Goal: Task Accomplishment & Management: Use online tool/utility

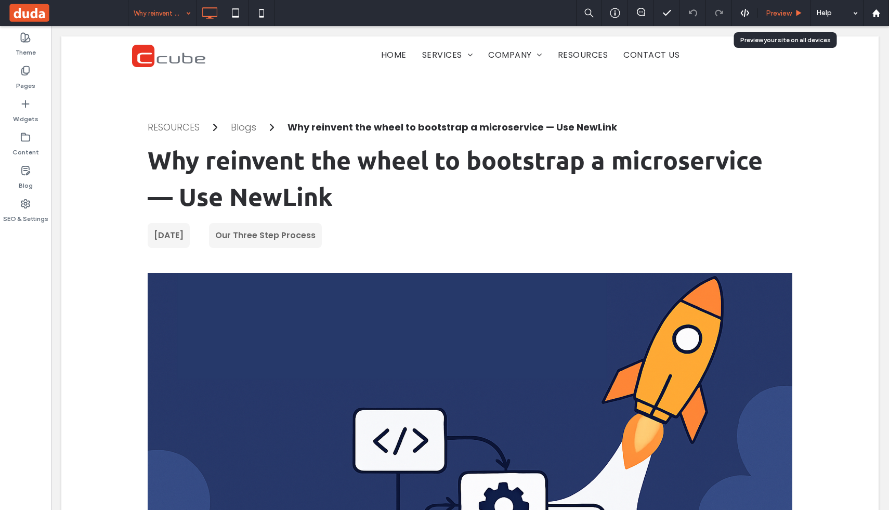
click at [797, 12] on use at bounding box center [798, 13] width 5 height 6
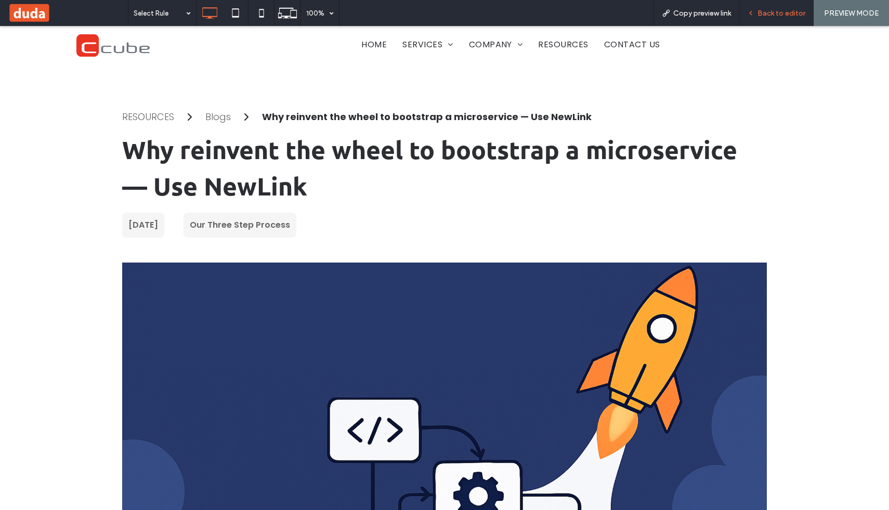
click at [772, 11] on span "Back to editor" at bounding box center [781, 13] width 48 height 9
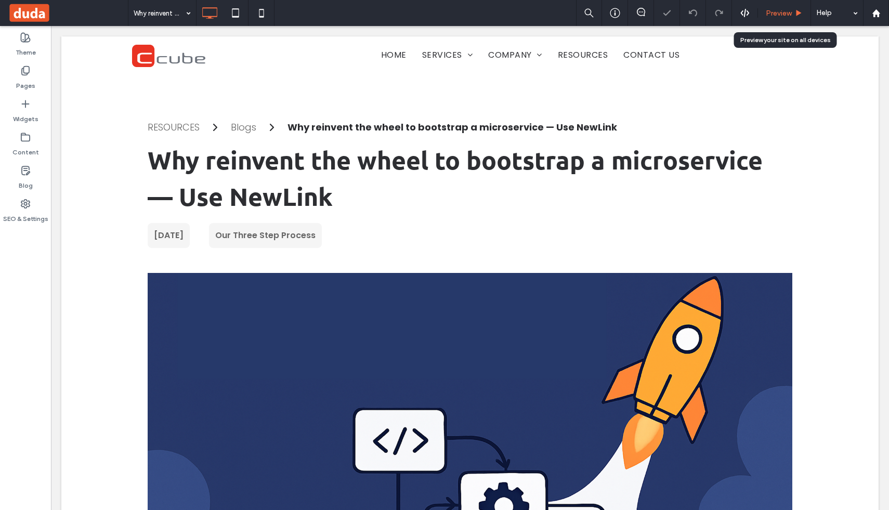
click at [790, 14] on span "Preview" at bounding box center [779, 13] width 26 height 9
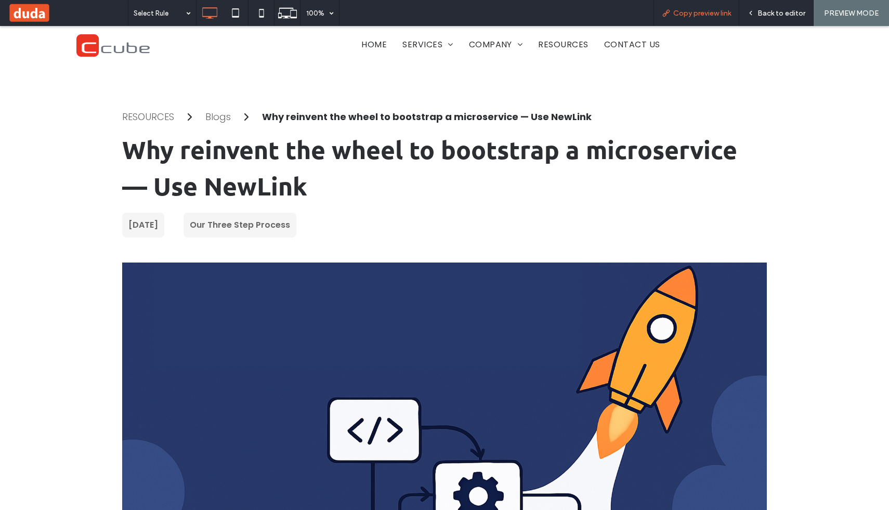
click at [711, 15] on span "Copy preview link" at bounding box center [702, 13] width 58 height 9
drag, startPoint x: 231, startPoint y: 222, endPoint x: 326, endPoint y: 218, distance: 95.2
click at [290, 219] on span "Our Three Step Process" at bounding box center [240, 225] width 100 height 12
drag, startPoint x: 129, startPoint y: 222, endPoint x: 200, endPoint y: 225, distance: 71.2
click at [164, 225] on div "[DATE]" at bounding box center [143, 225] width 42 height 25
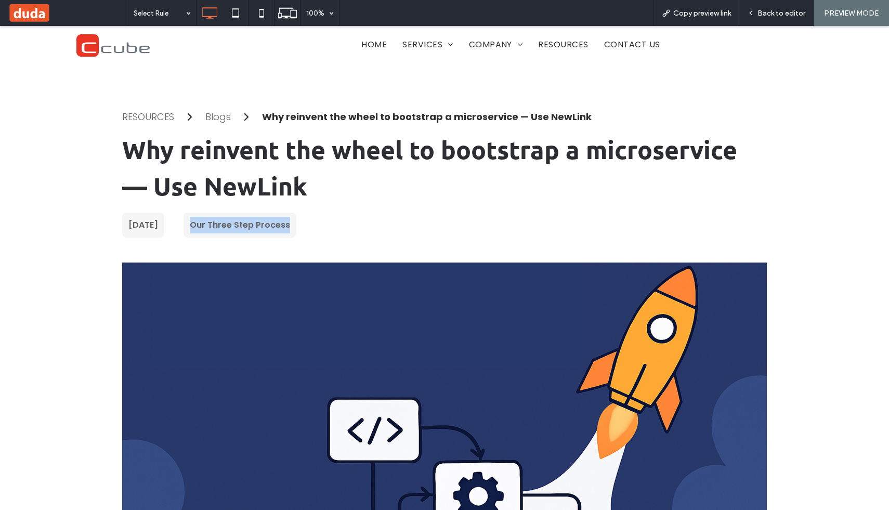
click at [164, 225] on div "[DATE]" at bounding box center [143, 225] width 42 height 25
drag, startPoint x: 229, startPoint y: 222, endPoint x: 387, endPoint y: 226, distance: 158.1
click at [387, 226] on div "February 7, 2024 Our Three Step Process" at bounding box center [444, 225] width 645 height 25
click at [367, 222] on div "February 7, 2024 Our Three Step Process" at bounding box center [444, 225] width 645 height 25
click at [212, 113] on div "Blogs" at bounding box center [217, 117] width 25 height 14
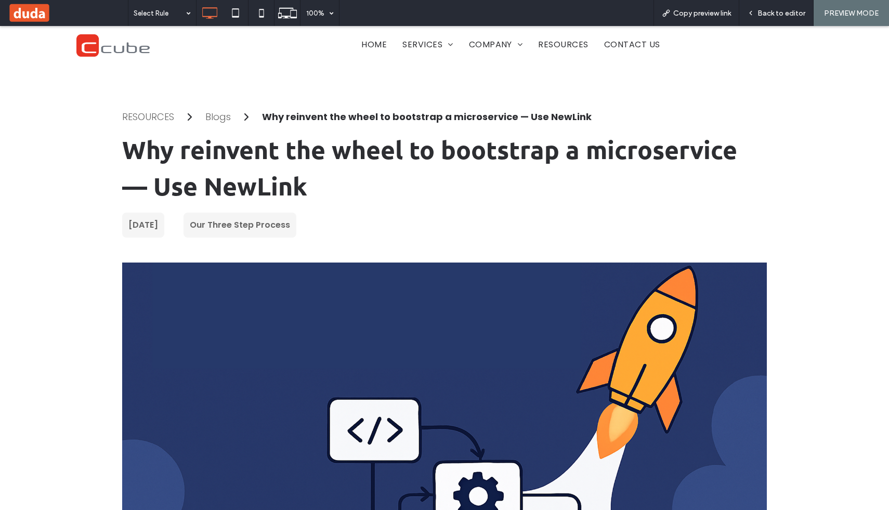
click at [214, 118] on div at bounding box center [444, 255] width 889 height 510
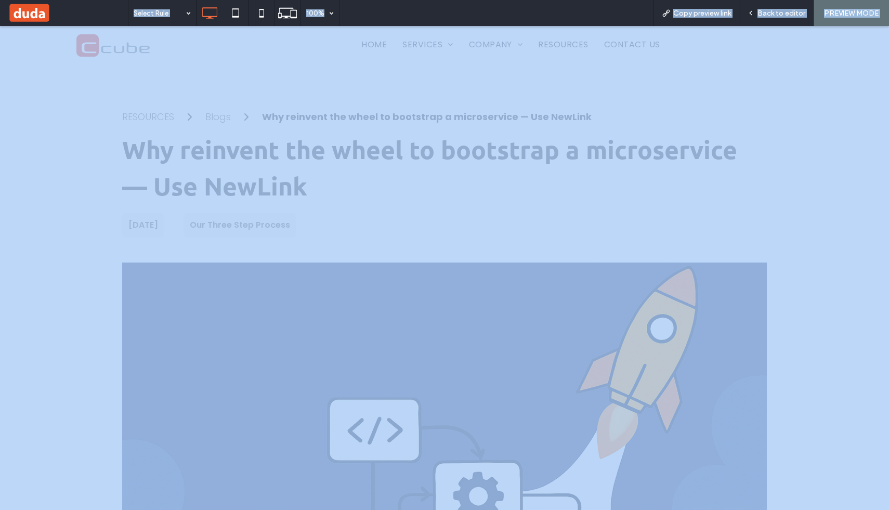
click at [214, 118] on div at bounding box center [444, 255] width 889 height 510
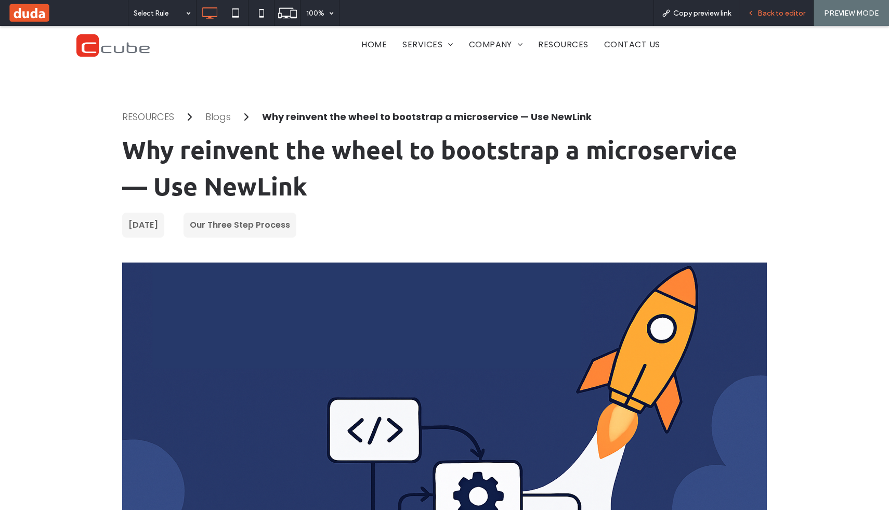
click at [779, 11] on span "Back to editor" at bounding box center [781, 13] width 48 height 9
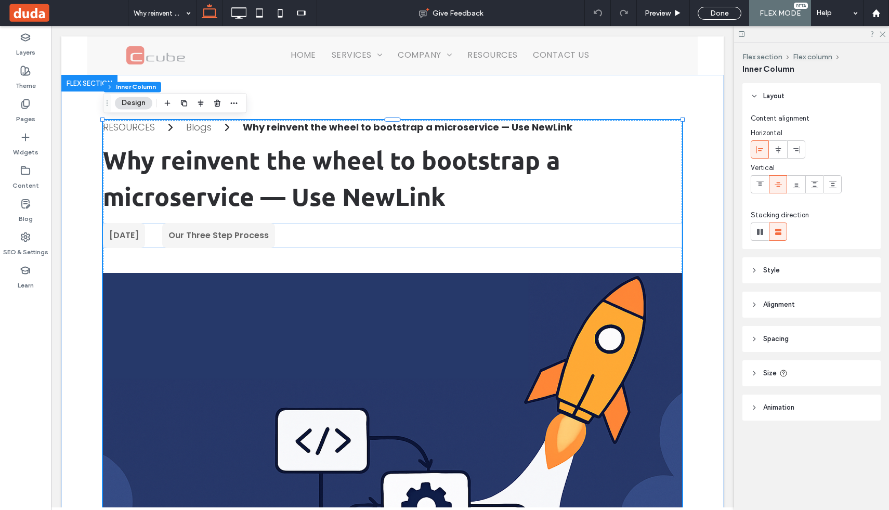
click at [228, 125] on icon "Breadcrumbs" at bounding box center [227, 127] width 12 height 12
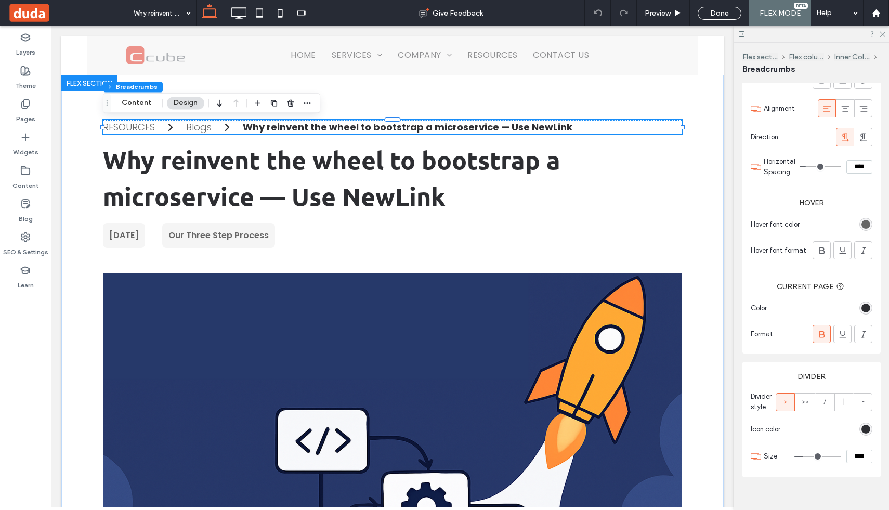
scroll to position [274, 0]
click at [194, 131] on div "Blogs" at bounding box center [198, 127] width 25 height 14
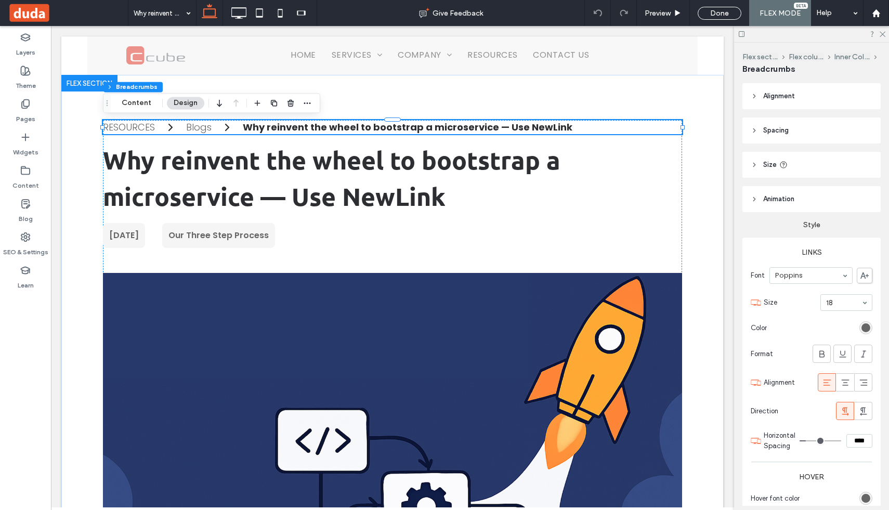
click at [766, 197] on span "Animation" at bounding box center [778, 199] width 31 height 10
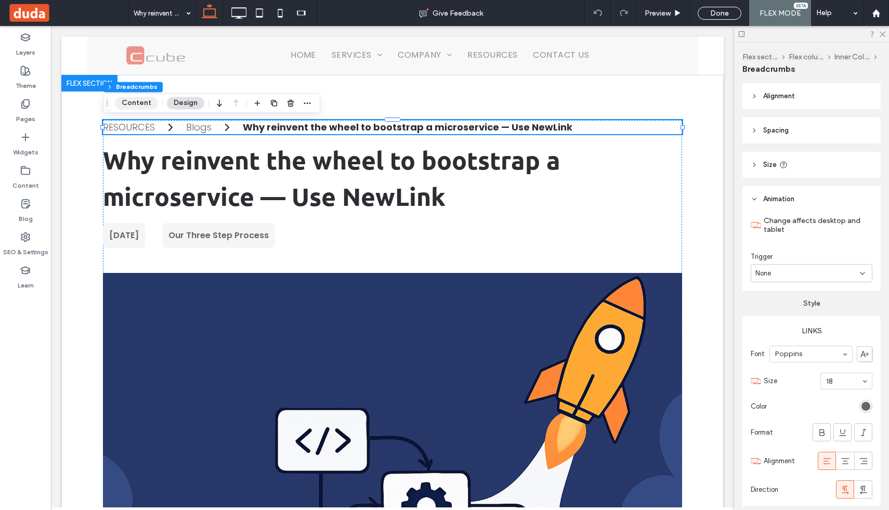
click at [129, 101] on button "Content" at bounding box center [136, 103] width 43 height 12
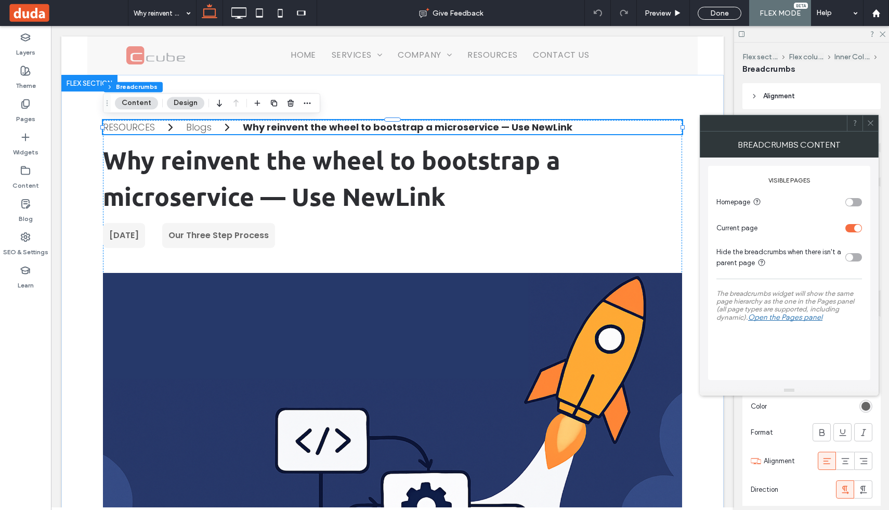
click at [851, 200] on div "toggle" at bounding box center [849, 202] width 7 height 7
click at [851, 200] on div "toggle" at bounding box center [853, 202] width 17 height 8
click at [201, 123] on div "Blogs" at bounding box center [198, 127] width 25 height 14
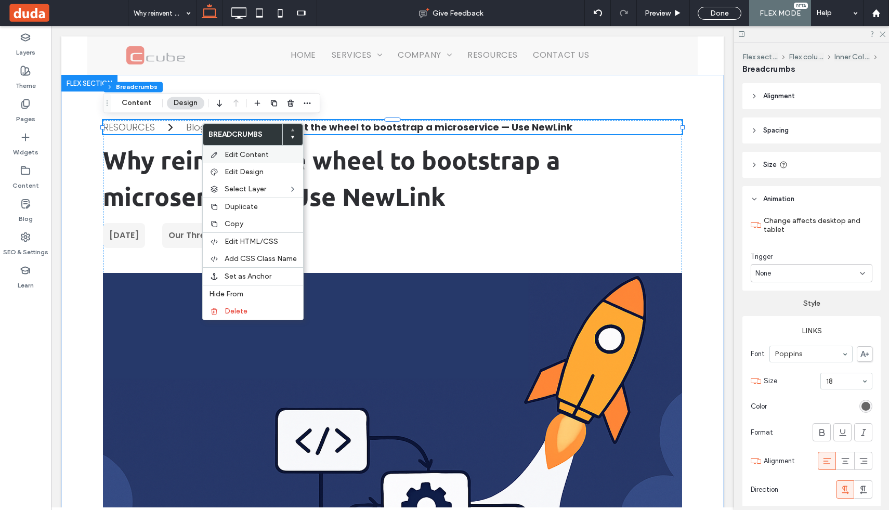
click at [227, 154] on span "Edit Content" at bounding box center [247, 154] width 44 height 9
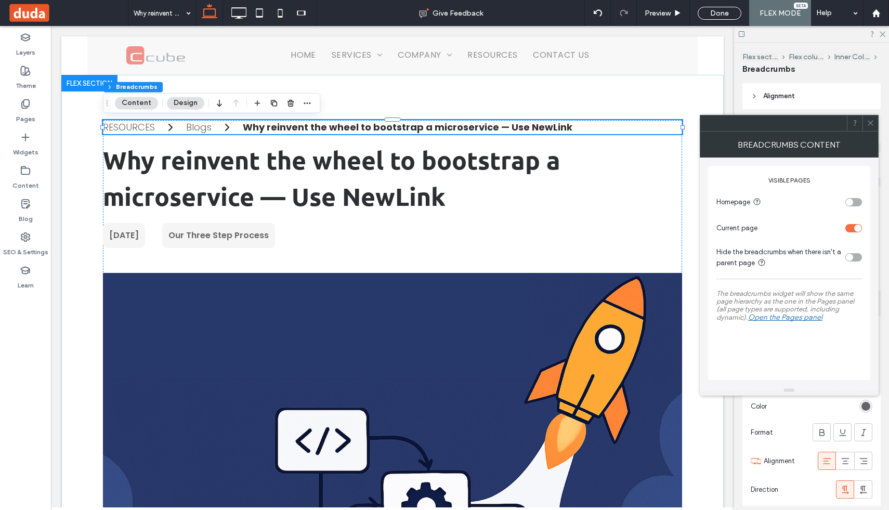
click at [869, 123] on icon at bounding box center [870, 123] width 8 height 8
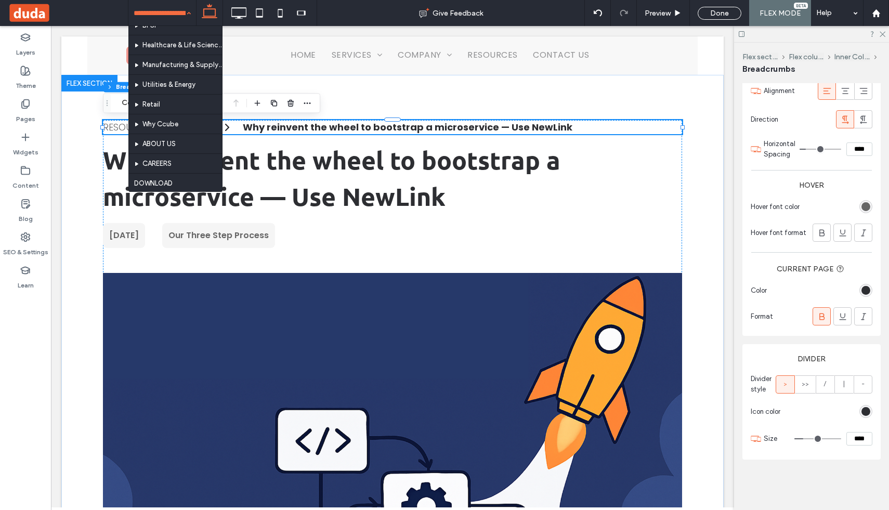
scroll to position [441, 0]
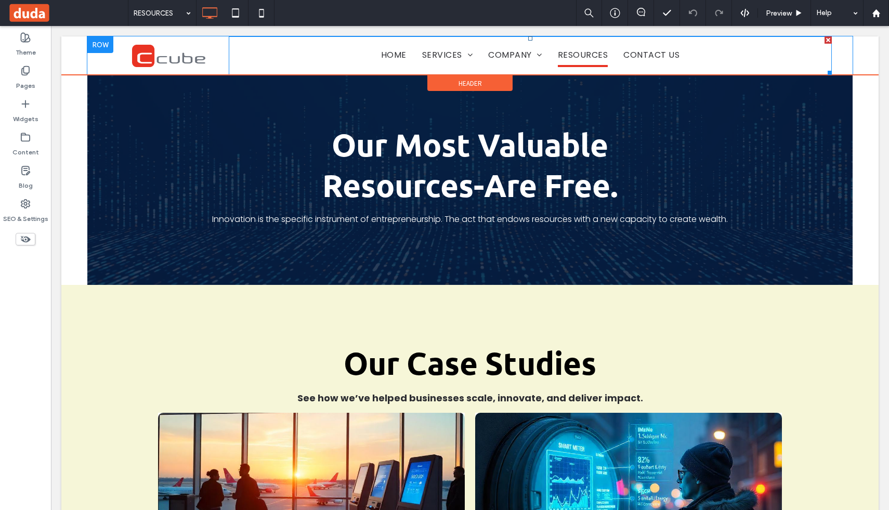
click at [604, 58] on span "RESOURCES" at bounding box center [583, 55] width 50 height 23
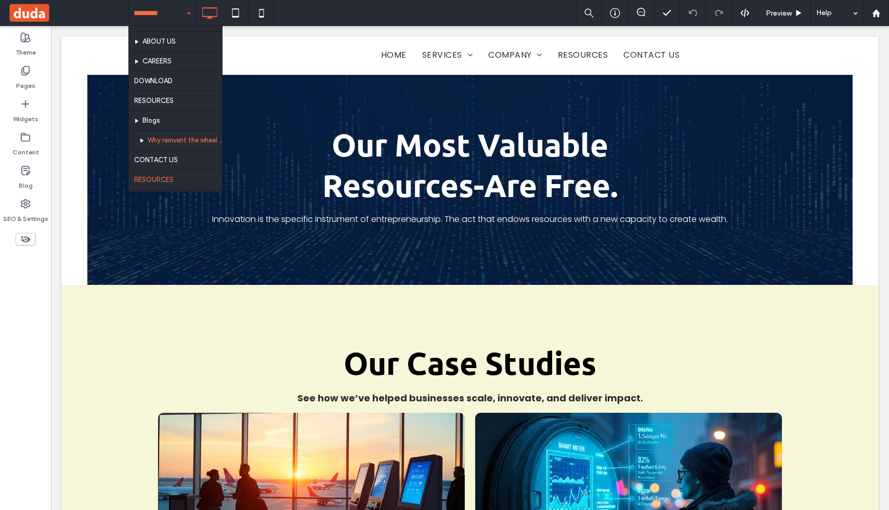
scroll to position [389, 0]
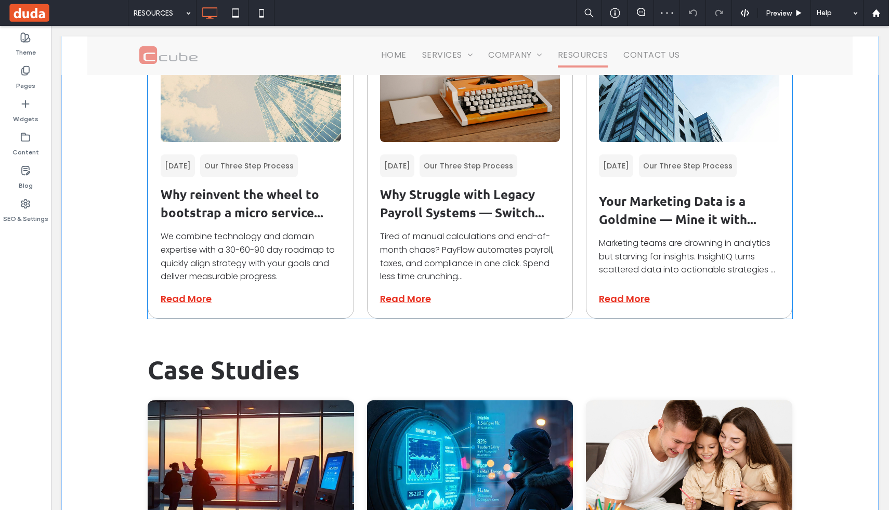
scroll to position [410, 0]
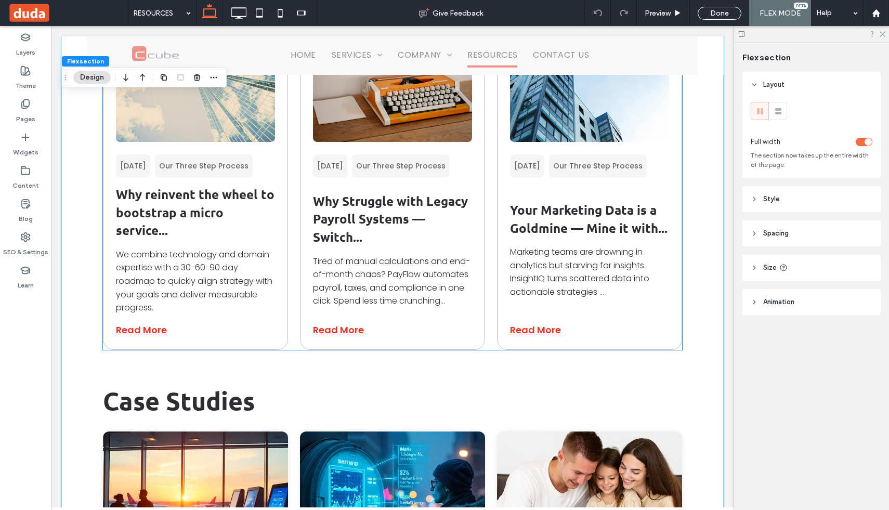
click at [154, 336] on link "Read More" at bounding box center [141, 329] width 51 height 13
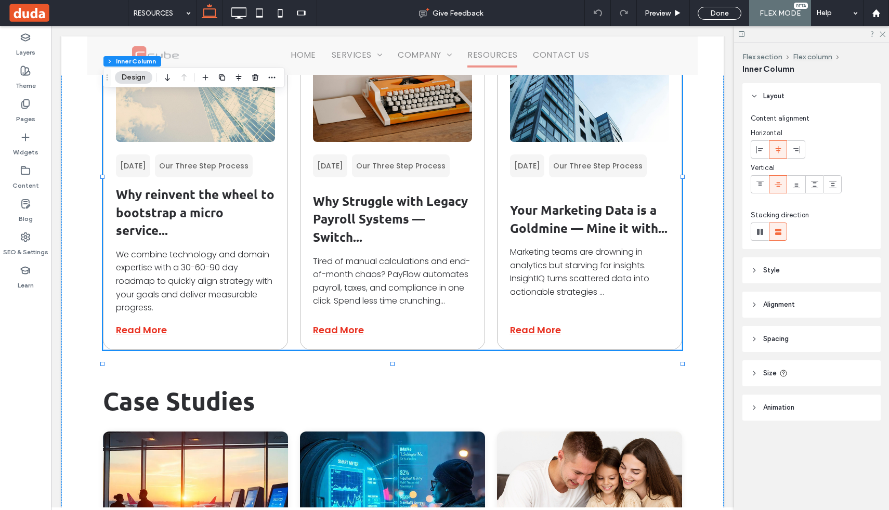
click at [154, 336] on link "Read More" at bounding box center [141, 329] width 51 height 13
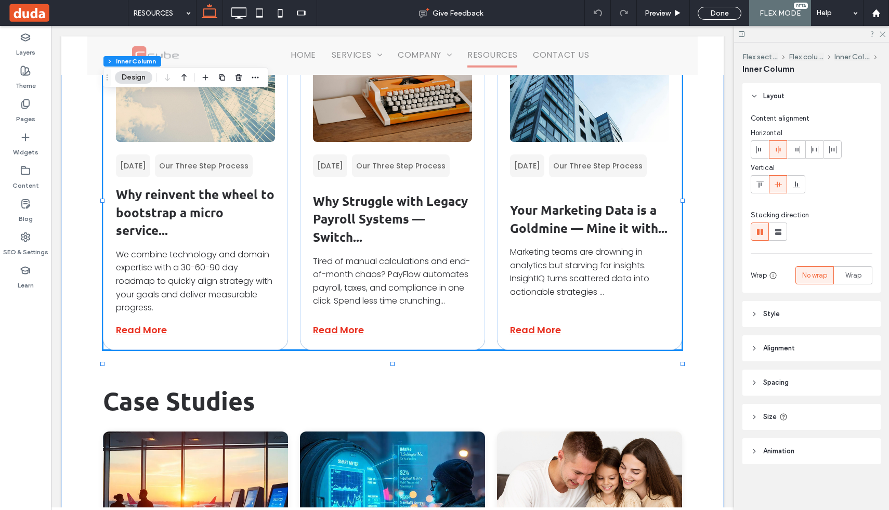
click at [154, 336] on link "Read More" at bounding box center [141, 329] width 51 height 13
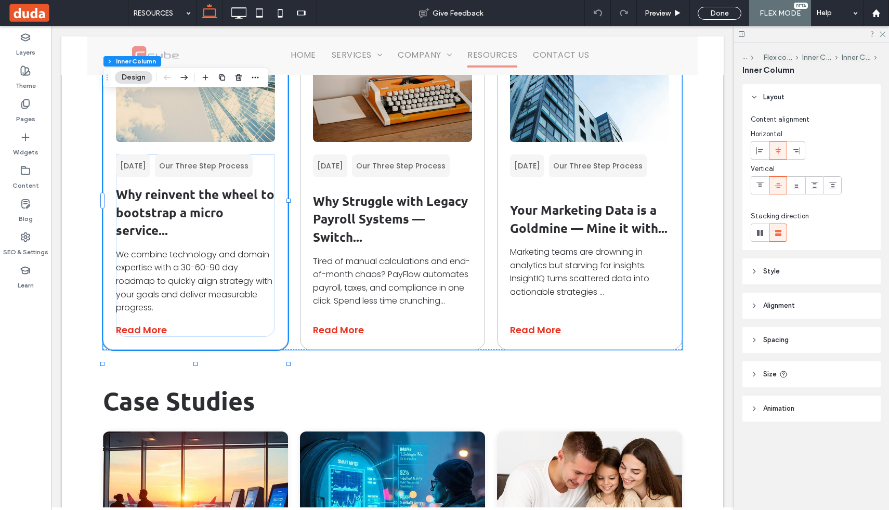
click at [154, 336] on link "Read More" at bounding box center [141, 329] width 51 height 13
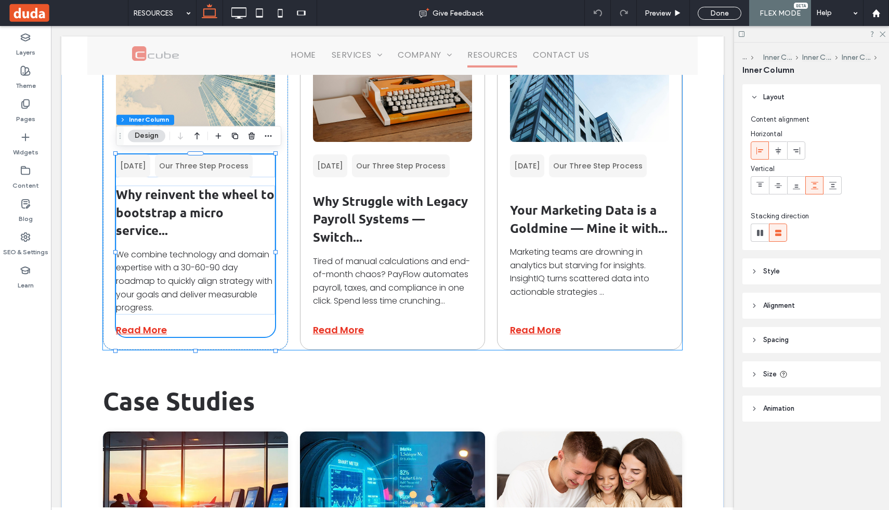
click at [154, 336] on link "Read More" at bounding box center [141, 329] width 51 height 13
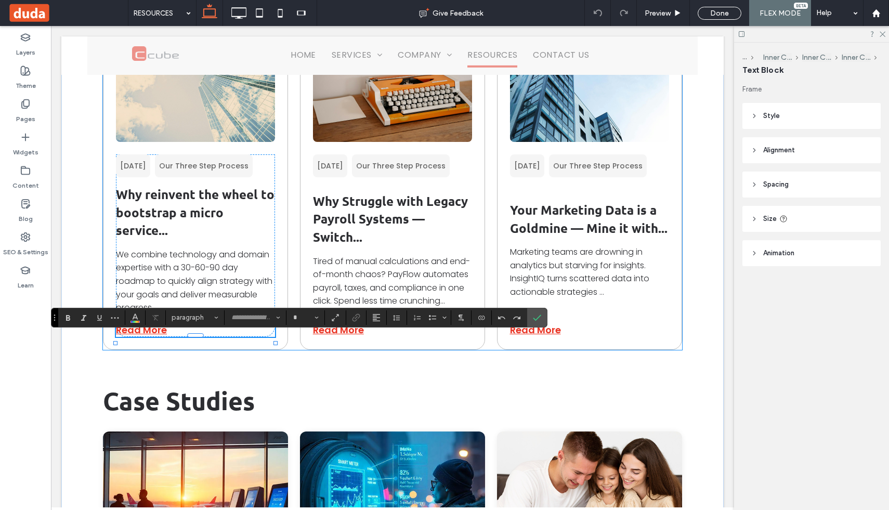
type input "*******"
type input "**"
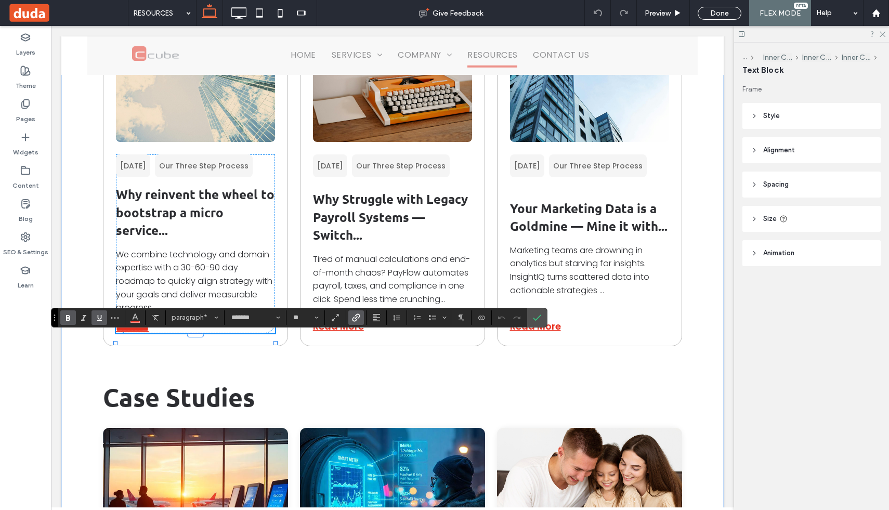
click at [358, 319] on icon "Link" at bounding box center [356, 317] width 8 height 8
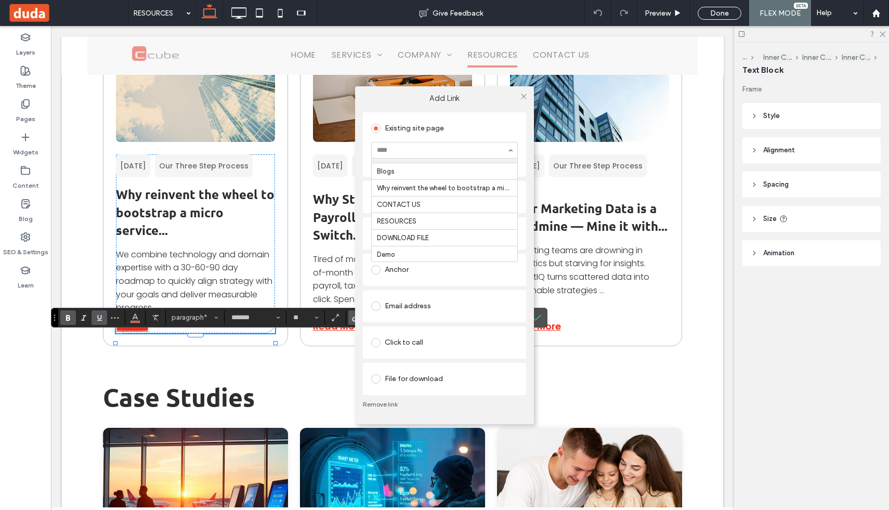
scroll to position [411, 0]
click at [504, 167] on div "Go to Page" at bounding box center [501, 168] width 32 height 8
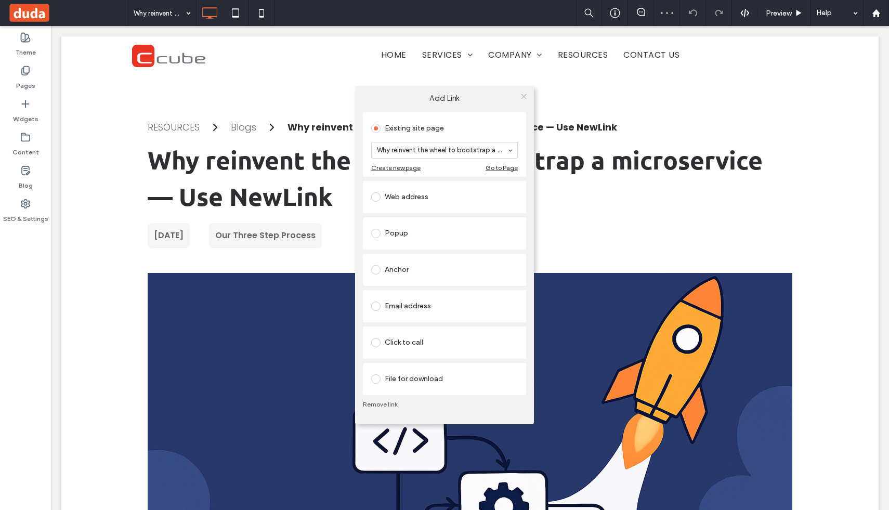
click at [523, 95] on icon at bounding box center [524, 97] width 8 height 8
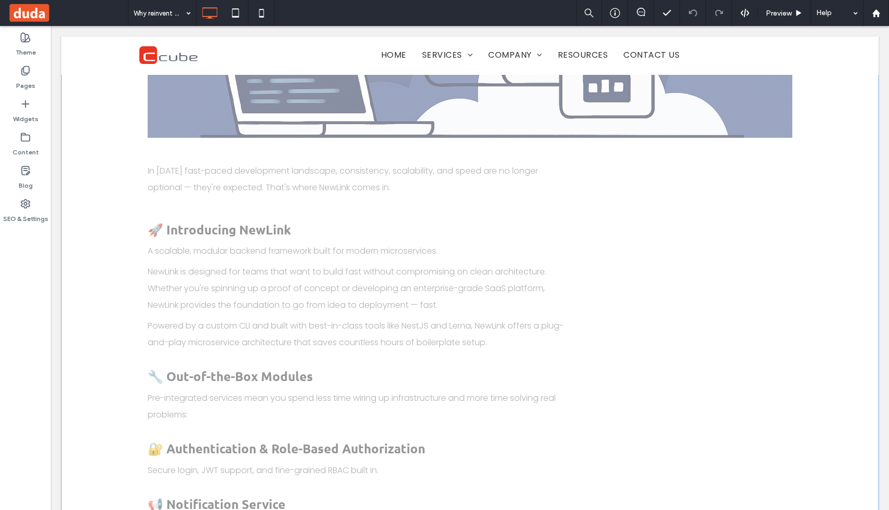
scroll to position [522, 0]
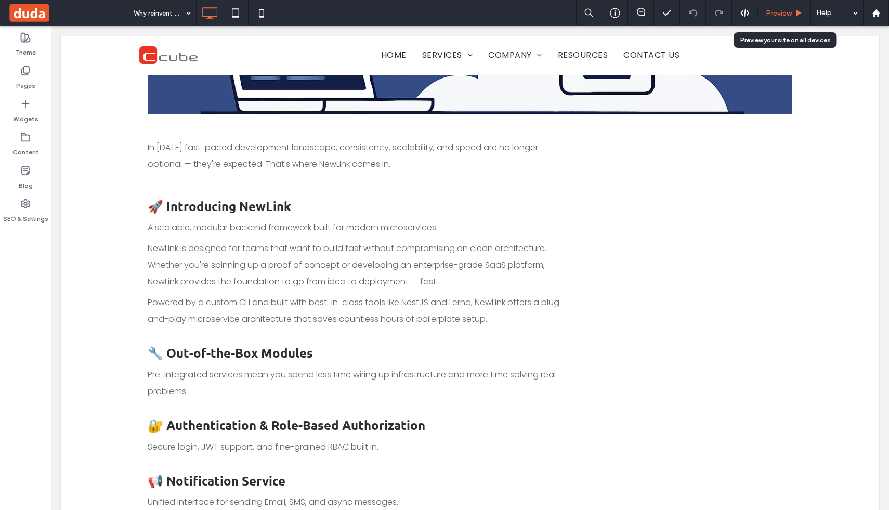
click at [787, 17] on div "Preview" at bounding box center [784, 13] width 53 height 26
click at [787, 12] on span "Preview" at bounding box center [779, 13] width 26 height 9
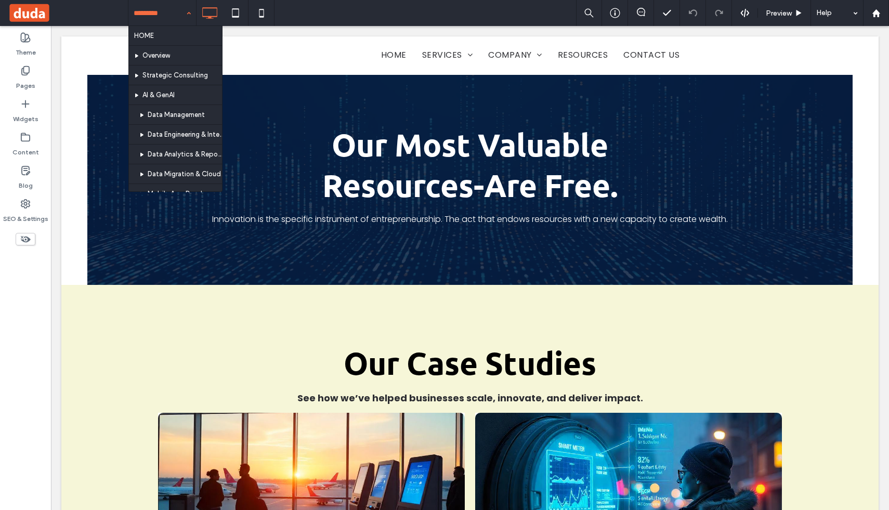
scroll to position [441, 0]
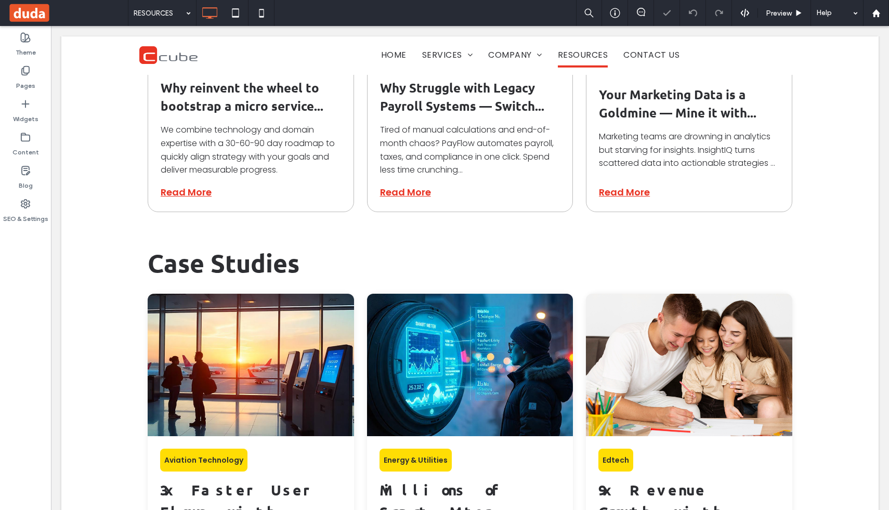
scroll to position [509, 0]
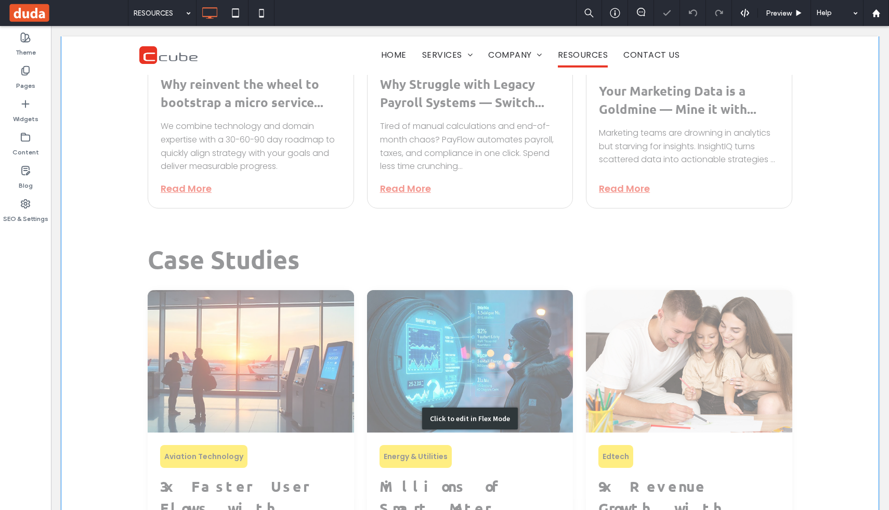
click at [191, 186] on div "Click to edit in Flex Mode" at bounding box center [469, 418] width 817 height 1161
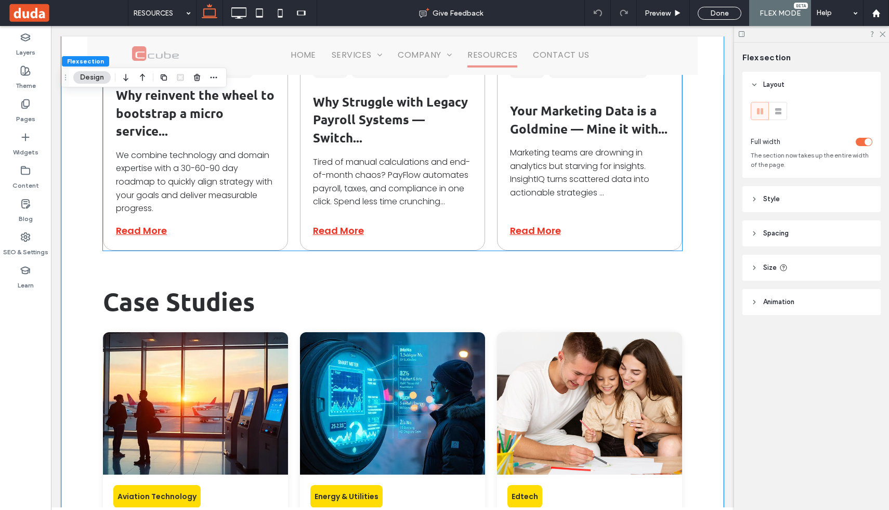
click at [157, 237] on link "Read More" at bounding box center [141, 230] width 51 height 13
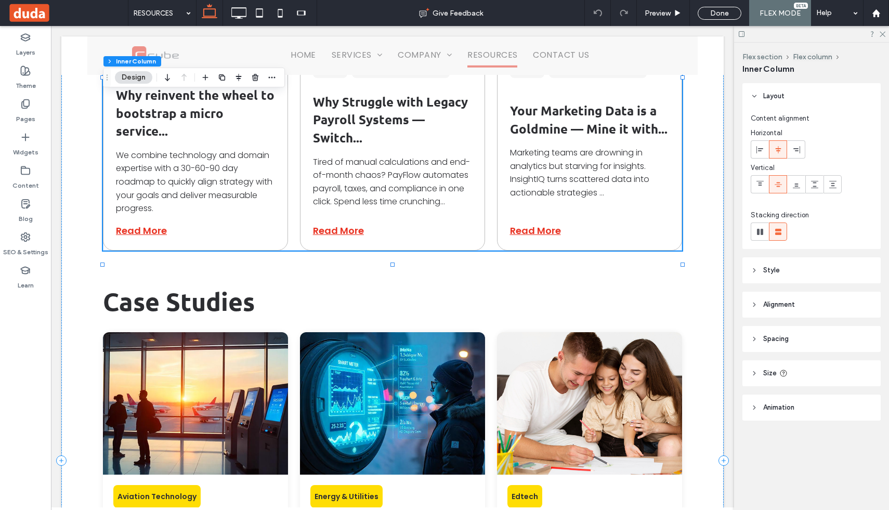
click at [157, 237] on link "Read More" at bounding box center [141, 230] width 51 height 13
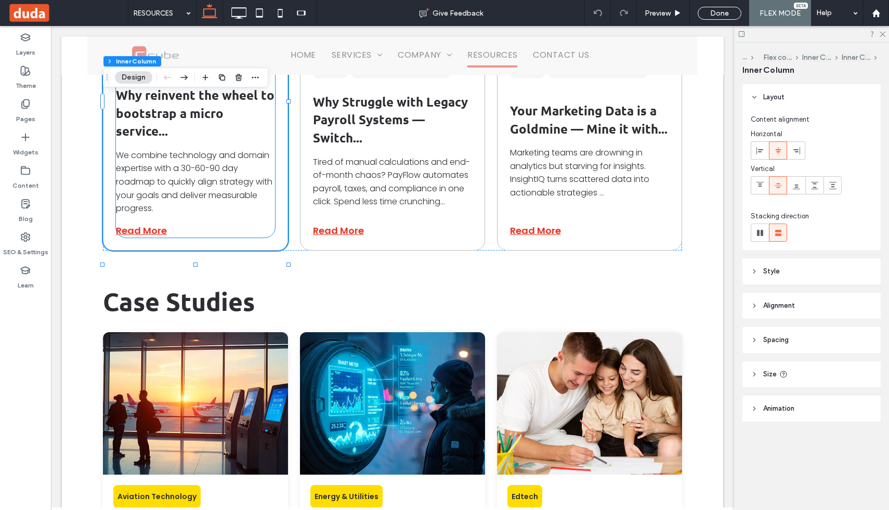
click at [151, 237] on link "Read More" at bounding box center [141, 230] width 51 height 13
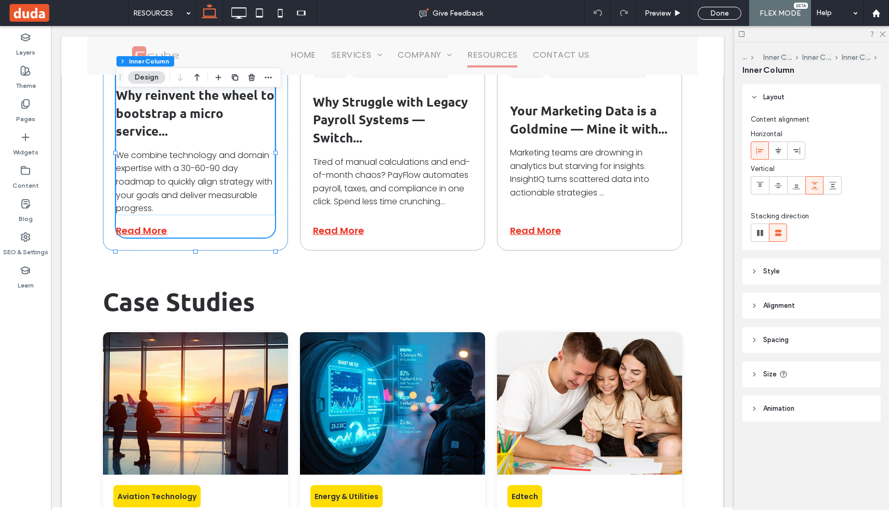
click at [151, 237] on link "Read More" at bounding box center [141, 230] width 51 height 13
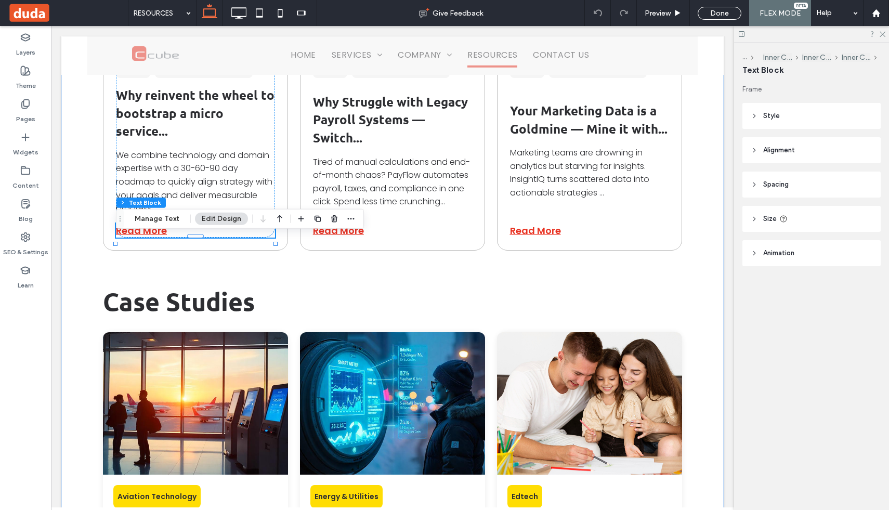
click at [144, 237] on link "Read More" at bounding box center [141, 230] width 51 height 13
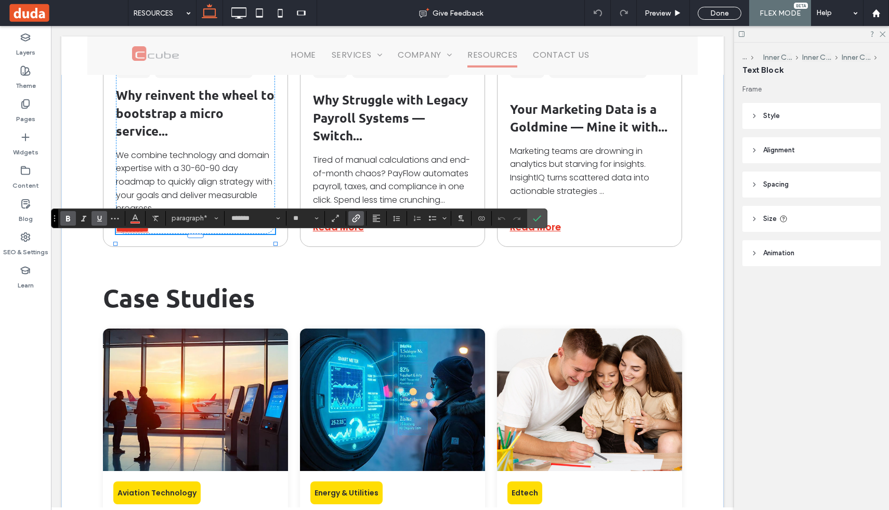
click at [351, 217] on label "Link" at bounding box center [356, 218] width 16 height 15
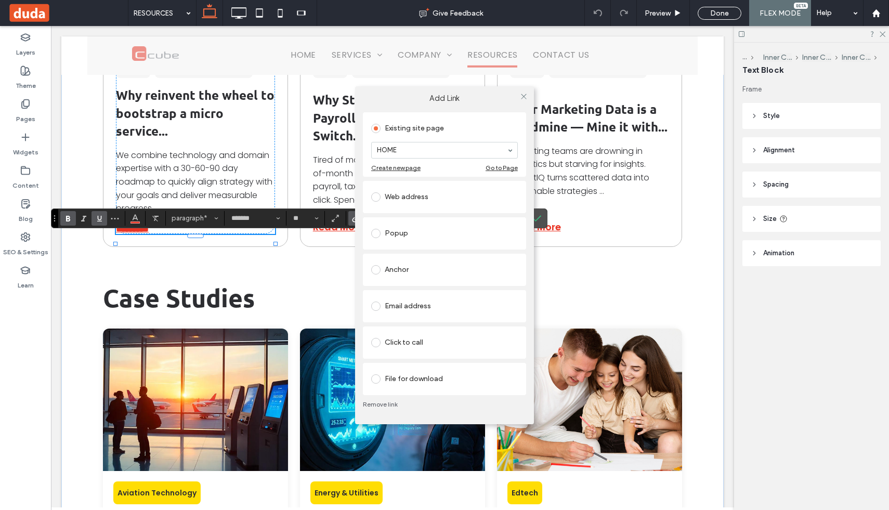
click at [384, 406] on link "Remove link" at bounding box center [444, 404] width 163 height 8
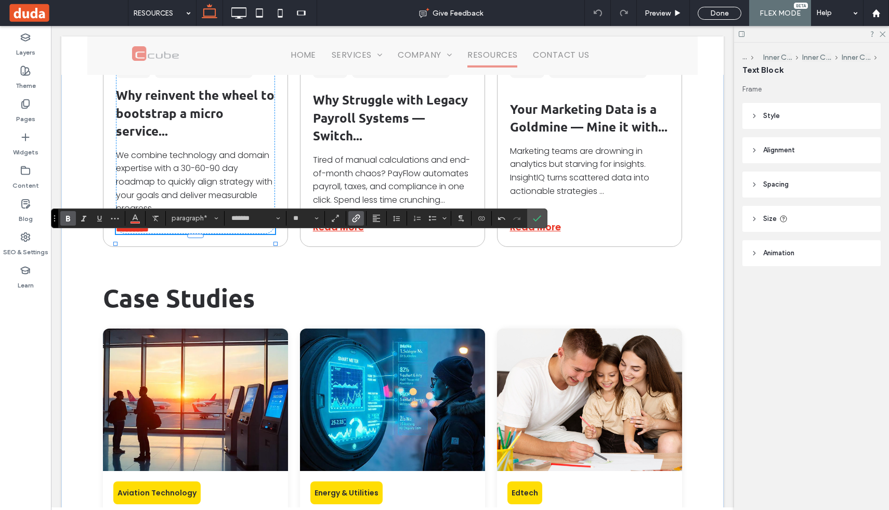
click at [357, 219] on icon "Link" at bounding box center [356, 218] width 8 height 8
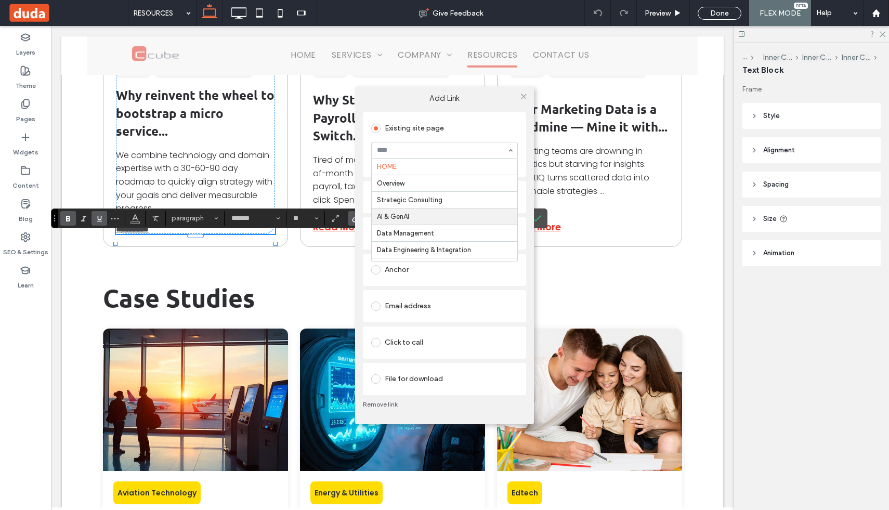
scroll to position [411, 0]
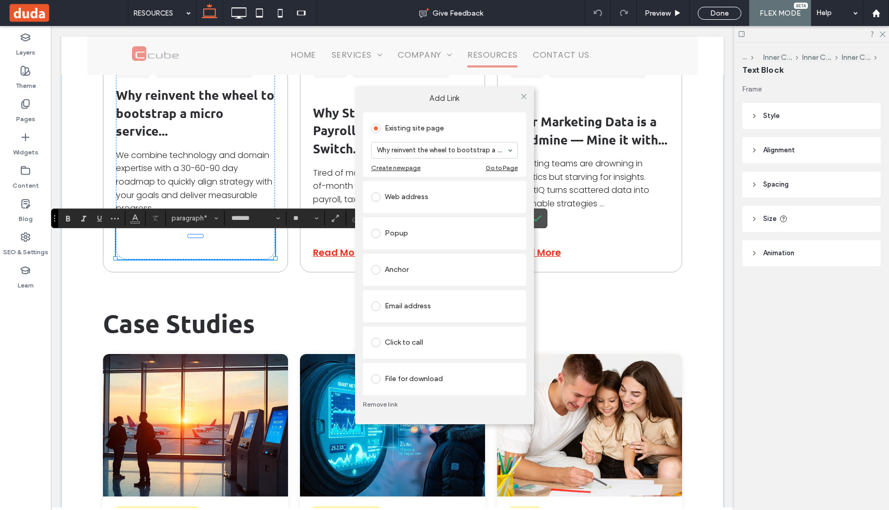
type input "**"
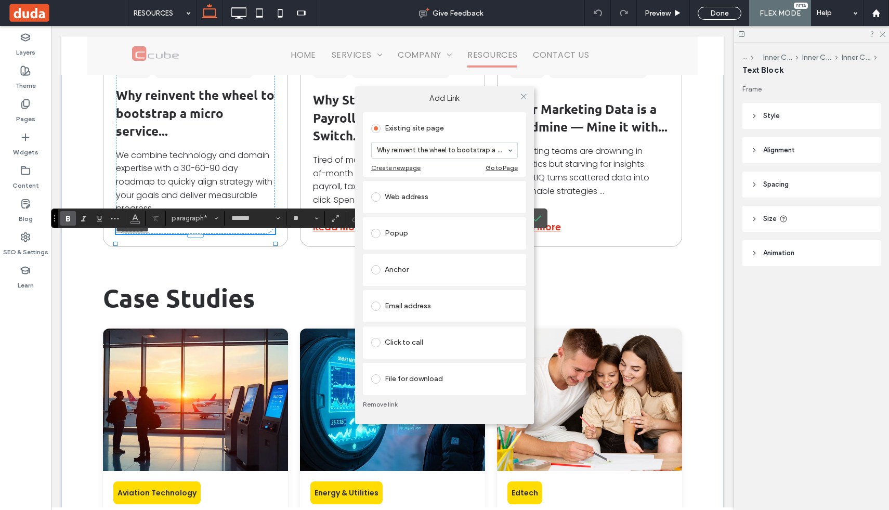
click at [516, 96] on div at bounding box center [524, 97] width 16 height 16
click at [138, 226] on div "Add Link Existing site page Why reinvent the wheel to bootstrap a microservice …" at bounding box center [444, 255] width 889 height 510
click at [524, 95] on use at bounding box center [523, 96] width 5 height 5
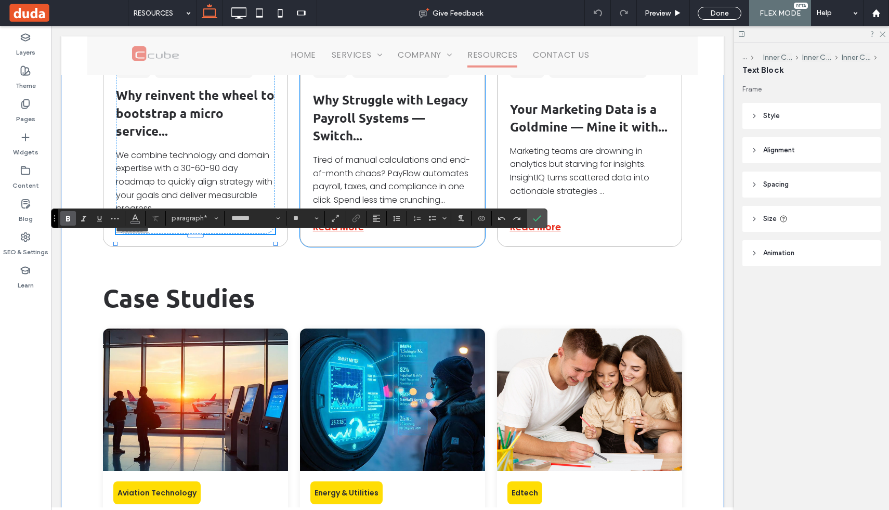
click at [351, 233] on span "Read More" at bounding box center [338, 226] width 51 height 13
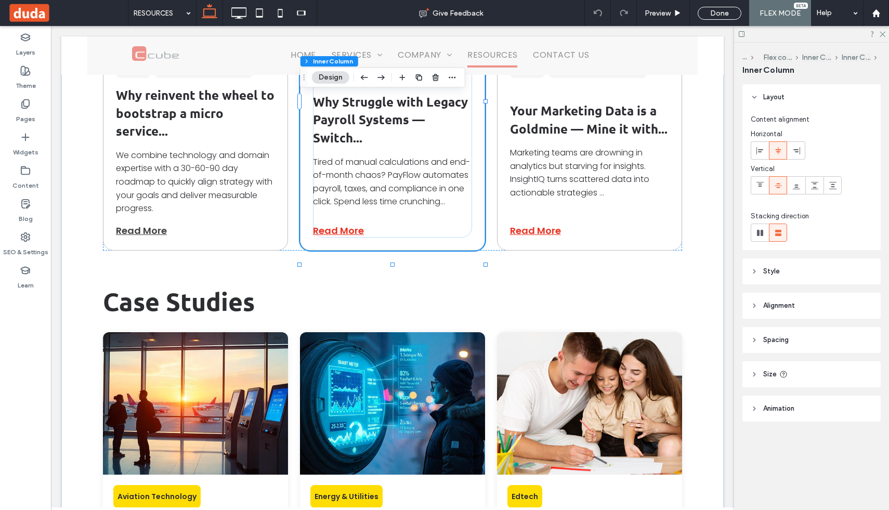
click at [351, 237] on span "Read More" at bounding box center [338, 230] width 51 height 13
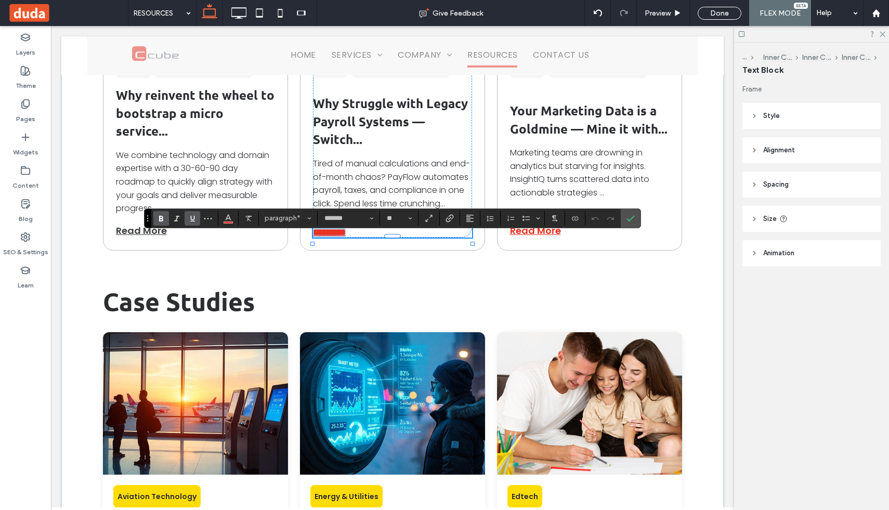
click at [346, 237] on span "*********" at bounding box center [329, 232] width 33 height 9
click at [382, 238] on p "*********" at bounding box center [392, 232] width 159 height 10
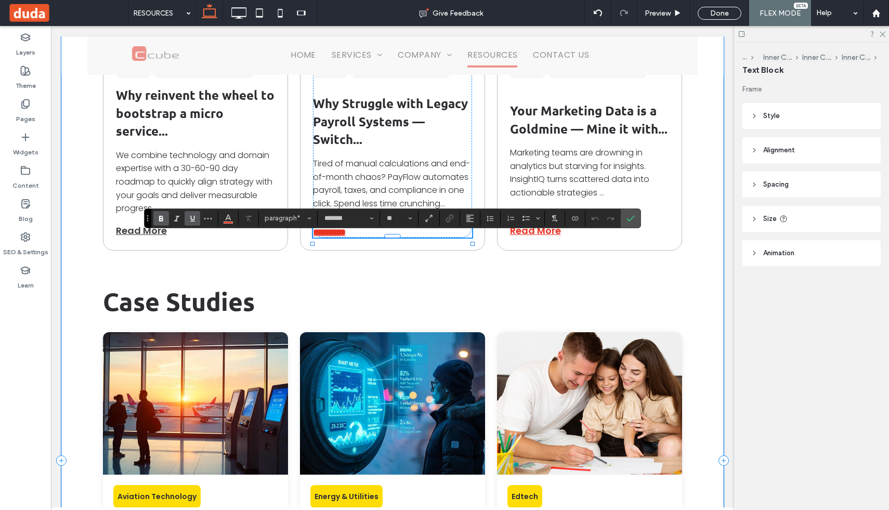
click at [369, 286] on div "Blogs Why reinvent the wheel to bootstrap a micro service... We combine technol…" at bounding box center [392, 460] width 662 height 1223
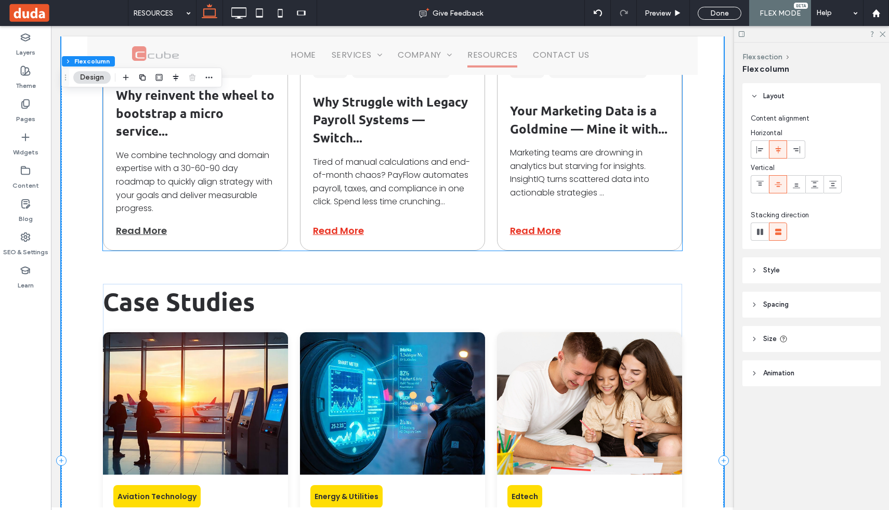
click at [357, 237] on span "Read More" at bounding box center [338, 230] width 51 height 13
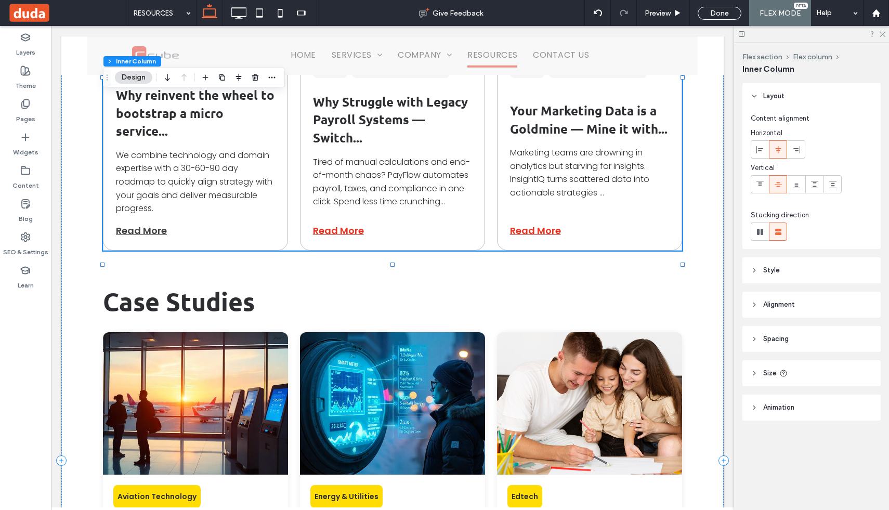
click at [357, 237] on span "Read More" at bounding box center [338, 230] width 51 height 13
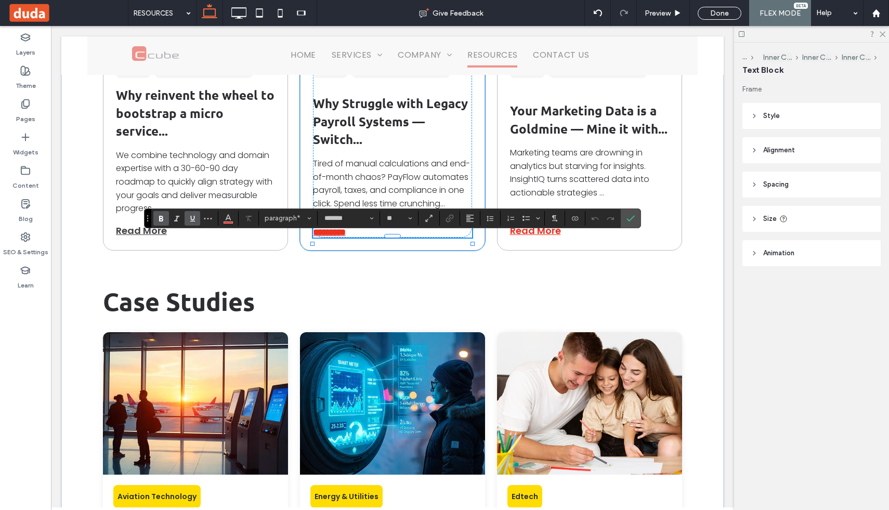
click at [395, 251] on div "Why Struggle with Legacy Payroll Systems — Switch... Tired of manual calculatio…" at bounding box center [392, 94] width 185 height 311
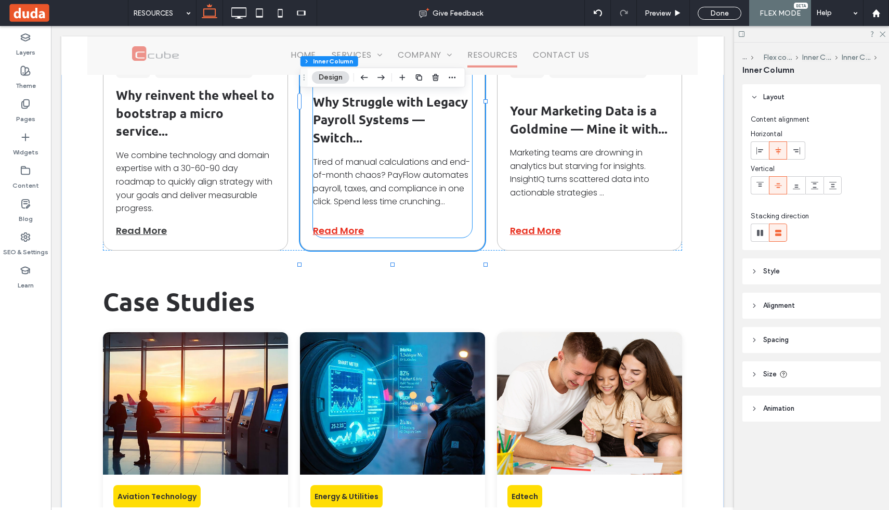
click at [340, 237] on span "Read More" at bounding box center [338, 230] width 51 height 13
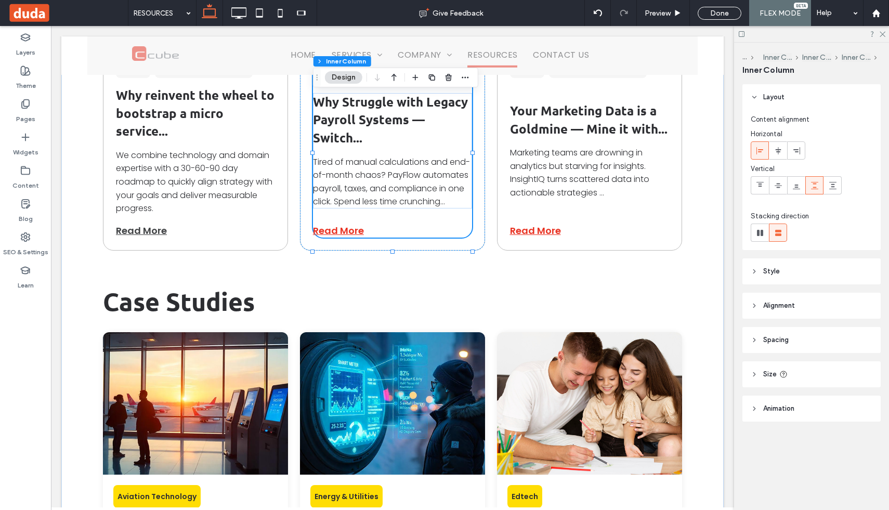
click at [397, 235] on div "Why Struggle with Legacy Payroll Systems — Switch... Tired of manual calculatio…" at bounding box center [392, 146] width 159 height 182
click at [397, 238] on p "Read More" at bounding box center [392, 231] width 159 height 14
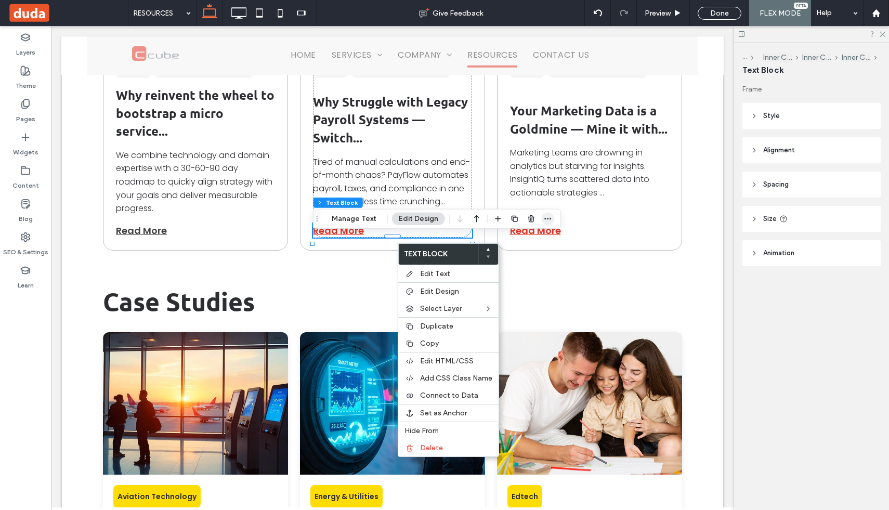
click at [550, 216] on span "button" at bounding box center [548, 219] width 12 height 12
click at [524, 244] on label "Copy" at bounding box center [518, 242] width 72 height 9
click at [203, 238] on p "Read More ﻿" at bounding box center [195, 231] width 159 height 14
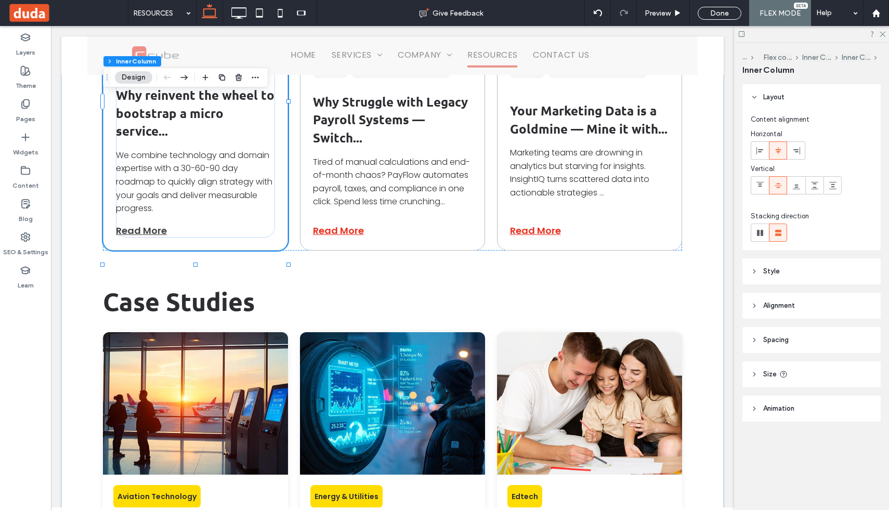
click at [203, 238] on p "Read More ﻿" at bounding box center [195, 231] width 159 height 14
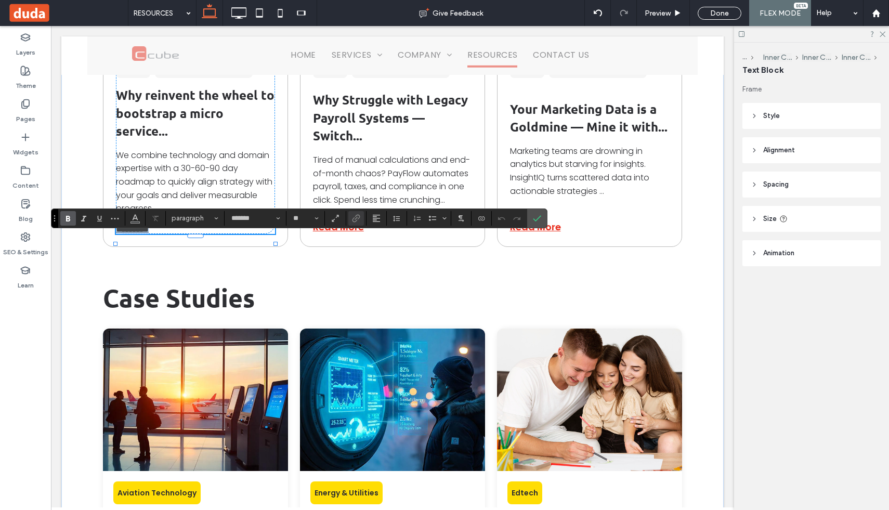
click at [203, 234] on p "*********" at bounding box center [195, 229] width 159 height 10
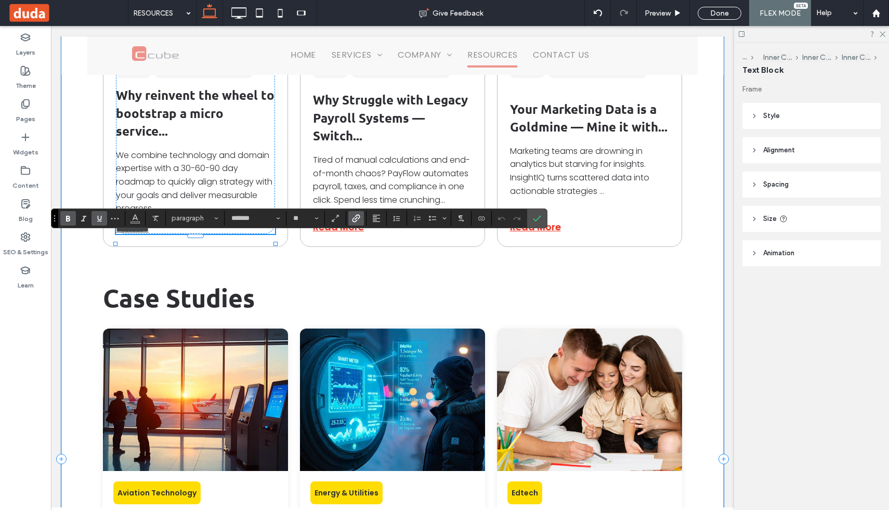
click at [214, 268] on div "Blogs Why reinvent the wheel to bootstrap a micro service... We combine technol…" at bounding box center [392, 458] width 662 height 1219
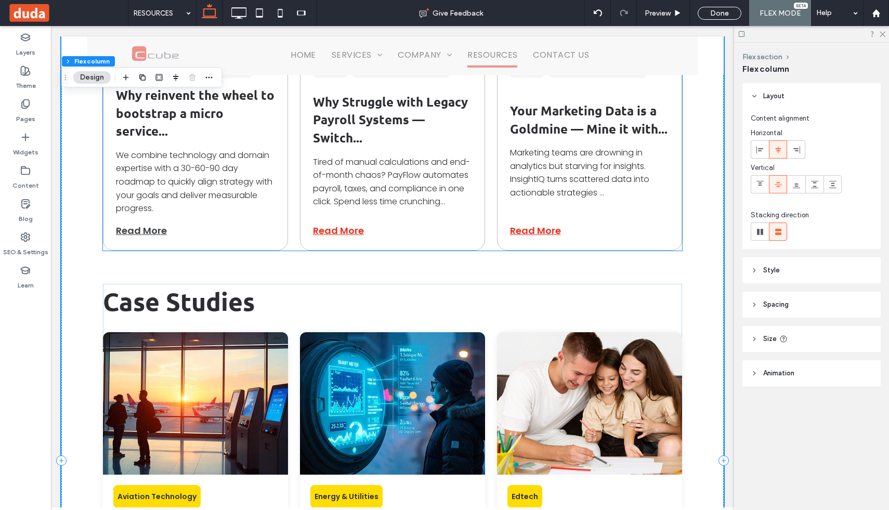
click at [190, 238] on p "Read More" at bounding box center [195, 231] width 159 height 14
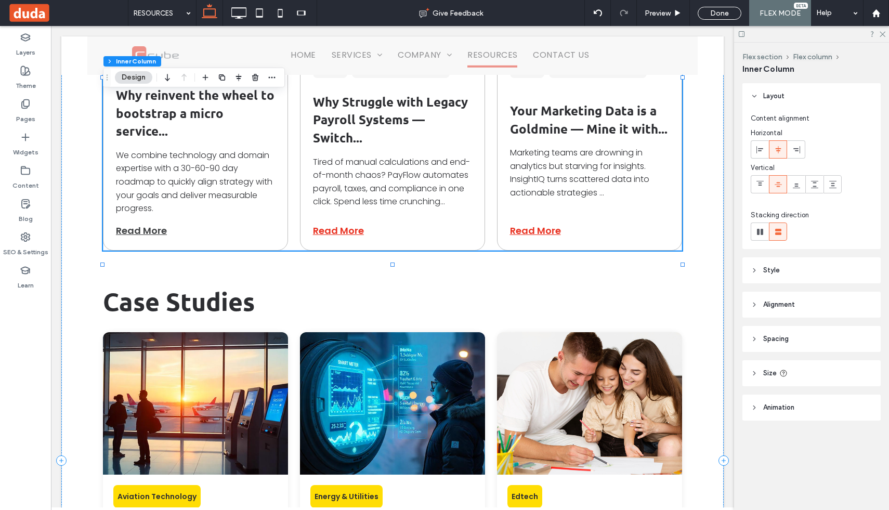
click at [230, 238] on p "Read More" at bounding box center [195, 231] width 159 height 14
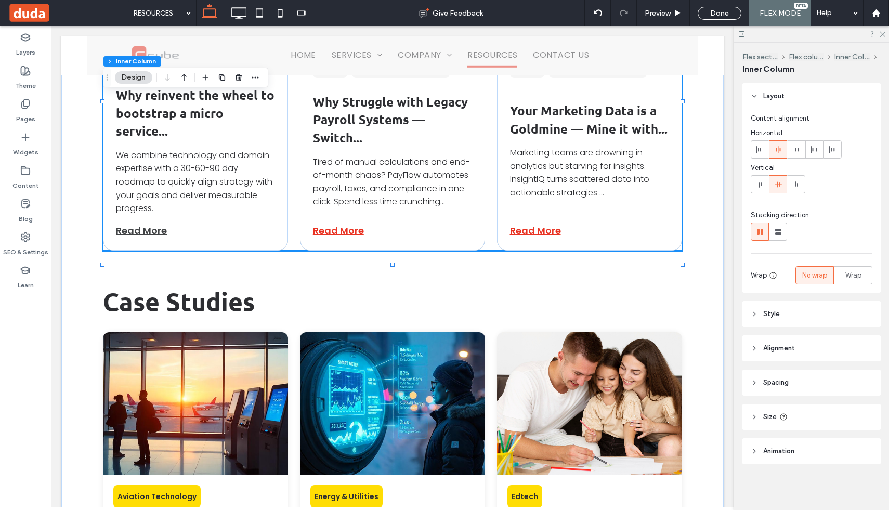
click at [230, 238] on p "Read More" at bounding box center [195, 231] width 159 height 14
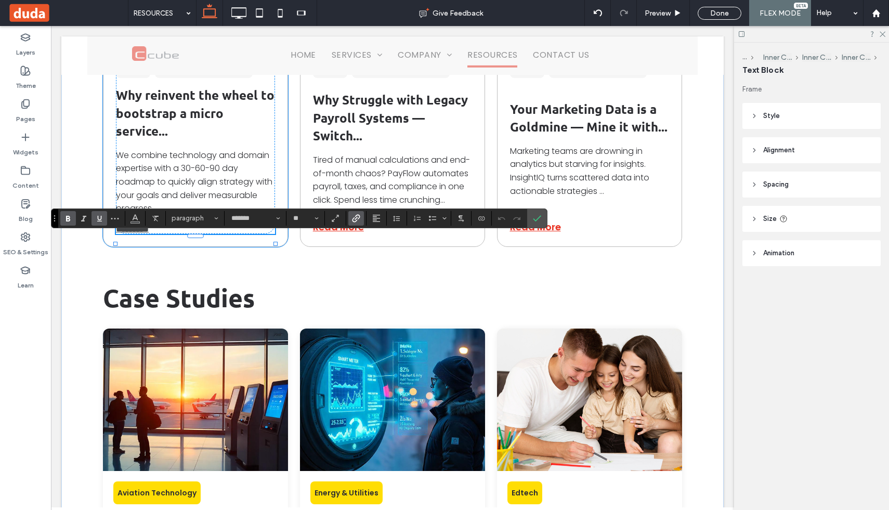
click at [260, 247] on div "Why reinvent the wheel to bootstrap a micro service... We combine technology an…" at bounding box center [195, 93] width 185 height 308
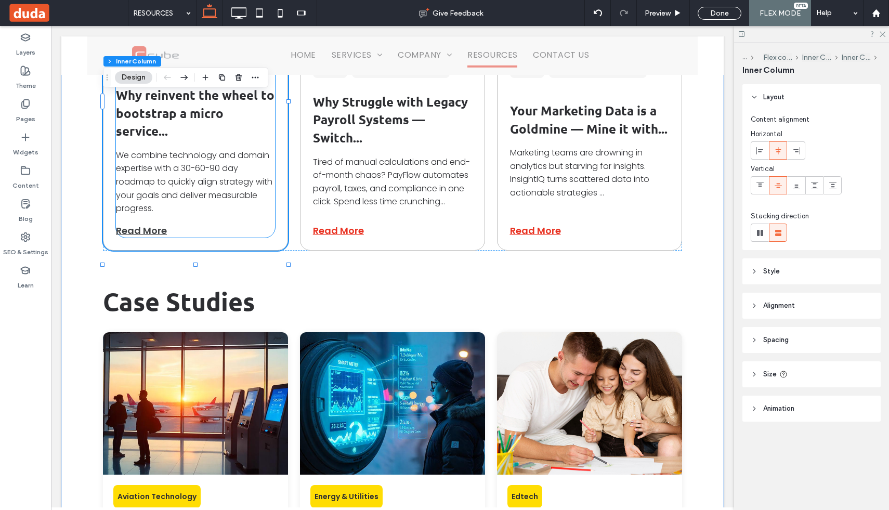
click at [229, 235] on p "Read More" at bounding box center [195, 231] width 159 height 14
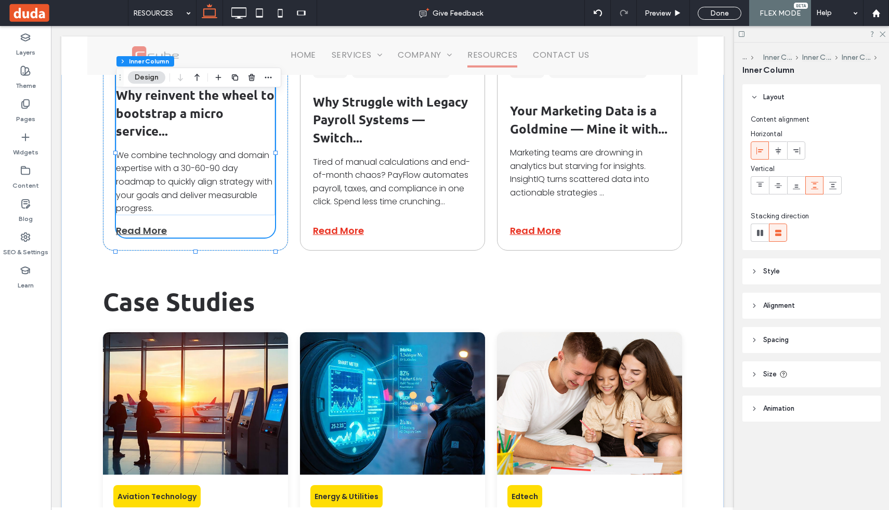
click at [229, 235] on p "Read More" at bounding box center [195, 231] width 159 height 14
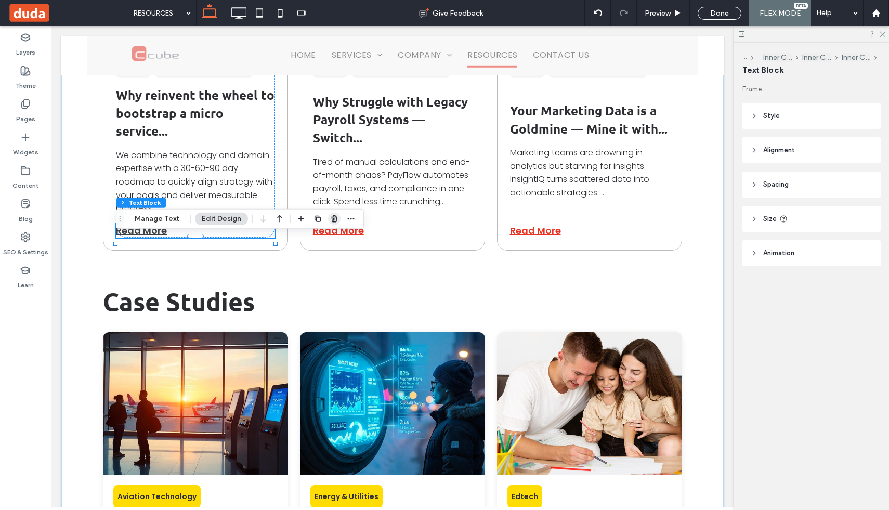
click at [330, 219] on icon "button" at bounding box center [334, 219] width 8 height 8
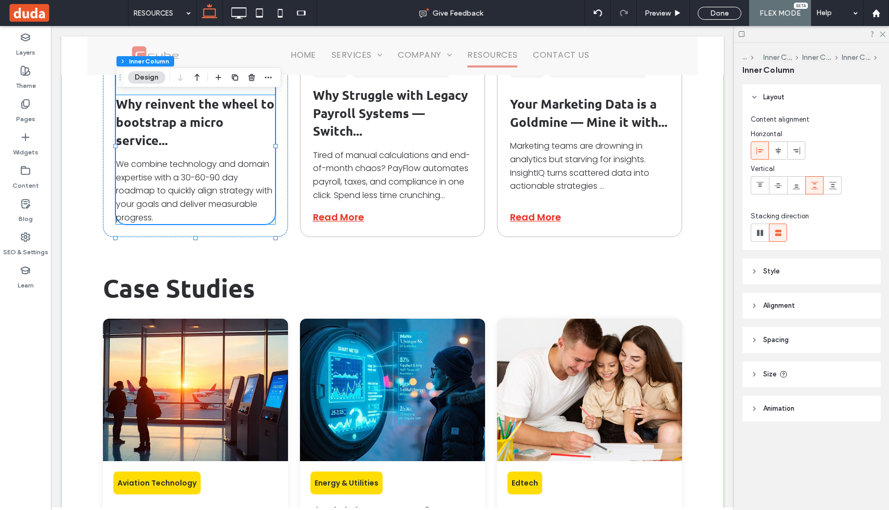
click at [218, 224] on p "We combine technology and domain expertise with a 30-60-90 day roadmap to quick…" at bounding box center [195, 190] width 159 height 67
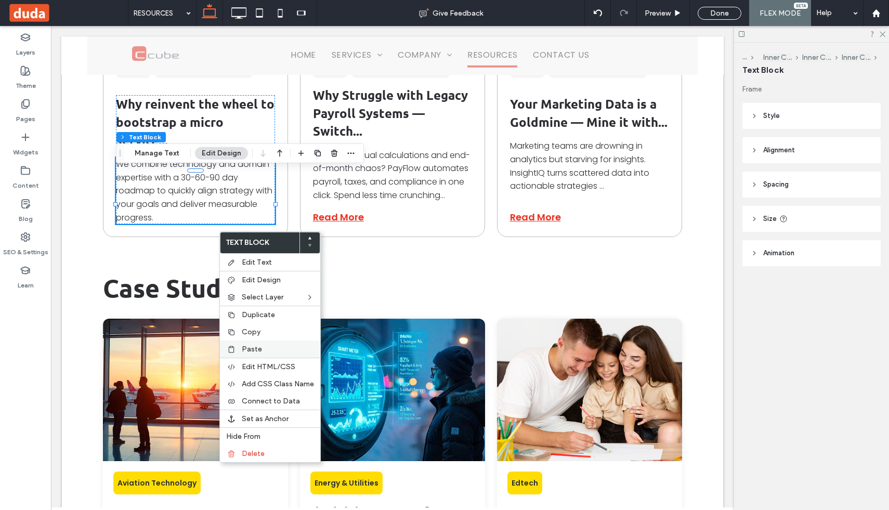
click at [244, 346] on span "Paste" at bounding box center [252, 349] width 20 height 9
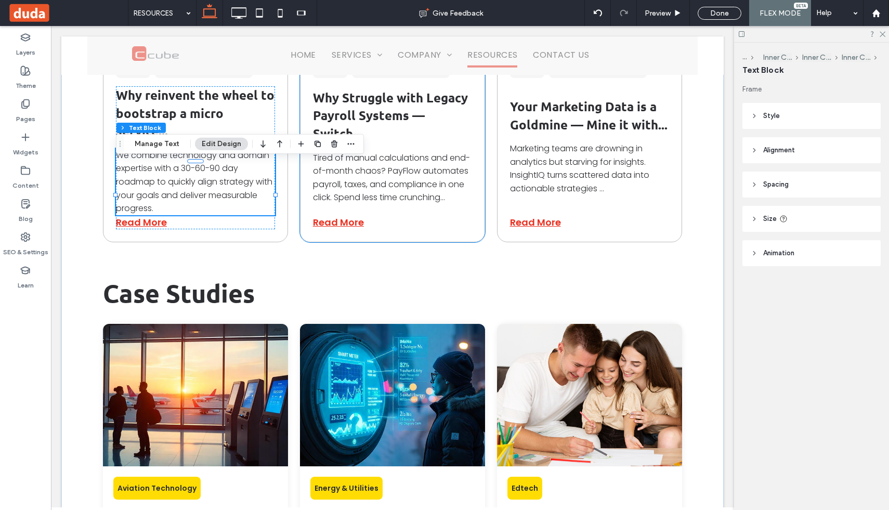
click at [359, 204] on span "Tired of manual calculations and end-of-month chaos? PayFlow automates payroll,…" at bounding box center [391, 178] width 157 height 52
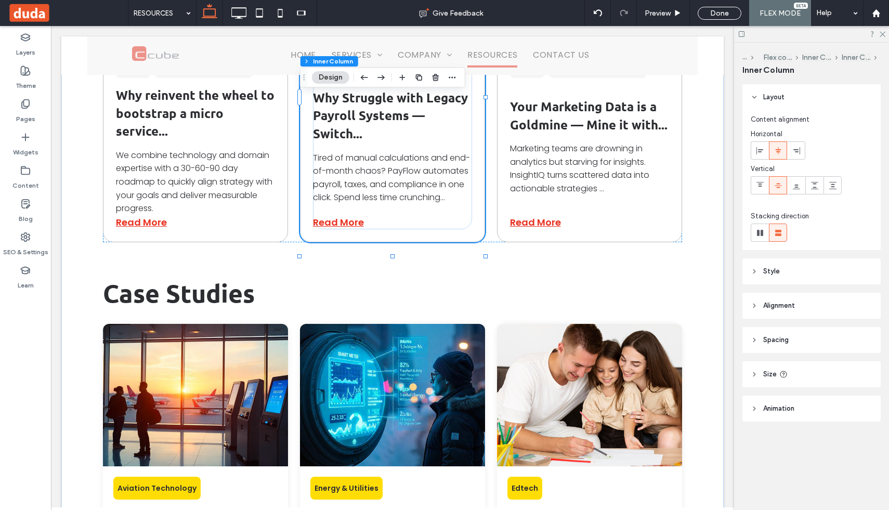
click at [361, 204] on span "Tired of manual calculations and end-of-month chaos? PayFlow automates payroll,…" at bounding box center [391, 178] width 157 height 52
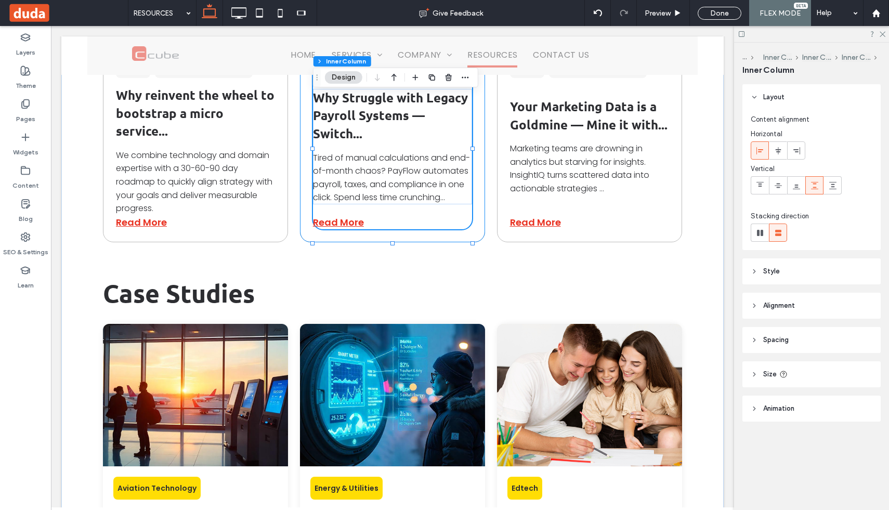
click at [361, 204] on span "Tired of manual calculations and end-of-month chaos? PayFlow automates payroll,…" at bounding box center [391, 178] width 157 height 52
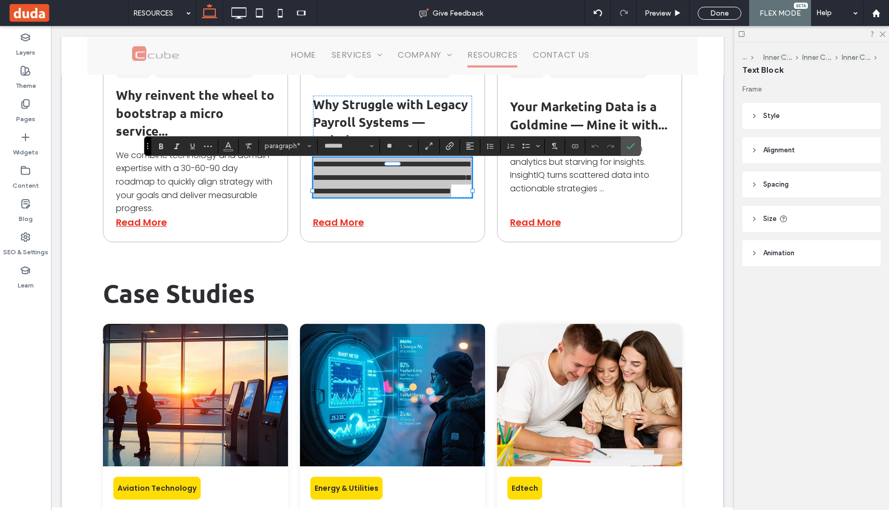
click at [758, 184] on header "Spacing" at bounding box center [811, 185] width 138 height 26
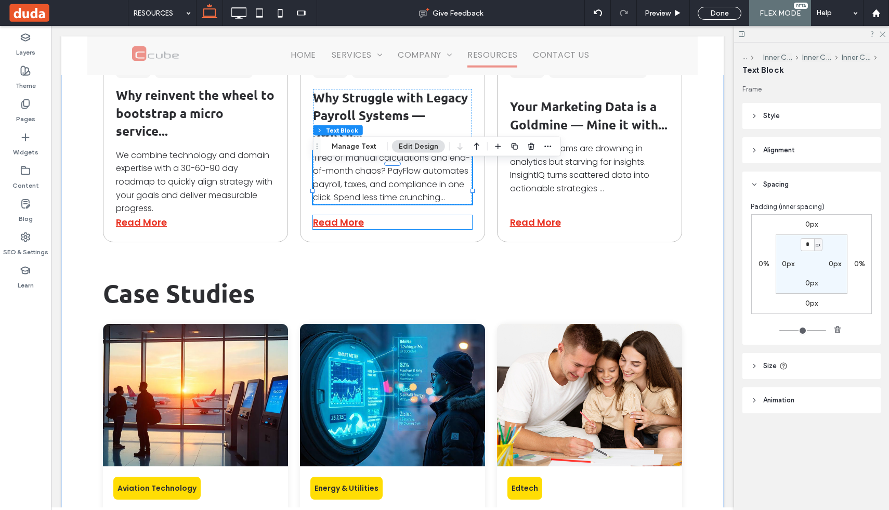
click at [400, 229] on p "Read More" at bounding box center [392, 222] width 159 height 14
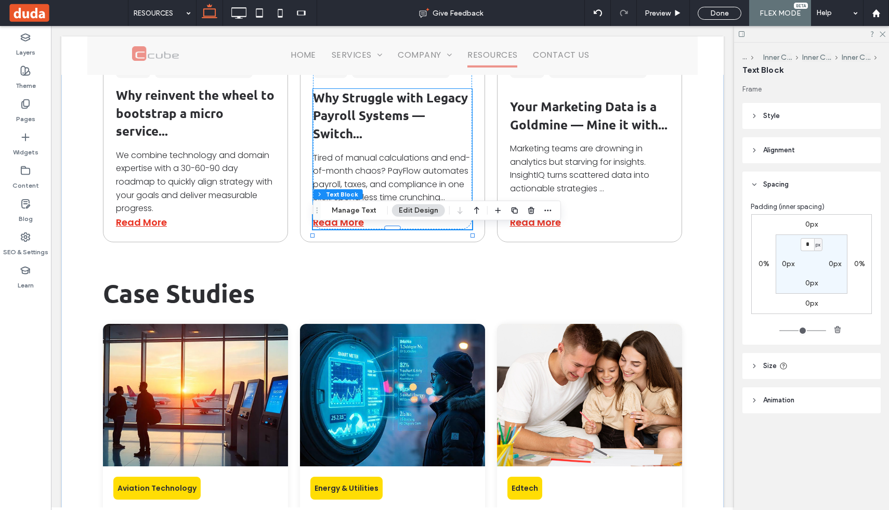
click at [391, 143] on p "Why Struggle with Legacy Payroll Systems — Switch..." at bounding box center [392, 116] width 159 height 54
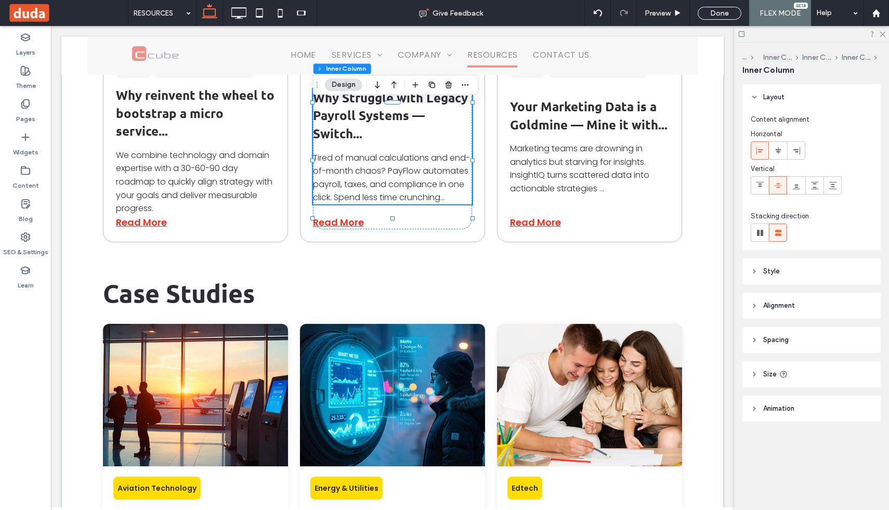
click at [756, 272] on icon at bounding box center [754, 271] width 7 height 7
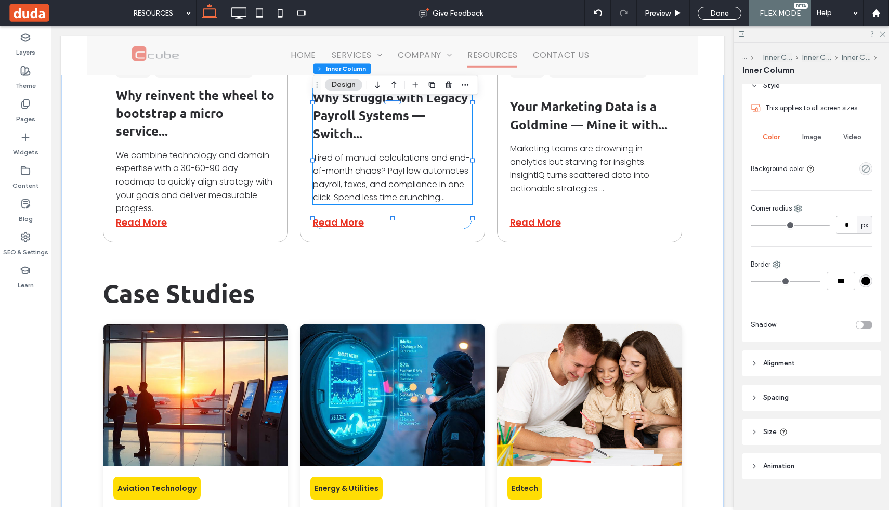
scroll to position [201, 0]
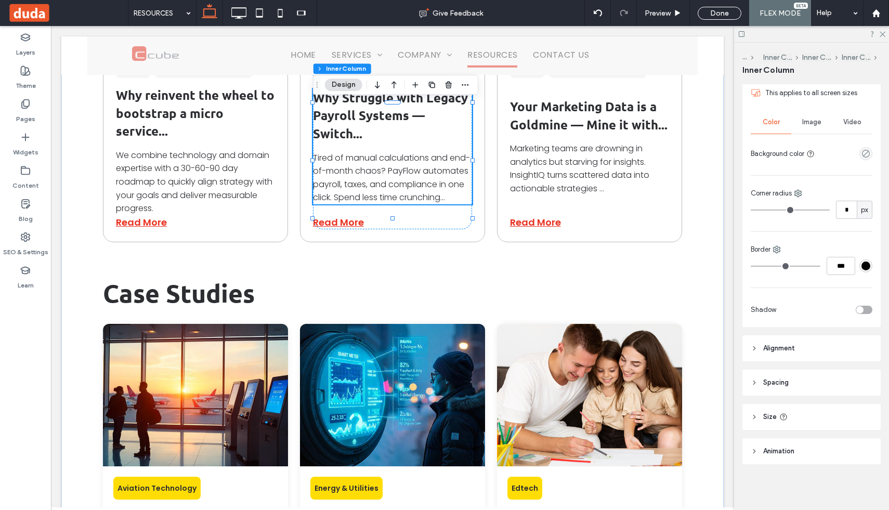
click at [753, 380] on icon at bounding box center [754, 382] width 7 height 7
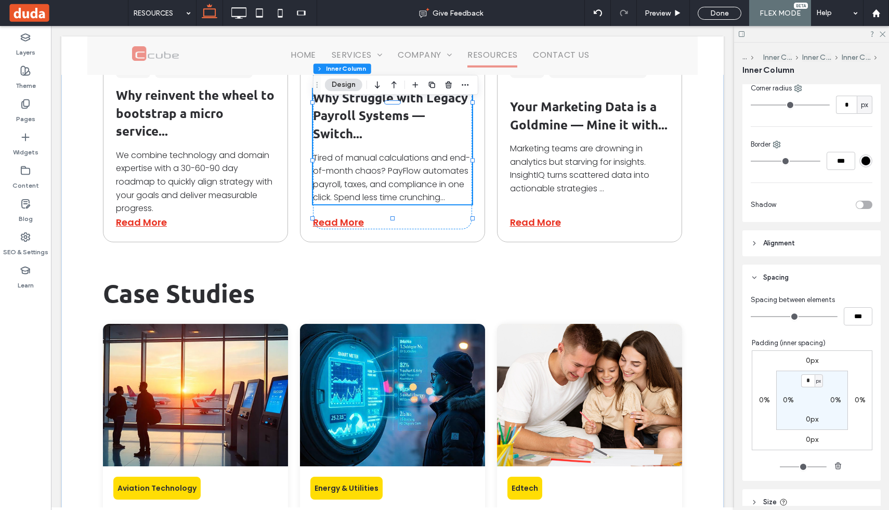
scroll to position [307, 0]
click at [170, 208] on span "We combine technology and domain expertise with a 30-60-90 day roadmap to quick…" at bounding box center [194, 181] width 156 height 65
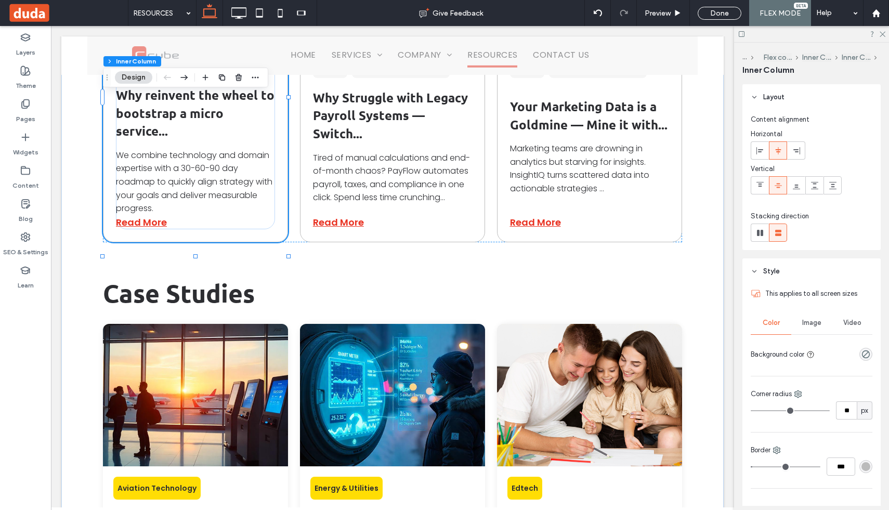
click at [174, 208] on span "We combine technology and domain expertise with a 30-60-90 day roadmap to quick…" at bounding box center [194, 181] width 156 height 65
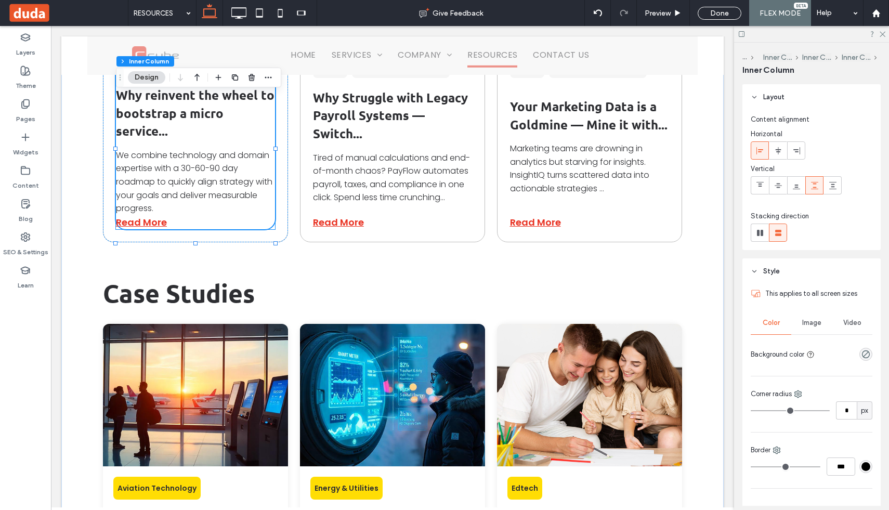
click at [157, 229] on span "Read More" at bounding box center [141, 222] width 51 height 13
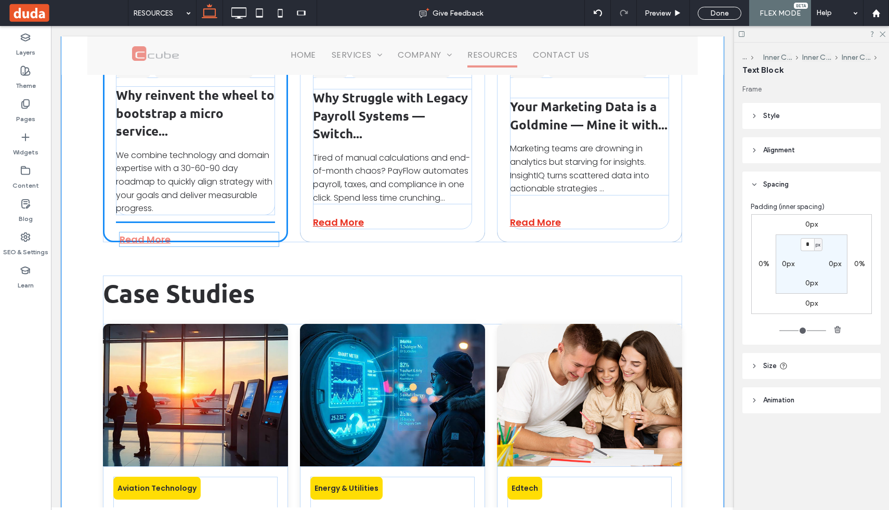
drag, startPoint x: 168, startPoint y: 237, endPoint x: 172, endPoint y: 242, distance: 5.9
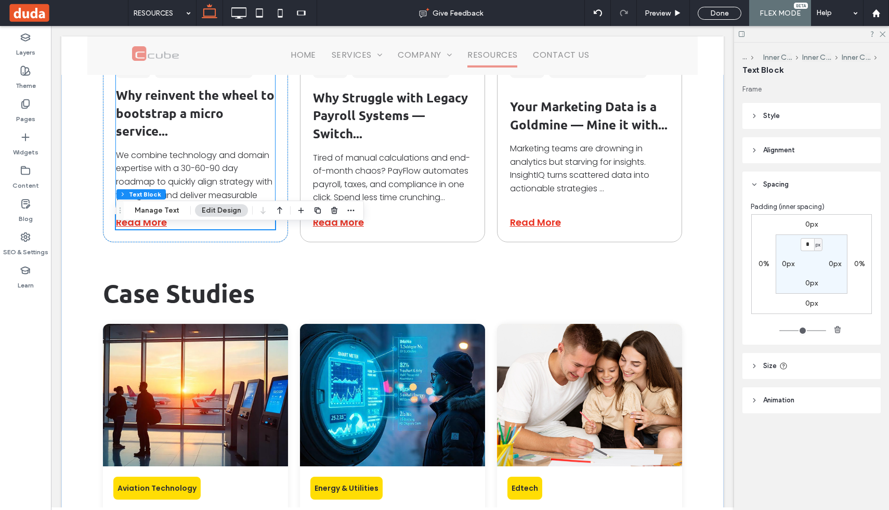
scroll to position [538, 0]
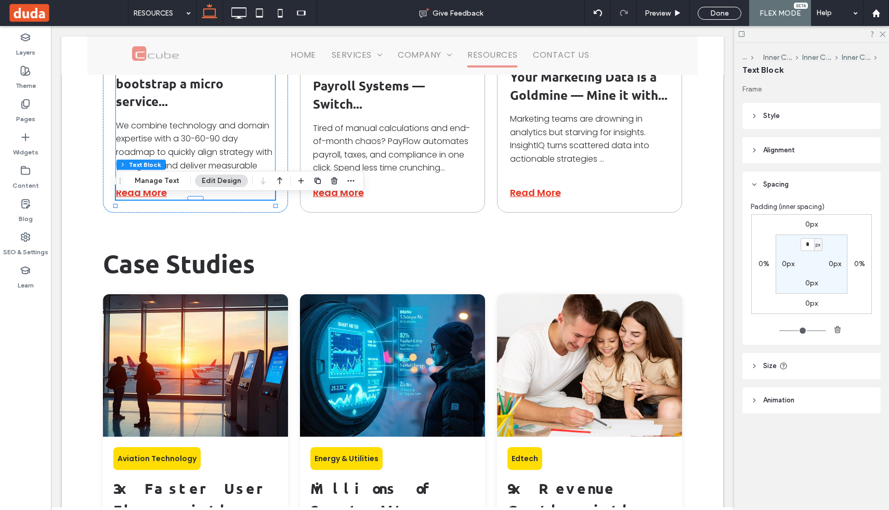
click at [192, 152] on span "We combine technology and domain expertise with a 30-60-90 day roadmap to quick…" at bounding box center [194, 152] width 156 height 65
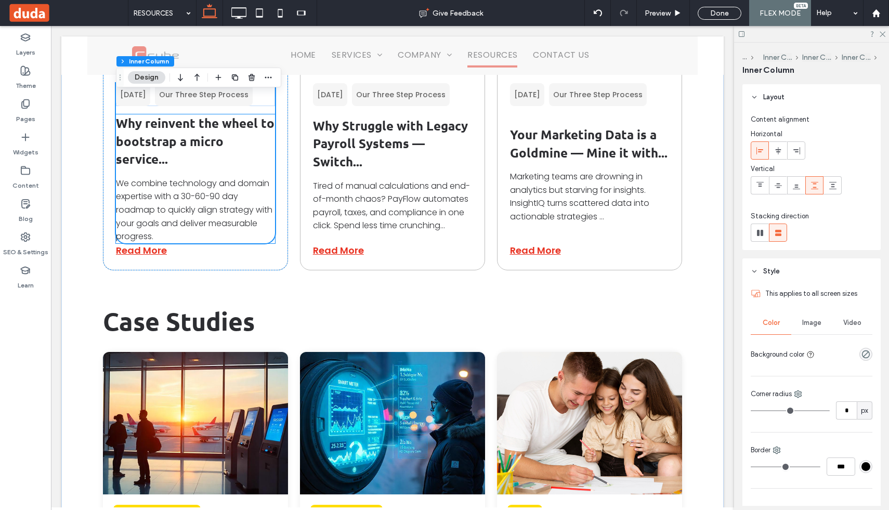
scroll to position [476, 0]
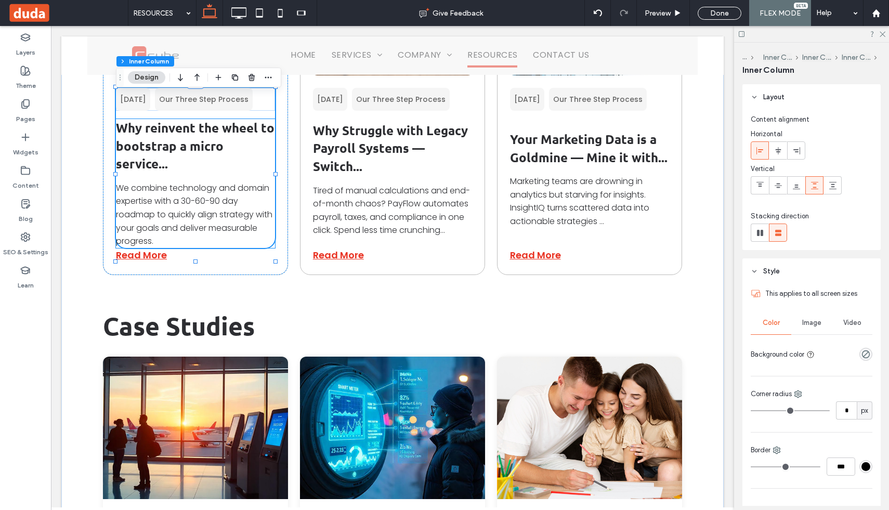
click at [181, 173] on p "Why reinvent the wheel to bootstrap a micro service..." at bounding box center [195, 146] width 159 height 54
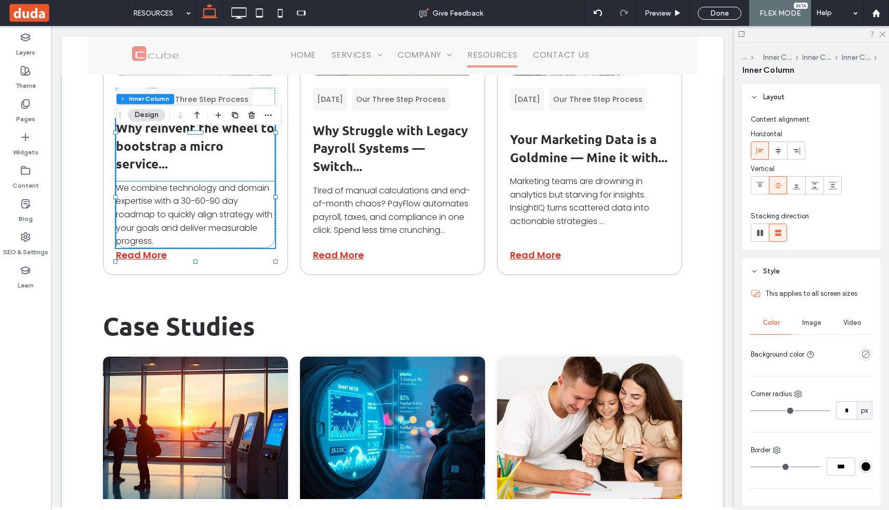
click at [216, 237] on span "We combine technology and domain expertise with a 30-60-90 day roadmap to quick…" at bounding box center [194, 214] width 156 height 65
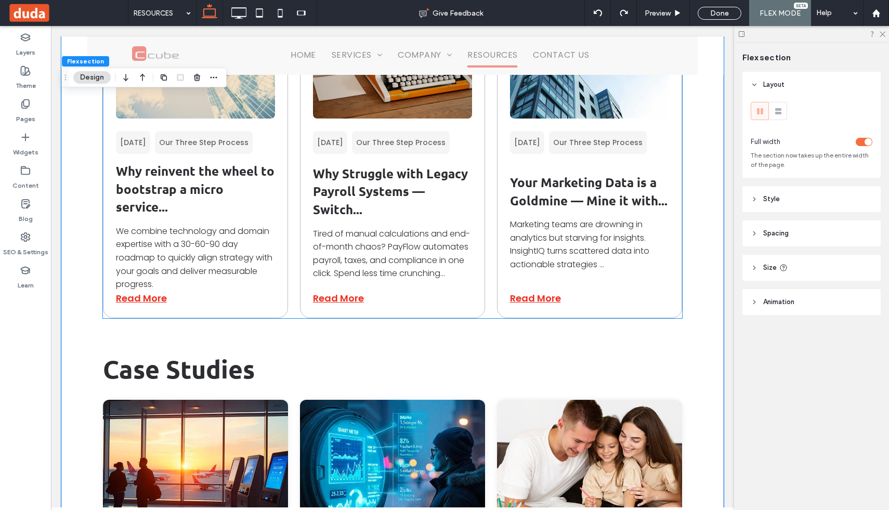
scroll to position [436, 0]
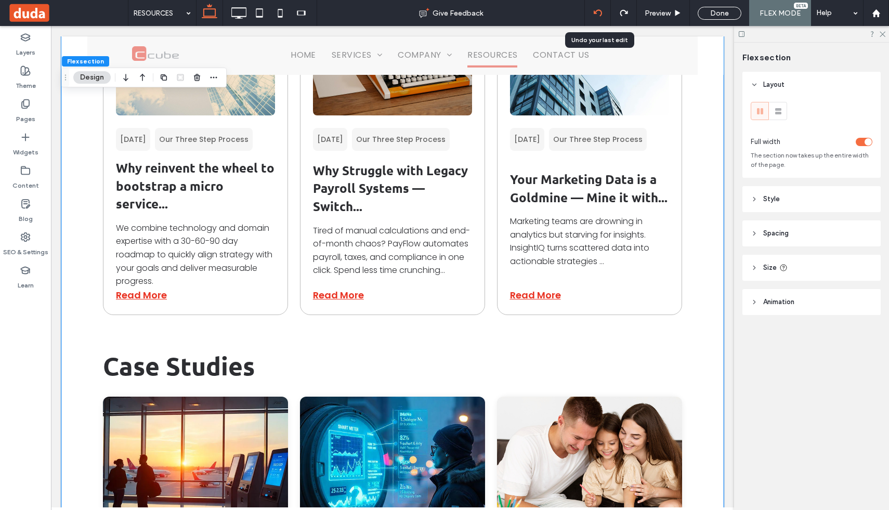
click at [595, 12] on use at bounding box center [597, 12] width 8 height 7
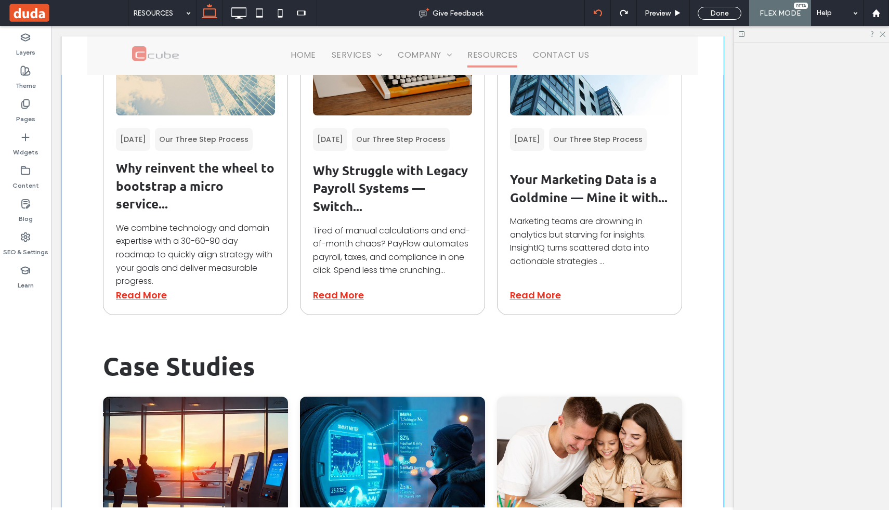
click at [595, 12] on div at bounding box center [444, 255] width 889 height 510
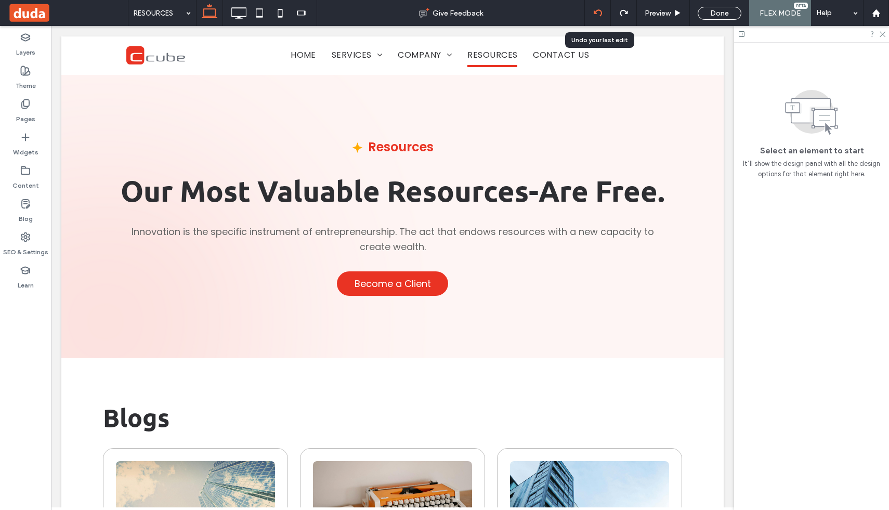
scroll to position [0, 0]
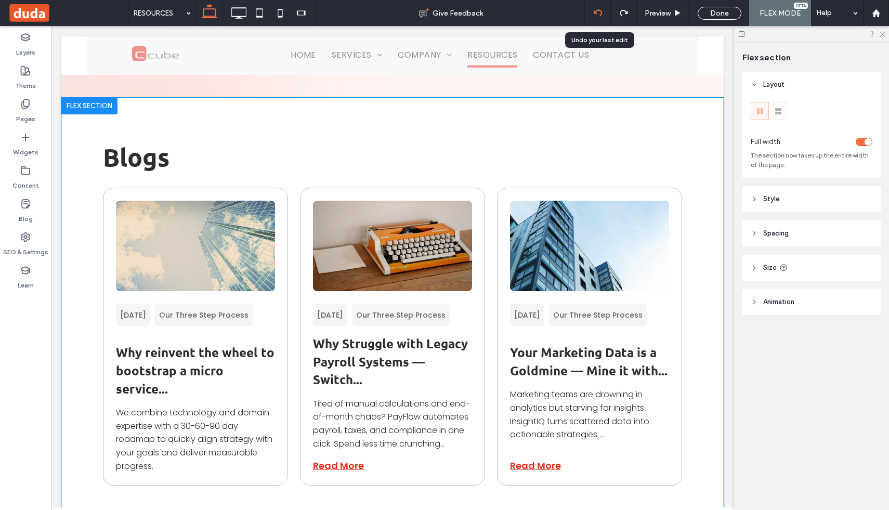
click at [596, 11] on use at bounding box center [597, 12] width 8 height 7
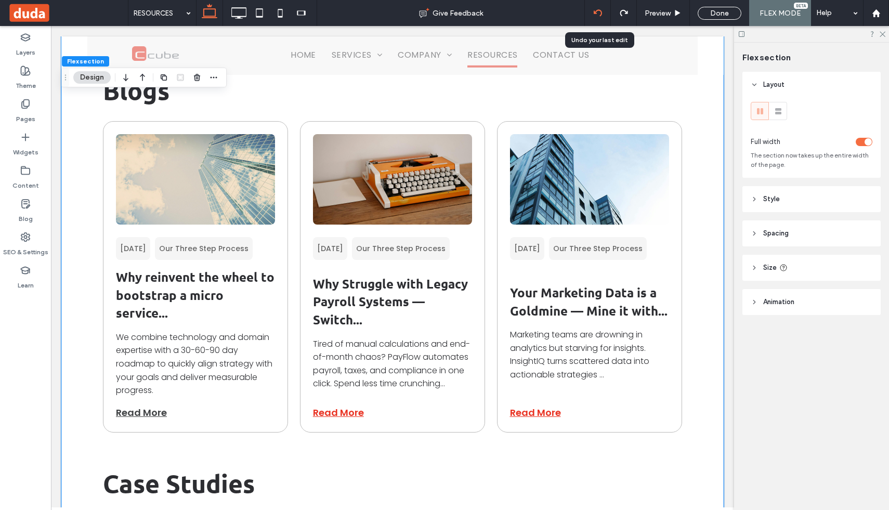
scroll to position [331, 0]
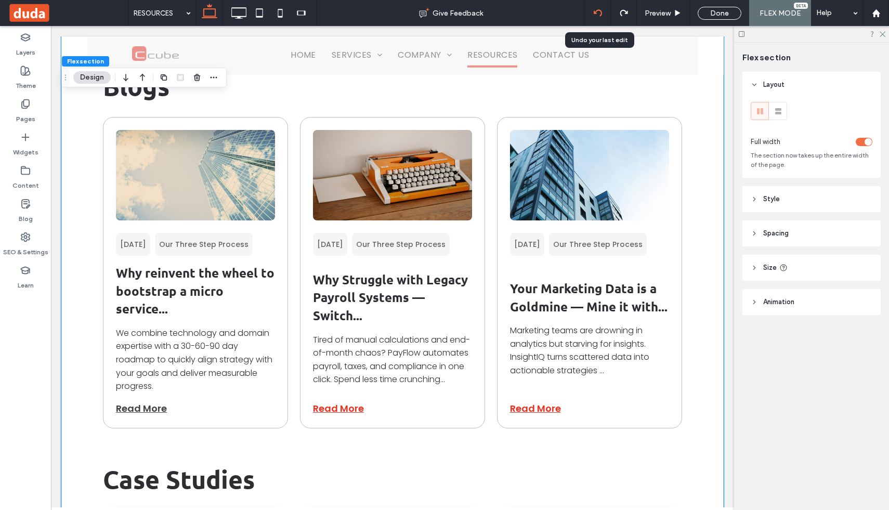
click at [596, 11] on use at bounding box center [597, 12] width 8 height 7
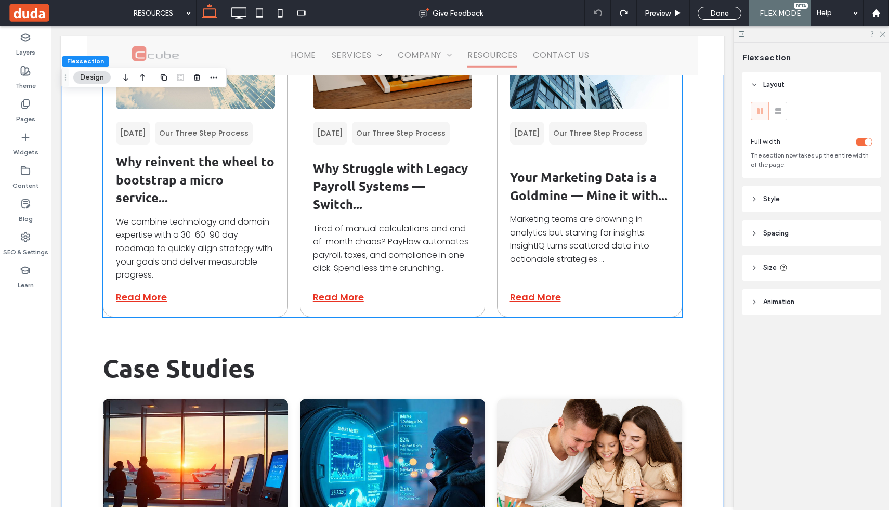
scroll to position [513, 0]
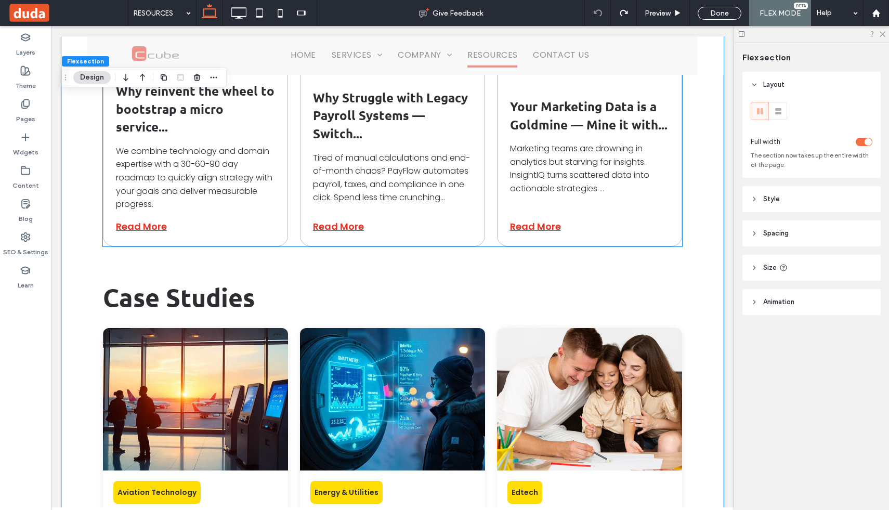
click at [149, 233] on link "Read More" at bounding box center [141, 226] width 51 height 13
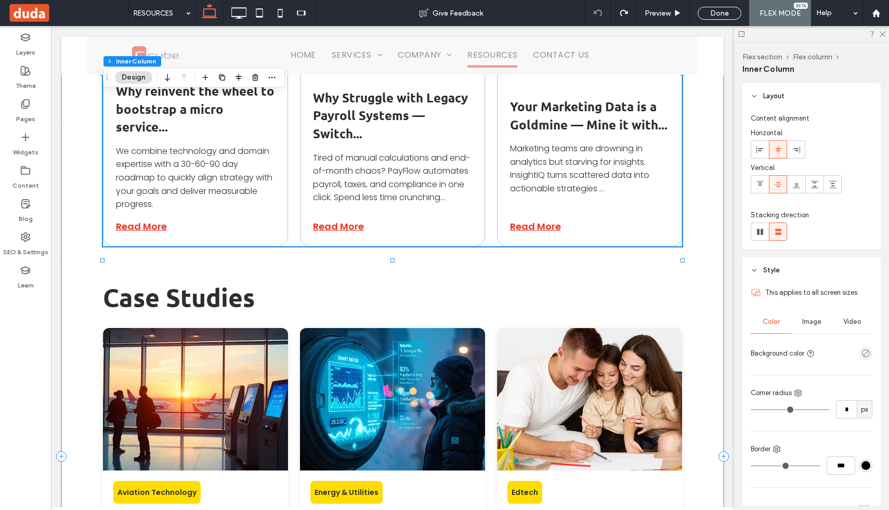
click at [149, 233] on link "Read More" at bounding box center [141, 226] width 51 height 13
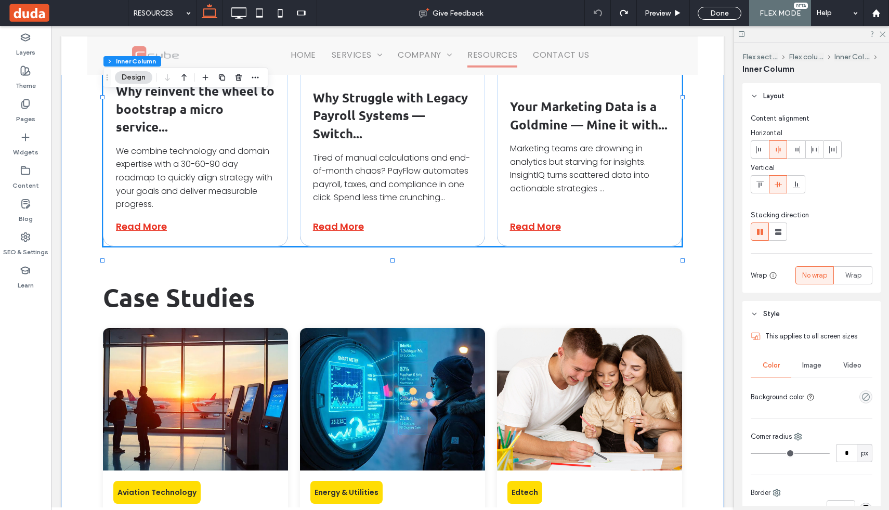
click at [149, 233] on link "Read More" at bounding box center [141, 226] width 51 height 13
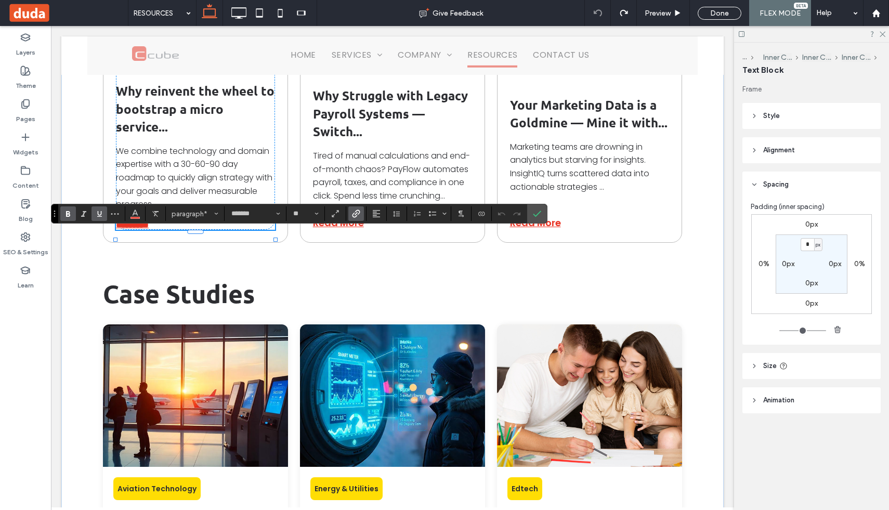
click at [359, 212] on icon "Link" at bounding box center [356, 213] width 8 height 8
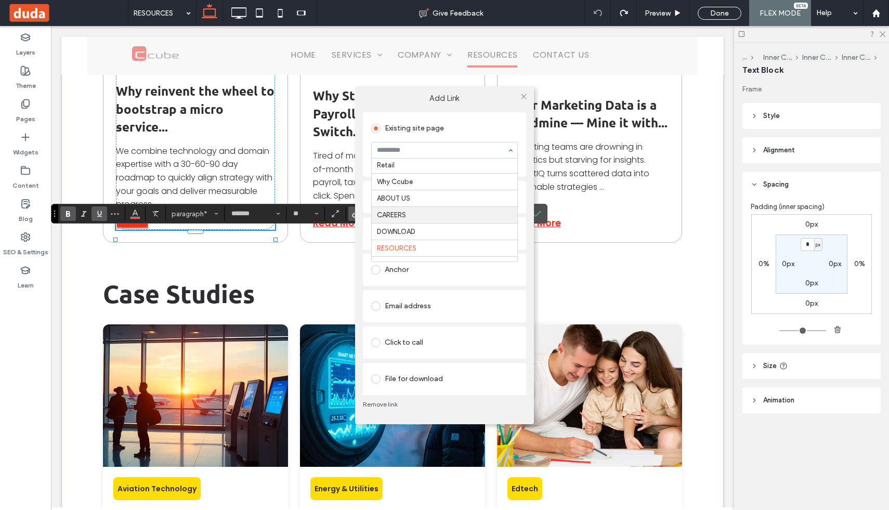
scroll to position [298, 0]
click at [520, 95] on icon at bounding box center [524, 97] width 8 height 8
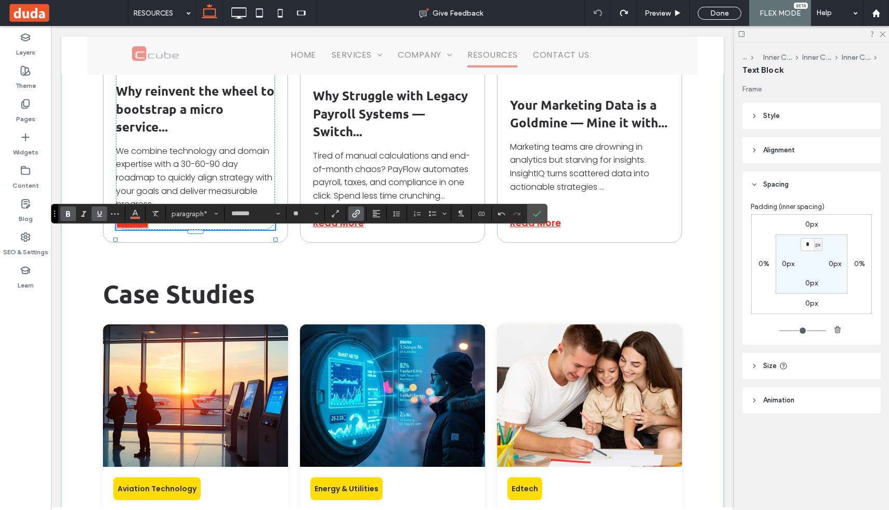
click at [359, 211] on use "Link" at bounding box center [356, 214] width 8 height 8
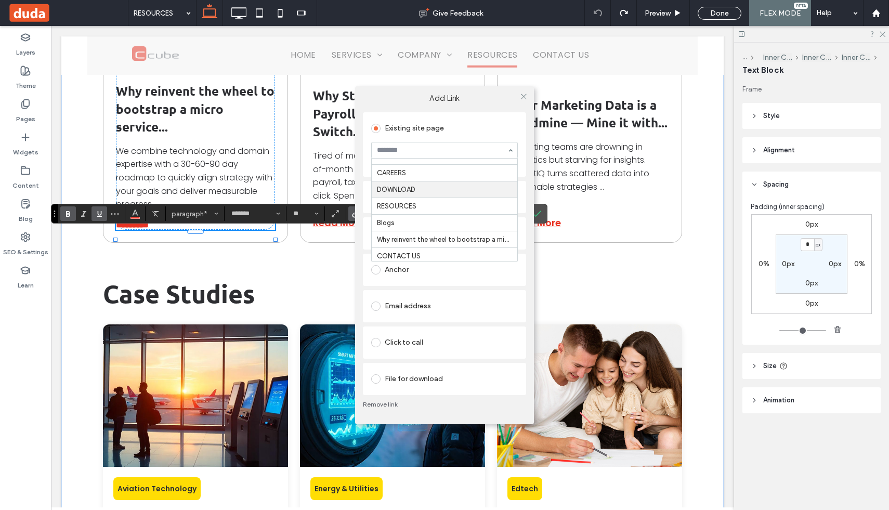
scroll to position [390, 0]
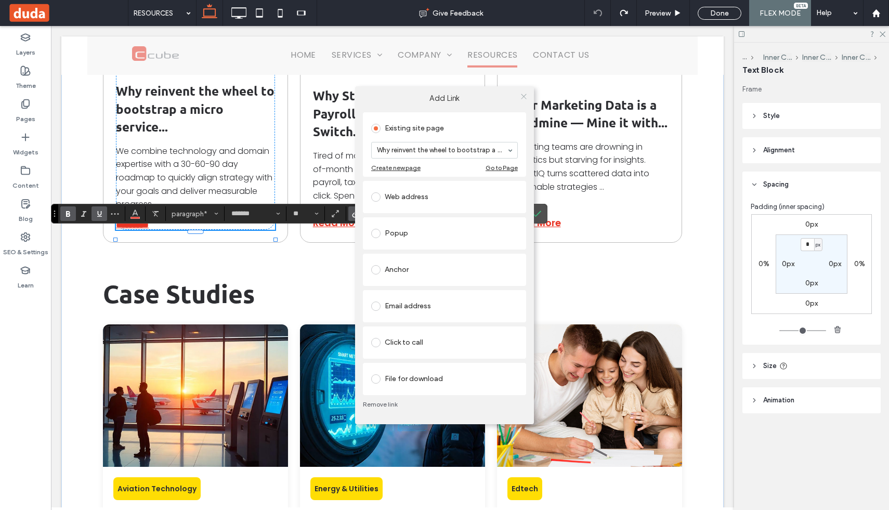
click at [522, 91] on span at bounding box center [524, 97] width 8 height 16
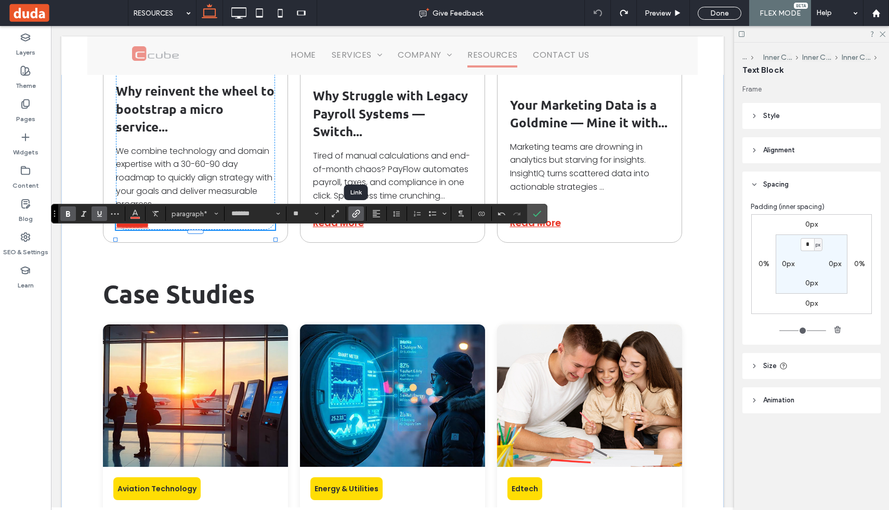
click at [358, 216] on icon "Link" at bounding box center [356, 213] width 8 height 8
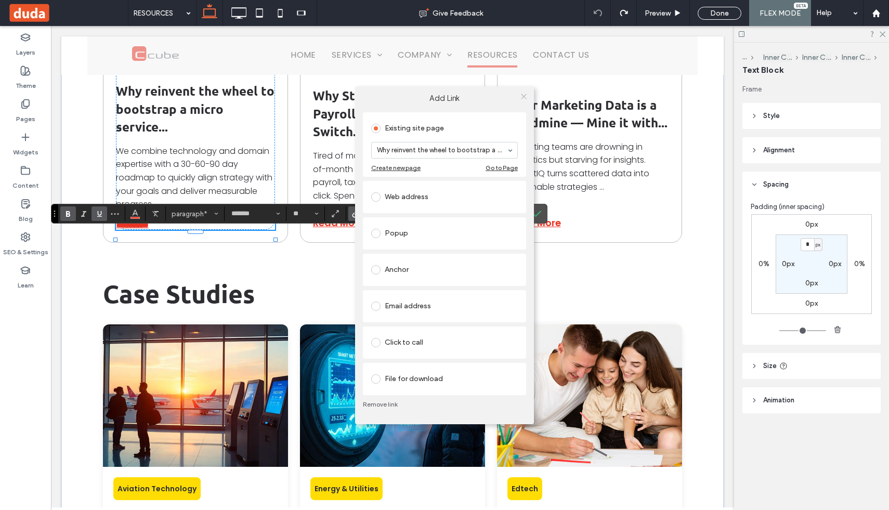
click at [520, 93] on icon at bounding box center [524, 97] width 8 height 8
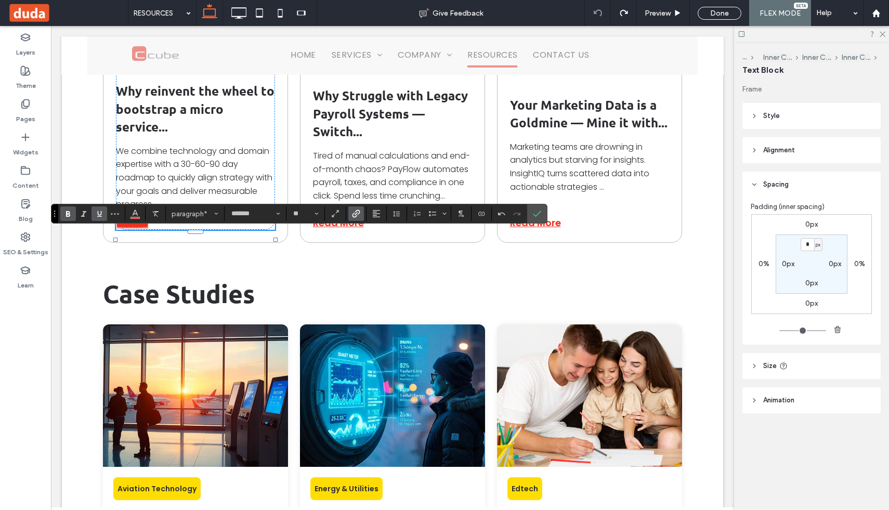
click at [351, 216] on label "Link" at bounding box center [356, 213] width 16 height 15
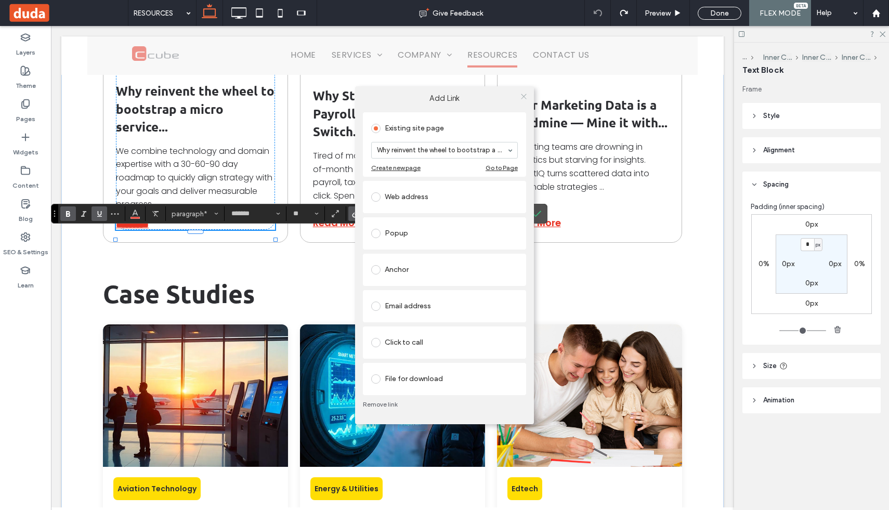
click at [524, 93] on icon at bounding box center [524, 97] width 8 height 8
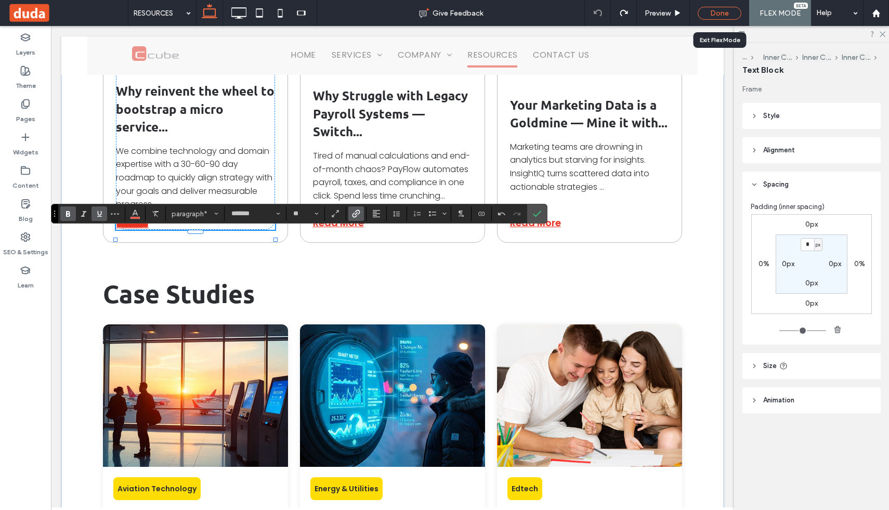
click at [733, 12] on div "Done" at bounding box center [720, 13] width 44 height 13
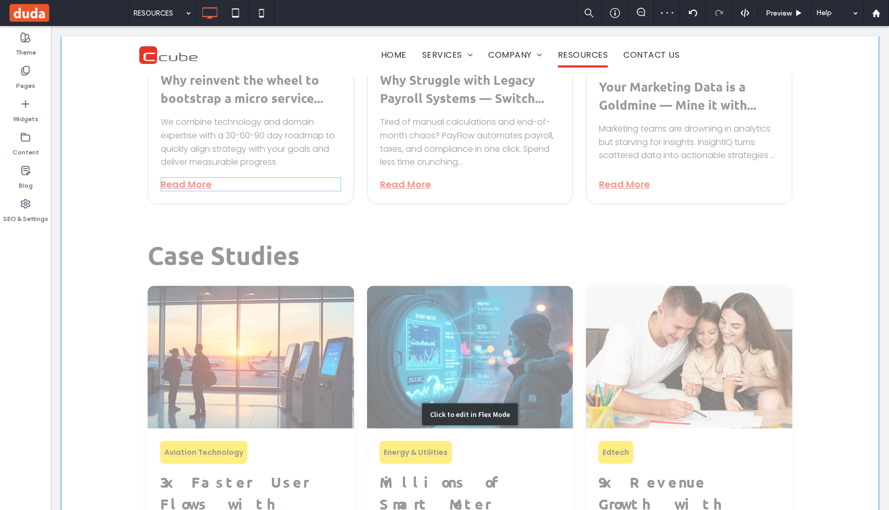
click at [185, 181] on div "Click to edit in Flex Mode" at bounding box center [469, 414] width 817 height 1161
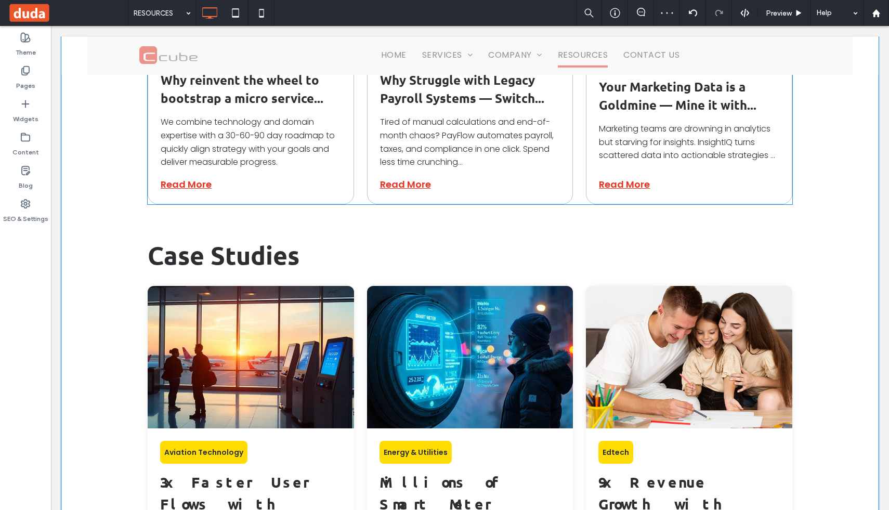
scroll to position [528, 0]
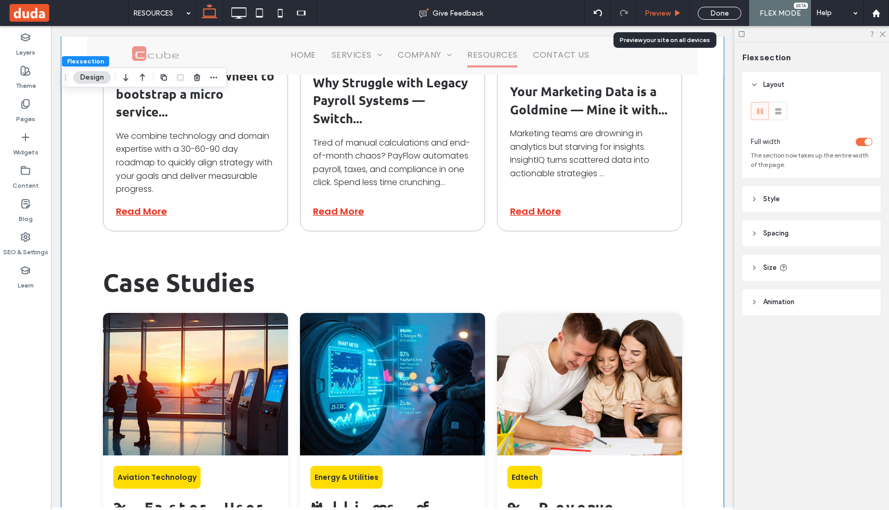
click at [665, 11] on span "Preview" at bounding box center [658, 13] width 26 height 9
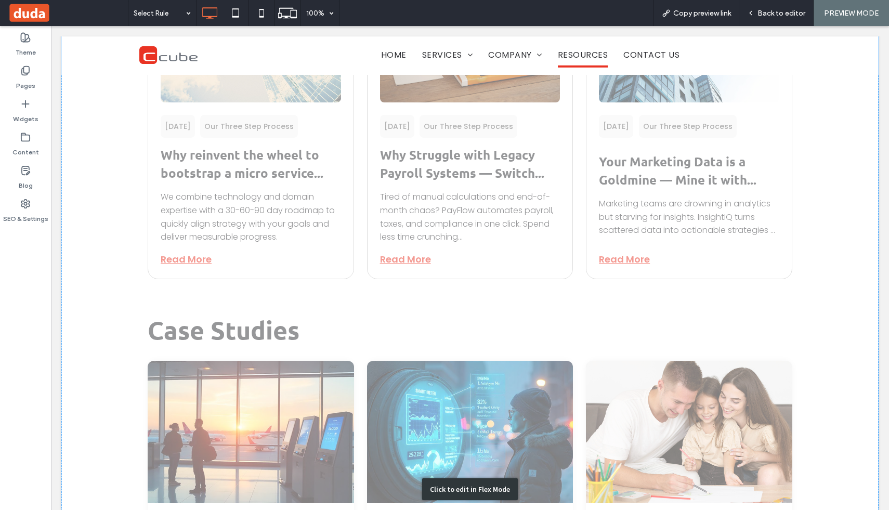
click at [171, 252] on div "Click to edit in Flex Mode" at bounding box center [469, 489] width 817 height 1161
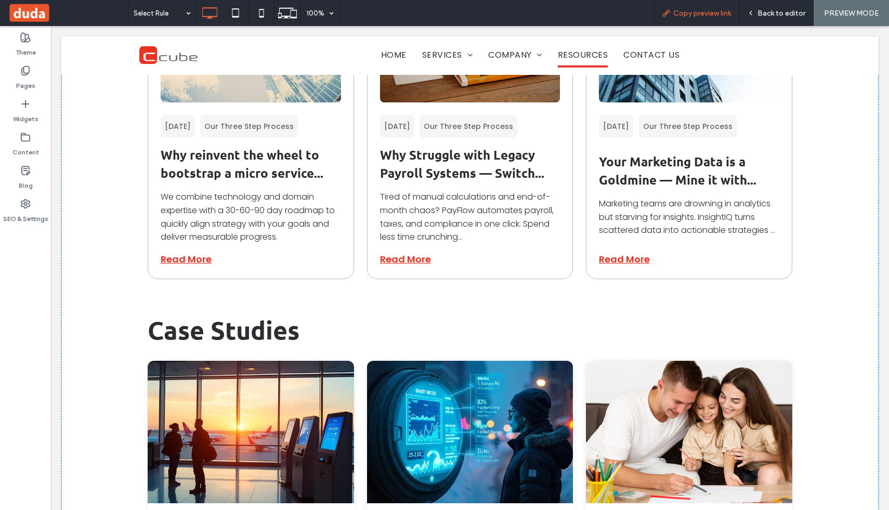
click at [712, 14] on span "Copy preview link" at bounding box center [702, 13] width 58 height 9
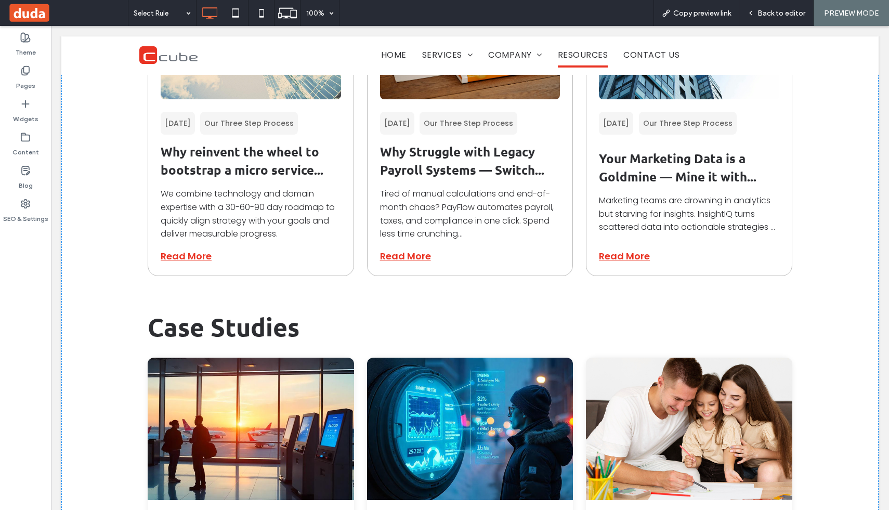
scroll to position [450, 0]
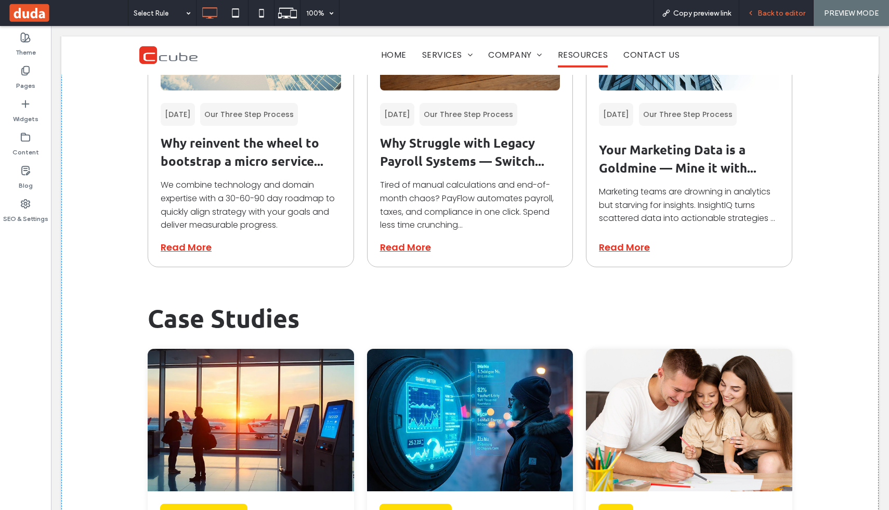
click at [775, 14] on span "Back to editor" at bounding box center [781, 13] width 48 height 9
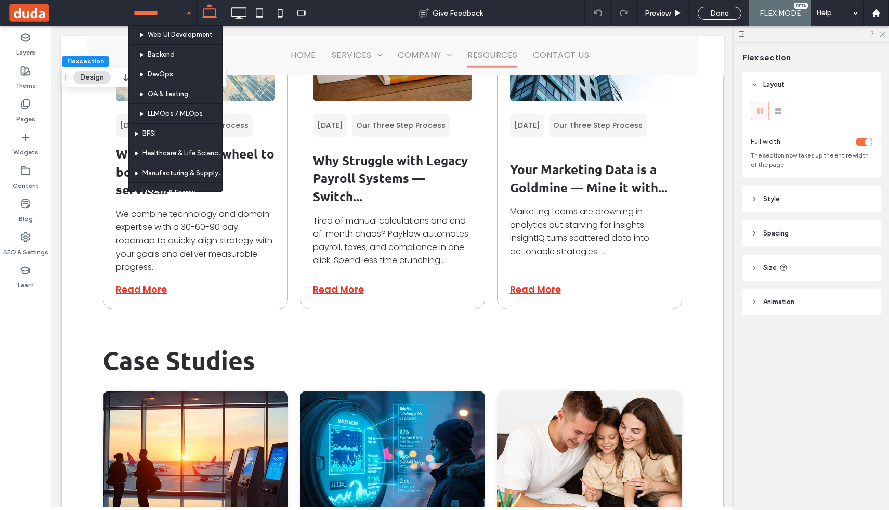
scroll to position [441, 0]
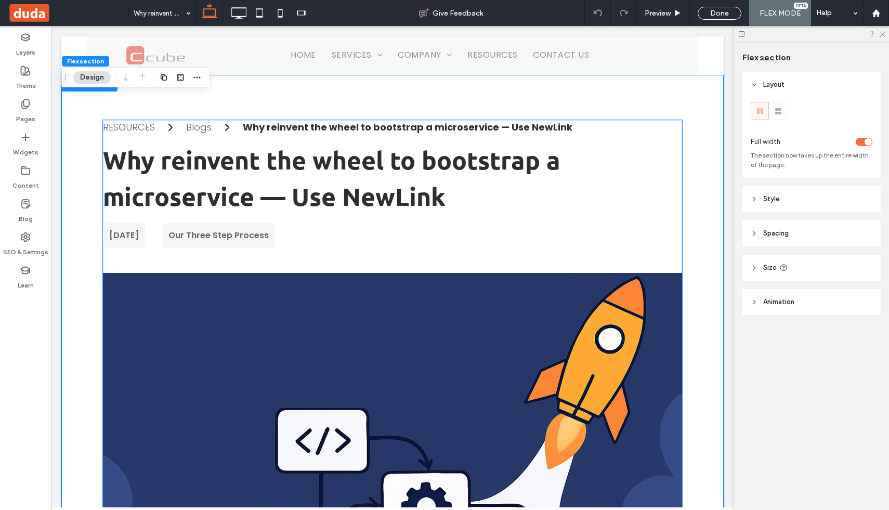
click at [283, 276] on img at bounding box center [392, 455] width 579 height 364
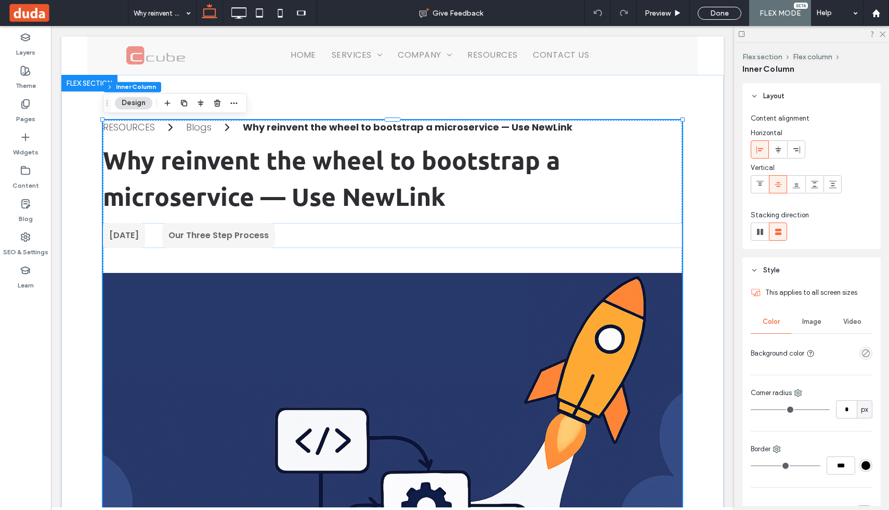
click at [283, 276] on img at bounding box center [392, 455] width 579 height 364
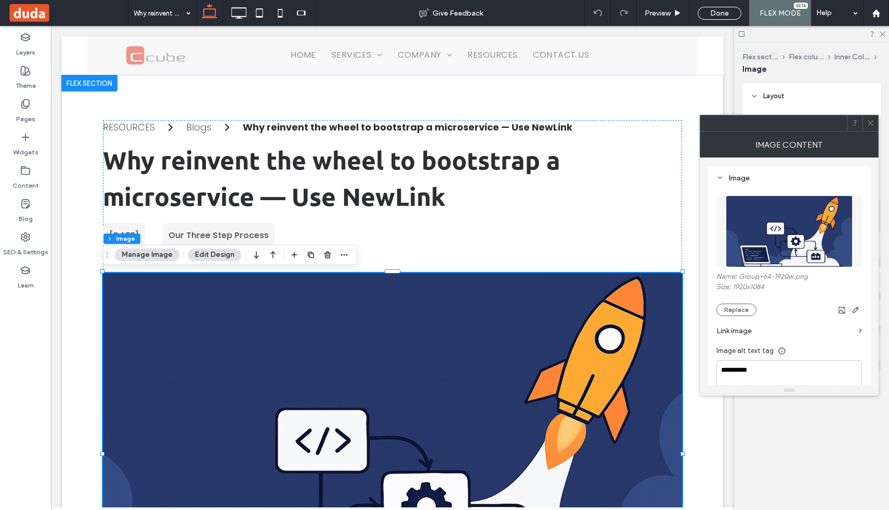
click at [870, 120] on icon at bounding box center [870, 123] width 8 height 8
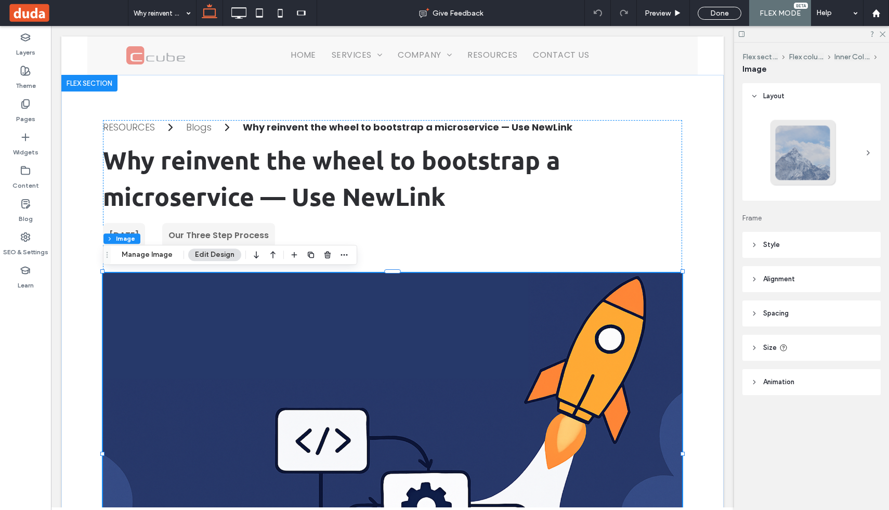
click at [757, 310] on icon at bounding box center [754, 313] width 7 height 7
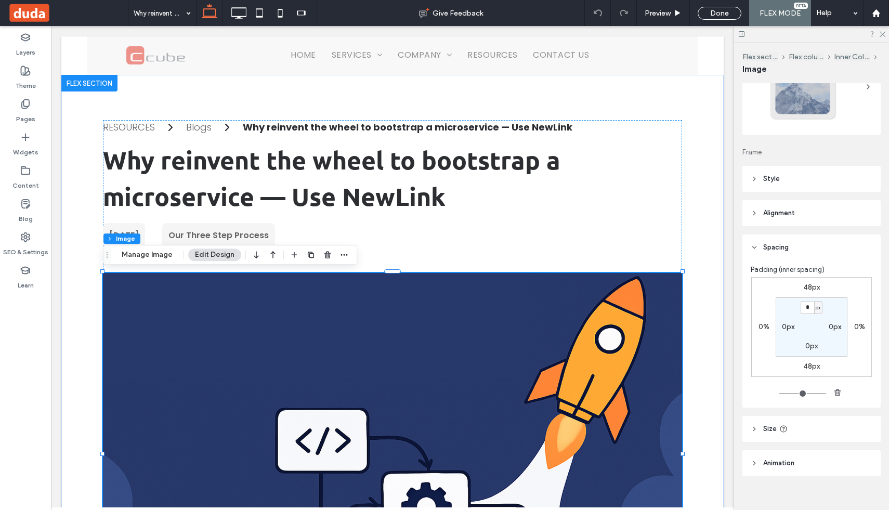
scroll to position [78, 0]
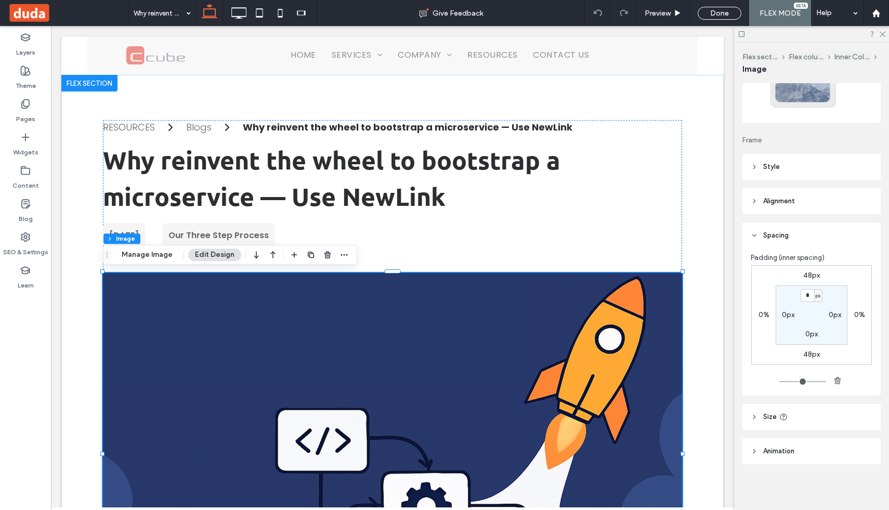
click at [808, 271] on label "48px" at bounding box center [811, 275] width 17 height 9
type input "**"
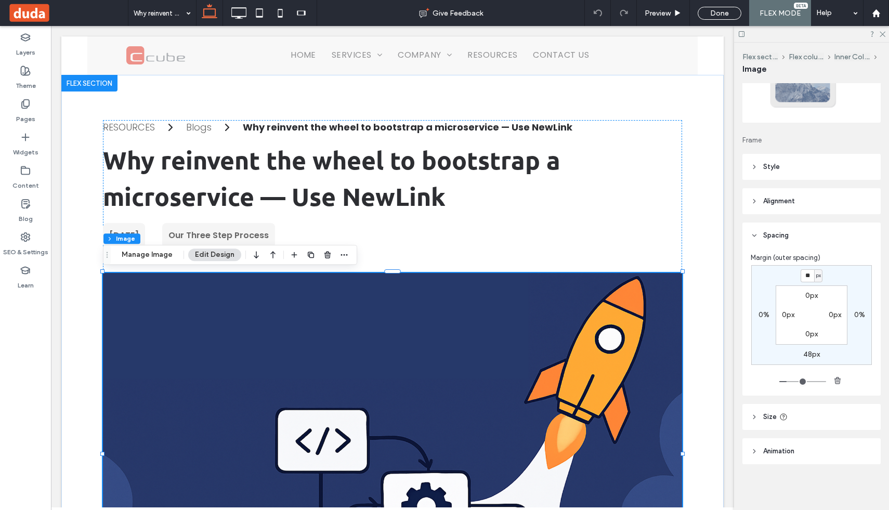
click at [808, 271] on input "**" at bounding box center [807, 275] width 14 height 13
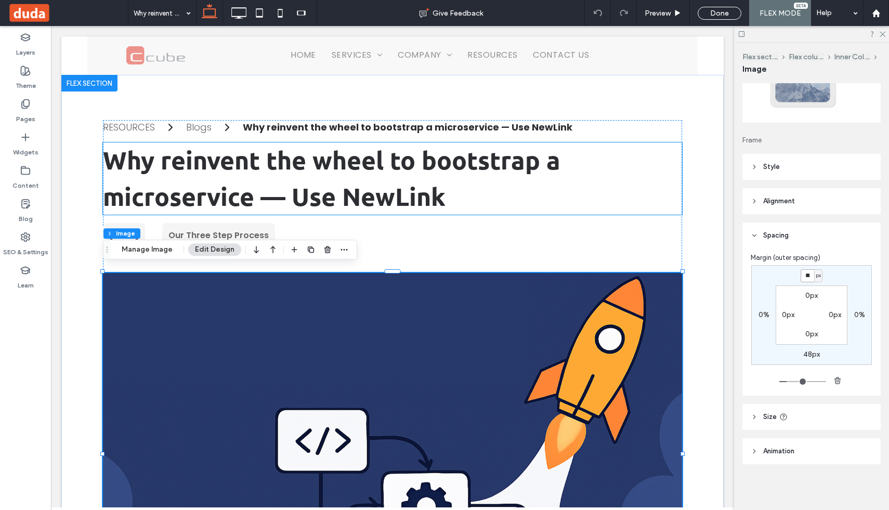
scroll to position [5, 0]
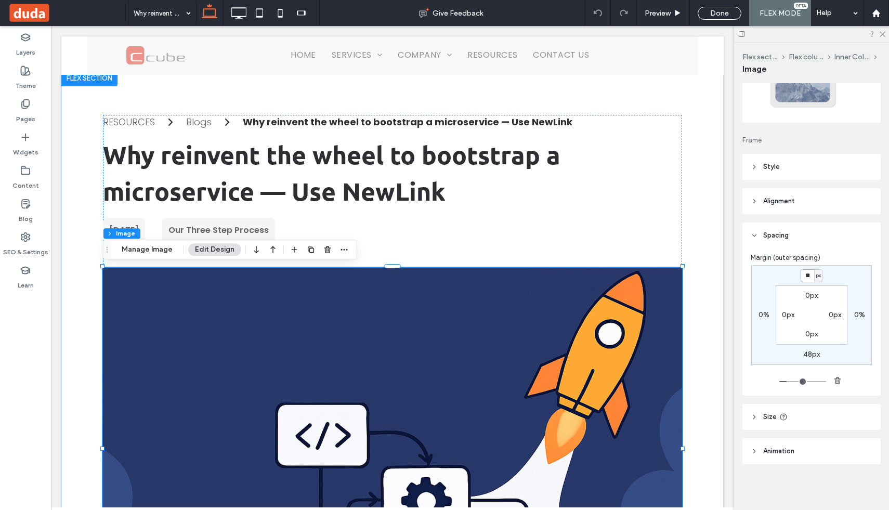
type input "**"
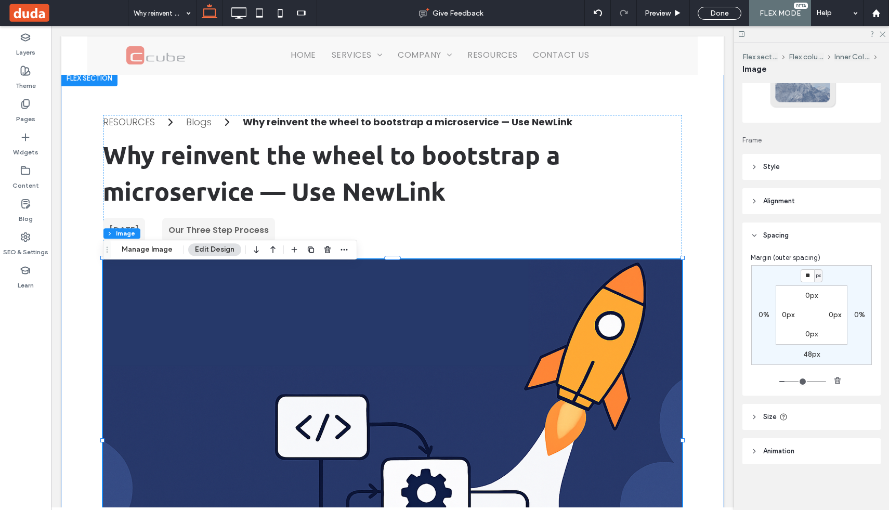
click at [809, 358] on label "48px" at bounding box center [811, 354] width 17 height 9
type input "**"
type input "*"
type input "**"
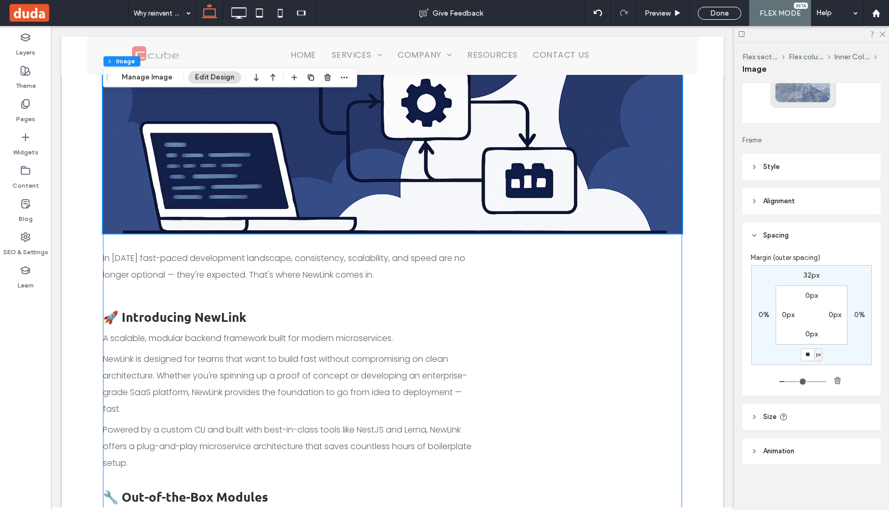
scroll to position [444, 0]
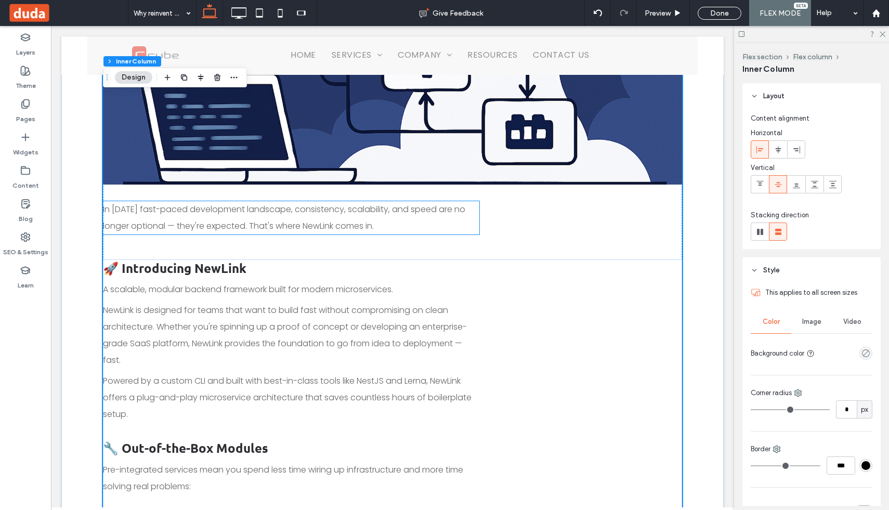
click at [302, 222] on span "In today's fast-paced development landscape, consistency, scalability, and spee…" at bounding box center [284, 217] width 362 height 29
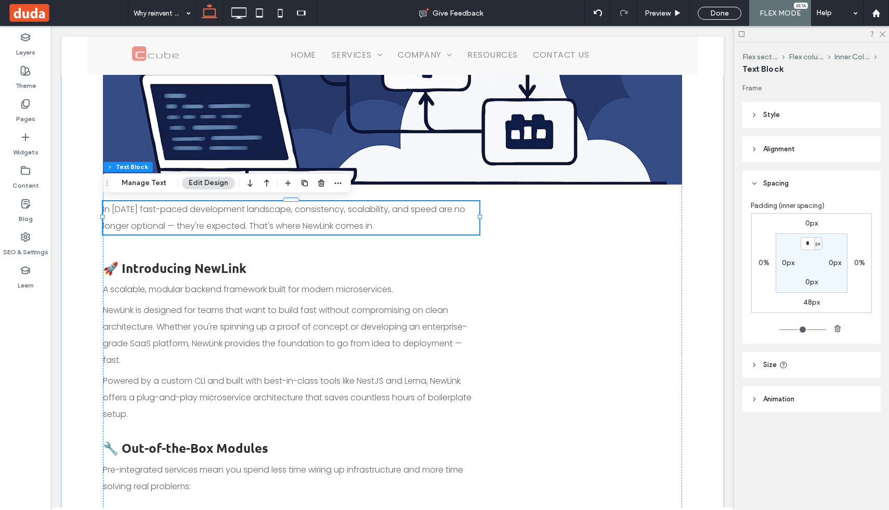
click at [806, 304] on label "48px" at bounding box center [811, 302] width 17 height 9
type input "**"
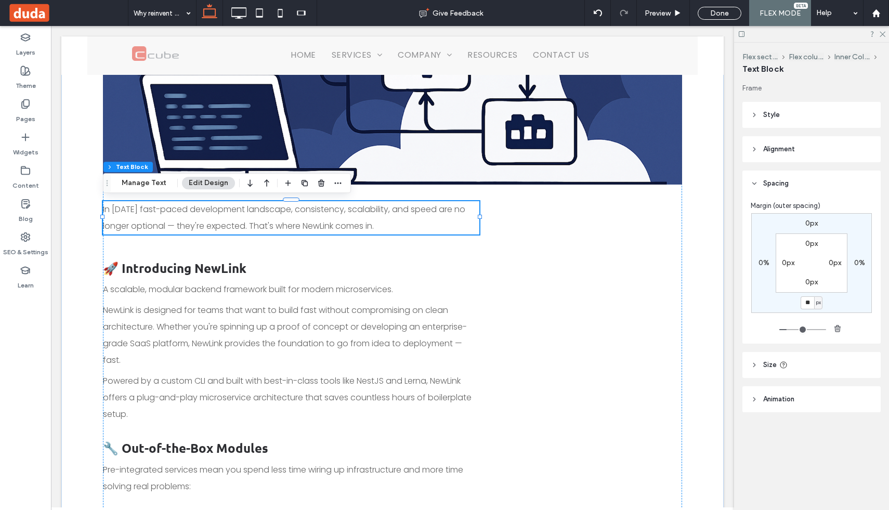
type input "**"
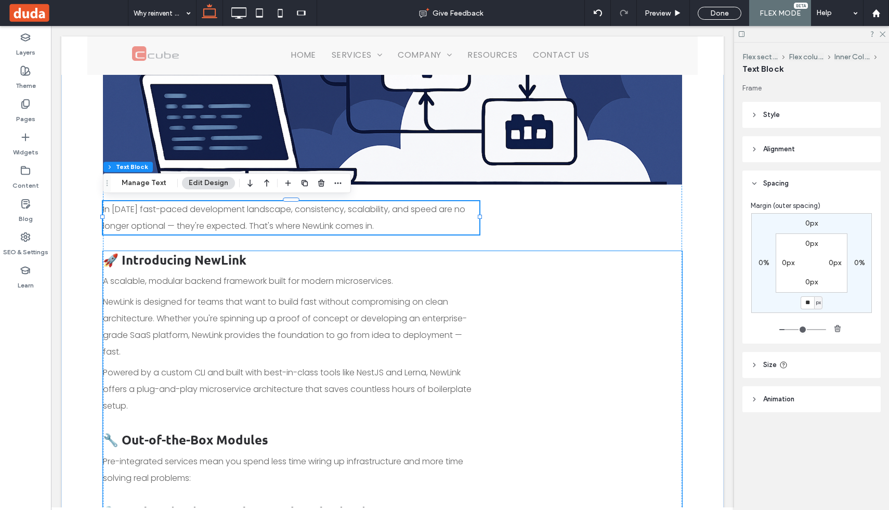
click at [246, 385] on span "Powered by a custom CLI and built with best-in-class tools like NestJS and Lern…" at bounding box center [287, 388] width 369 height 45
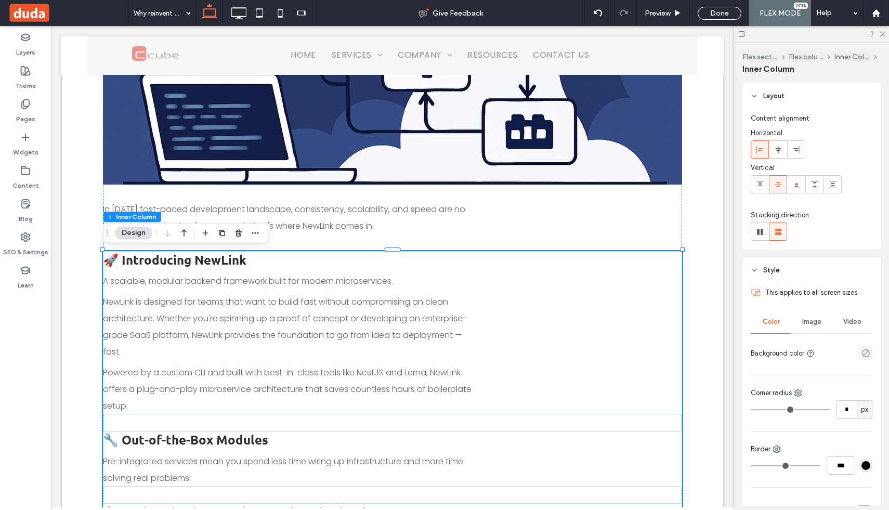
click at [246, 385] on span "Powered by a custom CLI and built with best-in-class tools like NestJS and Lern…" at bounding box center [287, 388] width 369 height 45
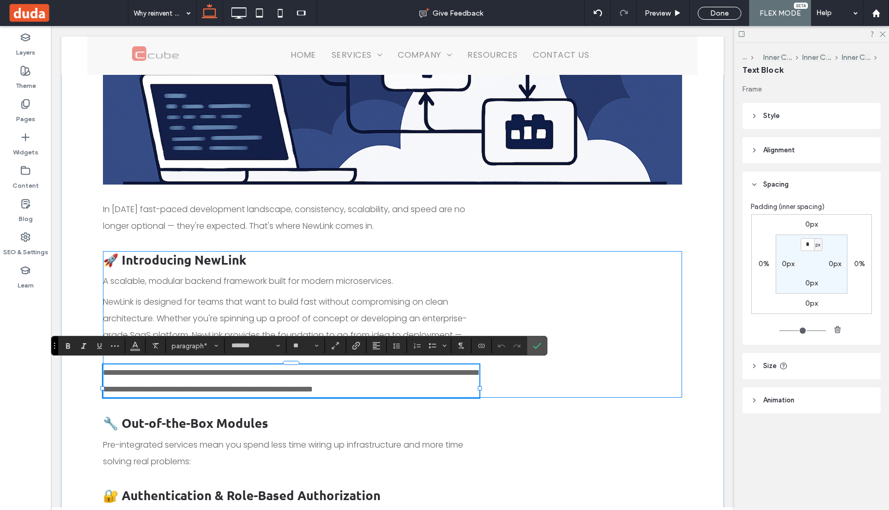
click at [525, 275] on div "**********" at bounding box center [392, 324] width 579 height 147
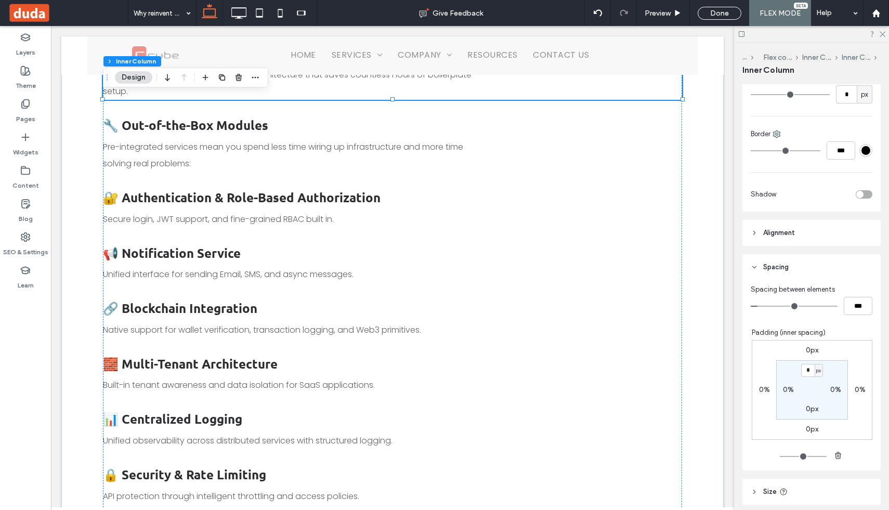
scroll to position [391, 0]
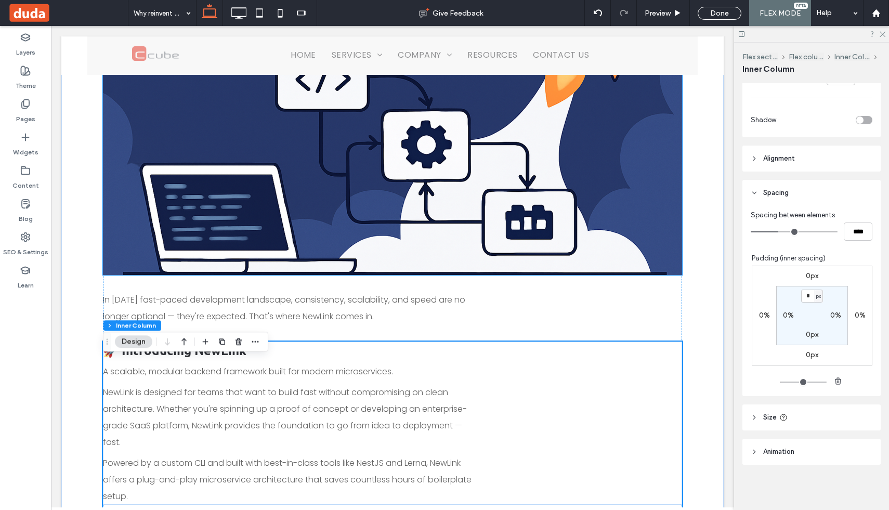
scroll to position [360, 0]
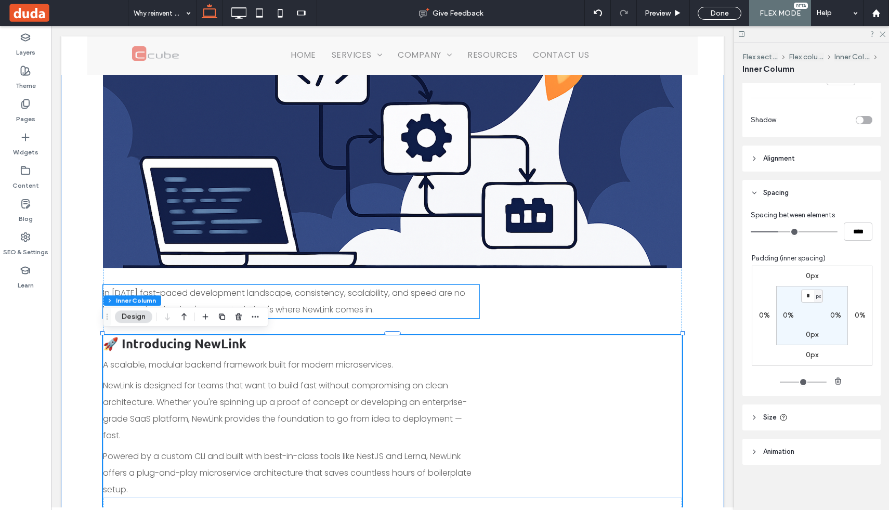
click at [463, 316] on p "In today's fast-paced development landscape, consistency, scalability, and spee…" at bounding box center [291, 301] width 376 height 33
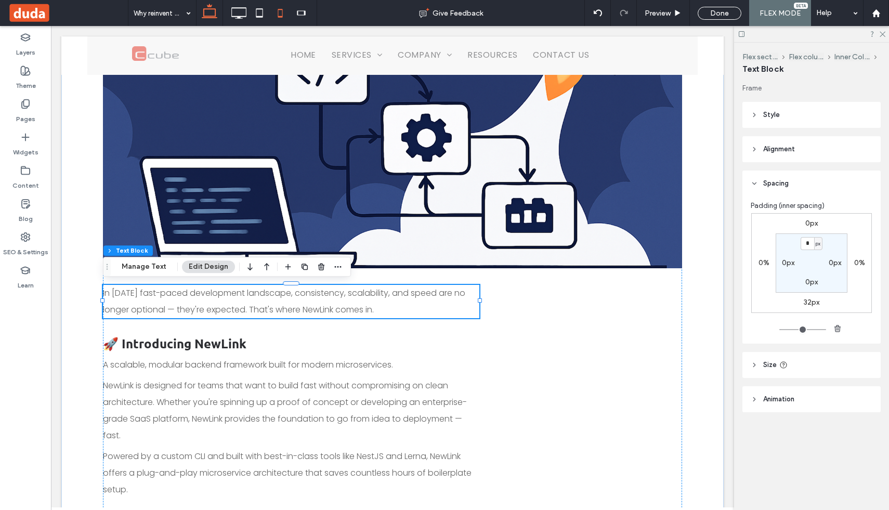
click at [282, 16] on use at bounding box center [280, 13] width 5 height 8
type input "***"
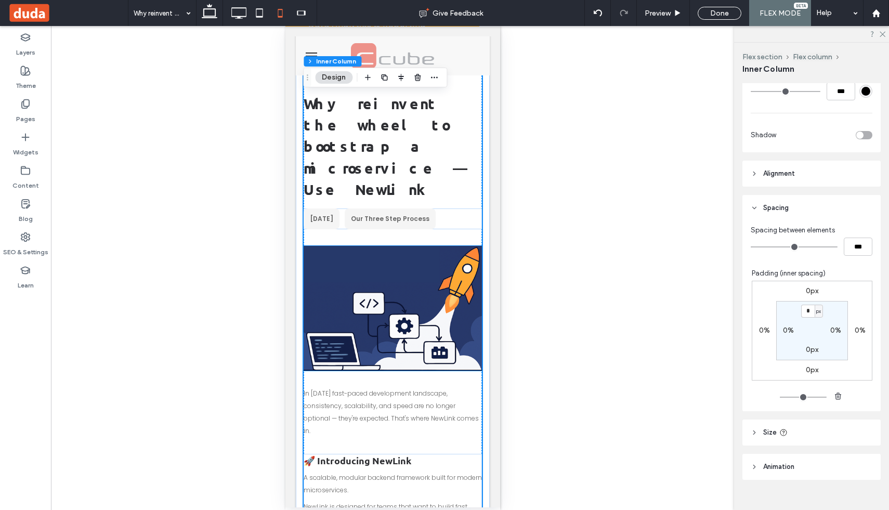
scroll to position [390, 0]
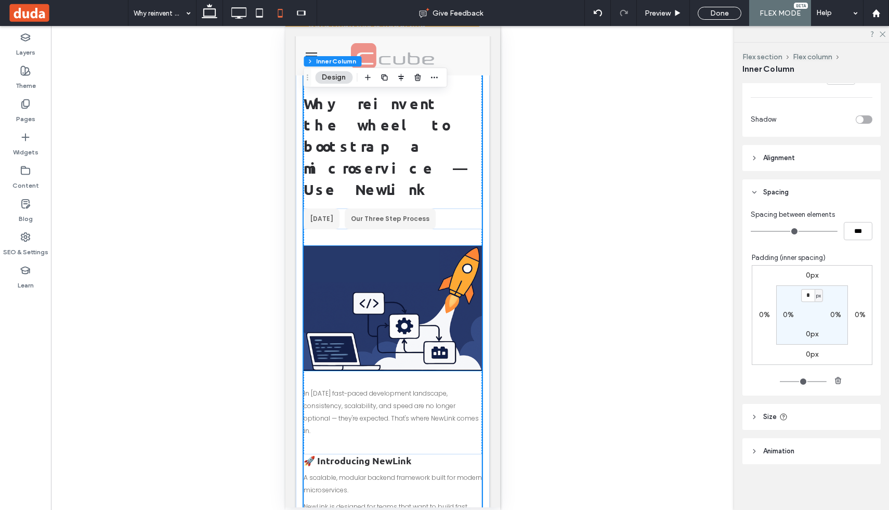
click at [374, 246] on img at bounding box center [392, 308] width 178 height 125
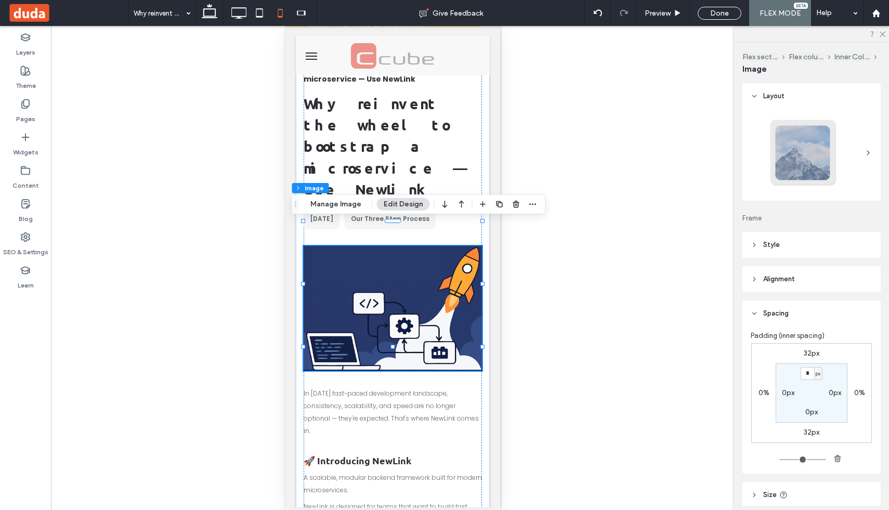
click at [808, 349] on label "32px" at bounding box center [812, 353] width 16 height 9
type input "**"
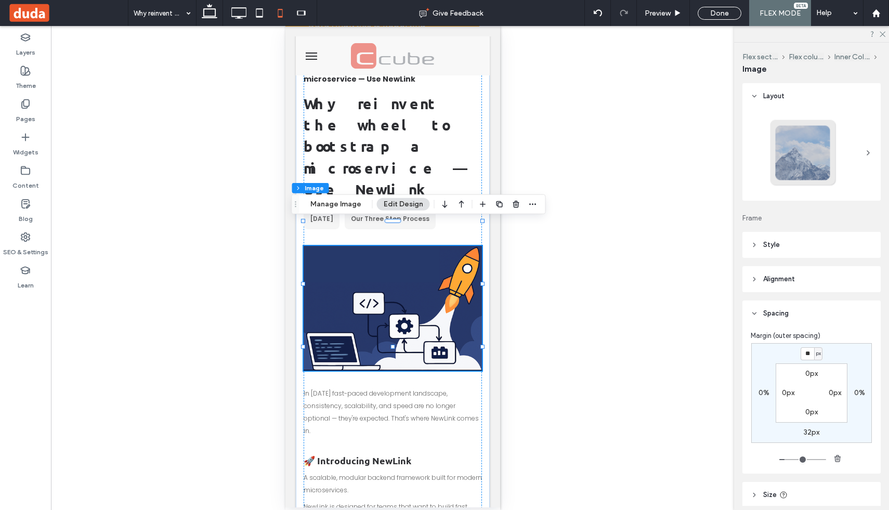
type input "**"
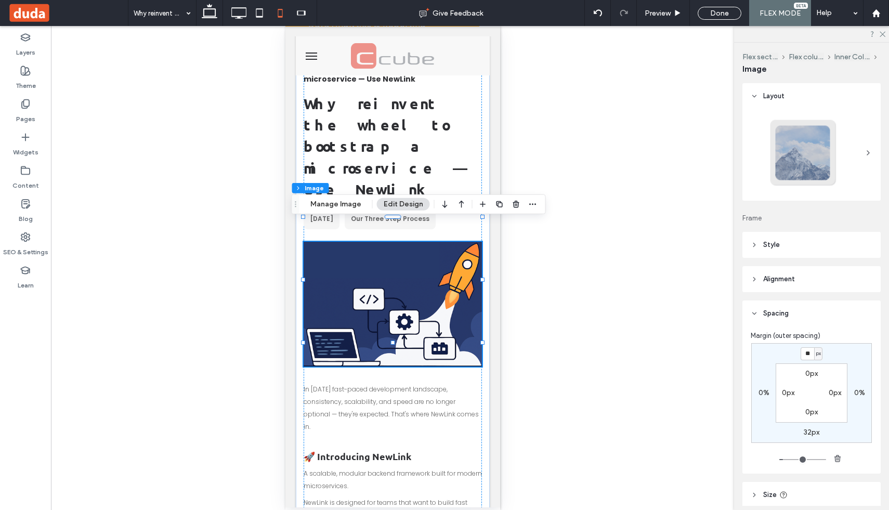
click at [807, 430] on label "32px" at bounding box center [812, 432] width 16 height 9
type input "**"
click at [415, 379] on p "In today's fast-paced development landscape, consistency, scalability, and spee…" at bounding box center [392, 404] width 178 height 50
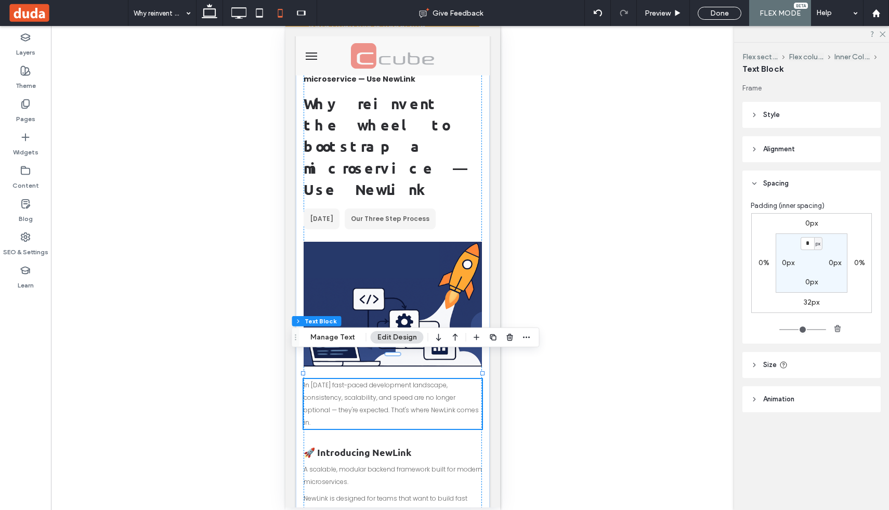
click at [800, 304] on div "32px" at bounding box center [811, 302] width 24 height 9
click at [806, 304] on label "32px" at bounding box center [812, 302] width 16 height 9
type input "**"
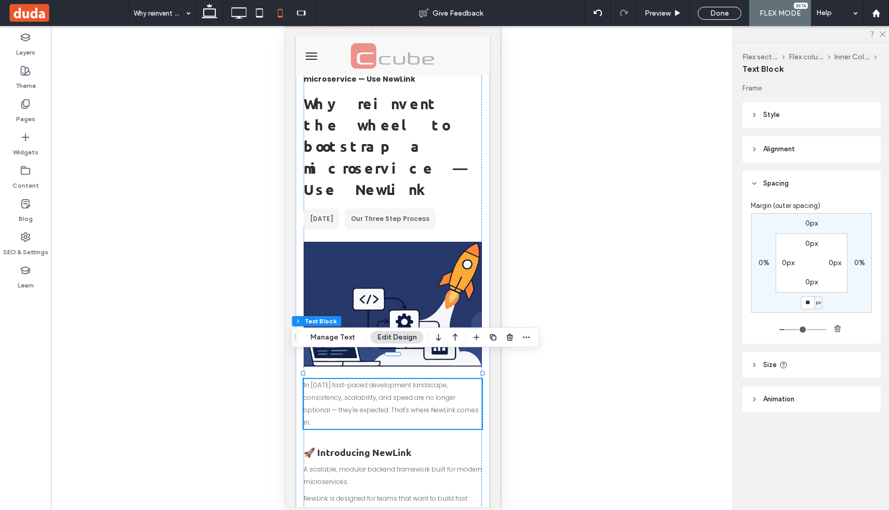
type input "**"
click at [440, 459] on p "A scalable, modular backend framework built for modern microservices." at bounding box center [392, 471] width 178 height 25
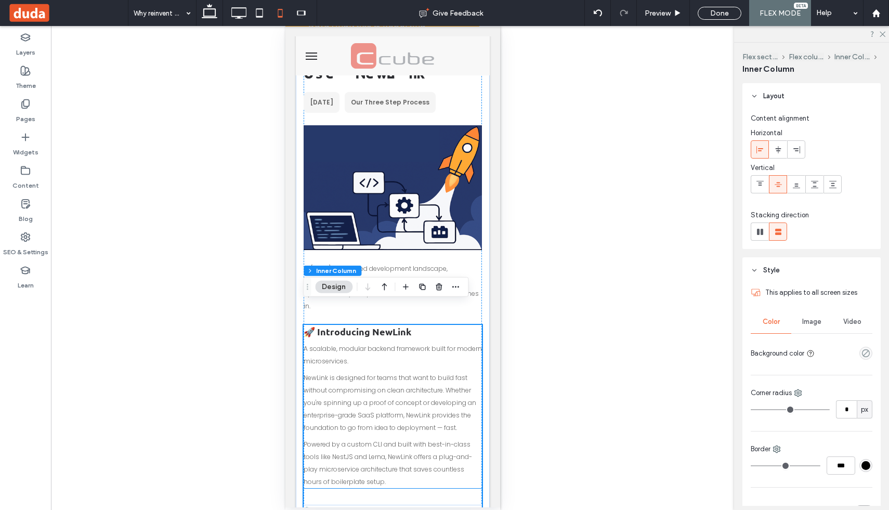
scroll to position [169, 0]
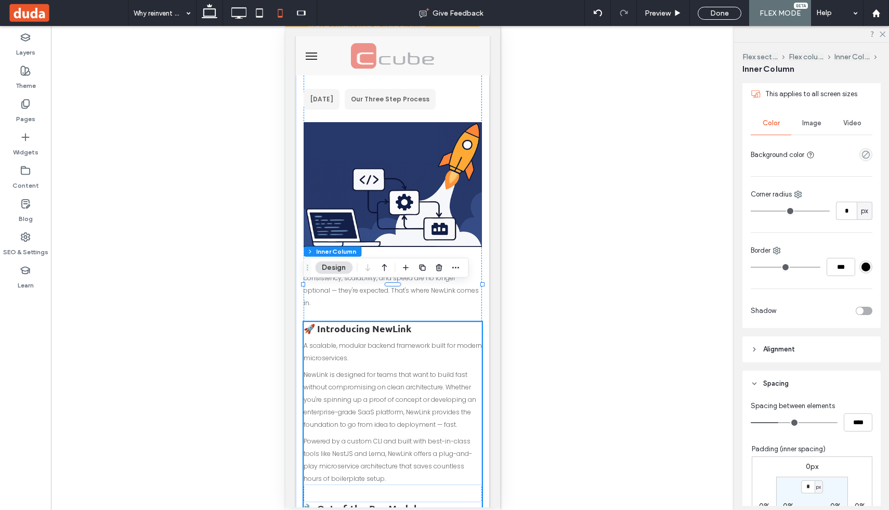
scroll to position [235, 0]
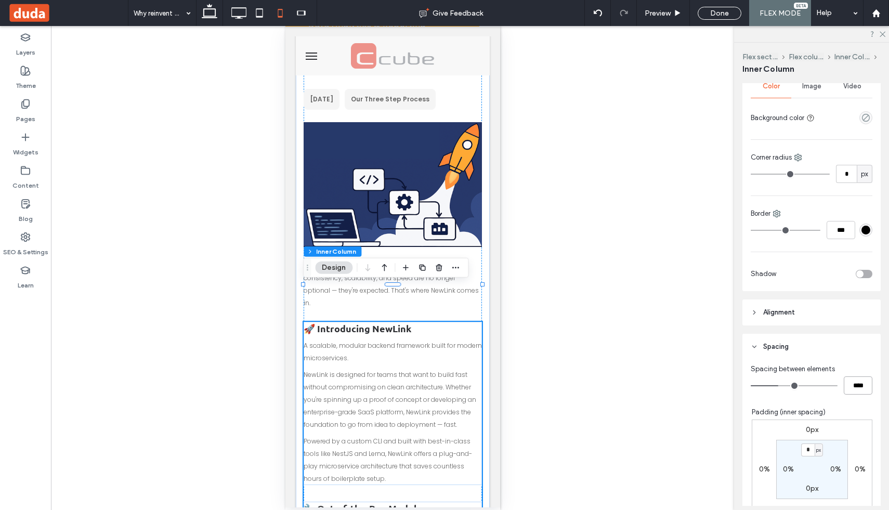
click at [852, 385] on input "****" at bounding box center [858, 385] width 29 height 18
type input "**"
type input "****"
click at [521, 201] on div at bounding box center [392, 268] width 683 height 484
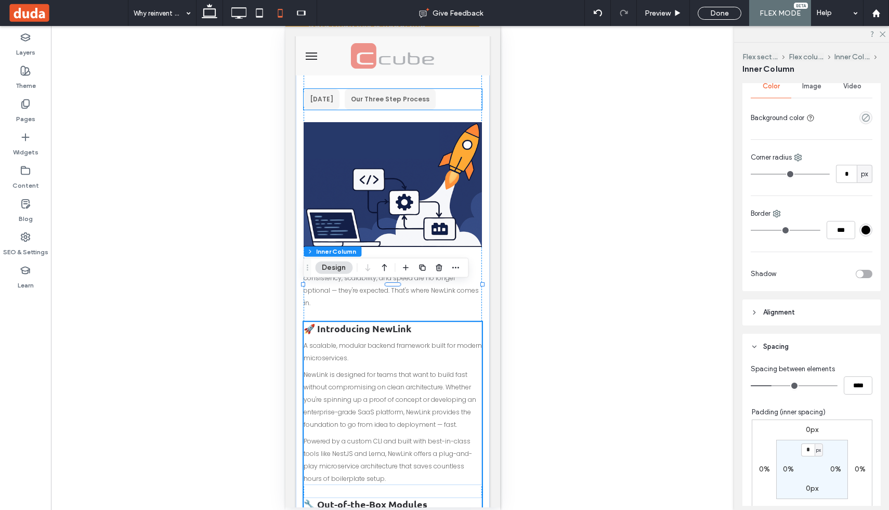
click at [474, 89] on div "February 7, 2024 Our Three Step Process" at bounding box center [392, 99] width 178 height 21
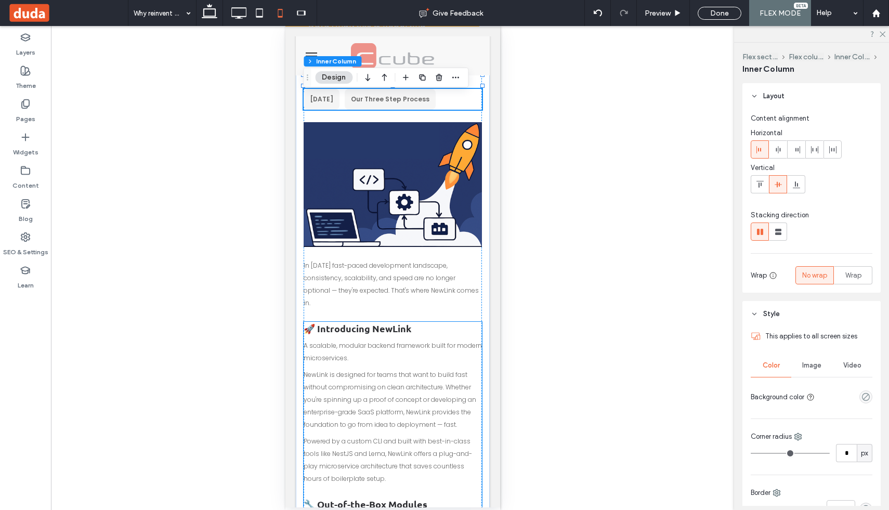
click at [353, 370] on span "NewLink is designed for teams that want to build fast without compromising on c…" at bounding box center [389, 399] width 173 height 59
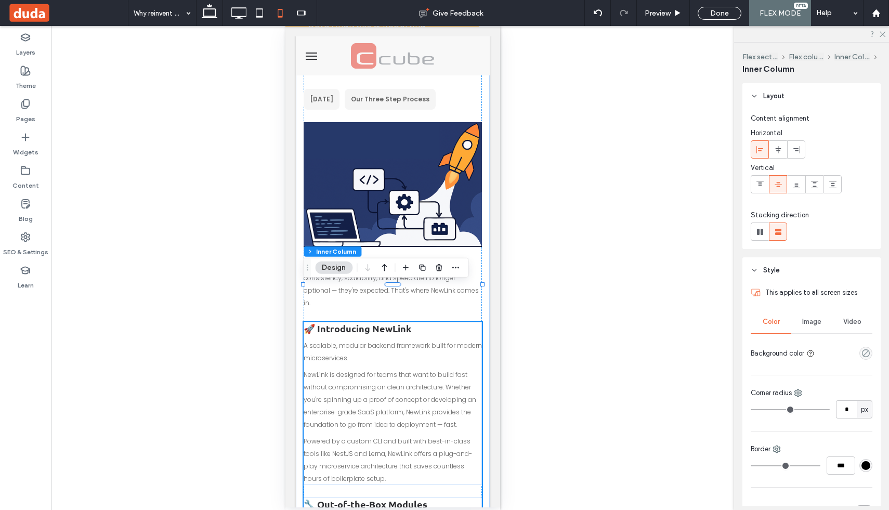
click at [353, 370] on span "NewLink is designed for teams that want to build fast without compromising on c…" at bounding box center [389, 399] width 173 height 59
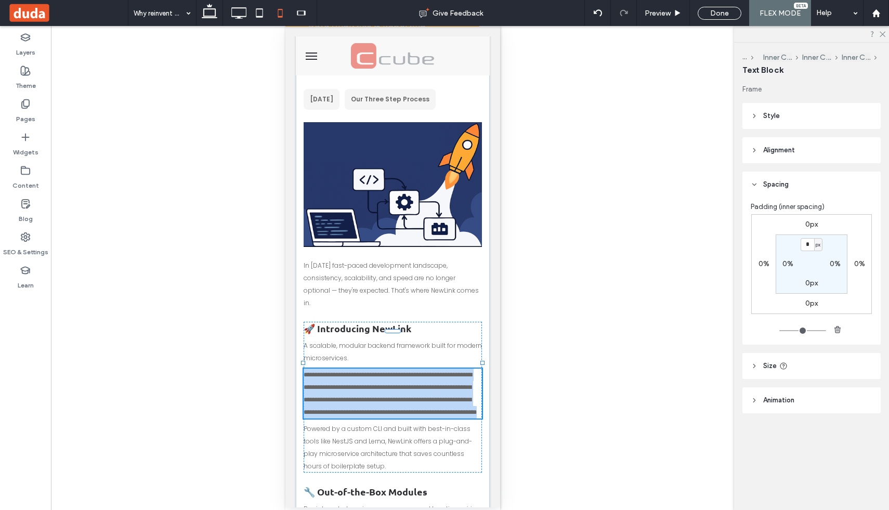
type input "*******"
type input "**"
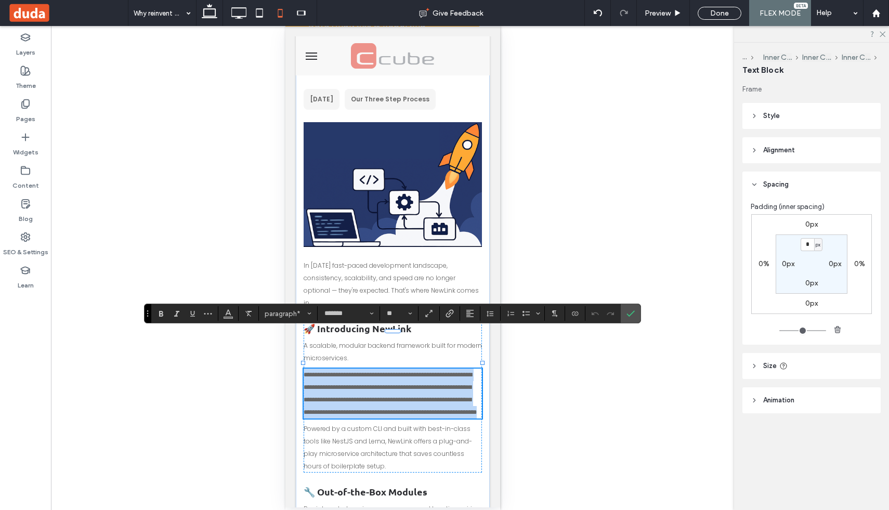
click at [353, 372] on span "**********" at bounding box center [389, 394] width 173 height 44
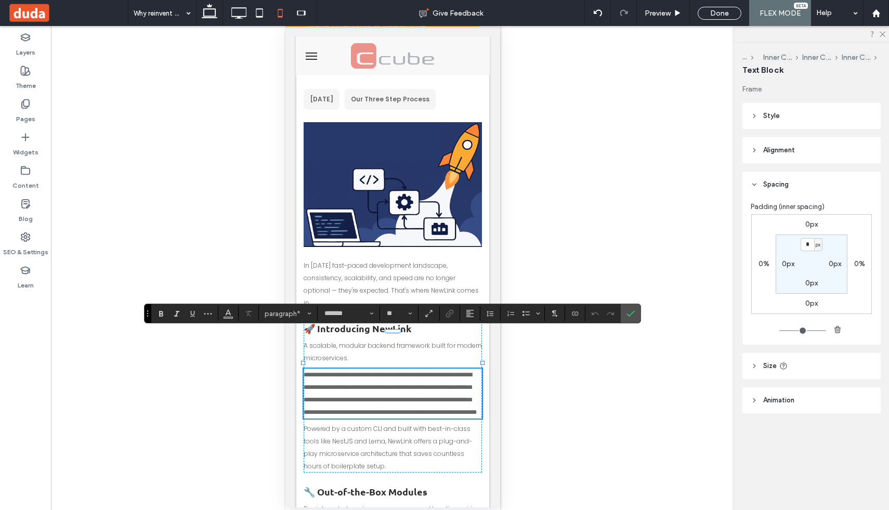
click at [350, 372] on span "**********" at bounding box center [389, 394] width 173 height 44
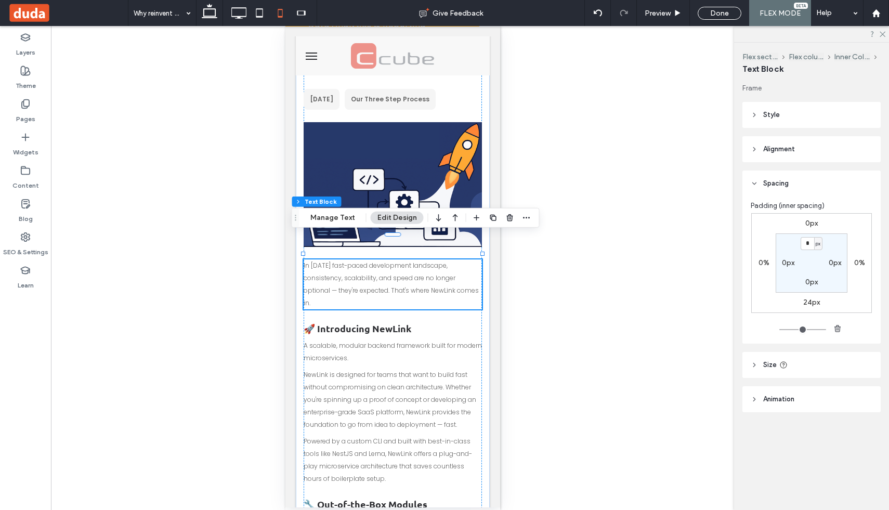
click at [377, 261] on span "In today's fast-paced development landscape, consistency, scalability, and spee…" at bounding box center [390, 284] width 175 height 46
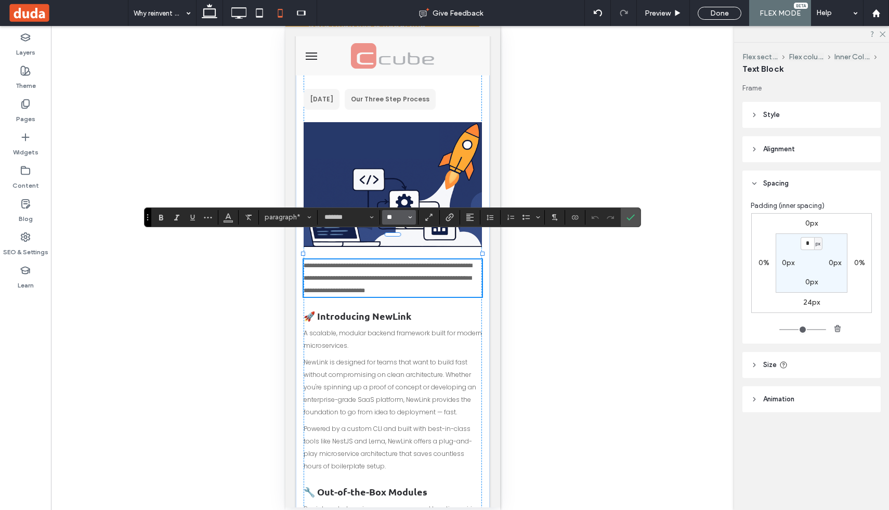
click at [393, 219] on input "**" at bounding box center [396, 217] width 20 height 8
click at [401, 306] on label "14" at bounding box center [398, 306] width 33 height 15
type input "**"
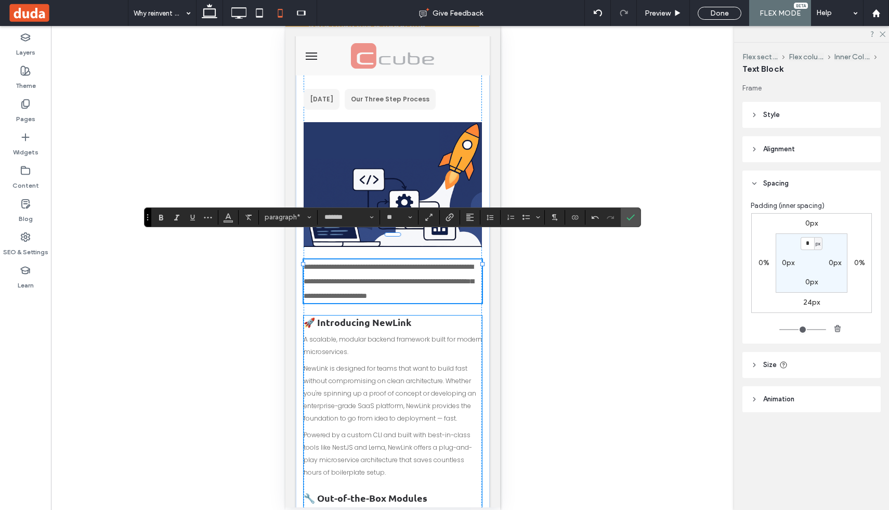
click at [363, 371] on span "NewLink is designed for teams that want to build fast without compromising on c…" at bounding box center [389, 393] width 173 height 59
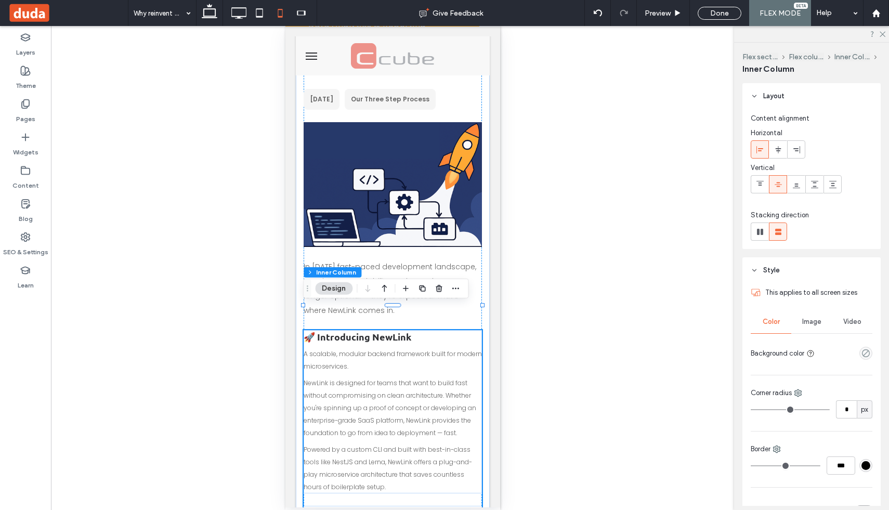
click at [363, 378] on span "NewLink is designed for teams that want to build fast without compromising on c…" at bounding box center [389, 407] width 173 height 59
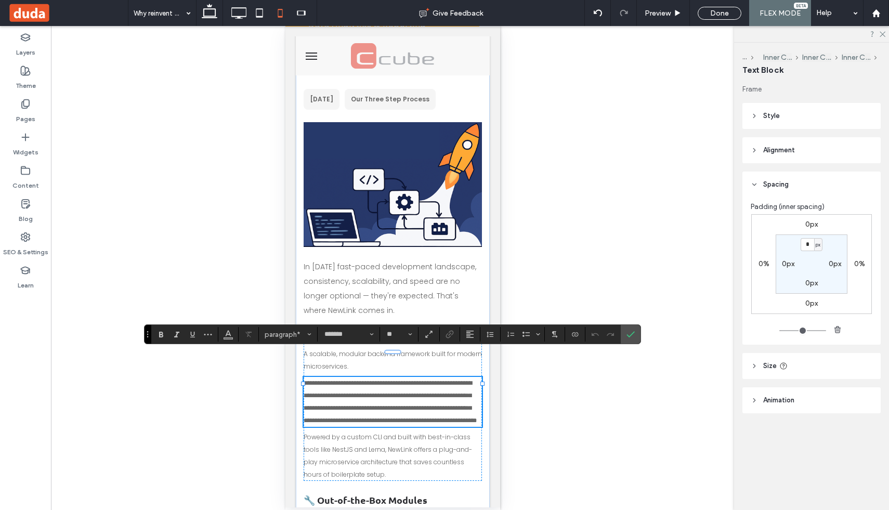
click at [393, 380] on span "**********" at bounding box center [389, 402] width 173 height 44
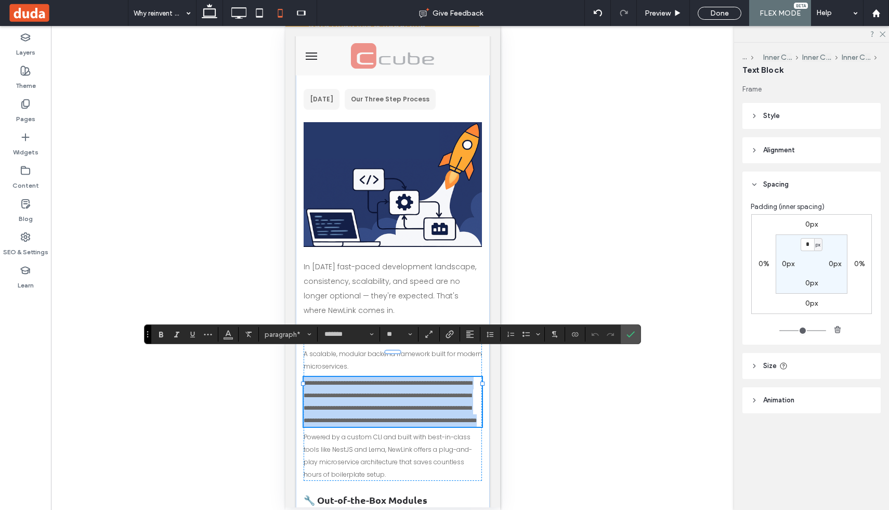
click at [393, 380] on span "**********" at bounding box center [389, 402] width 173 height 44
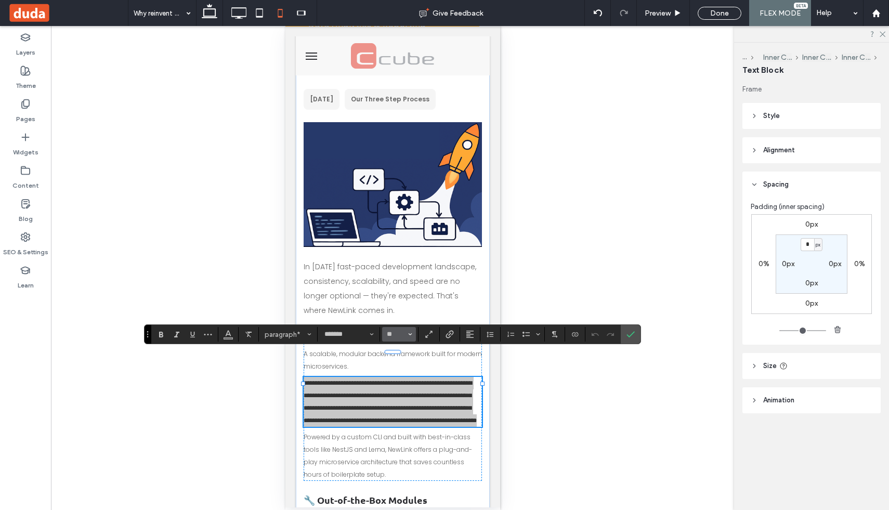
click at [410, 335] on use "Size" at bounding box center [410, 335] width 4 height 2
click at [397, 286] on label "14" at bounding box center [398, 284] width 33 height 15
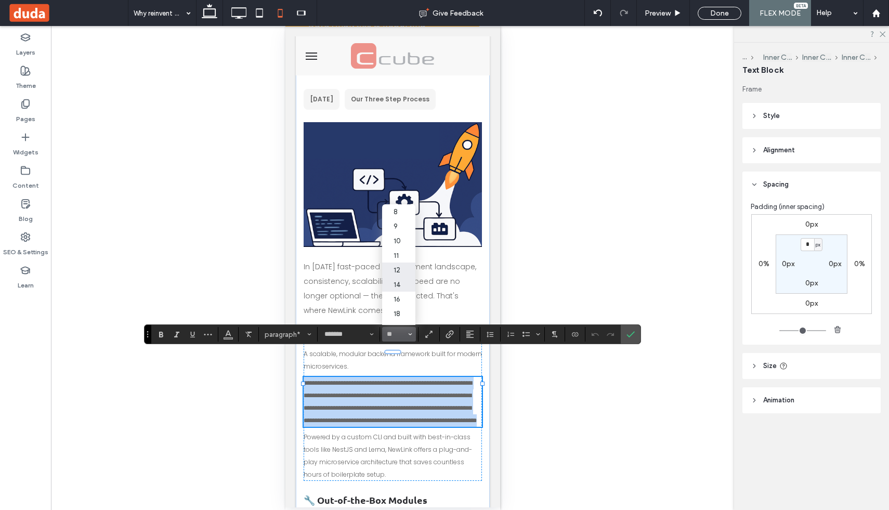
type input "**"
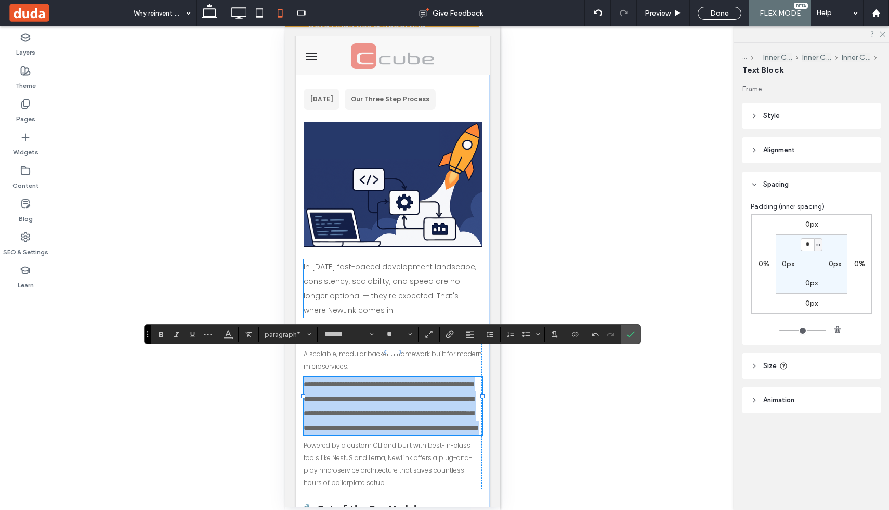
click at [427, 283] on p "In today's fast-paced development landscape, consistency, scalability, and spee…" at bounding box center [392, 288] width 178 height 58
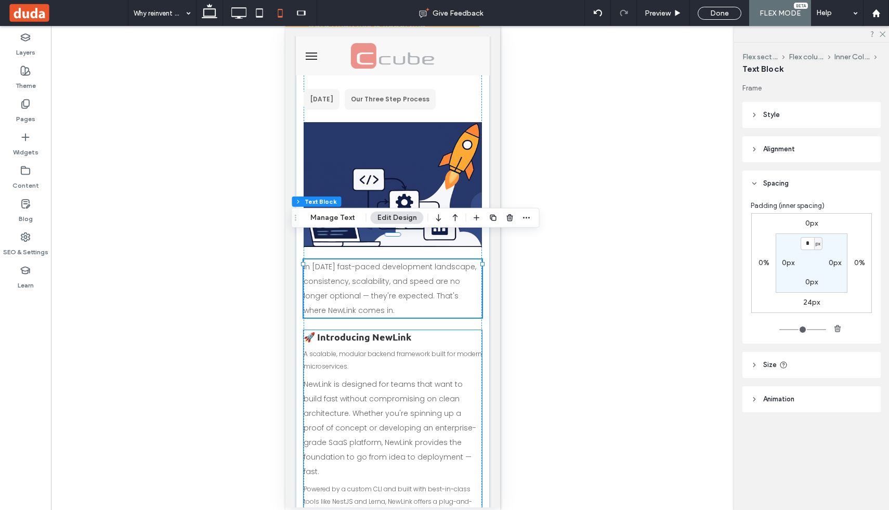
click at [367, 349] on span "A scalable, modular backend framework built for modern microservices." at bounding box center [392, 359] width 178 height 21
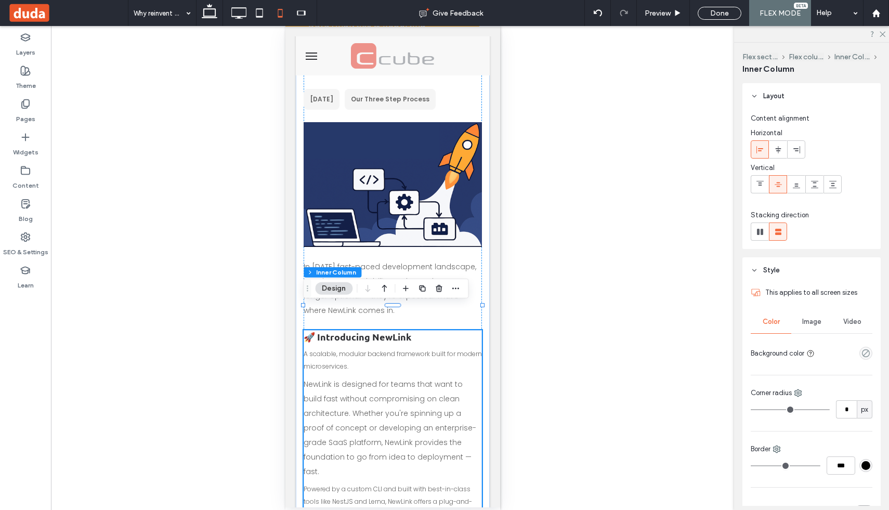
click at [367, 349] on span "A scalable, modular backend framework built for modern microservices." at bounding box center [392, 359] width 178 height 21
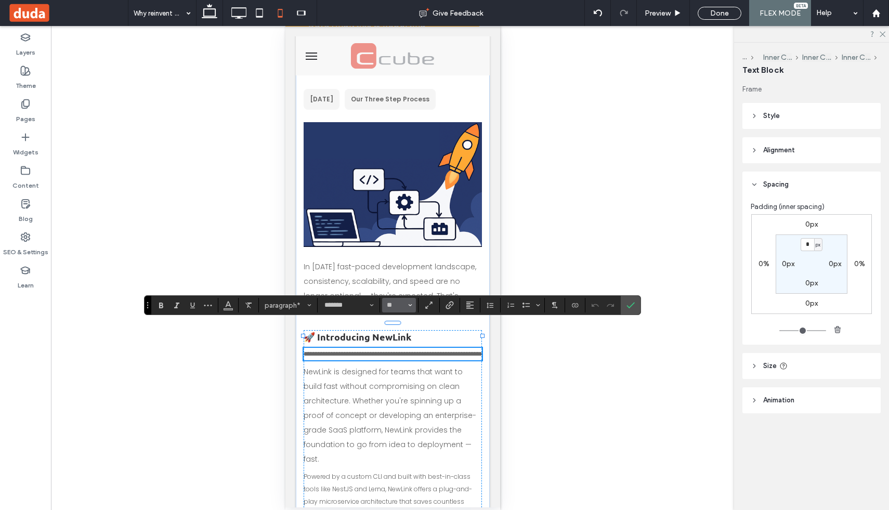
click at [406, 311] on button "**" at bounding box center [399, 305] width 34 height 15
click at [399, 399] on label "14" at bounding box center [398, 394] width 33 height 15
type input "**"
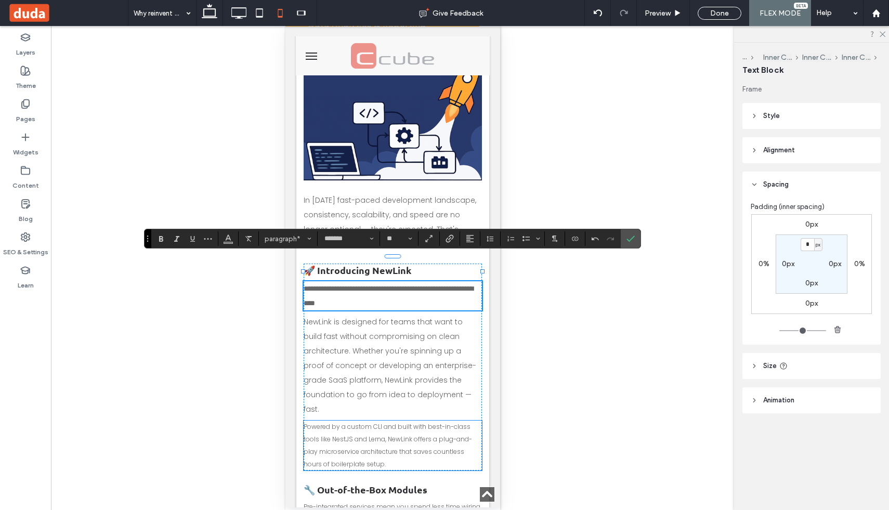
click at [380, 422] on span "Powered by a custom CLI and built with best-in-class tools like NestJS and Lern…" at bounding box center [387, 445] width 168 height 46
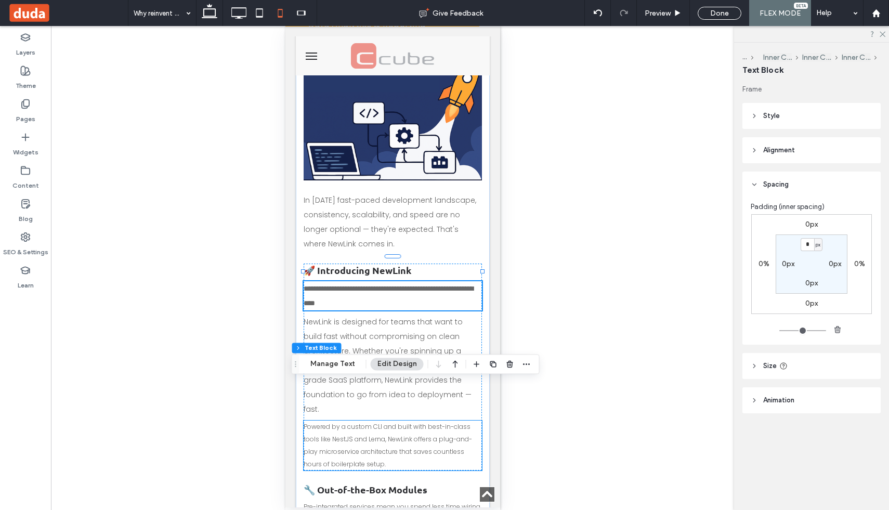
click at [380, 422] on span "Powered by a custom CLI and built with best-in-class tools like NestJS and Lern…" at bounding box center [387, 445] width 168 height 46
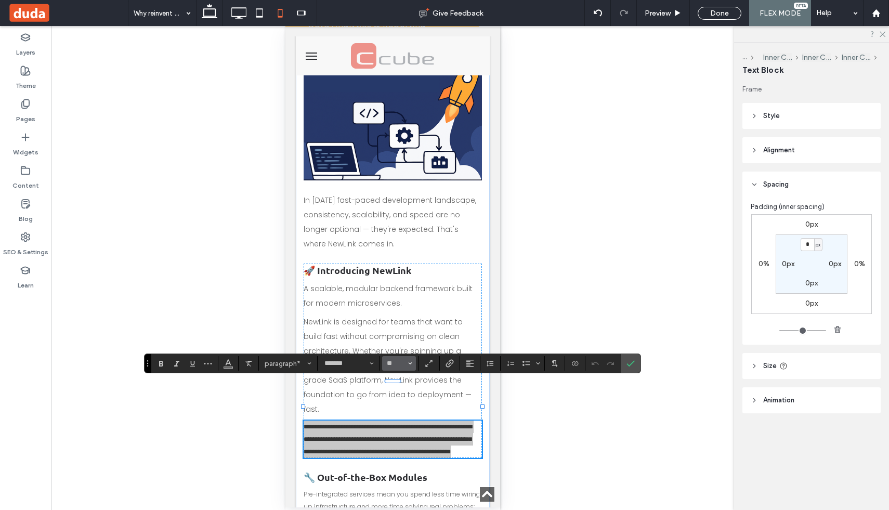
click at [414, 363] on button "**" at bounding box center [399, 363] width 34 height 15
click at [402, 317] on label "14" at bounding box center [398, 313] width 33 height 15
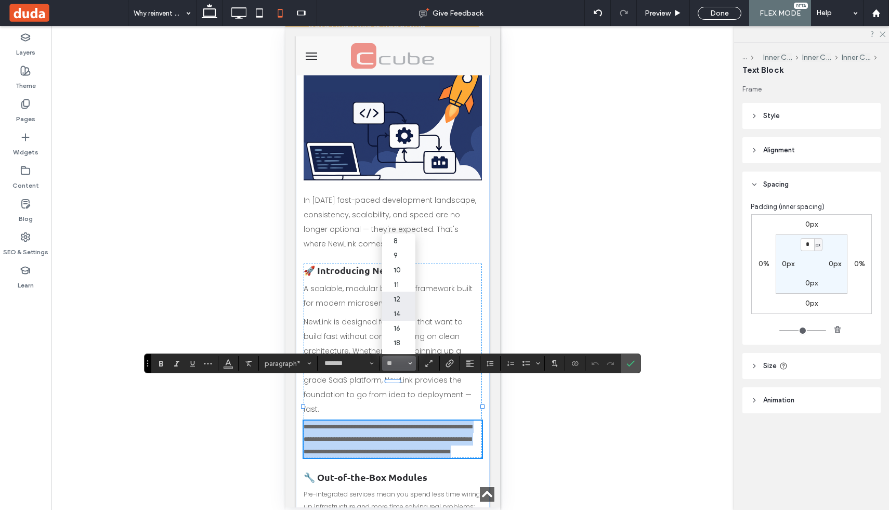
type input "**"
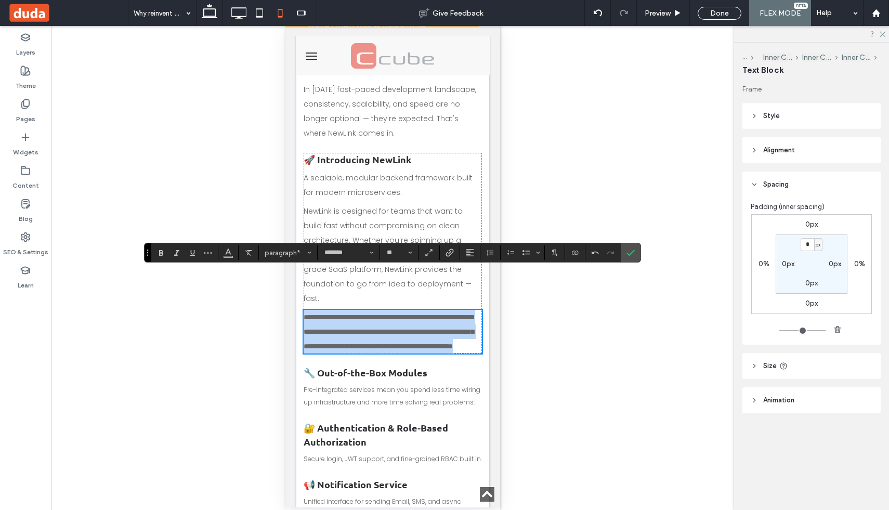
scroll to position [348, 0]
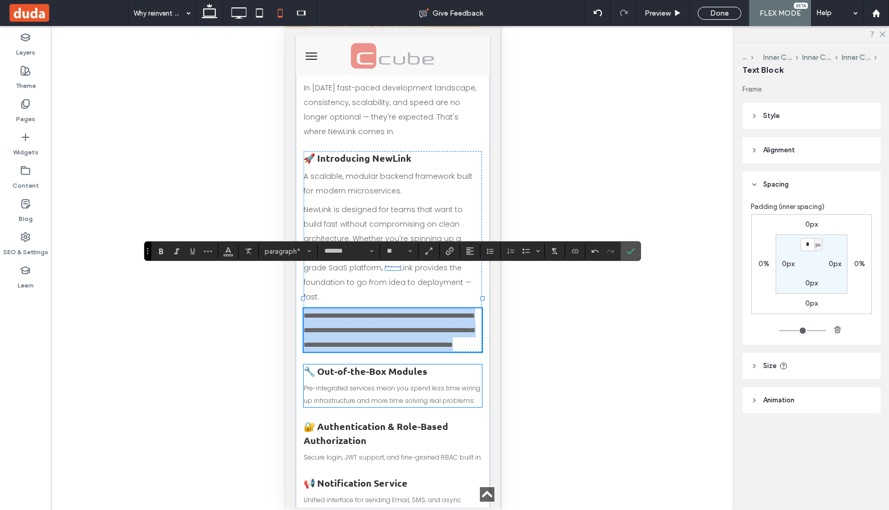
click at [370, 384] on span "Pre-integrated services mean you spend less time wiring up infrastructure and m…" at bounding box center [391, 394] width 177 height 21
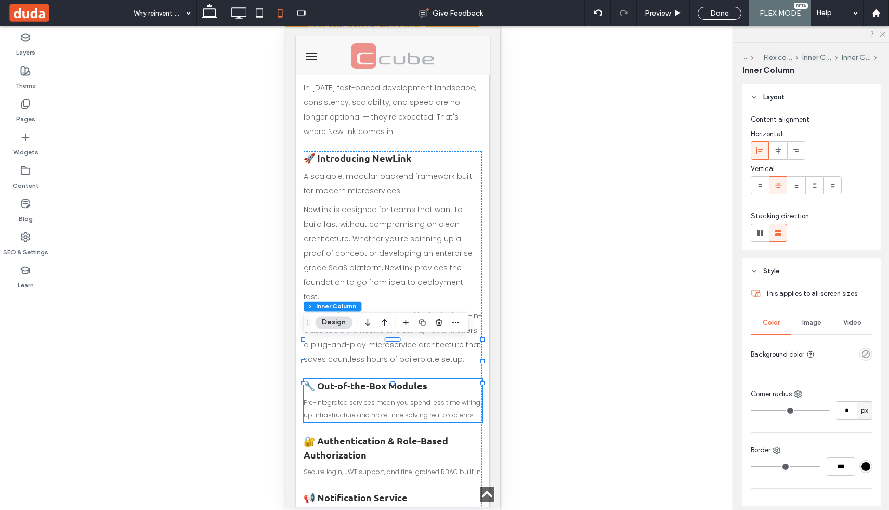
click at [370, 398] on span "Pre-integrated services mean you spend less time wiring up infrastructure and m…" at bounding box center [391, 408] width 177 height 21
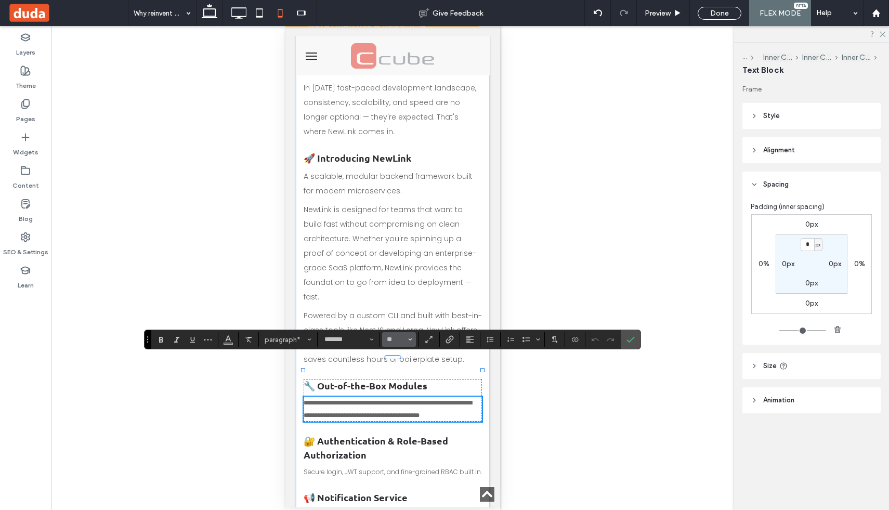
click at [411, 336] on span "Size" at bounding box center [410, 340] width 4 height 14
click at [400, 290] on label "14" at bounding box center [398, 289] width 33 height 15
type input "**"
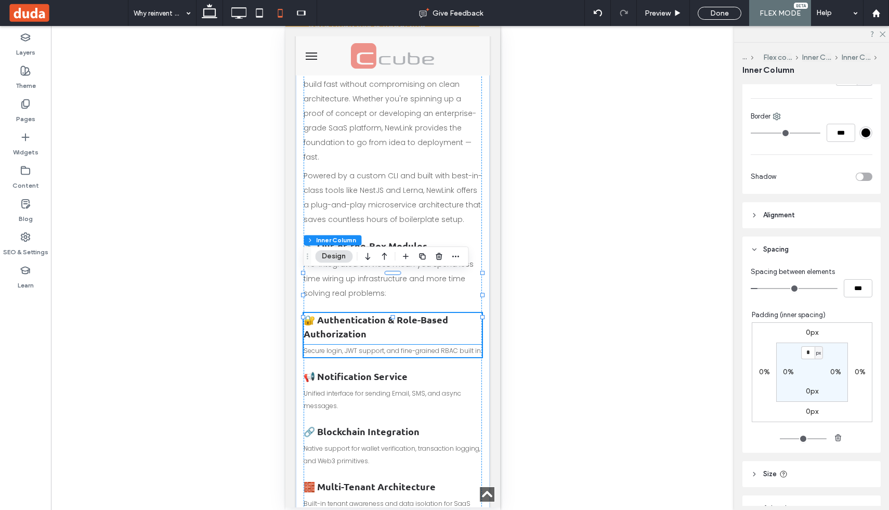
scroll to position [388, 0]
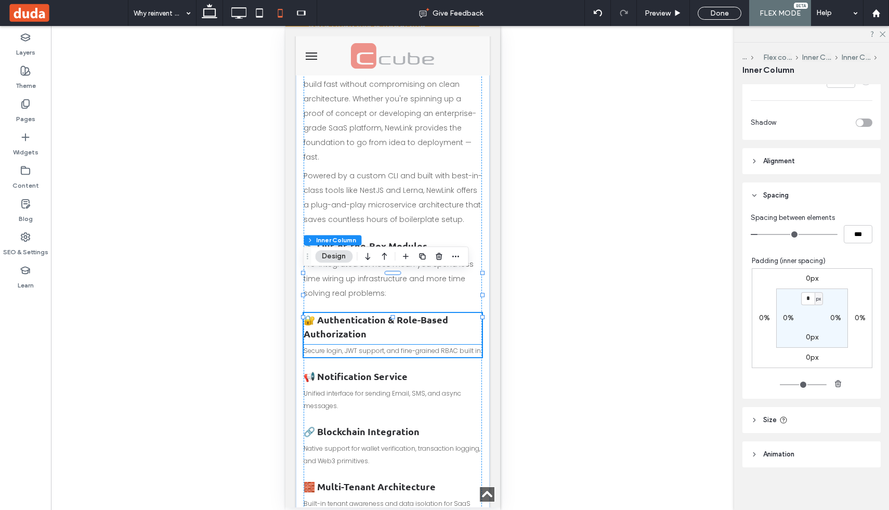
click at [375, 346] on span "Secure login, JWT support, and fine-grained RBAC built in." at bounding box center [392, 350] width 178 height 9
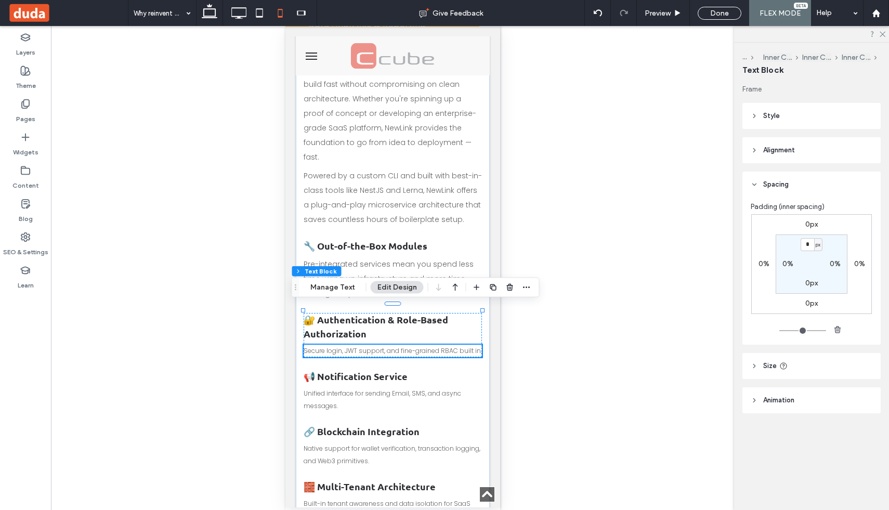
click at [375, 346] on span "Secure login, JWT support, and fine-grained RBAC built in." at bounding box center [392, 350] width 178 height 9
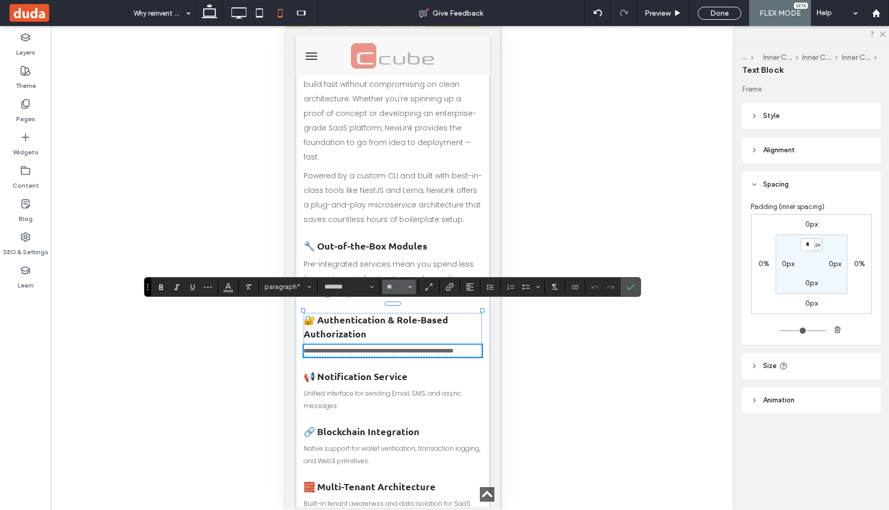
click at [410, 287] on icon "Size" at bounding box center [410, 287] width 4 height 4
click at [394, 373] on label "14" at bounding box center [398, 376] width 33 height 15
type input "**"
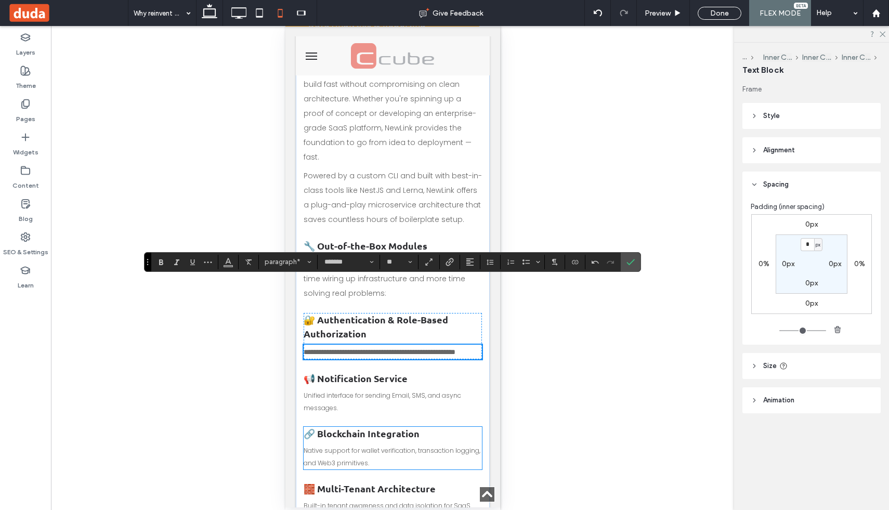
scroll to position [538, 0]
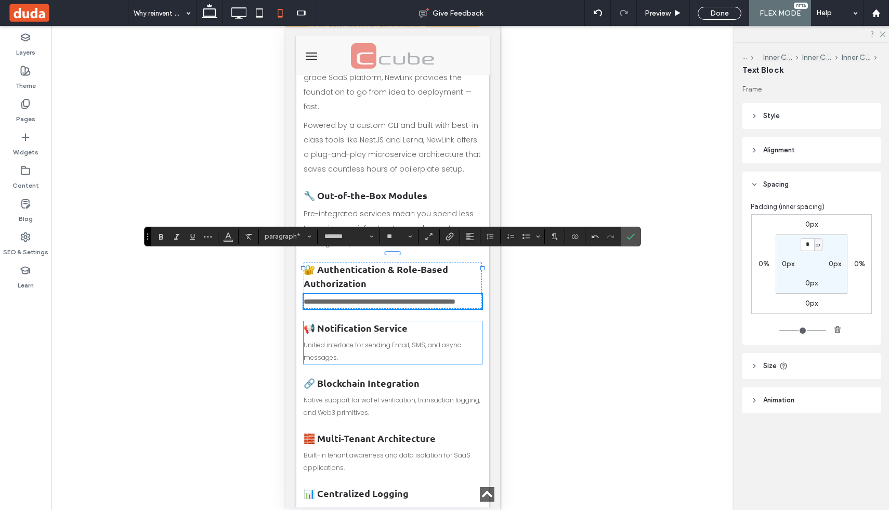
click at [383, 339] on p "Unified interface for sending Email, SMS, and async messages." at bounding box center [392, 351] width 178 height 25
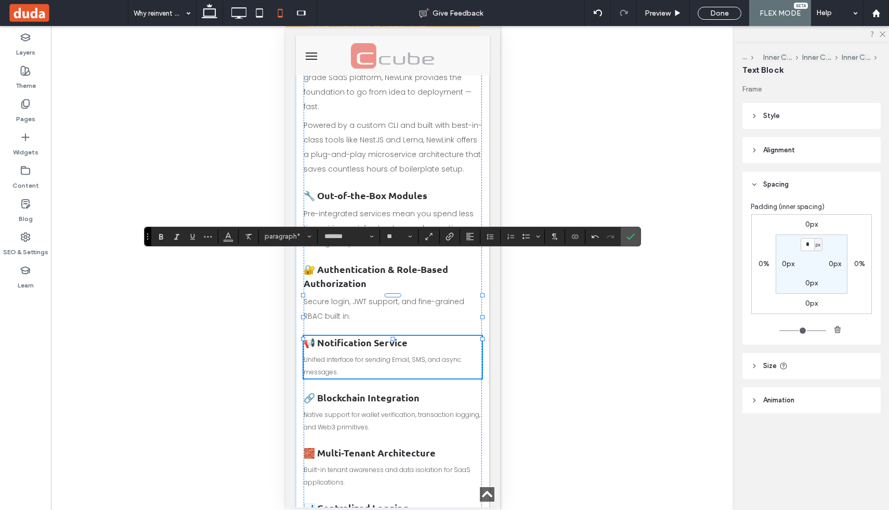
click at [383, 353] on p "Unified interface for sending Email, SMS, and async messages." at bounding box center [392, 365] width 178 height 25
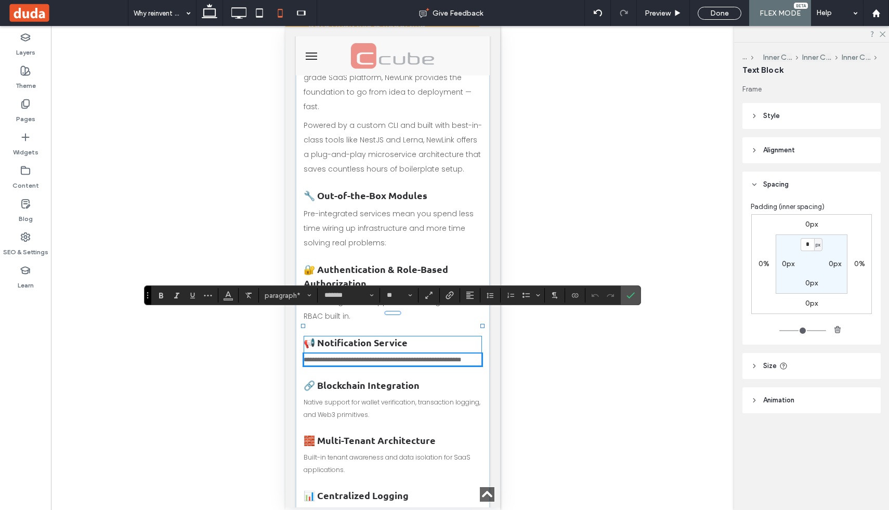
click at [383, 353] on p "**********" at bounding box center [392, 359] width 178 height 12
click at [411, 291] on span "Size" at bounding box center [410, 295] width 4 height 14
click at [401, 387] on label "14" at bounding box center [398, 384] width 33 height 15
type input "**"
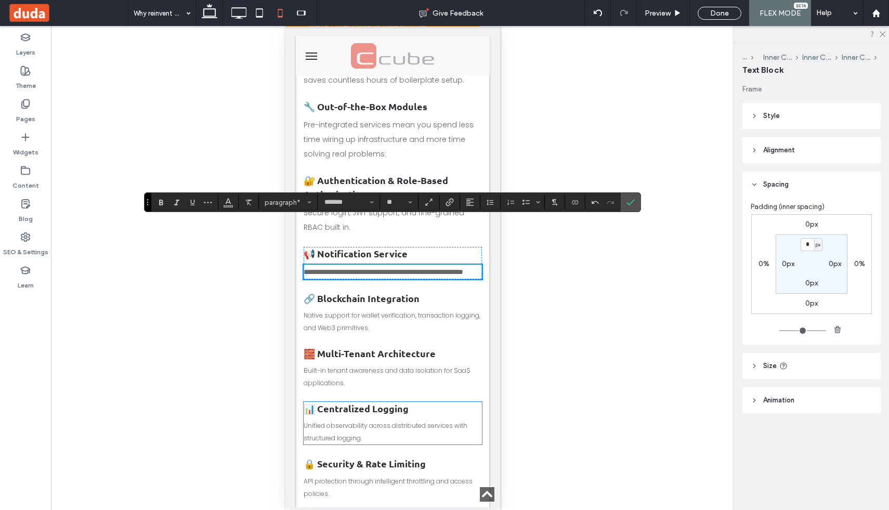
scroll to position [645, 0]
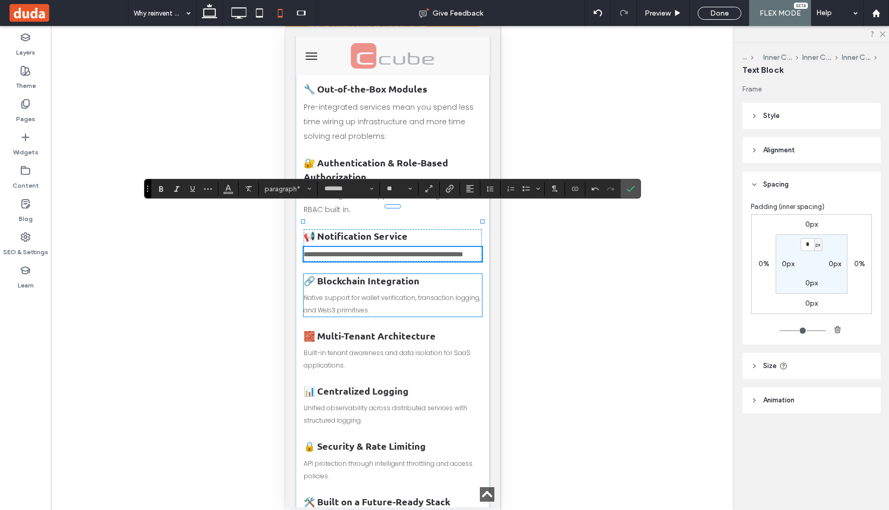
click at [376, 292] on p "Native support for wallet verification, transaction logging, and Web3 primitive…" at bounding box center [392, 304] width 178 height 25
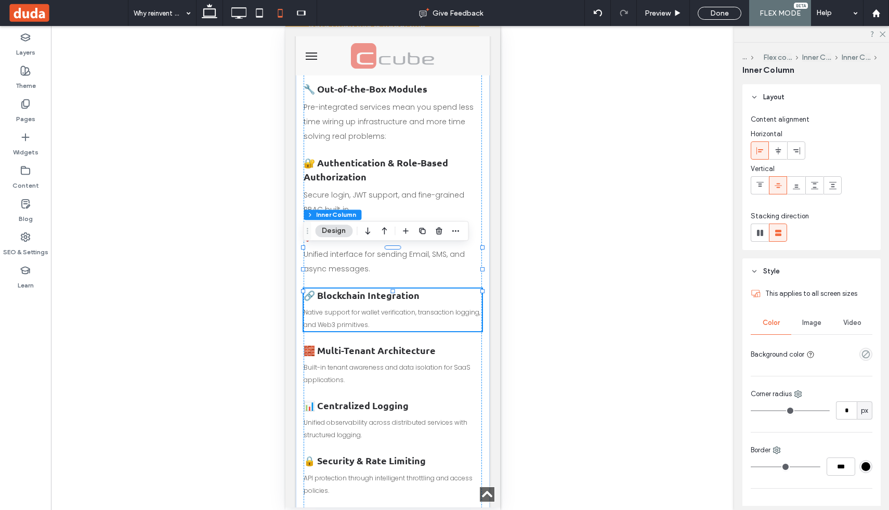
click at [376, 306] on p "Native support for wallet verification, transaction logging, and Web3 primitive…" at bounding box center [392, 318] width 178 height 25
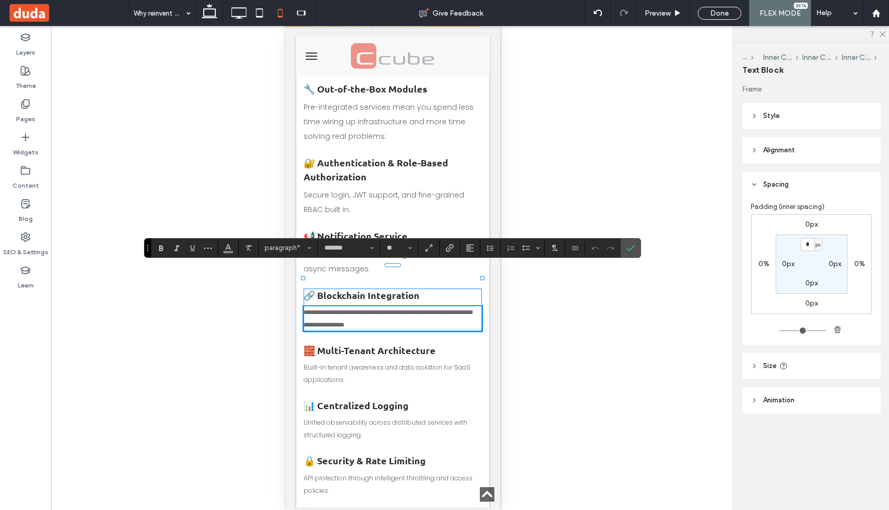
click at [376, 306] on p "**********" at bounding box center [392, 318] width 178 height 25
click at [409, 248] on icon "Size" at bounding box center [410, 248] width 4 height 4
click at [398, 345] on label "14" at bounding box center [398, 337] width 33 height 15
type input "**"
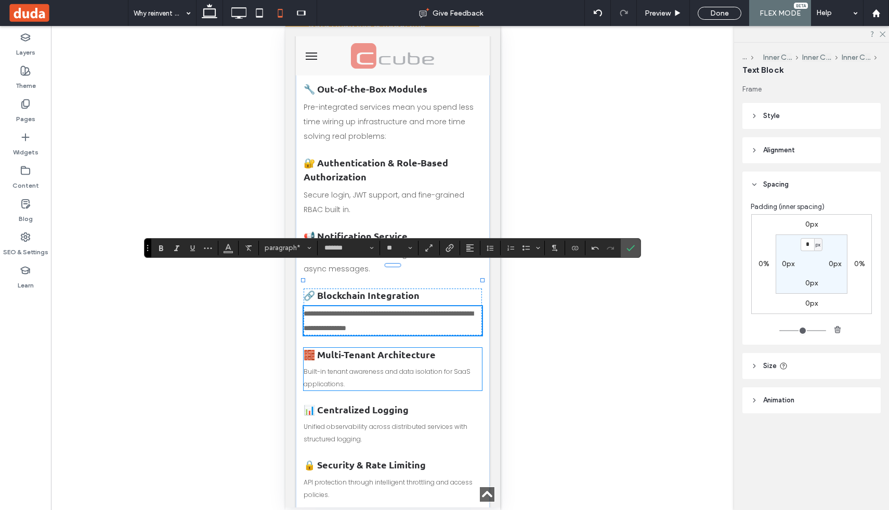
click at [357, 367] on span "Built-in tenant awareness and data isolation for SaaS applications." at bounding box center [386, 377] width 167 height 21
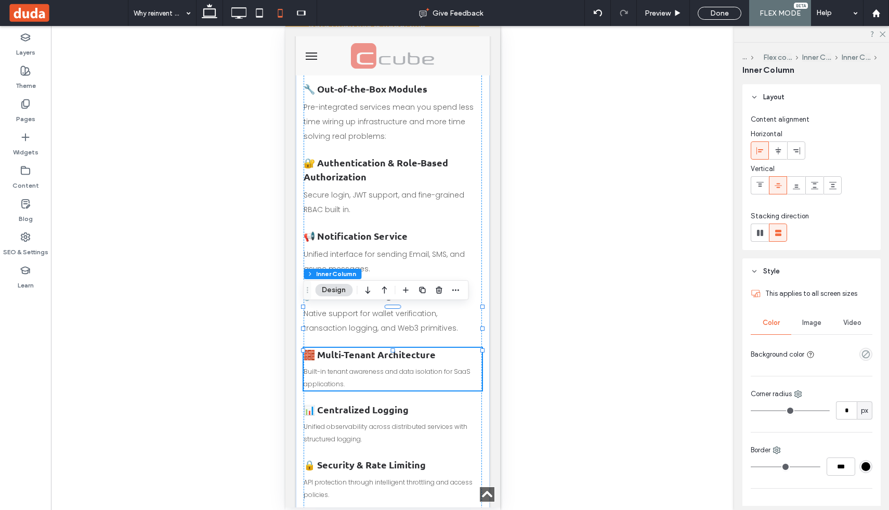
click at [357, 367] on span "Built-in tenant awareness and data isolation for SaaS applications." at bounding box center [386, 377] width 167 height 21
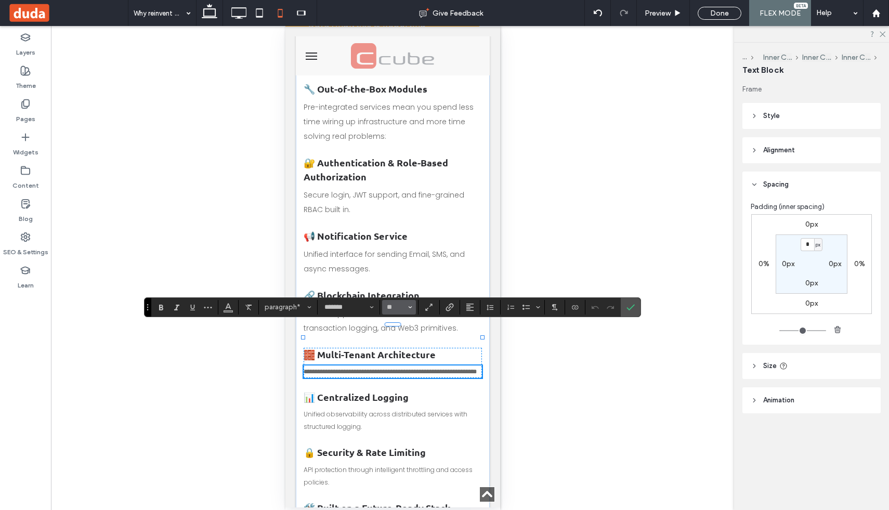
click at [410, 303] on span "Size" at bounding box center [410, 307] width 4 height 14
click at [404, 401] on label "14" at bounding box center [398, 396] width 33 height 15
type input "**"
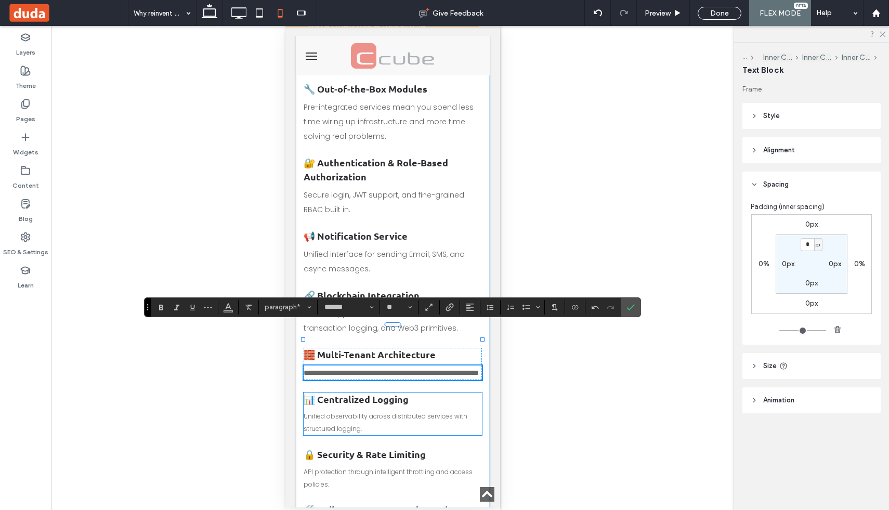
click at [379, 410] on p "Unified observability across distributed services with structured logging." at bounding box center [392, 422] width 178 height 25
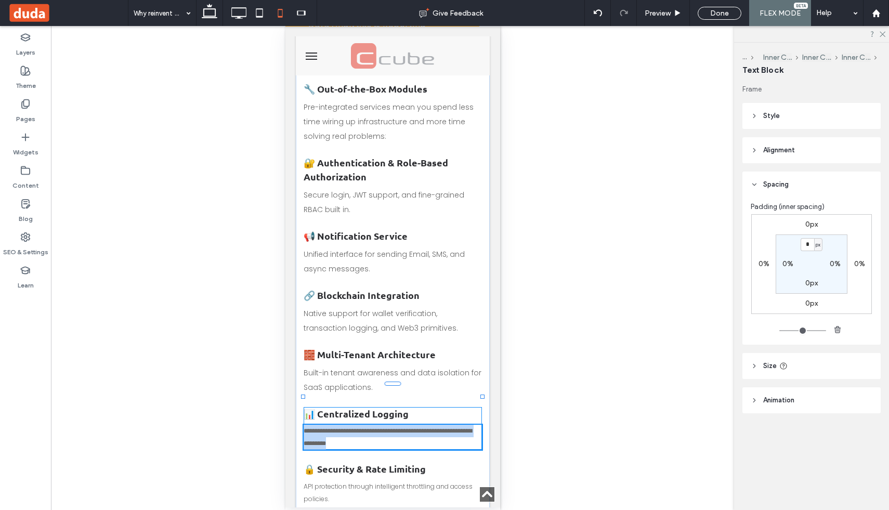
click at [379, 425] on p "**********" at bounding box center [392, 437] width 178 height 25
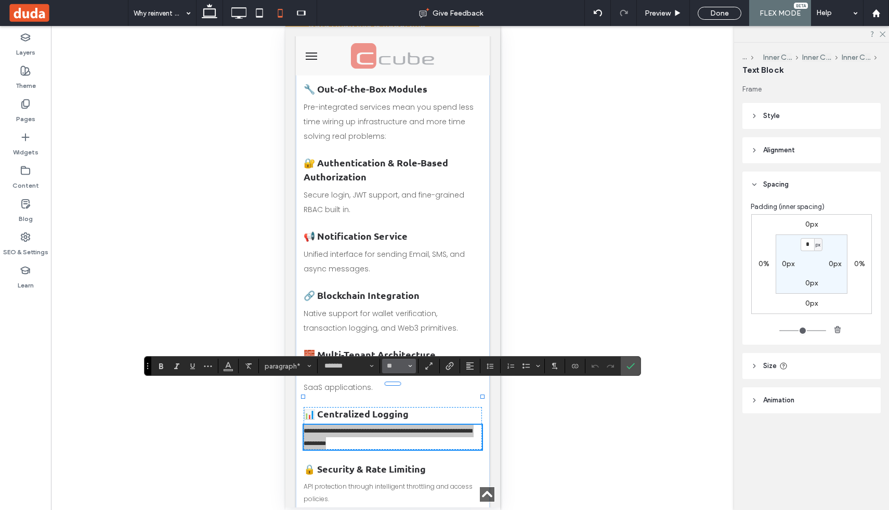
click at [413, 369] on button "**" at bounding box center [399, 366] width 34 height 15
click at [400, 314] on label "14" at bounding box center [398, 316] width 33 height 15
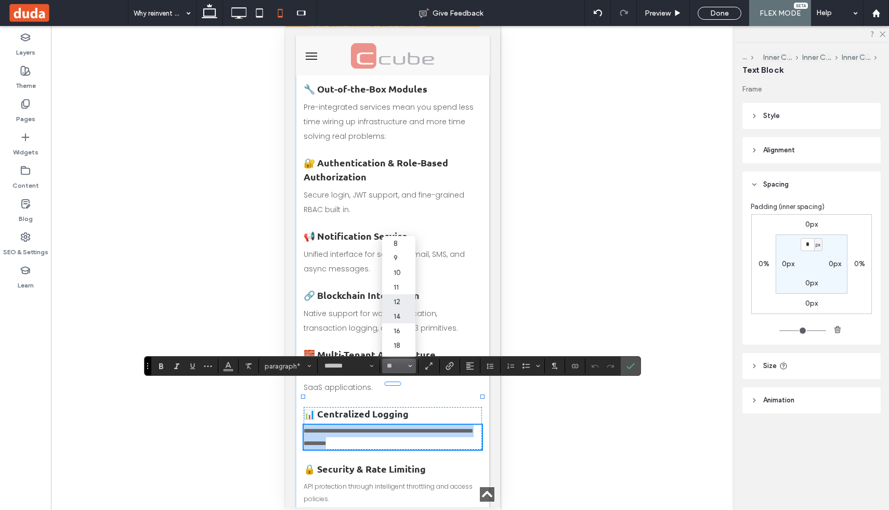
type input "**"
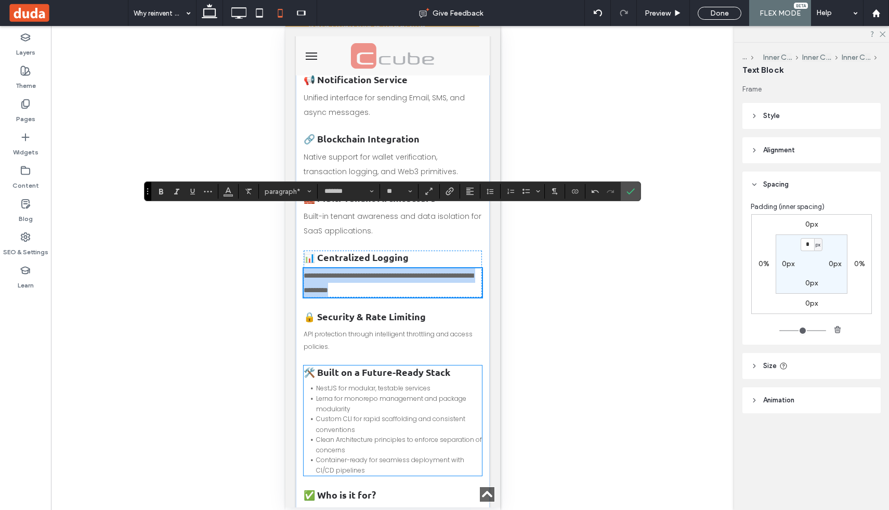
scroll to position [819, 0]
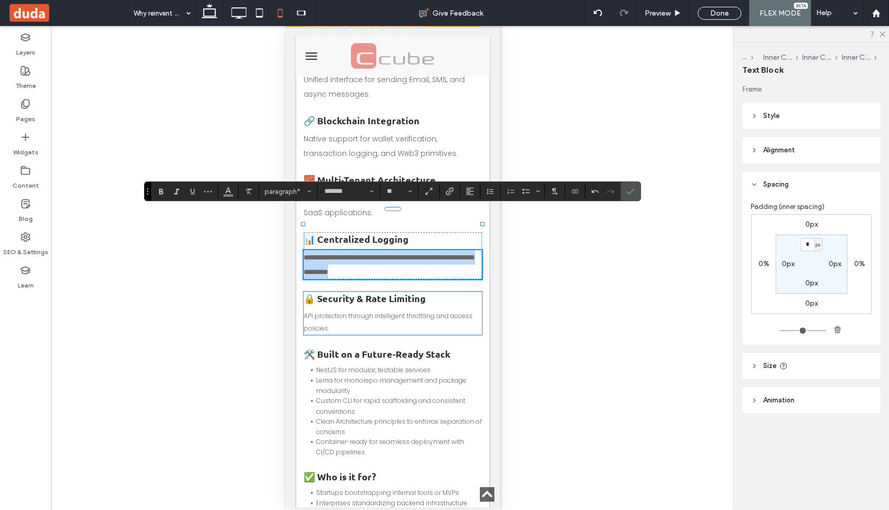
click at [370, 311] on span "API protection through intelligent throttling and access policies." at bounding box center [387, 321] width 169 height 21
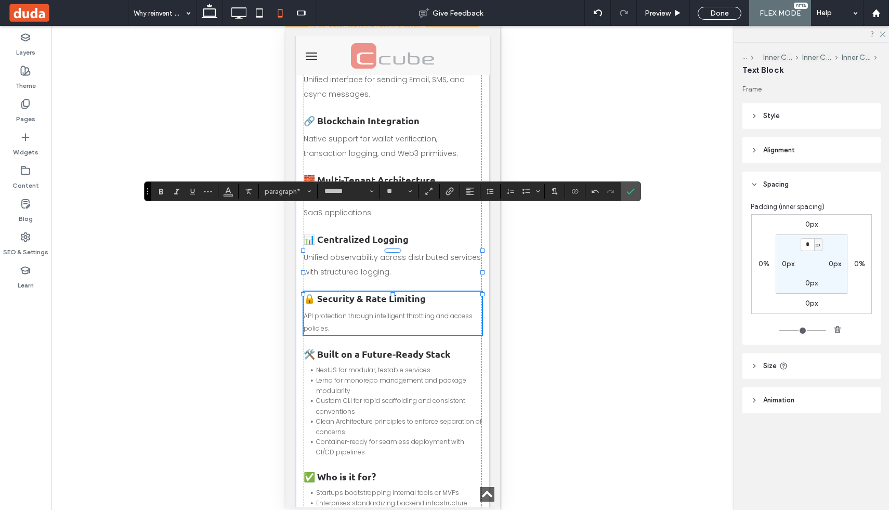
click at [370, 311] on span "API protection through intelligent throttling and access policies." at bounding box center [387, 321] width 169 height 21
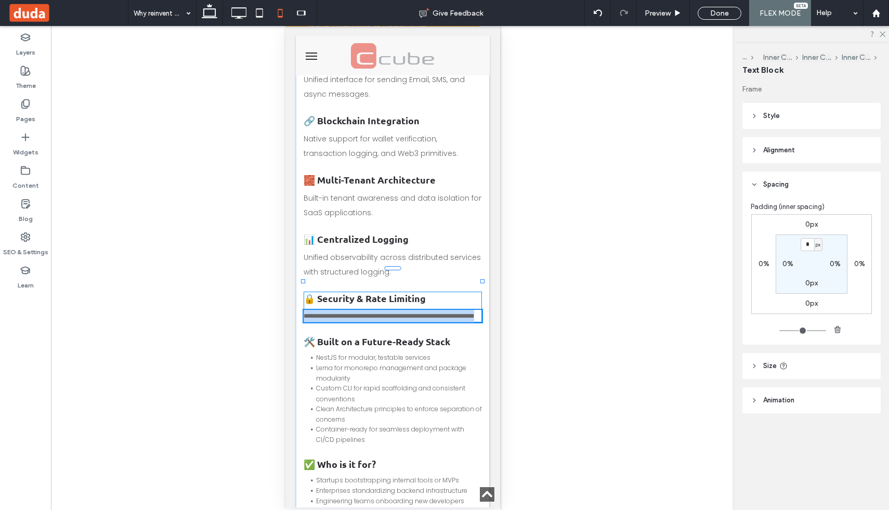
type input "*******"
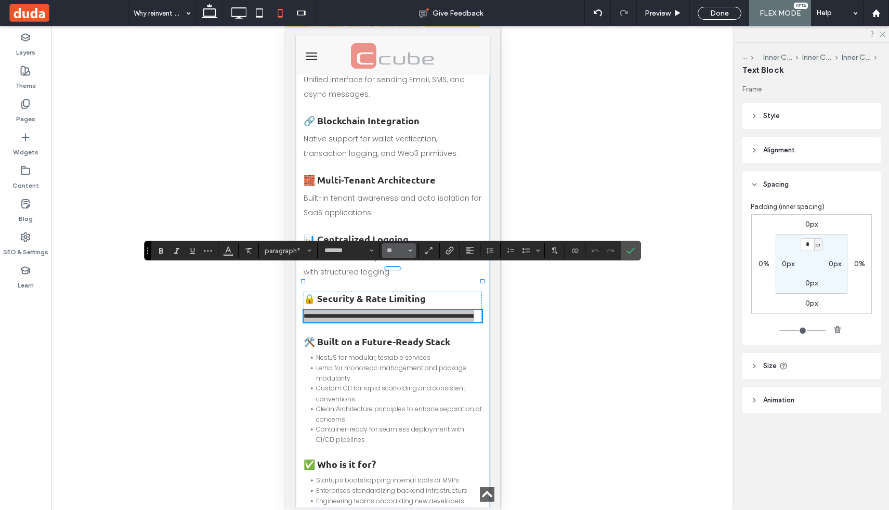
click at [406, 252] on button "**" at bounding box center [399, 250] width 34 height 15
click at [399, 336] on label "14" at bounding box center [398, 340] width 33 height 15
type input "**"
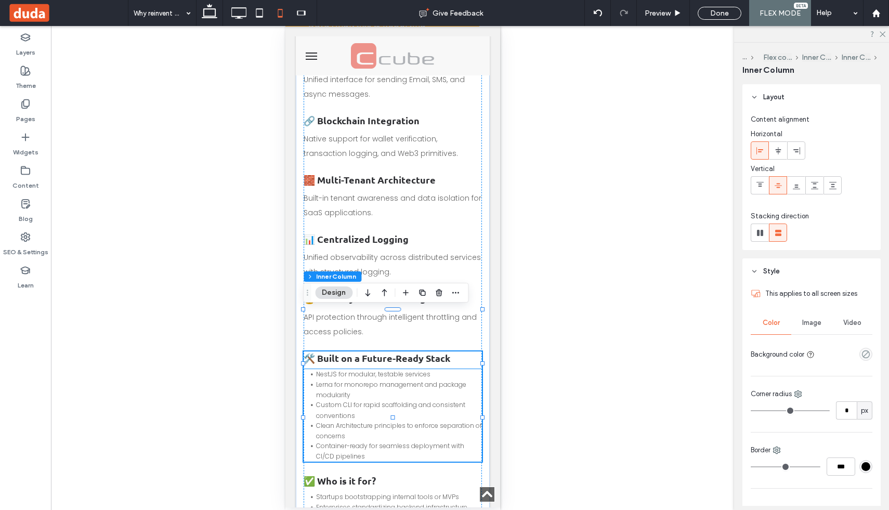
scroll to position [56, 0]
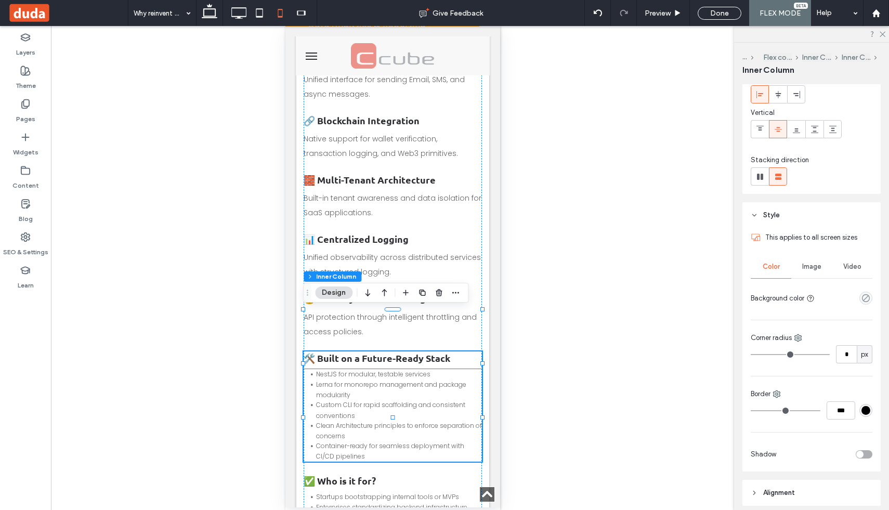
click at [361, 400] on span "Custom CLI for rapid scaffolding and consistent conventions" at bounding box center [390, 409] width 149 height 19
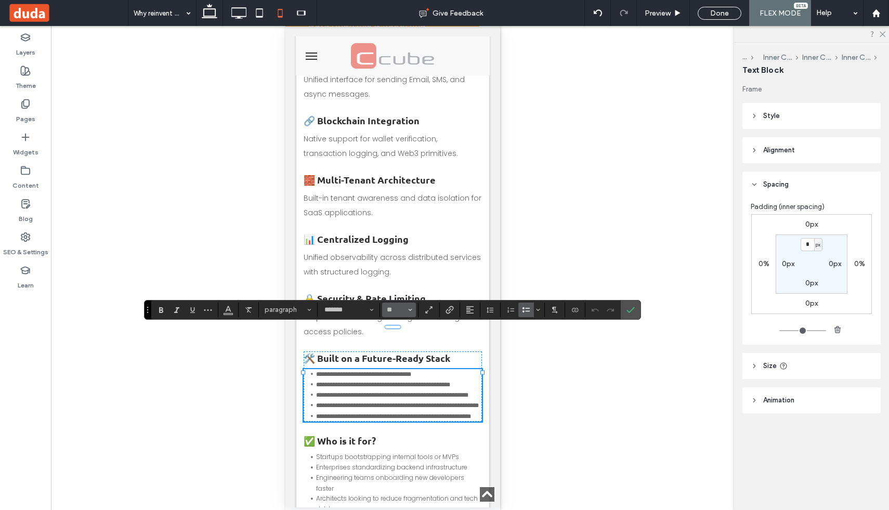
click at [411, 312] on span "Size" at bounding box center [410, 310] width 4 height 14
click at [400, 401] on label "14" at bounding box center [398, 399] width 33 height 15
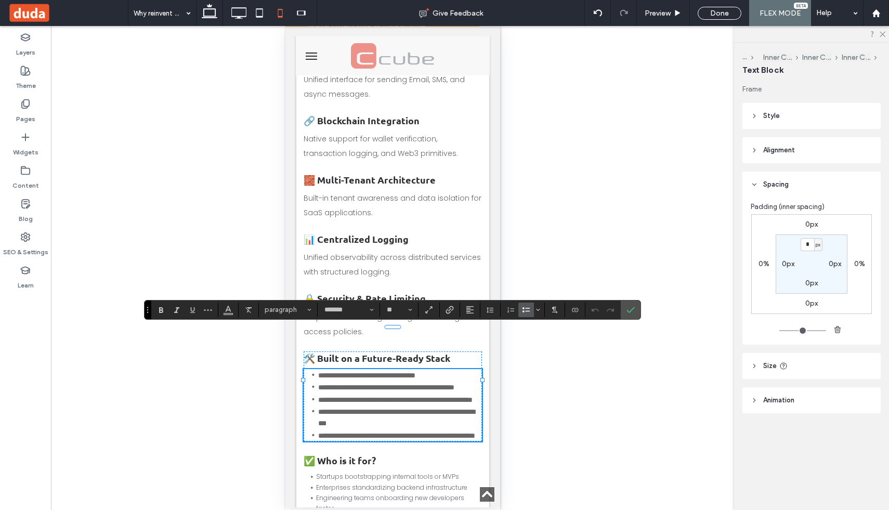
type input "**"
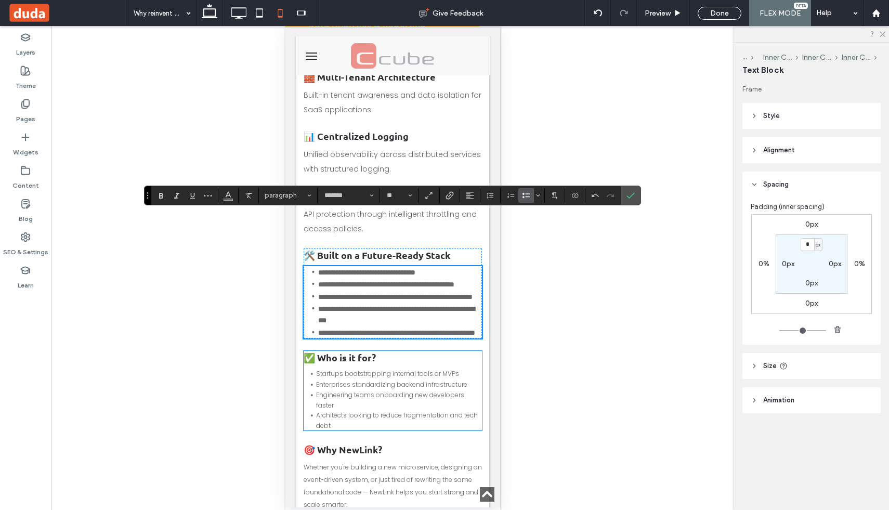
scroll to position [973, 0]
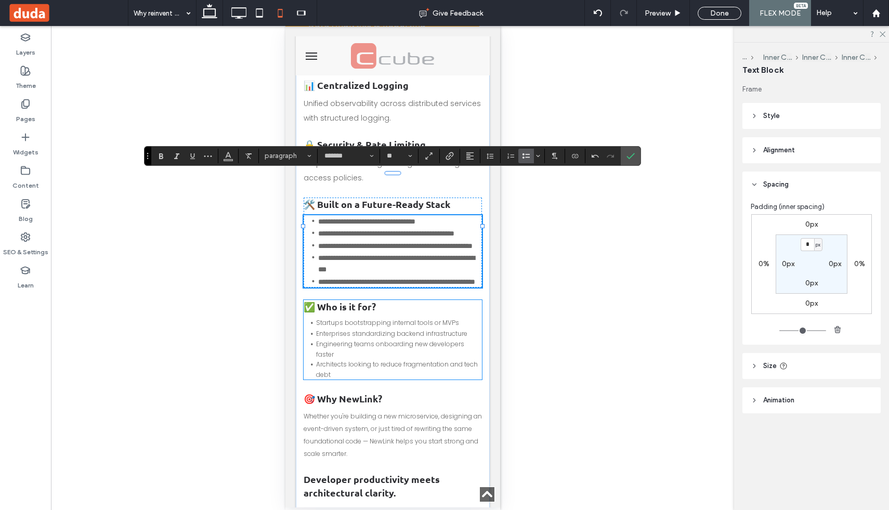
click at [392, 342] on li "Engineering teams onboarding new developers faster" at bounding box center [399, 349] width 166 height 20
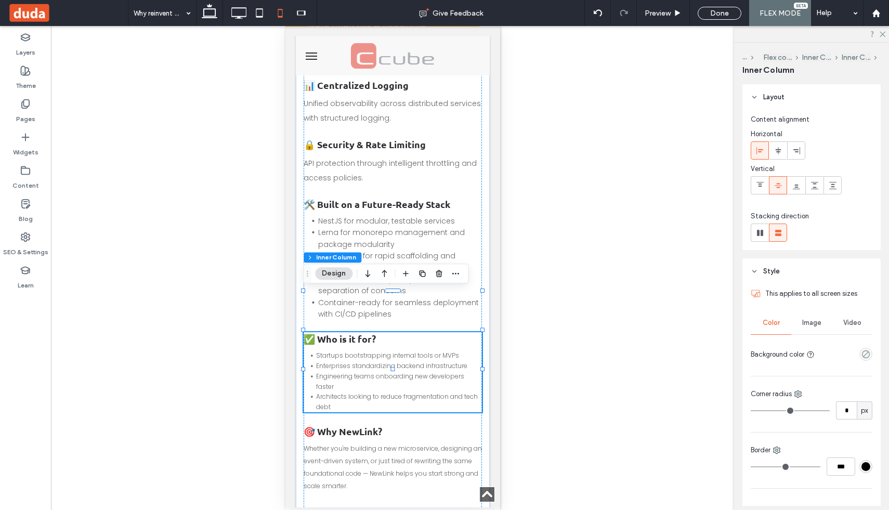
click at [392, 371] on li "Engineering teams onboarding new developers faster" at bounding box center [399, 381] width 166 height 20
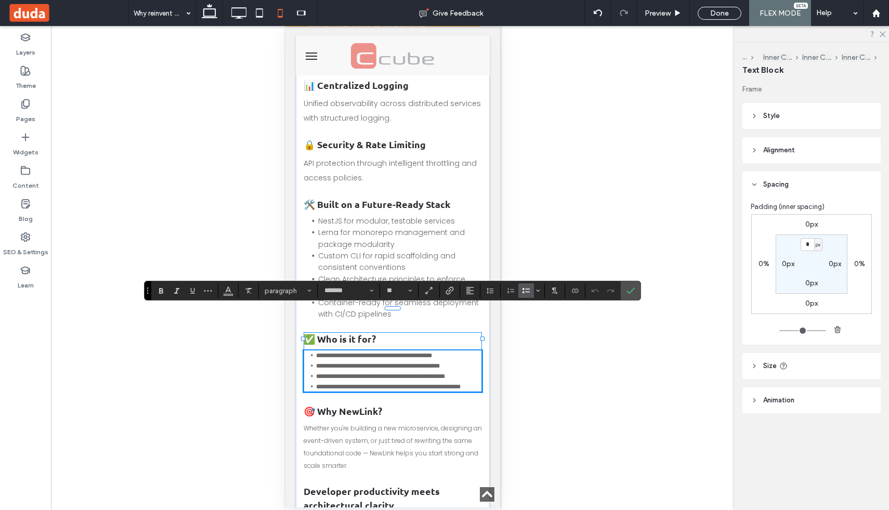
click at [392, 371] on li "**********" at bounding box center [399, 376] width 166 height 10
click at [393, 382] on li "**********" at bounding box center [399, 387] width 166 height 10
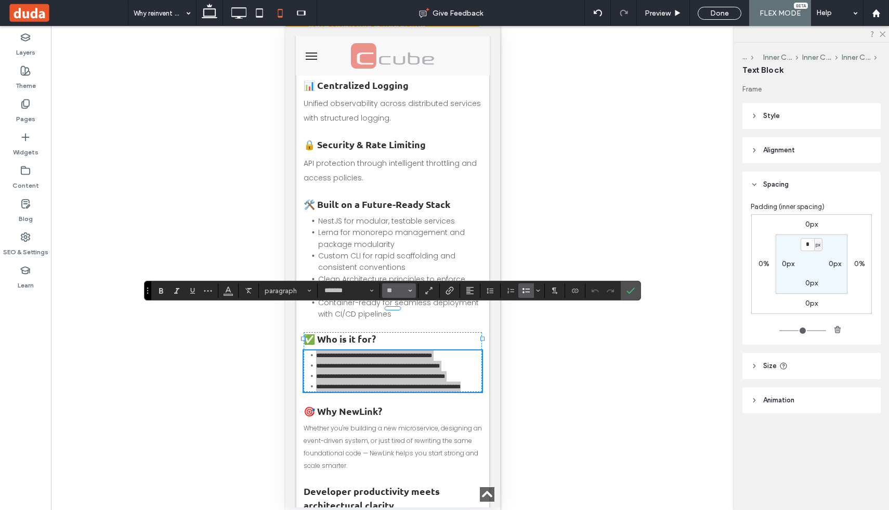
click at [411, 291] on icon "Size" at bounding box center [410, 290] width 4 height 4
click at [394, 383] on label "14" at bounding box center [398, 380] width 33 height 15
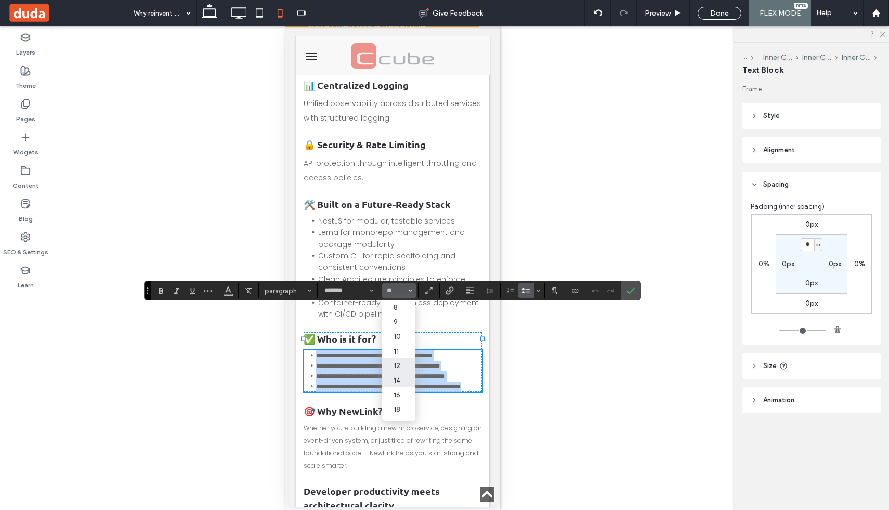
type input "**"
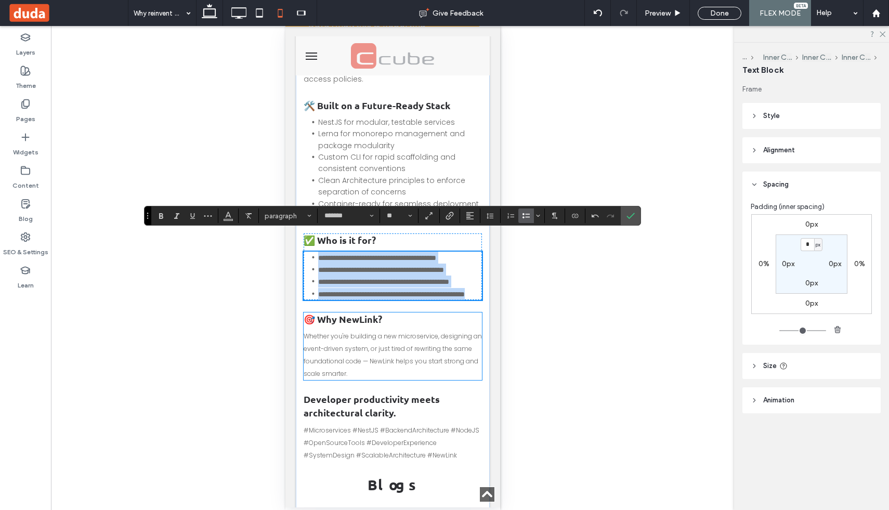
scroll to position [1078, 0]
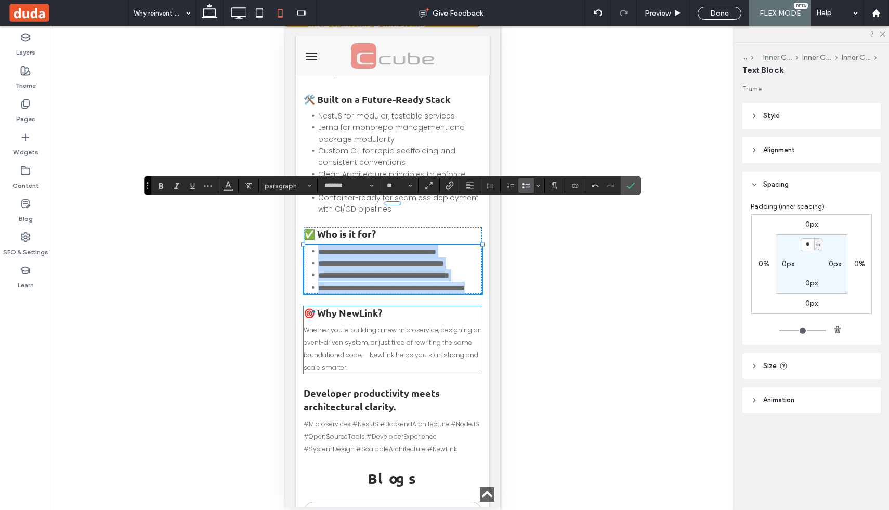
click at [384, 329] on span "Whether you're building a new microservice, designing an event-driven system, o…" at bounding box center [392, 348] width 178 height 46
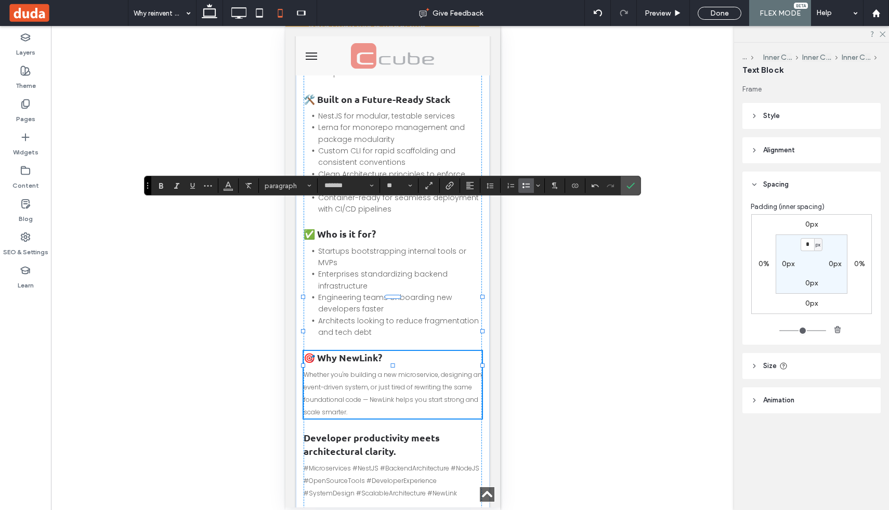
click at [384, 370] on span "Whether you're building a new microservice, designing an event-driven system, o…" at bounding box center [392, 393] width 178 height 46
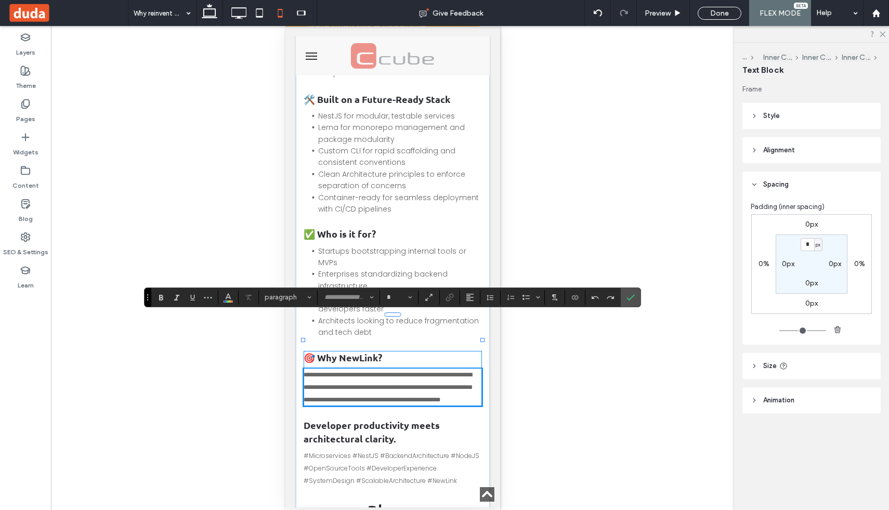
type input "*******"
type input "**"
click at [384, 369] on div "**********" at bounding box center [392, 387] width 178 height 37
click at [411, 299] on span "Size" at bounding box center [410, 298] width 4 height 14
click at [401, 389] on label "14" at bounding box center [398, 386] width 33 height 15
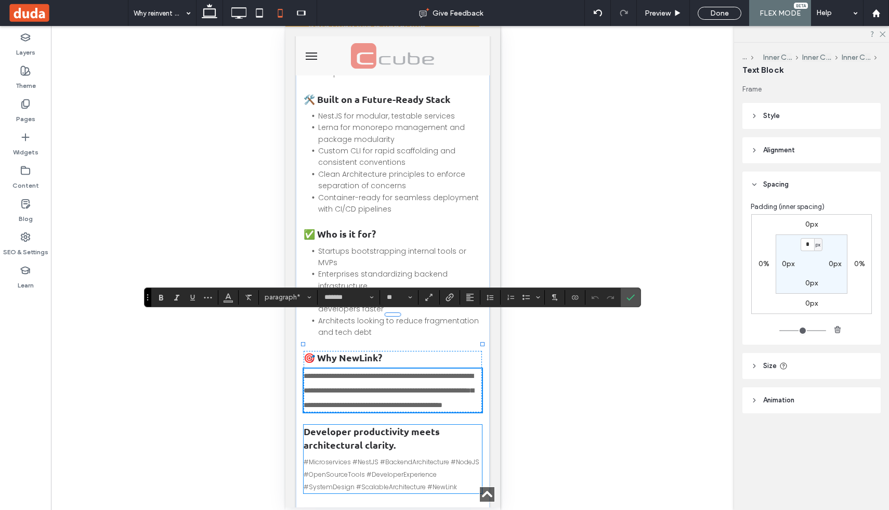
type input "**"
click at [387, 457] on span "#Microservices #NestJS #BackendArchitecture #NodeJS #OpenSourceTools #Developer…" at bounding box center [391, 474] width 176 height 34
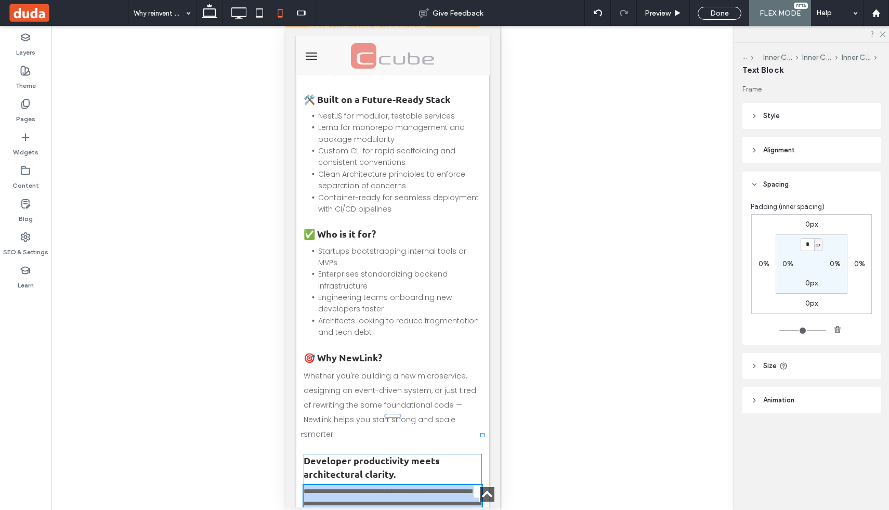
type input "*******"
type input "**"
click at [387, 488] on span "**********" at bounding box center [392, 497] width 178 height 19
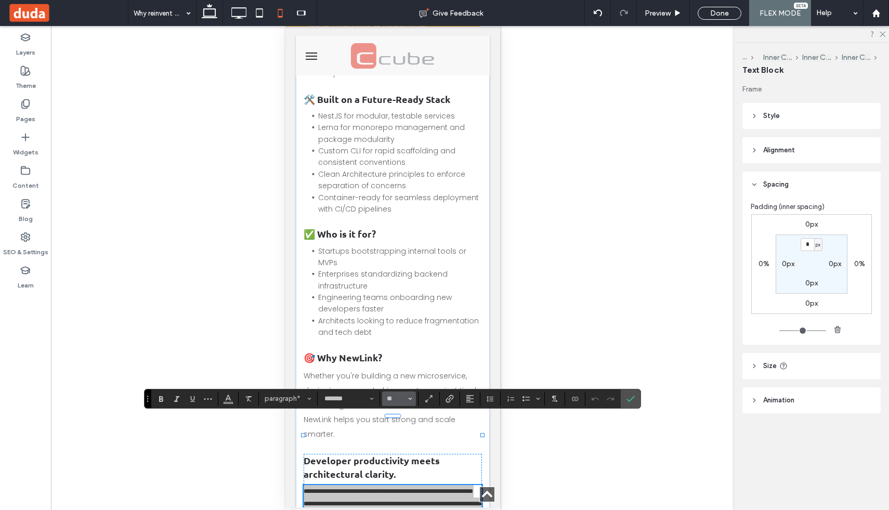
click at [409, 402] on span "Size" at bounding box center [410, 399] width 4 height 14
click at [396, 352] on label "14" at bounding box center [398, 348] width 33 height 15
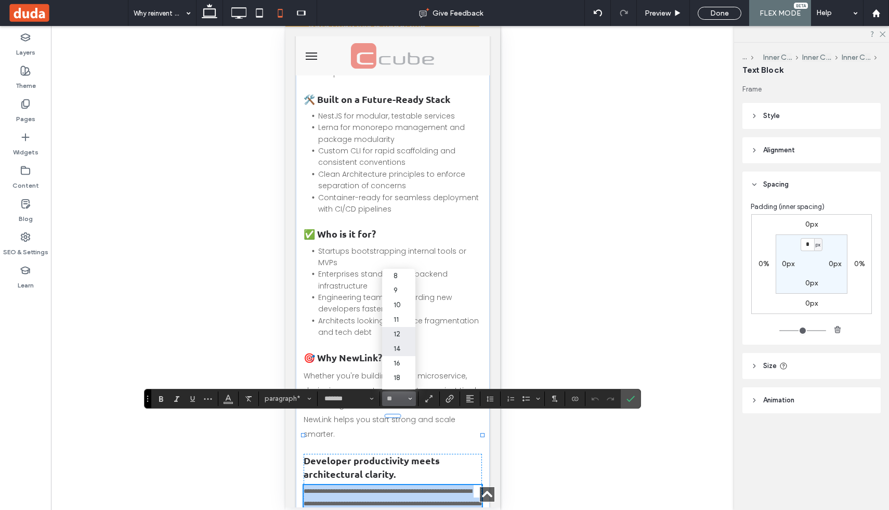
type input "**"
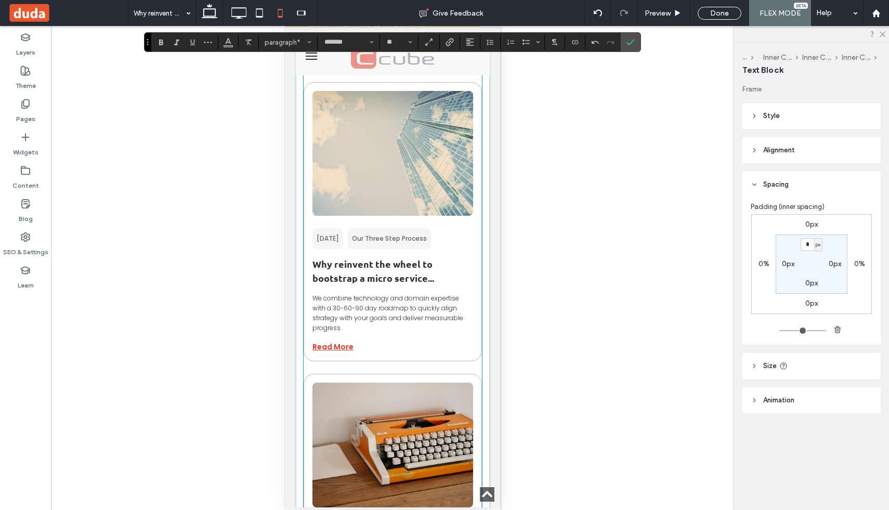
scroll to position [1574, 0]
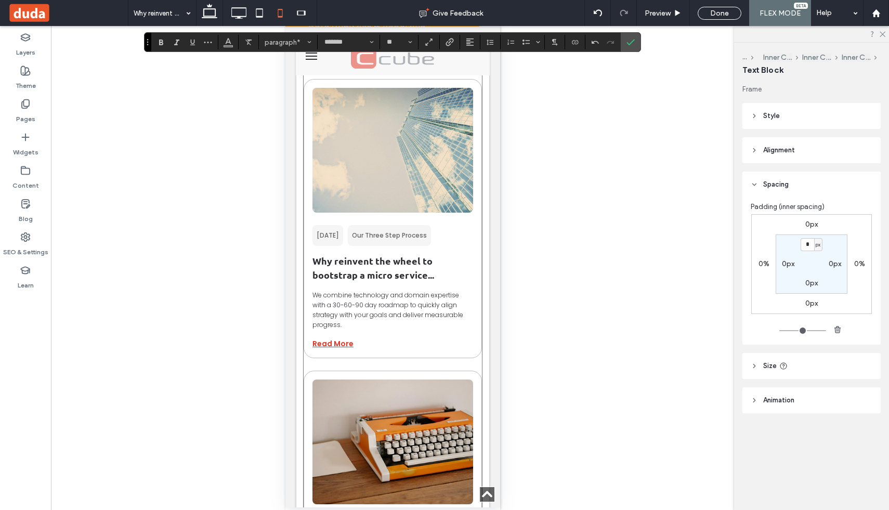
click at [390, 290] on p "We combine technology and domain expertise with a 30-60-90 day roadmap to quick…" at bounding box center [392, 310] width 161 height 40
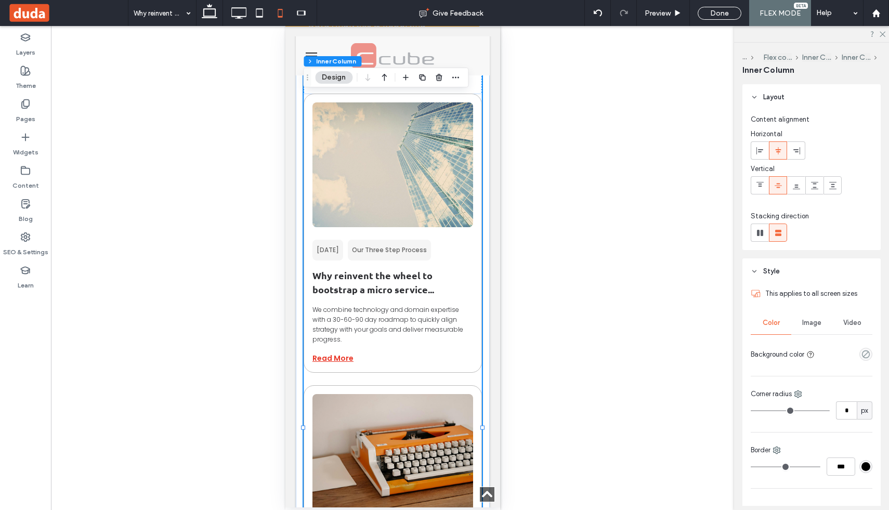
click at [390, 305] on p "We combine technology and domain expertise with a 30-60-90 day roadmap to quick…" at bounding box center [392, 325] width 161 height 40
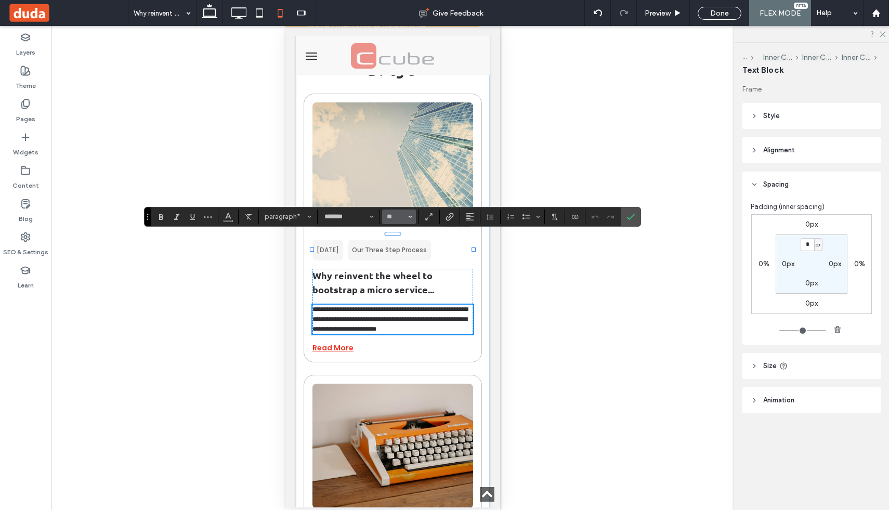
click at [410, 213] on span "Size" at bounding box center [410, 217] width 4 height 14
click at [400, 303] on label "14" at bounding box center [398, 306] width 33 height 15
type input "**"
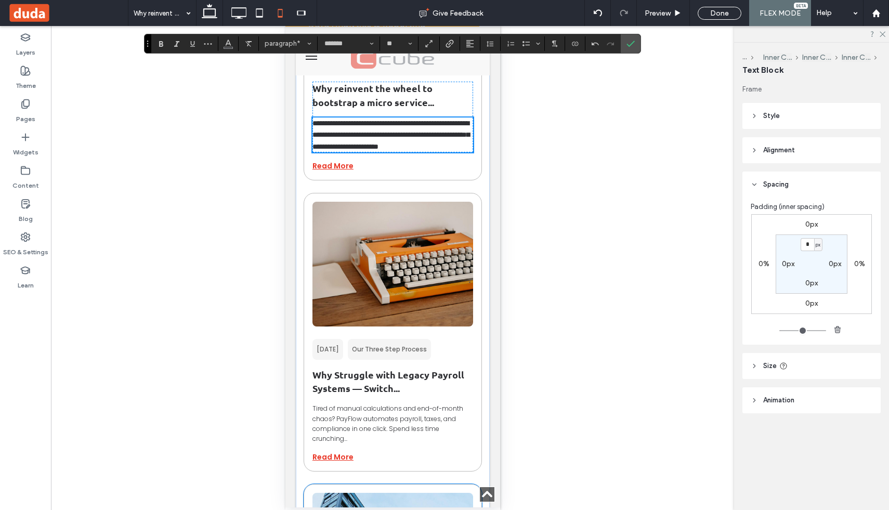
scroll to position [1775, 0]
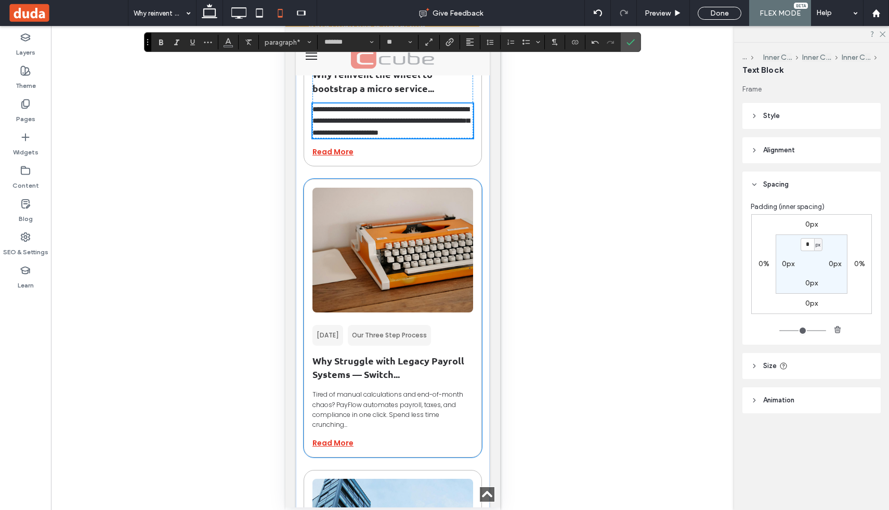
click at [371, 389] on p "Tired of manual calculations and end-of-month chaos? PayFlow automates payroll,…" at bounding box center [392, 409] width 161 height 40
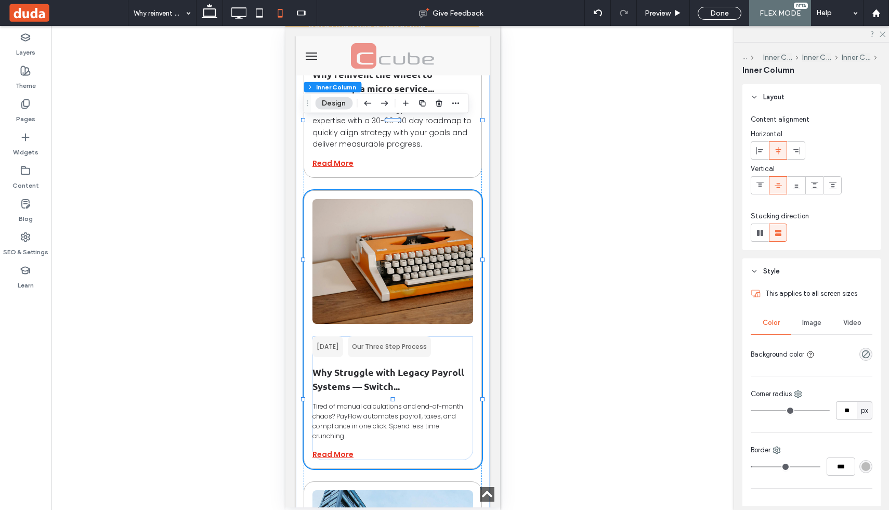
click at [371, 401] on p "Tired of manual calculations and end-of-month chaos? PayFlow automates payroll,…" at bounding box center [392, 421] width 161 height 40
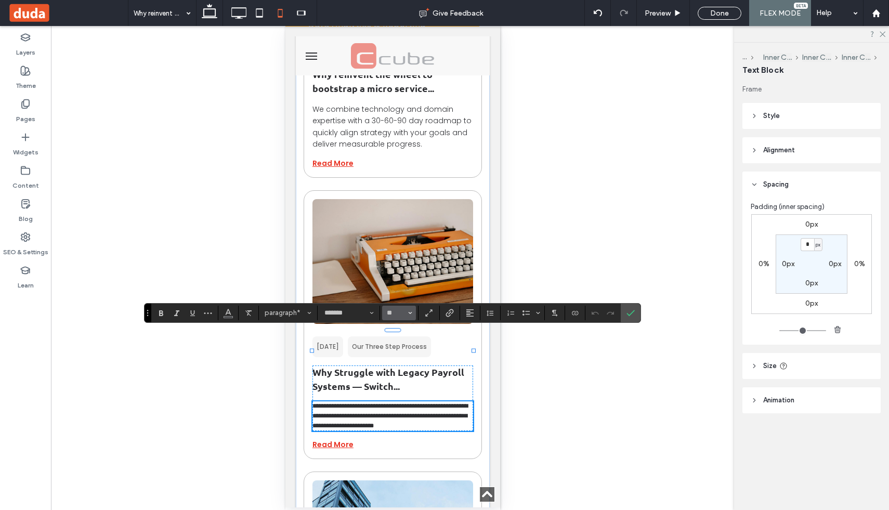
click at [411, 317] on span "Size" at bounding box center [410, 313] width 4 height 14
click at [398, 403] on label "14" at bounding box center [398, 402] width 33 height 15
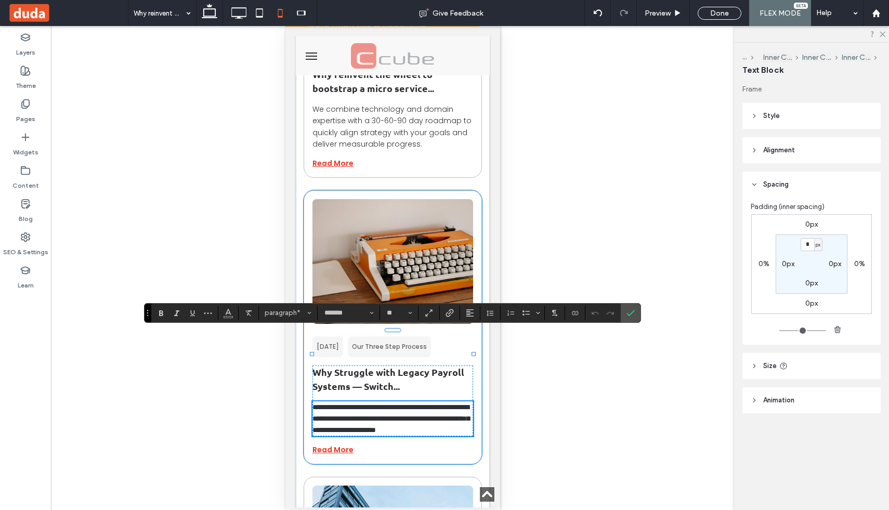
type input "**"
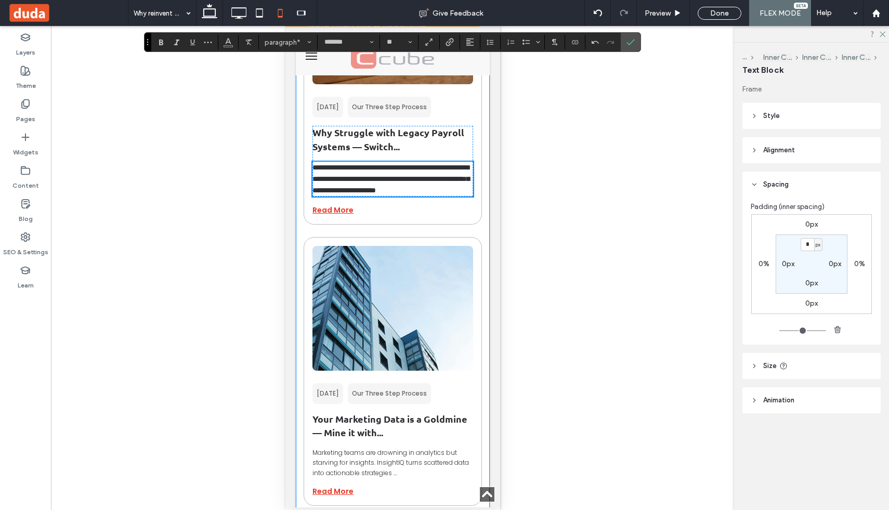
scroll to position [2104, 0]
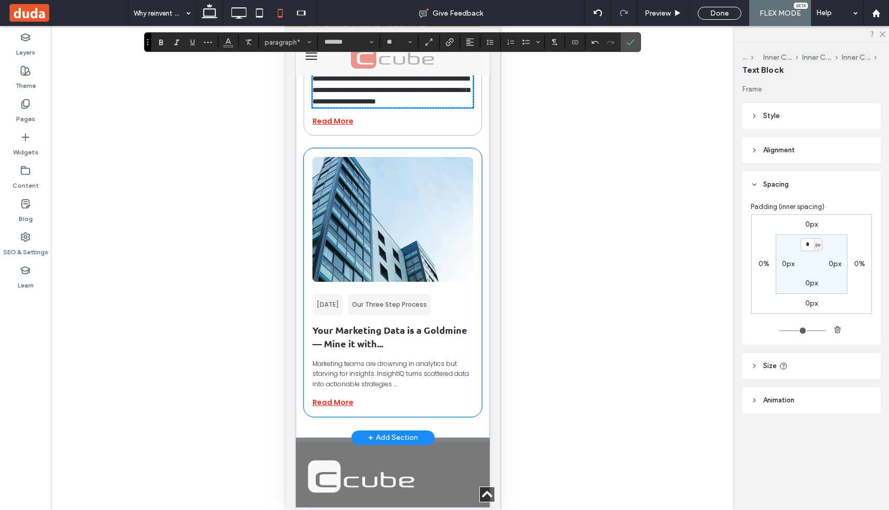
click at [393, 359] on span "Marketing teams are drowning in analytics but starving for insights. InsightIQ …" at bounding box center [390, 373] width 156 height 29
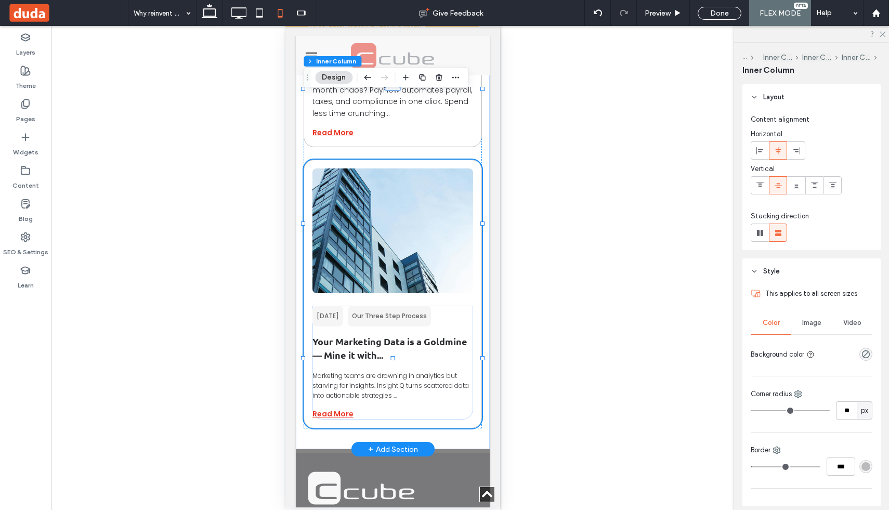
click at [393, 371] on span "Marketing teams are drowning in analytics but starving for insights. InsightIQ …" at bounding box center [390, 385] width 156 height 29
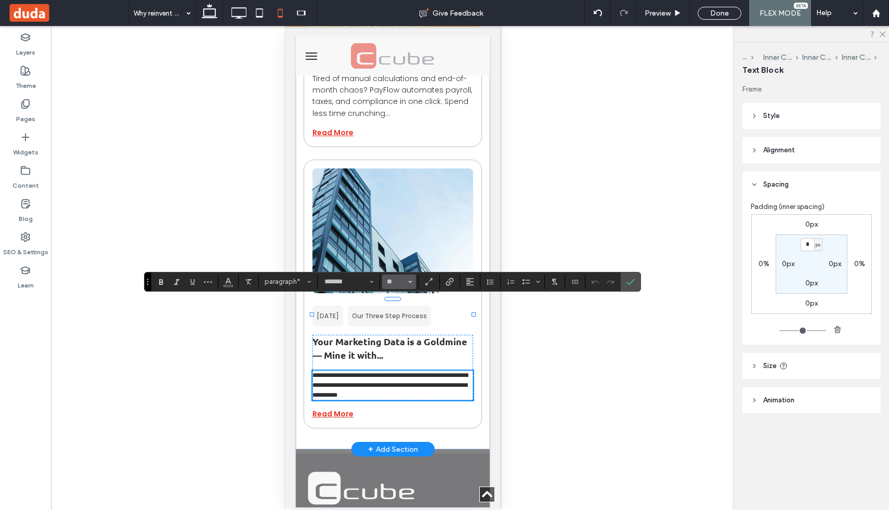
click at [412, 281] on icon "Size" at bounding box center [410, 282] width 4 height 4
click at [396, 369] on label "14" at bounding box center [398, 371] width 33 height 15
type input "**"
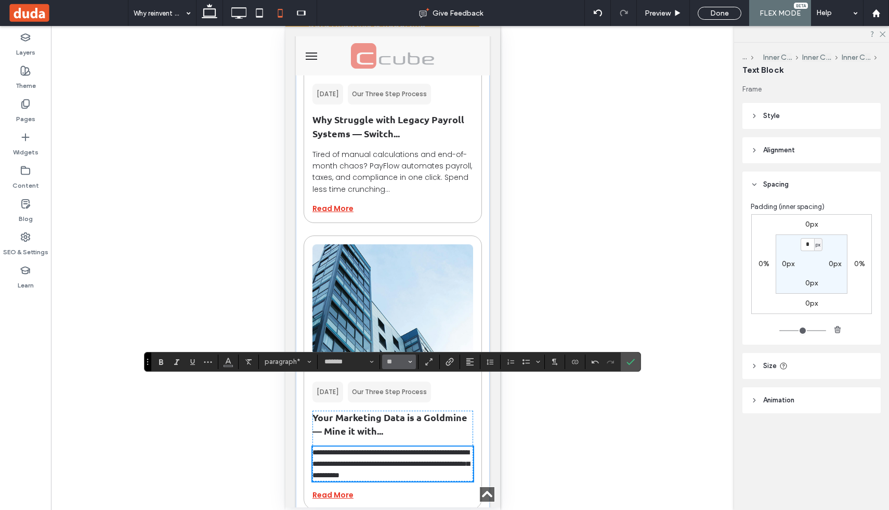
scroll to position [2024, 0]
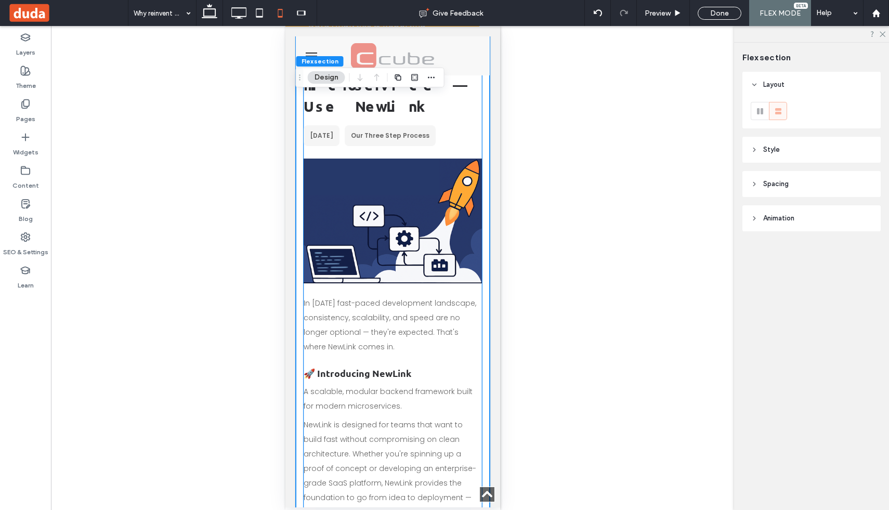
scroll to position [224, 0]
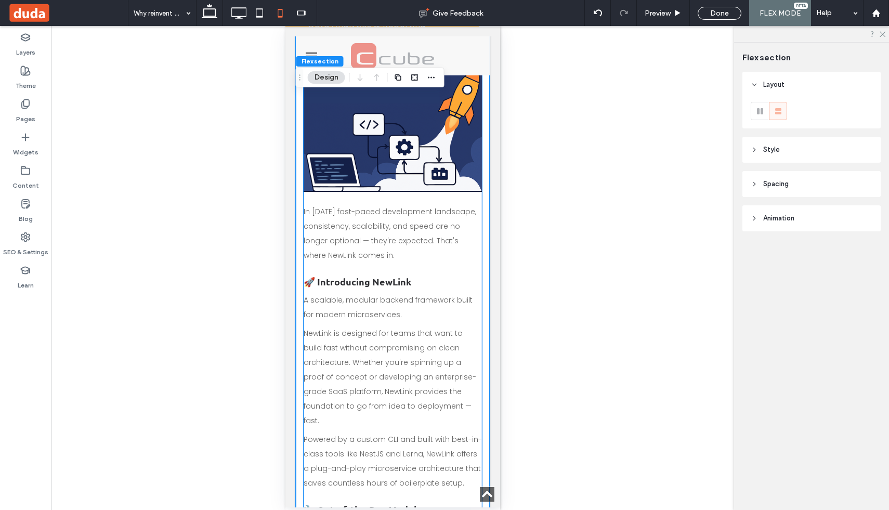
click at [384, 275] on strong "🚀 Introducing NewLink" at bounding box center [357, 281] width 108 height 12
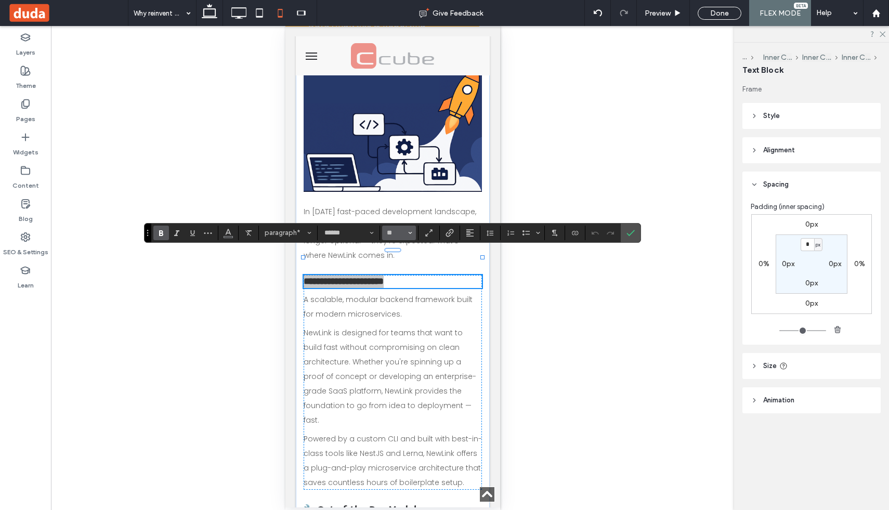
click at [413, 234] on button "**" at bounding box center [399, 233] width 34 height 15
click at [396, 301] on label "24" at bounding box center [398, 294] width 33 height 15
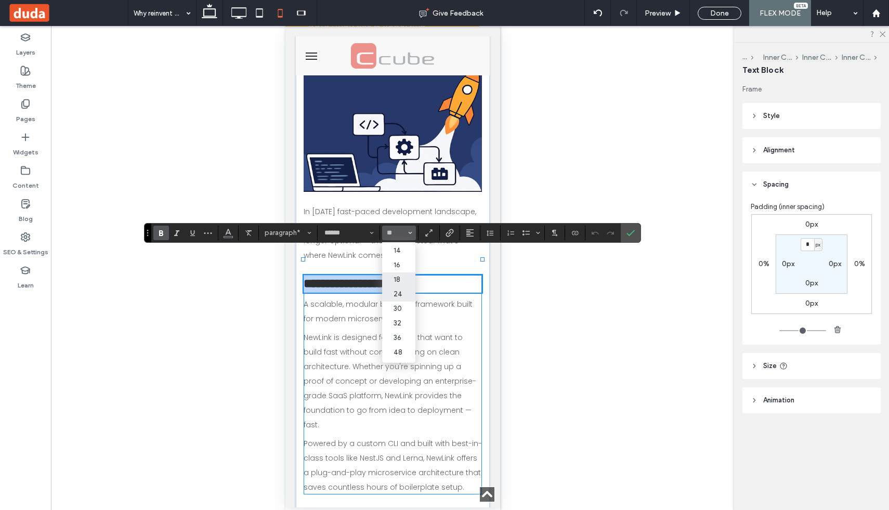
type input "**"
click at [410, 232] on icon "Size" at bounding box center [410, 233] width 4 height 4
click at [399, 322] on label "18" at bounding box center [398, 319] width 33 height 15
type input "**"
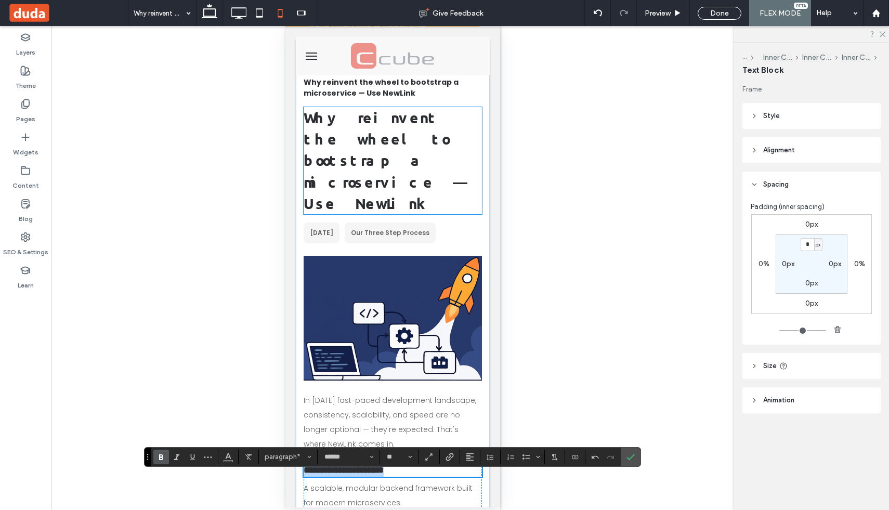
scroll to position [0, 0]
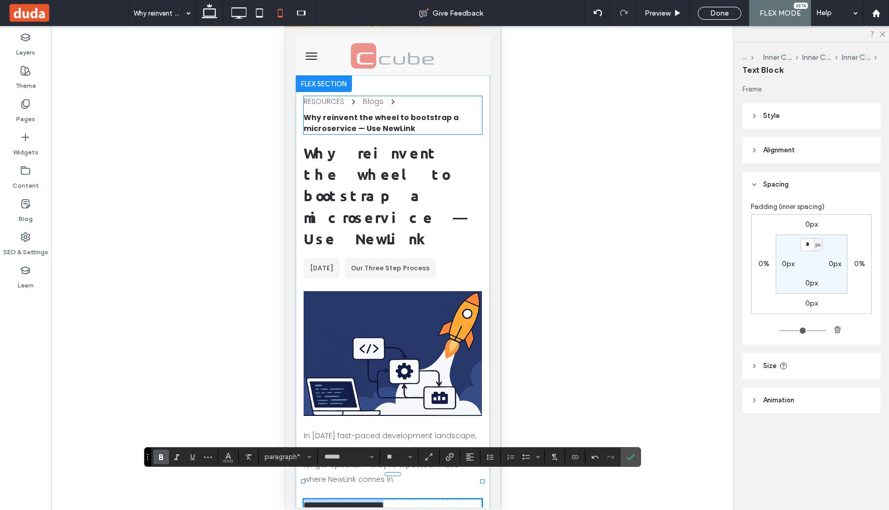
click at [399, 121] on div "Why reinvent the wheel to bootstrap a microservice — Use NewLink" at bounding box center [392, 123] width 178 height 22
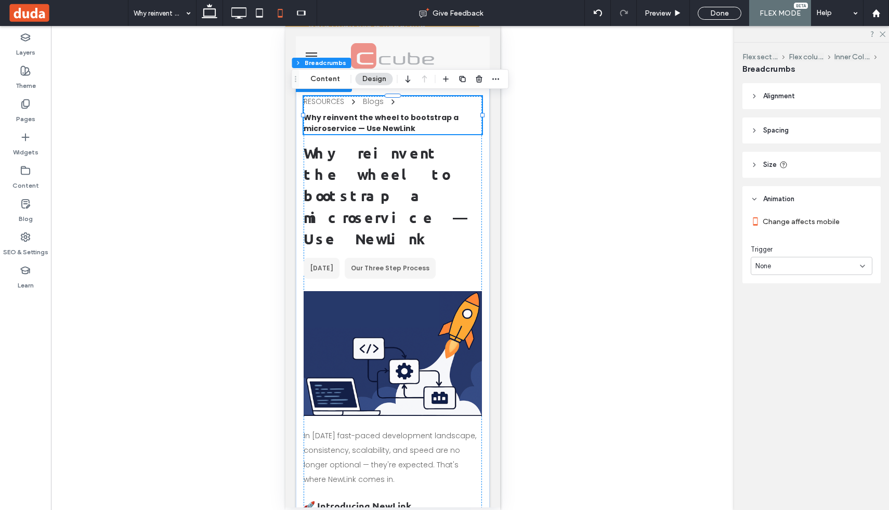
click at [399, 121] on div "Why reinvent the wheel to bootstrap a microservice — Use NewLink" at bounding box center [392, 123] width 178 height 22
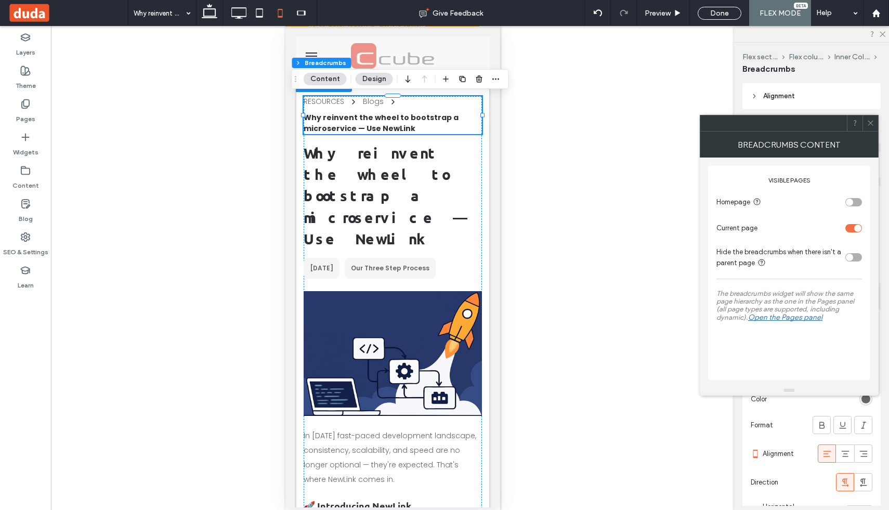
click at [399, 121] on div "Why reinvent the wheel to bootstrap a microservice — Use NewLink" at bounding box center [392, 123] width 178 height 22
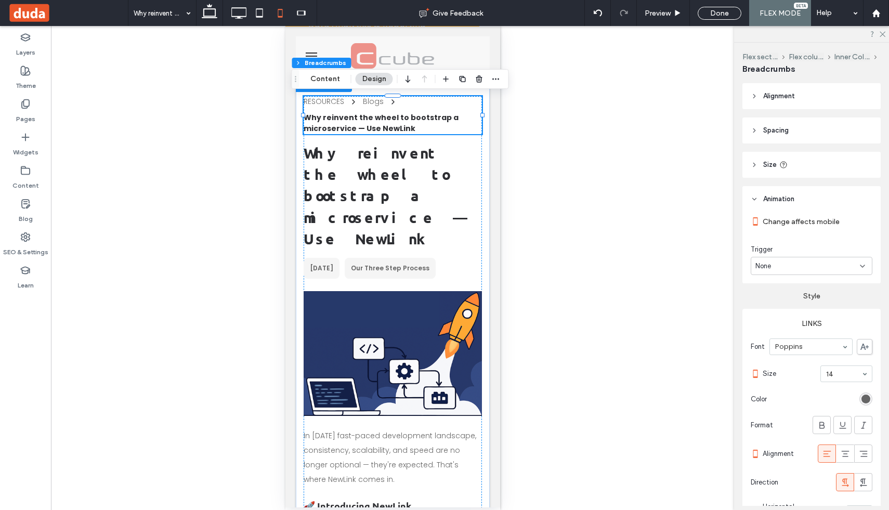
click at [399, 121] on div "Why reinvent the wheel to bootstrap a microservice — Use NewLink" at bounding box center [392, 123] width 178 height 22
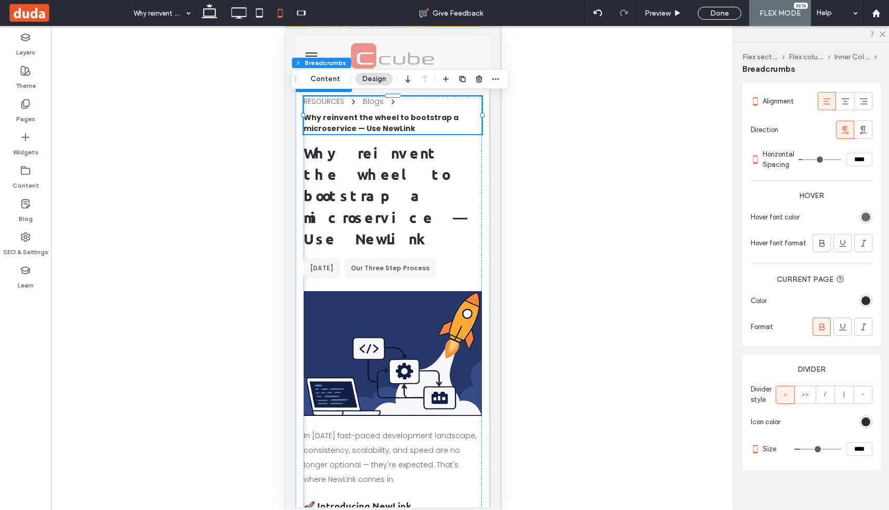
scroll to position [363, 0]
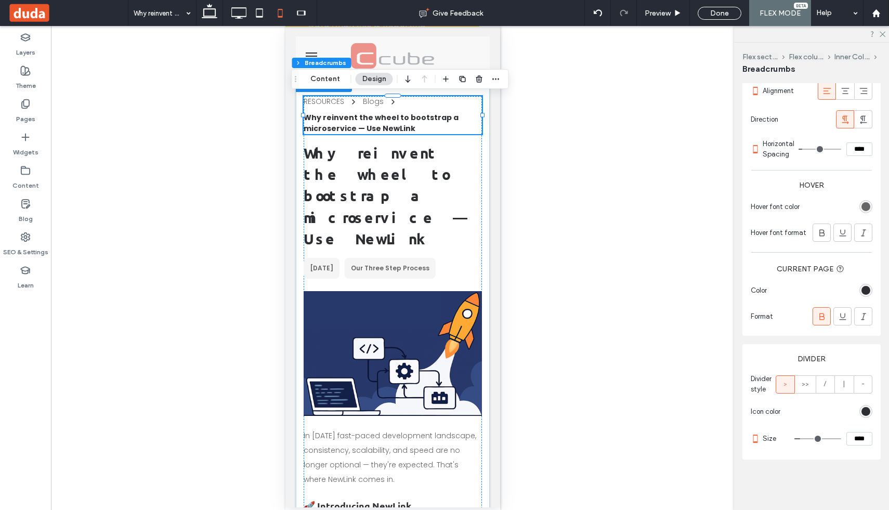
click at [819, 313] on use at bounding box center [821, 316] width 5 height 7
click at [592, 146] on div at bounding box center [392, 268] width 683 height 484
click at [711, 14] on div "Done" at bounding box center [720, 13] width 44 height 13
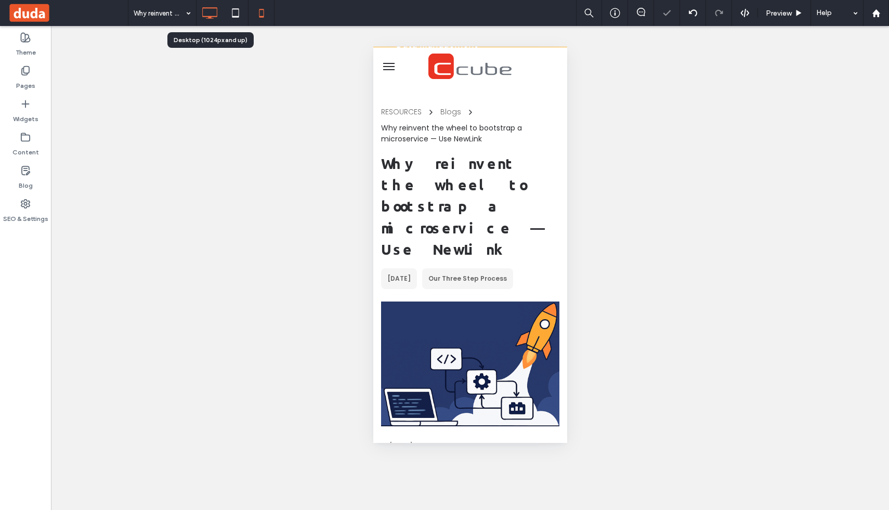
click at [210, 15] on icon at bounding box center [209, 13] width 21 height 21
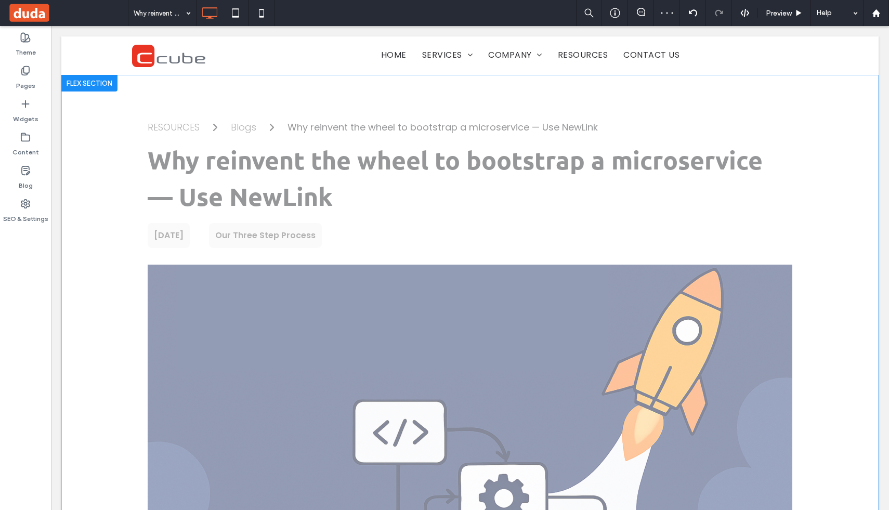
scroll to position [0, 0]
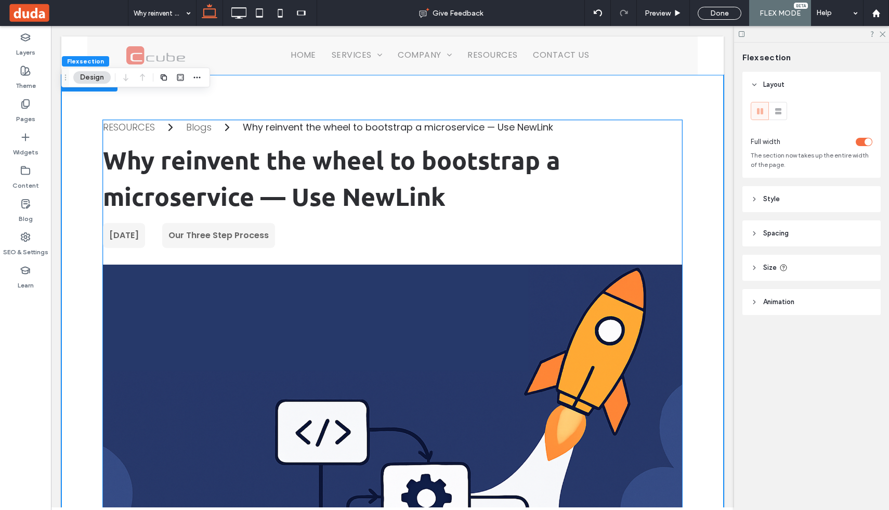
click at [427, 164] on strong "Why reinvent the wheel to bootstrap a microservice — Use NewLink" at bounding box center [331, 177] width 457 height 67
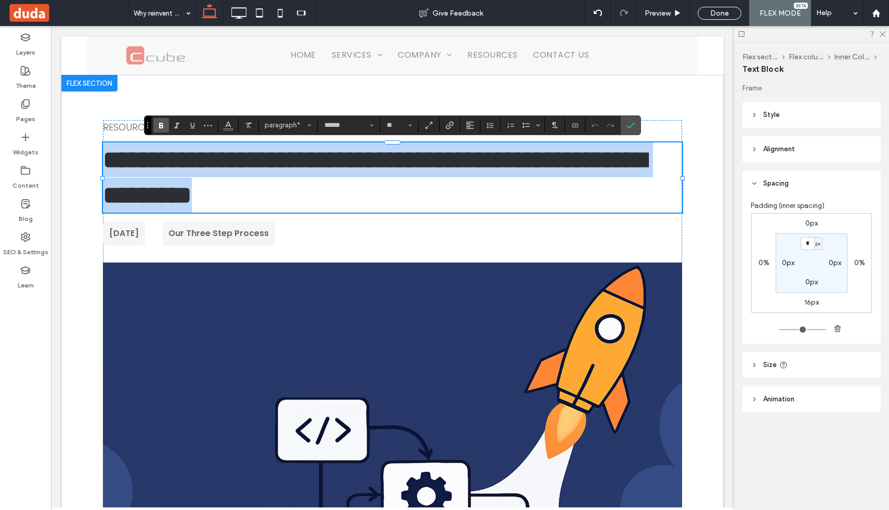
click at [427, 164] on strong "**********" at bounding box center [374, 177] width 543 height 59
click at [659, 188] on p "**********" at bounding box center [392, 177] width 579 height 70
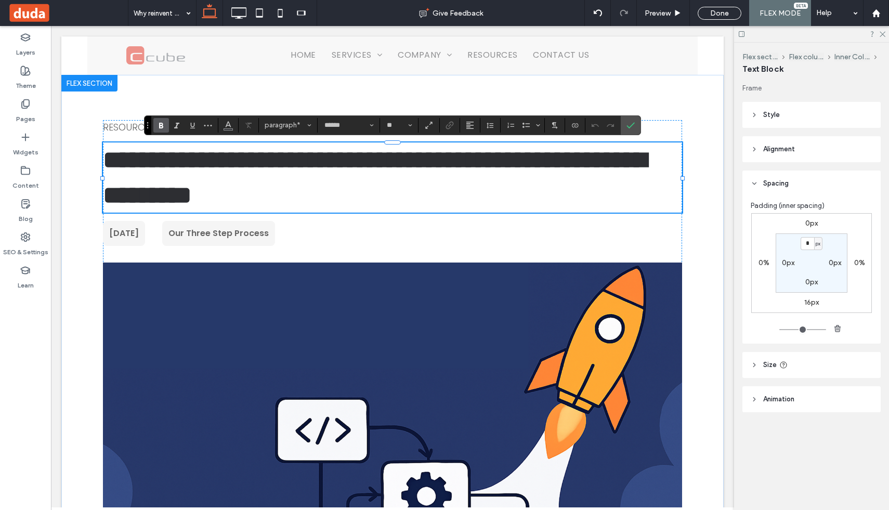
click at [791, 160] on header "Alignment" at bounding box center [811, 149] width 138 height 26
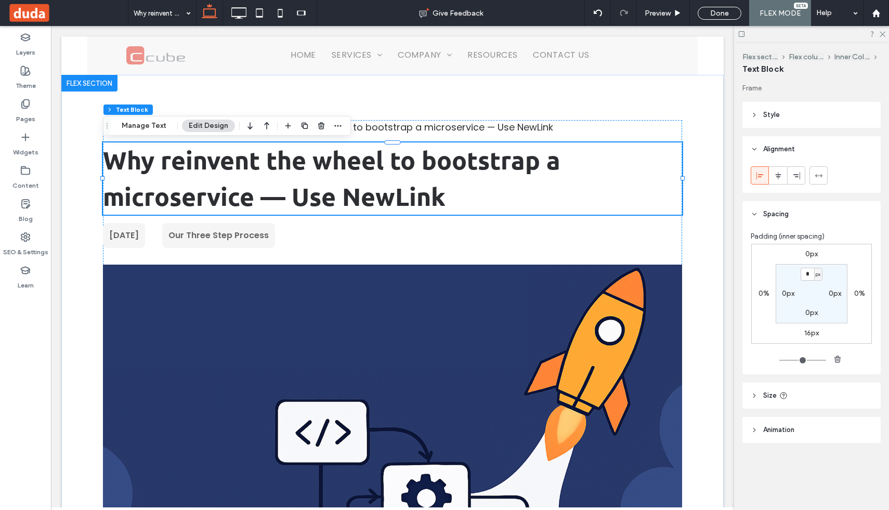
click at [580, 189] on p "Why reinvent the wheel to bootstrap a microservice — Use NewLink" at bounding box center [392, 178] width 579 height 72
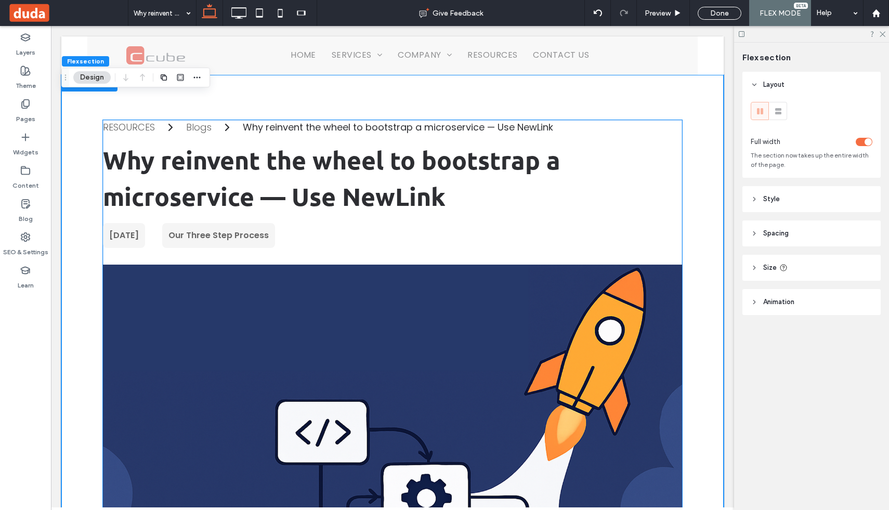
click at [632, 159] on p "Why reinvent the wheel to bootstrap a microservice — Use NewLink" at bounding box center [392, 178] width 579 height 72
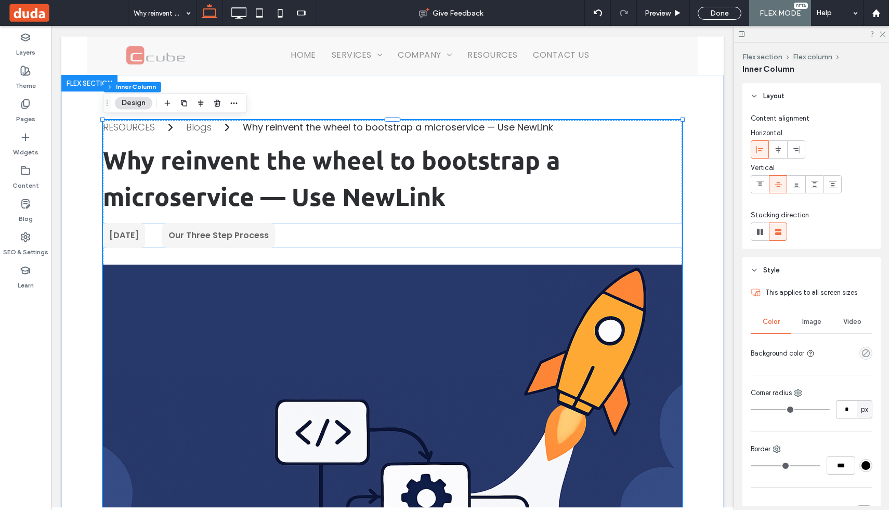
click at [632, 159] on p "Why reinvent the wheel to bootstrap a microservice — Use NewLink" at bounding box center [392, 178] width 579 height 72
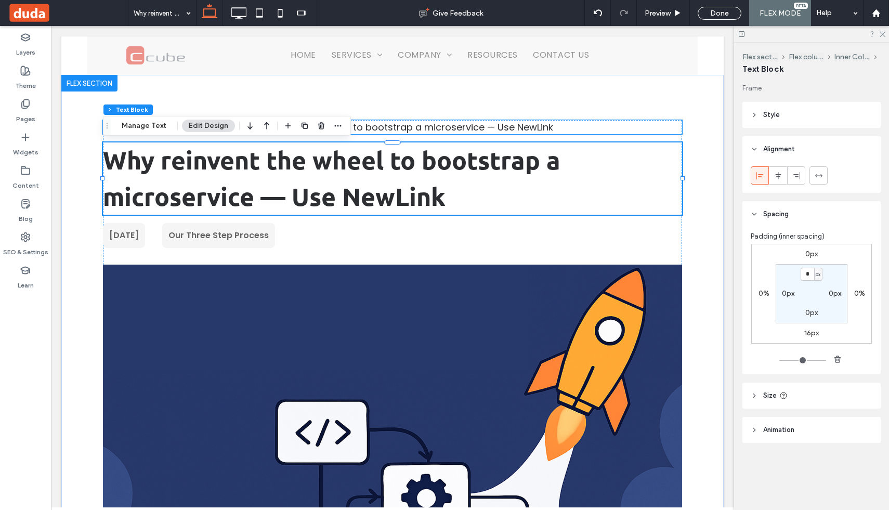
click at [601, 130] on nav "RESOURCES Blogs Why reinvent the wheel to bootstrap a microservice — Use NewLink" at bounding box center [392, 127] width 579 height 14
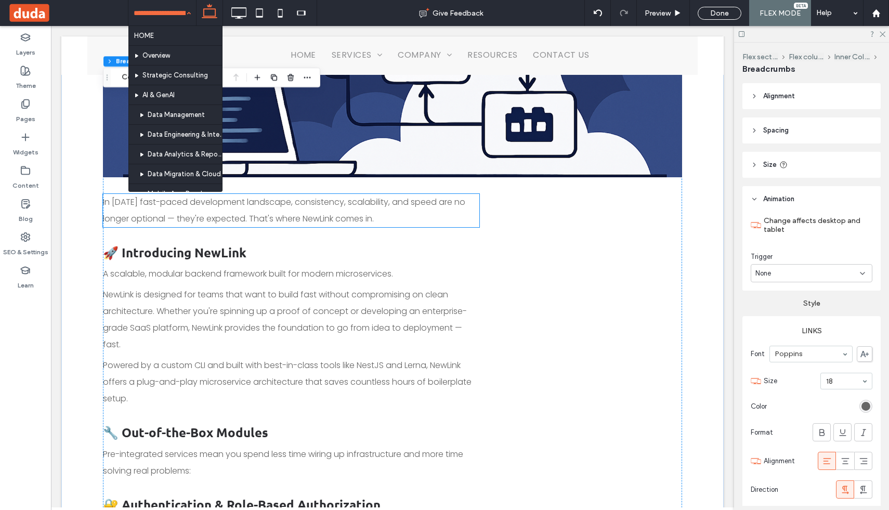
scroll to position [452, 0]
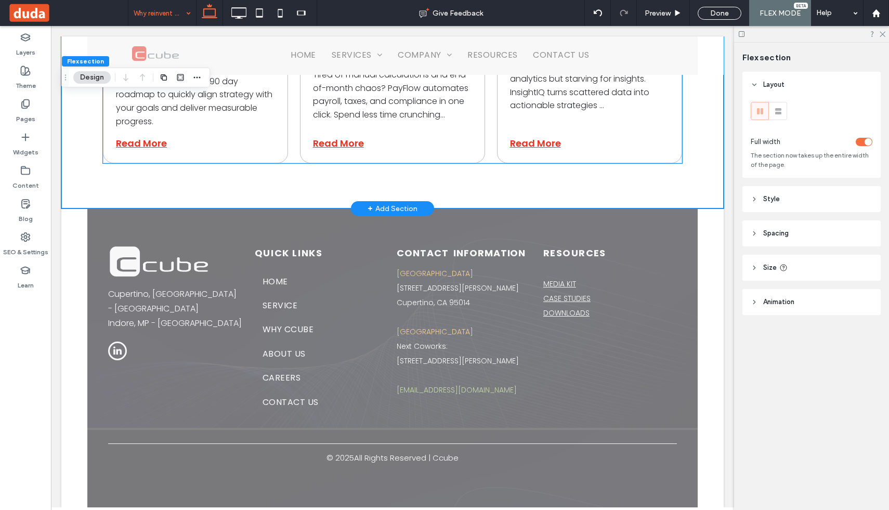
scroll to position [1860, 0]
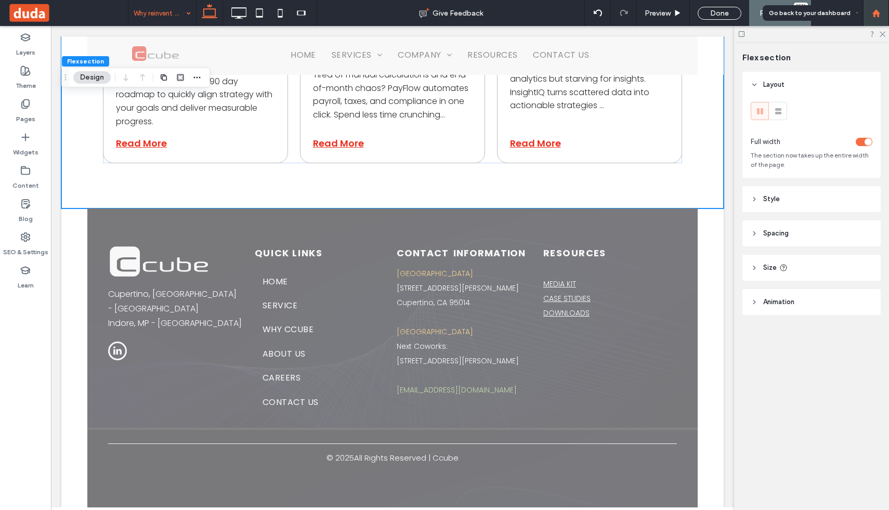
click at [873, 14] on icon at bounding box center [876, 13] width 9 height 9
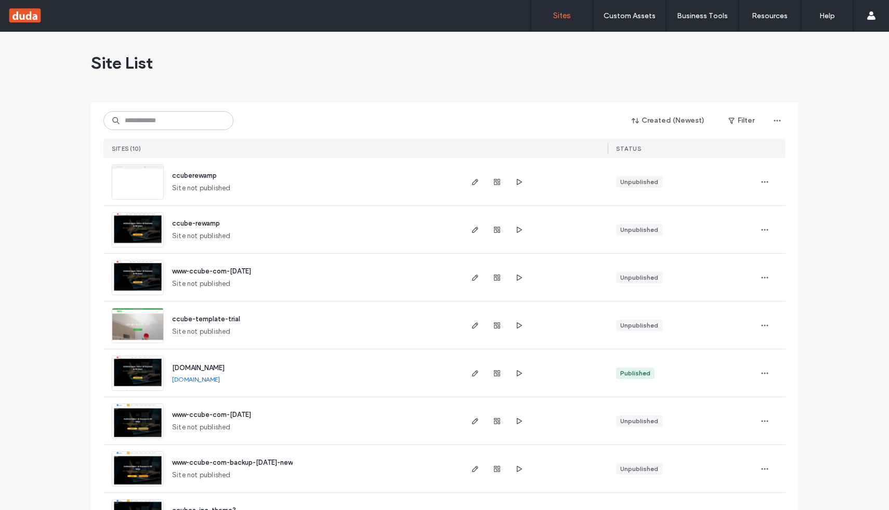
click at [180, 227] on span "ccube-rewamp" at bounding box center [196, 223] width 48 height 8
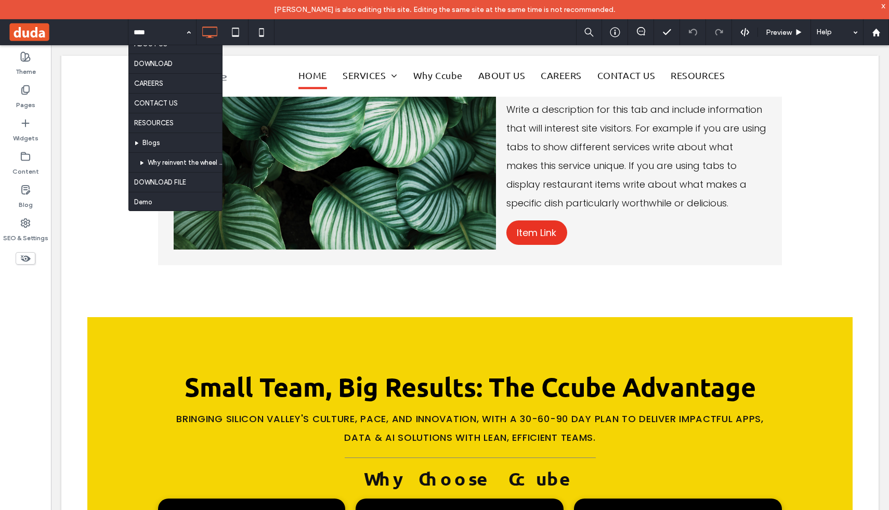
scroll to position [4540, 0]
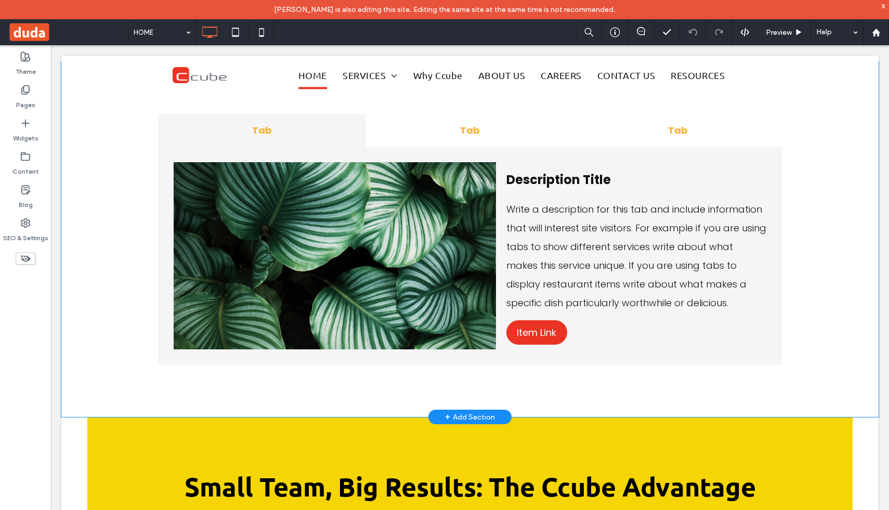
click at [464, 411] on div "+ Add Section" at bounding box center [470, 416] width 50 height 11
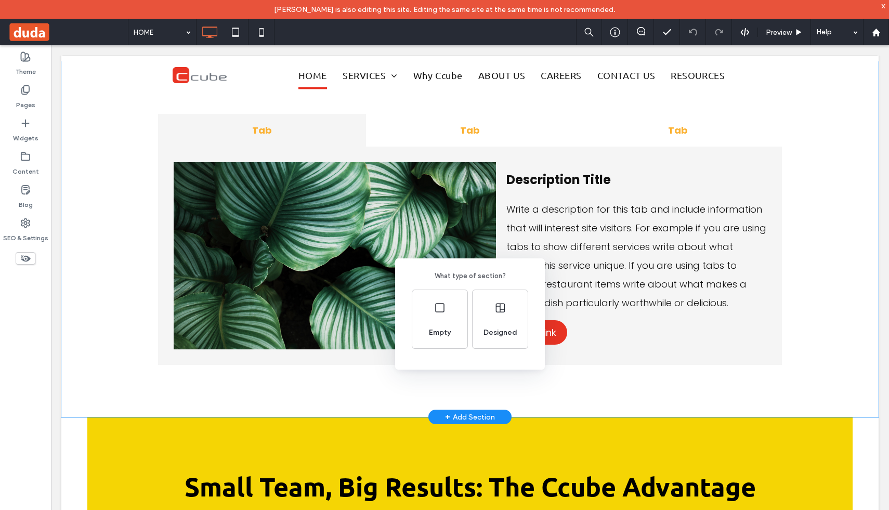
click at [134, 198] on div "What type of section? Empty Designed" at bounding box center [444, 280] width 889 height 561
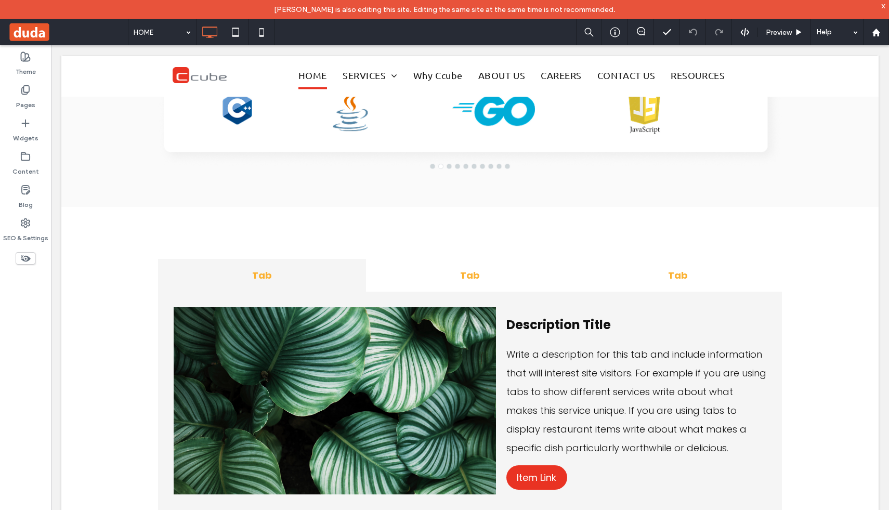
scroll to position [4392, 0]
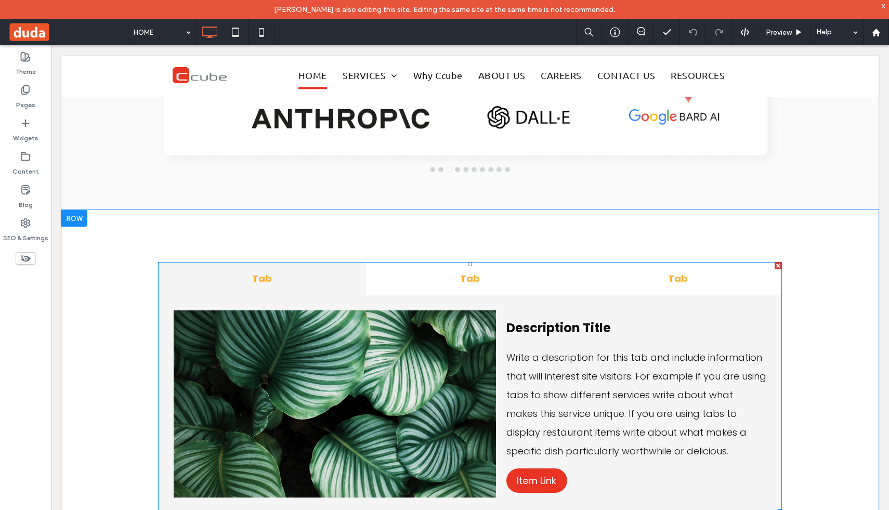
click at [446, 262] on span at bounding box center [470, 387] width 624 height 251
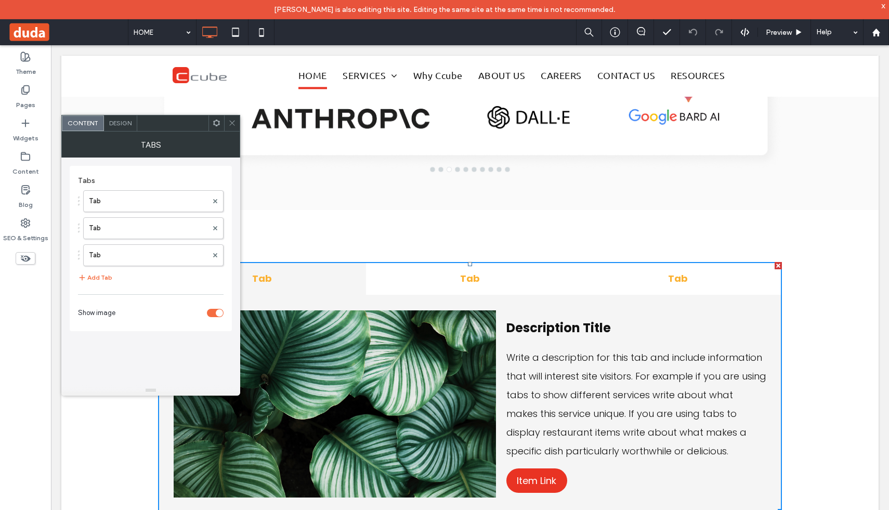
click at [550, 316] on p "Description Title" at bounding box center [636, 328] width 260 height 25
click at [231, 124] on icon at bounding box center [232, 123] width 8 height 8
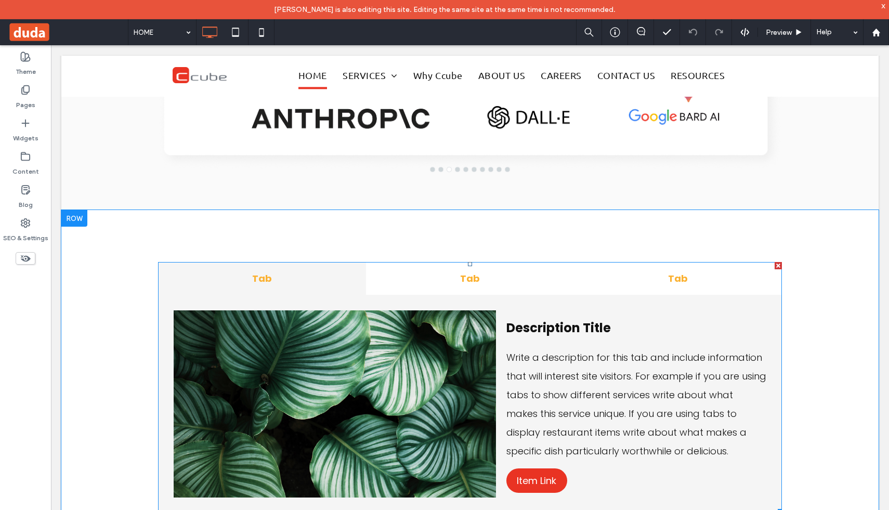
click at [414, 262] on span at bounding box center [470, 387] width 624 height 251
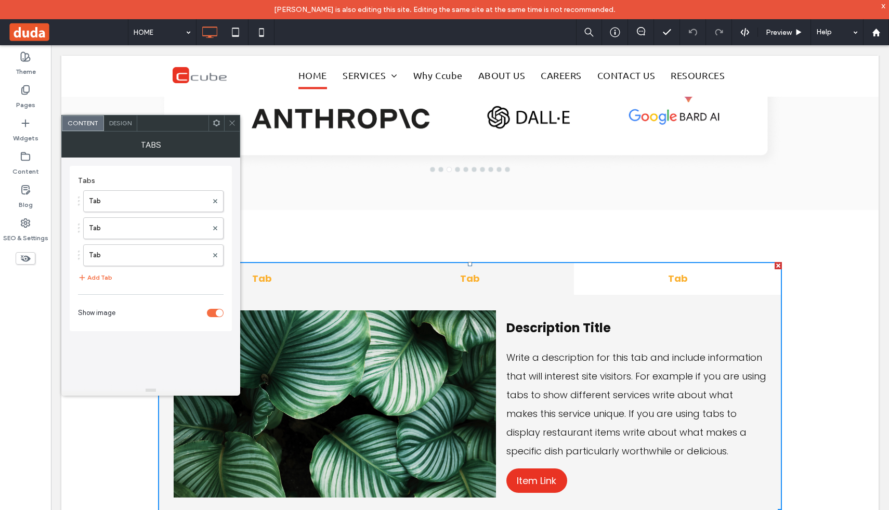
click at [414, 262] on div "Tab" at bounding box center [470, 278] width 208 height 33
click at [126, 123] on span "Design" at bounding box center [120, 123] width 22 height 8
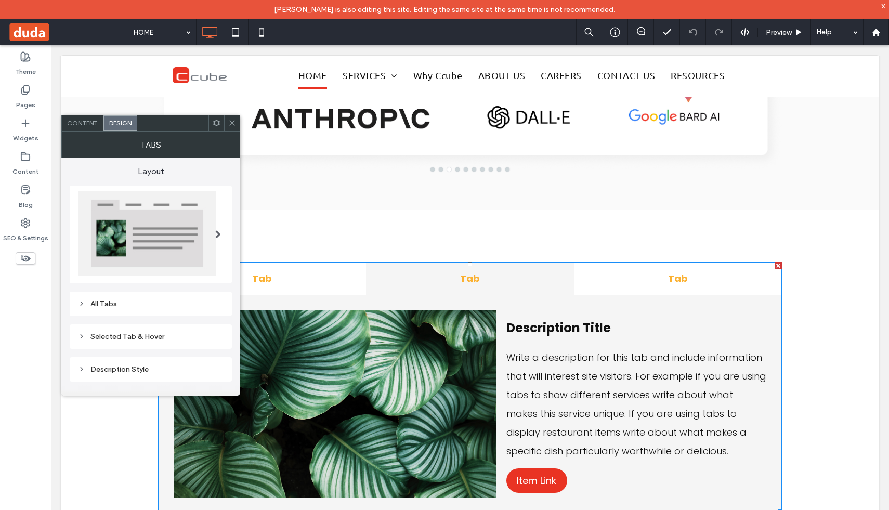
click at [119, 297] on div "All Tabs" at bounding box center [151, 304] width 146 height 14
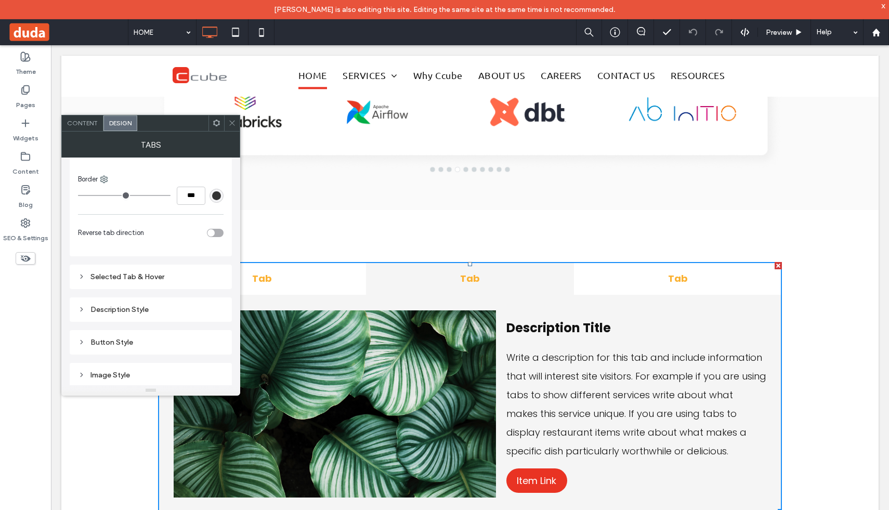
scroll to position [420, 0]
click at [128, 279] on div "Selected Tab & Hover" at bounding box center [151, 275] width 146 height 9
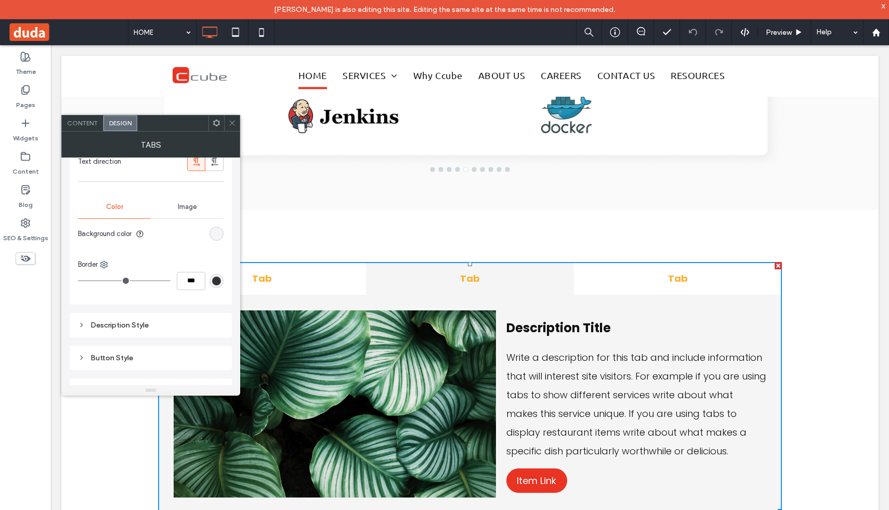
scroll to position [786, 0]
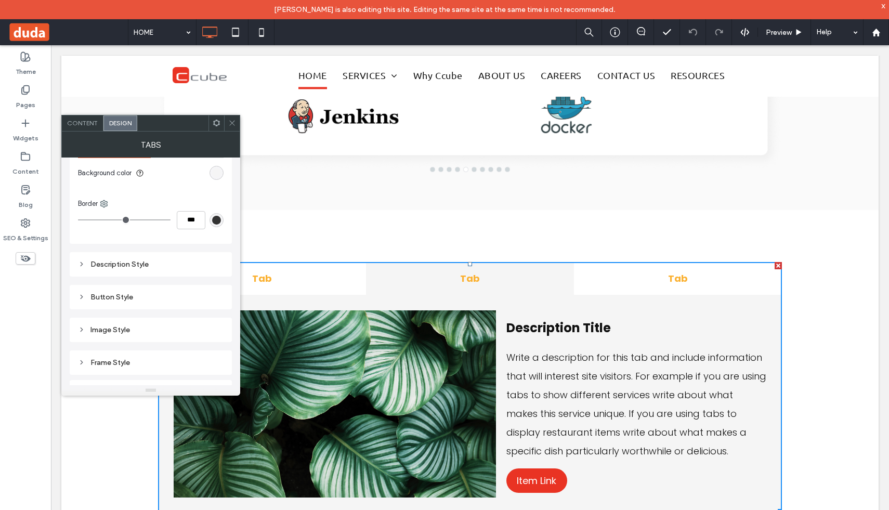
click at [134, 262] on div "Description Style" at bounding box center [151, 264] width 146 height 9
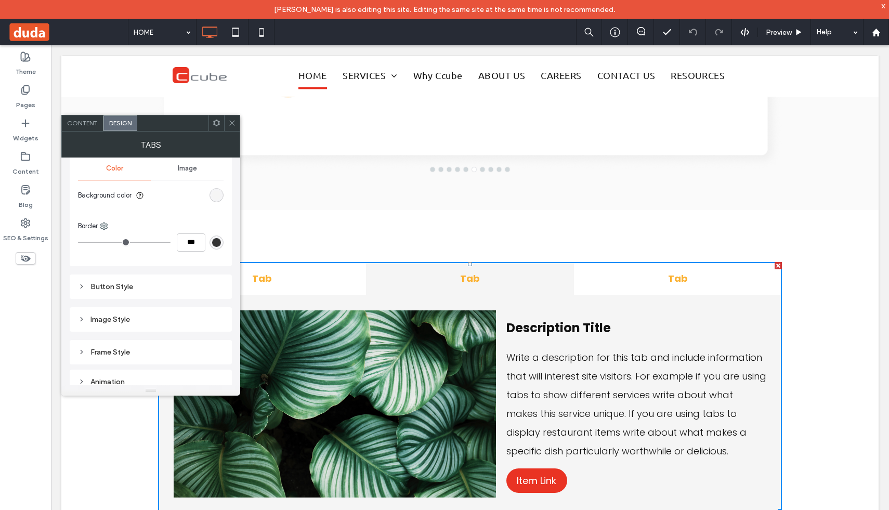
scroll to position [1391, 0]
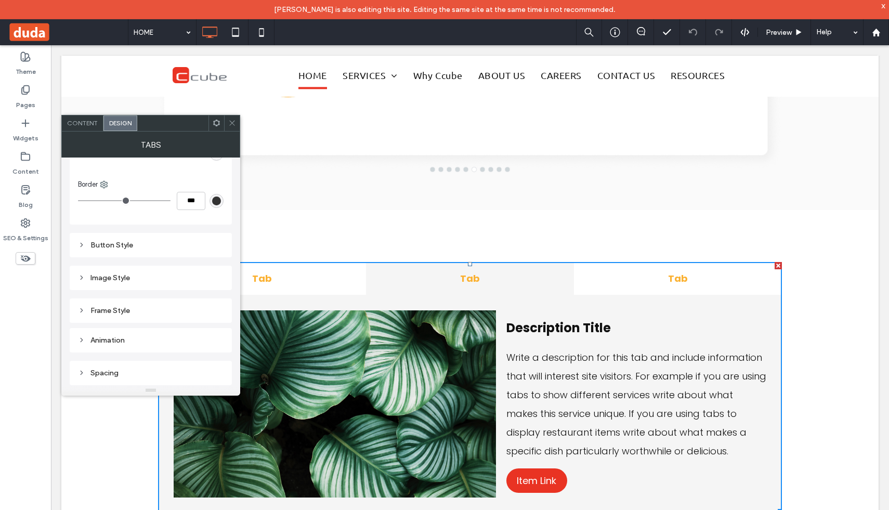
click at [138, 282] on div "Image Style" at bounding box center [151, 277] width 146 height 9
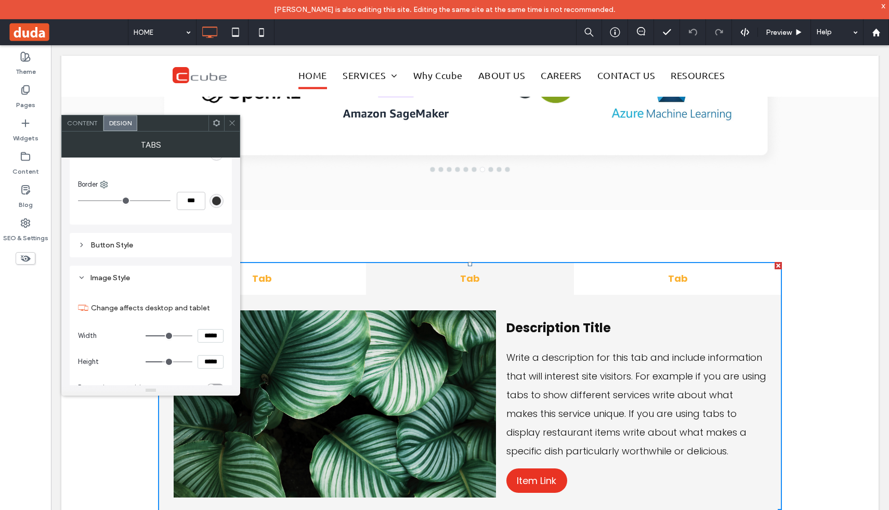
click at [581, 348] on p "Write a description for this tab and include information that will interest sit…" at bounding box center [636, 404] width 260 height 112
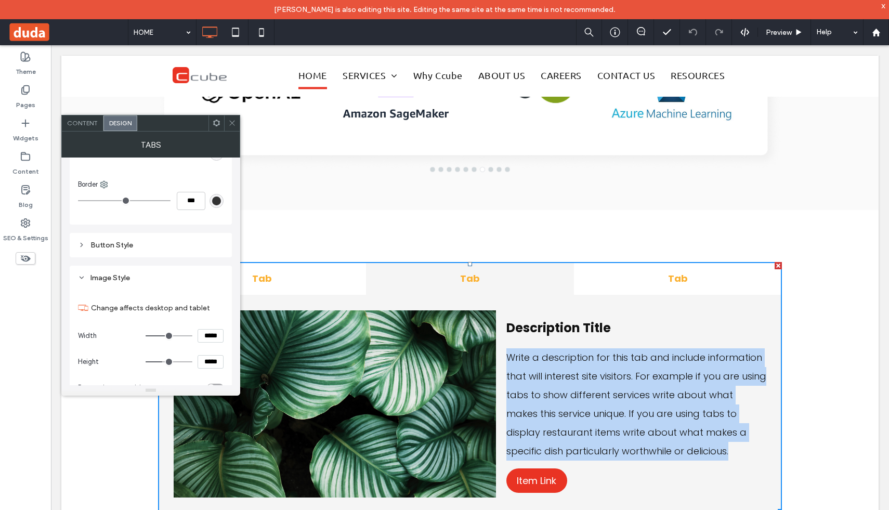
click at [581, 348] on p "Write a description for this tab and include information that will interest sit…" at bounding box center [636, 404] width 260 height 112
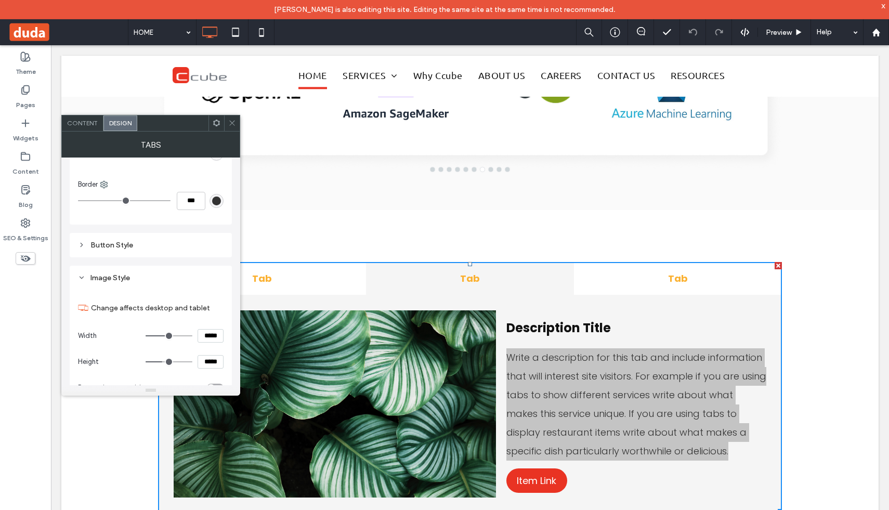
click at [233, 123] on icon at bounding box center [232, 123] width 8 height 8
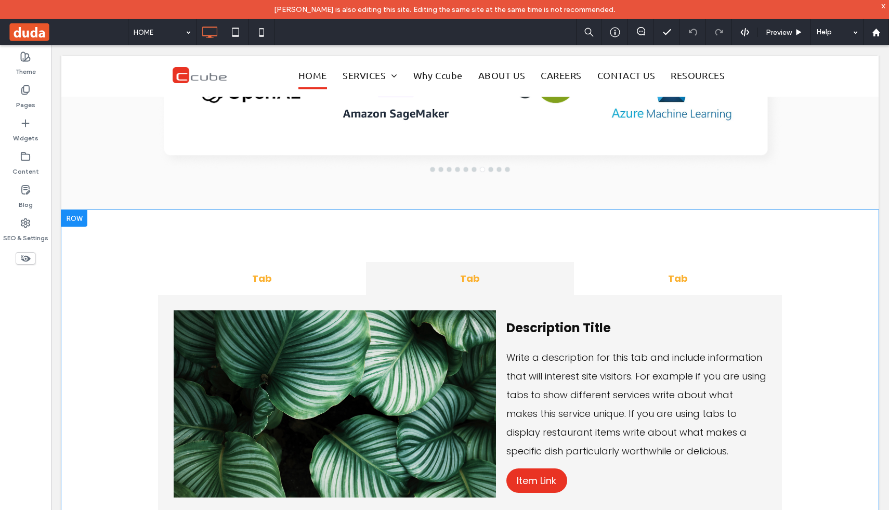
click at [624, 210] on div "Tab Tab Tab Description Title Write a description for this tab and include info…" at bounding box center [469, 387] width 817 height 355
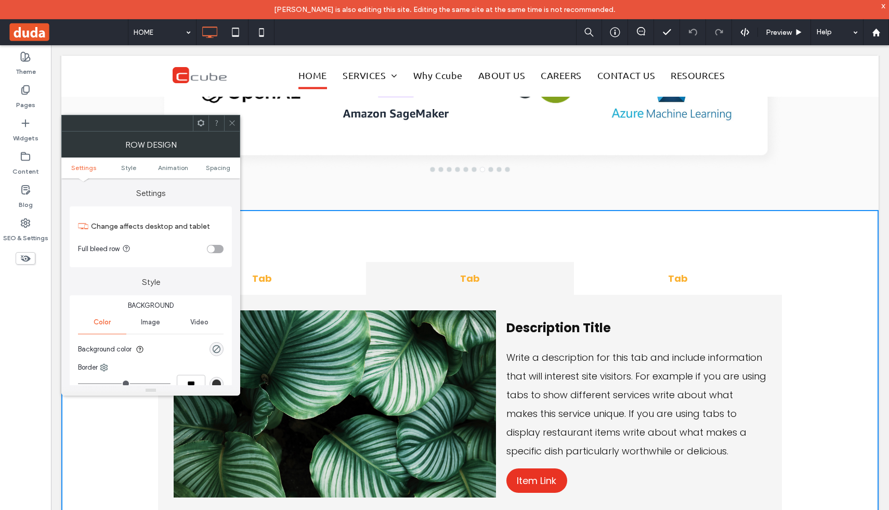
click at [610, 363] on p "Write a description for this tab and include information that will interest sit…" at bounding box center [636, 404] width 260 height 112
click at [692, 316] on div "Description Title Write a description for this tab and include information that…" at bounding box center [636, 388] width 260 height 145
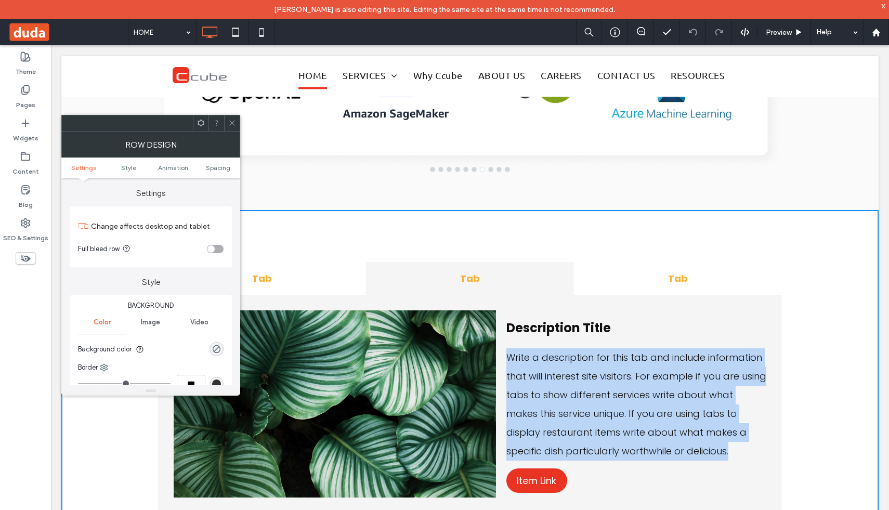
click at [692, 316] on div "Description Title Write a description for this tab and include information that…" at bounding box center [636, 388] width 260 height 145
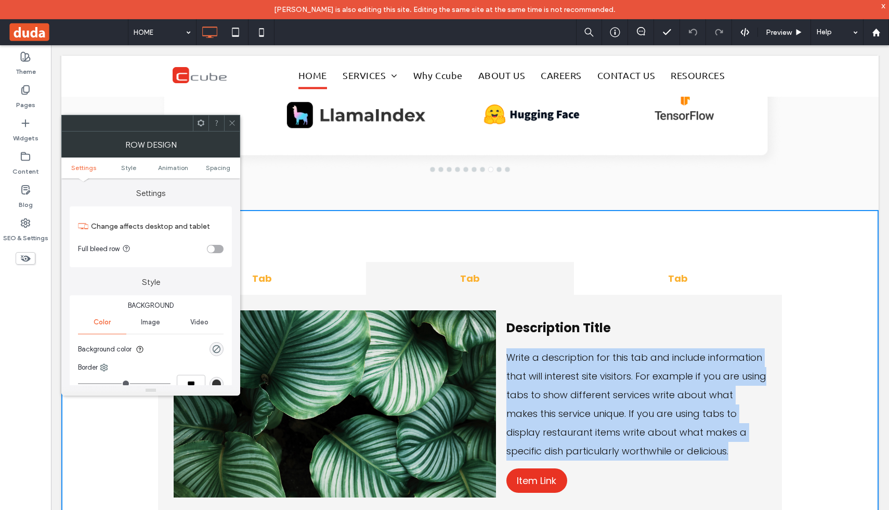
click at [692, 316] on div "Description Title Write a description for this tab and include information that…" at bounding box center [636, 388] width 260 height 145
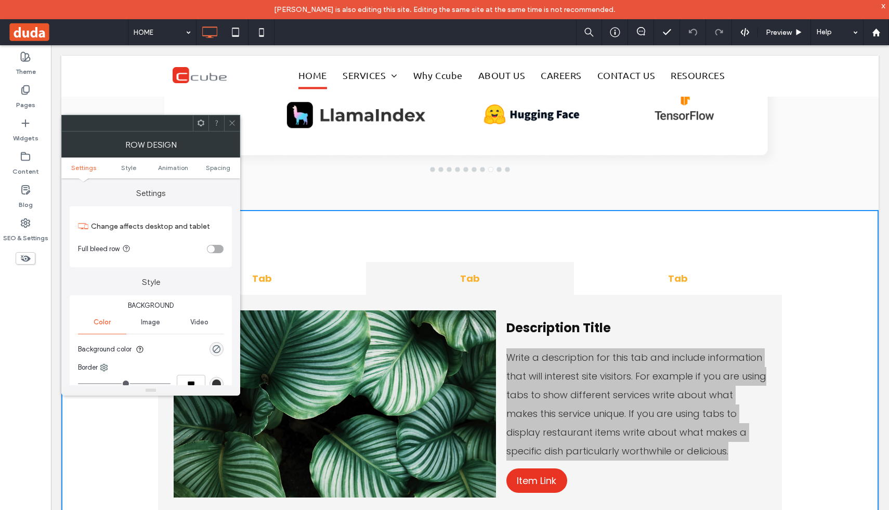
click at [232, 122] on icon at bounding box center [232, 123] width 8 height 8
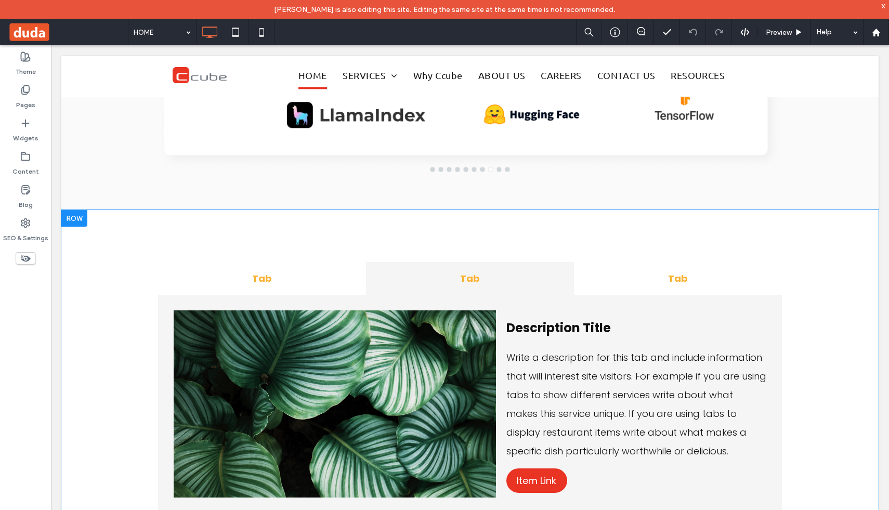
click at [132, 255] on div "Tab Tab Tab Description Title Write a description for this tab and include info…" at bounding box center [469, 387] width 817 height 355
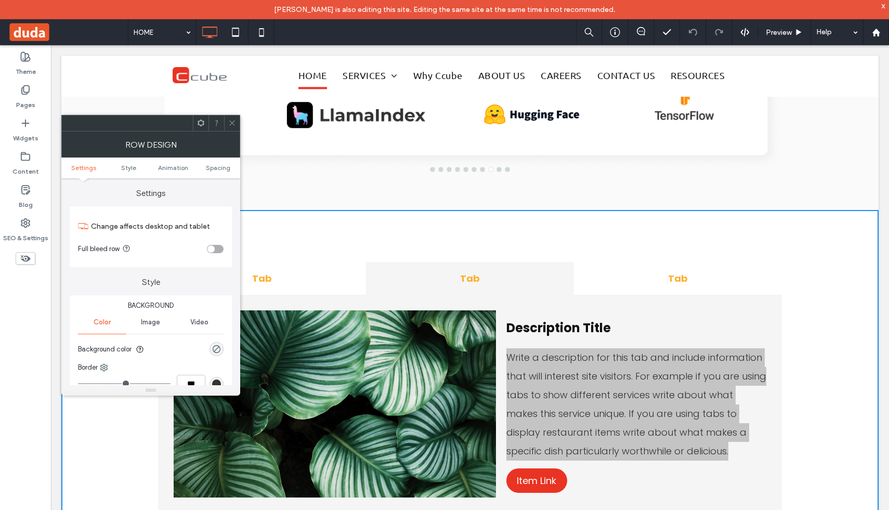
click at [132, 255] on section "Full bleed row" at bounding box center [151, 249] width 146 height 26
click at [237, 119] on div at bounding box center [232, 123] width 16 height 16
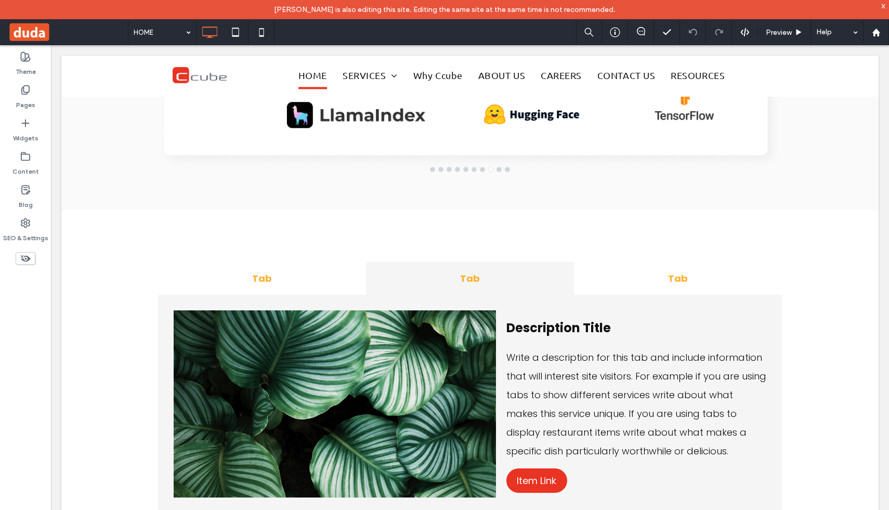
click at [884, 6] on div "x" at bounding box center [883, 5] width 5 height 9
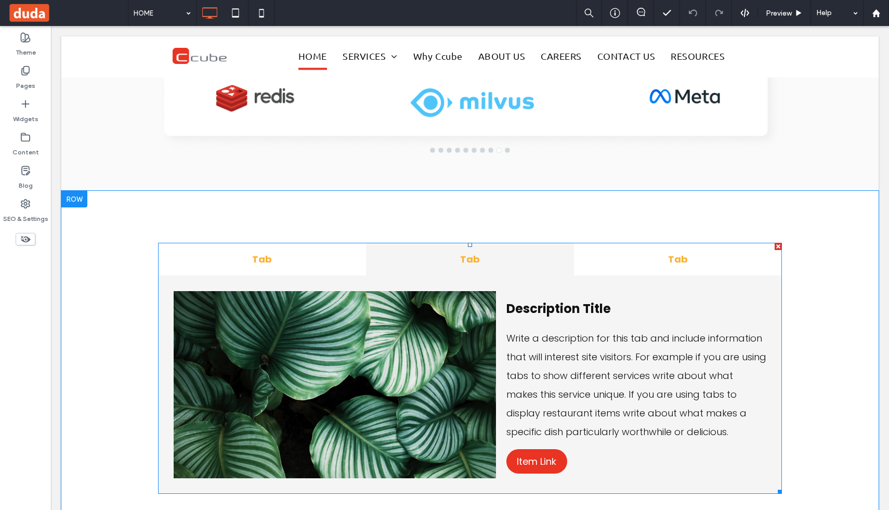
click at [685, 343] on span at bounding box center [470, 368] width 624 height 251
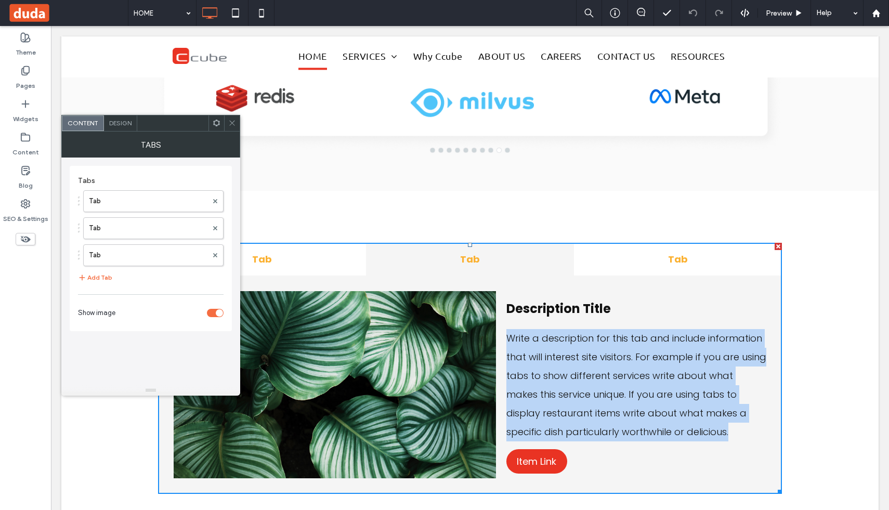
click at [685, 343] on p "Write a description for this tab and include information that will interest sit…" at bounding box center [636, 385] width 260 height 112
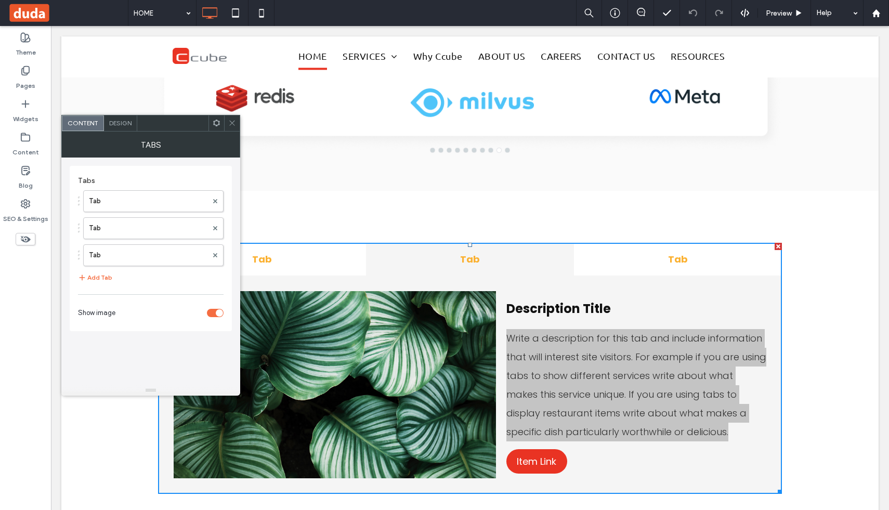
click at [125, 121] on span "Design" at bounding box center [120, 123] width 22 height 8
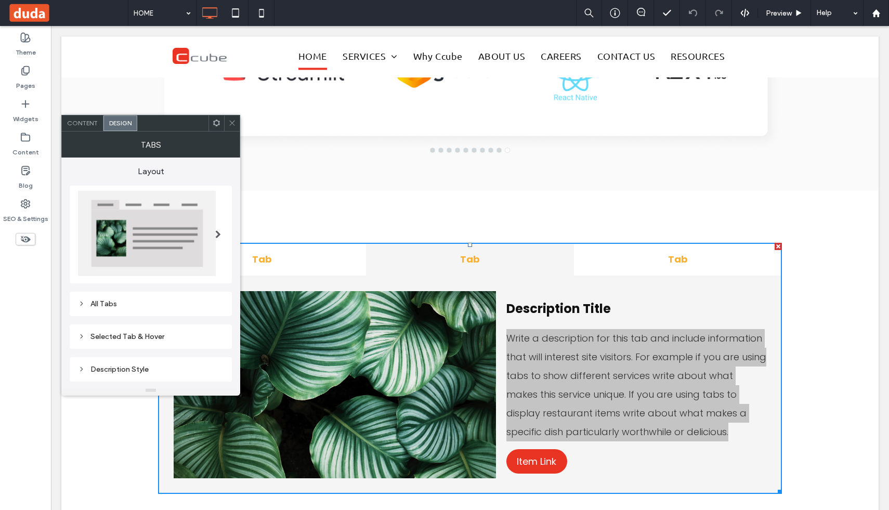
click at [238, 120] on div at bounding box center [232, 123] width 16 height 16
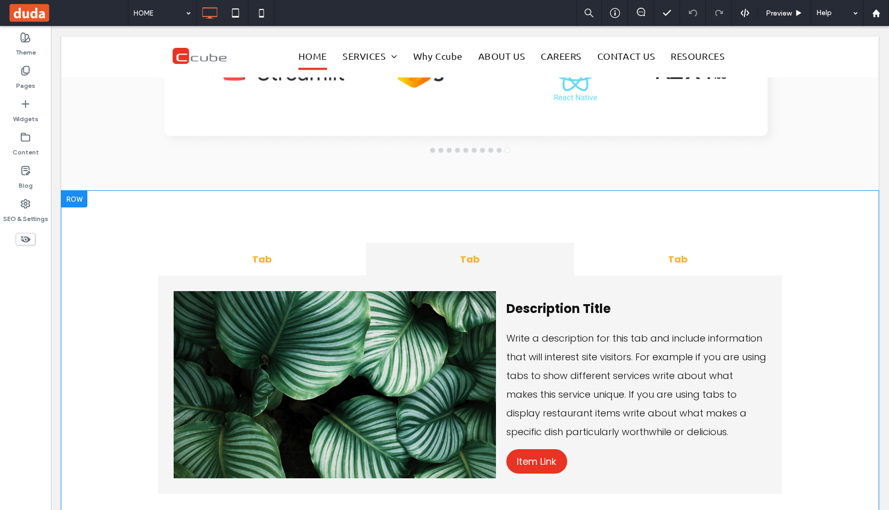
click at [139, 236] on div "Tab Tab Tab Description Title Write a description for this tab and include info…" at bounding box center [469, 368] width 817 height 355
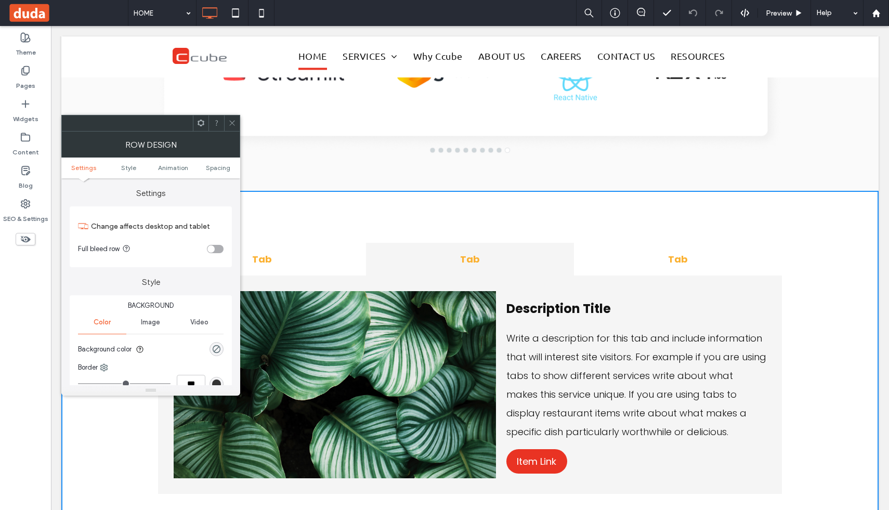
click at [301, 191] on div "Tab Tab Tab Description Title Write a description for this tab and include info…" at bounding box center [469, 368] width 817 height 355
click at [233, 125] on icon at bounding box center [232, 123] width 8 height 8
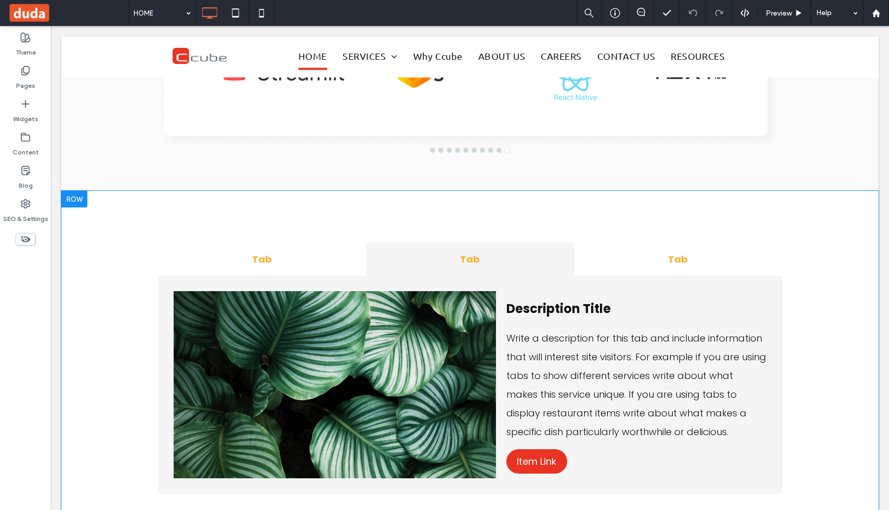
click at [289, 191] on div "Tab Tab Tab Description Title Write a description for this tab and include info…" at bounding box center [469, 368] width 817 height 355
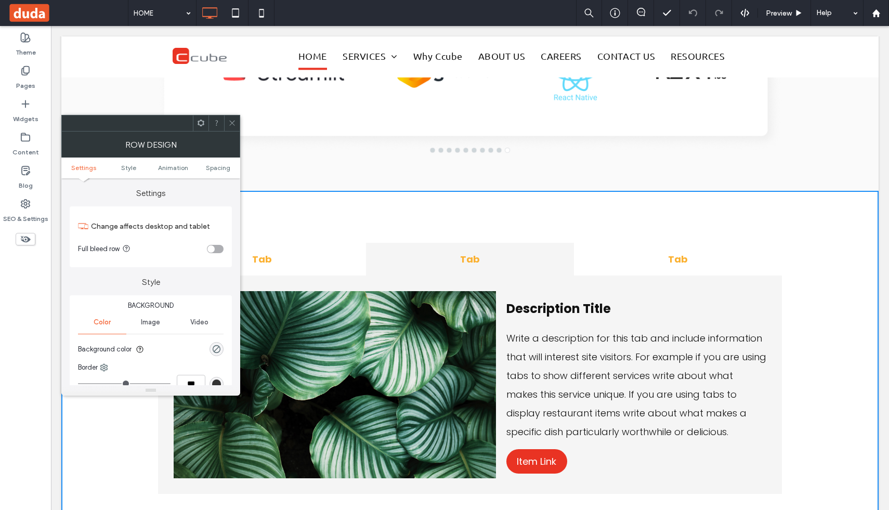
click at [197, 121] on icon at bounding box center [201, 123] width 8 height 8
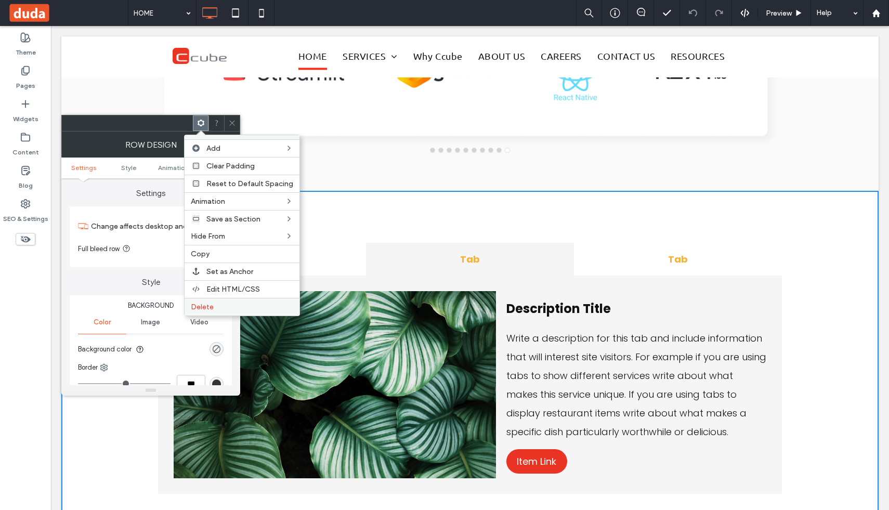
click at [222, 301] on div "Delete" at bounding box center [242, 307] width 115 height 18
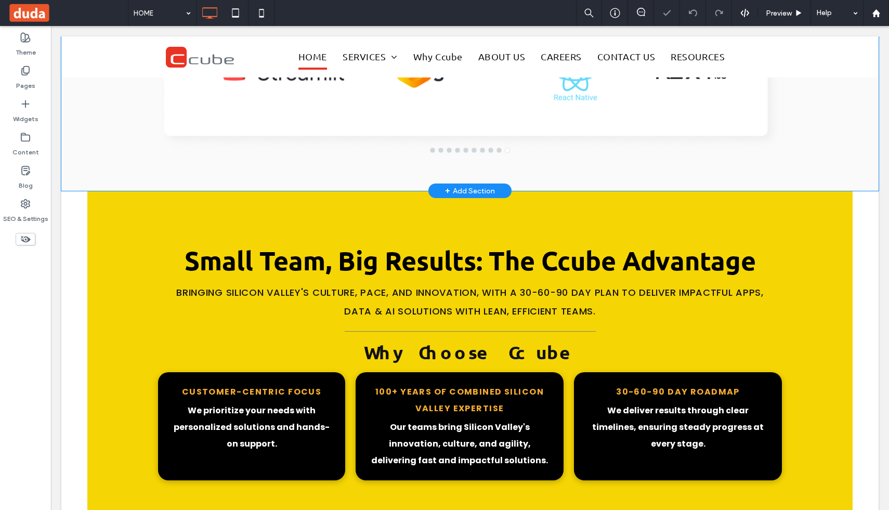
click at [446, 185] on span "+" at bounding box center [447, 190] width 5 height 11
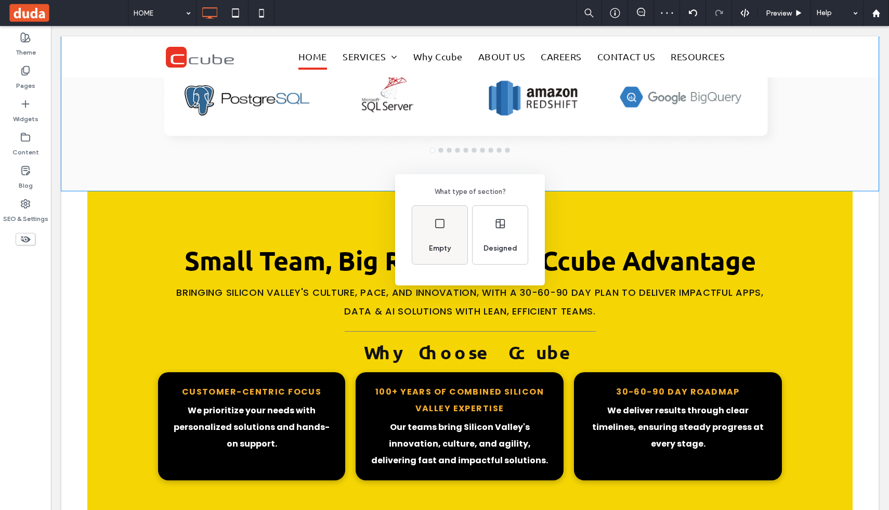
click at [439, 234] on div "Empty" at bounding box center [439, 235] width 55 height 58
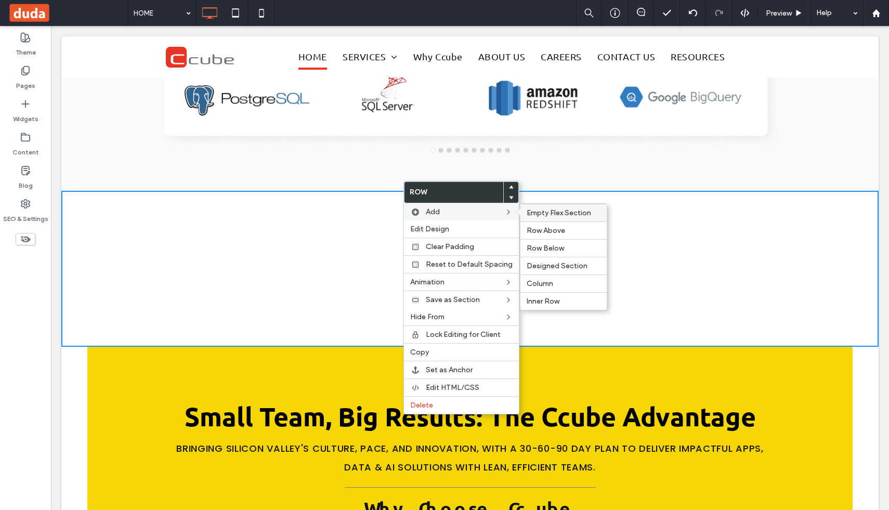
click at [535, 215] on span "Empty Flex Section" at bounding box center [559, 212] width 64 height 9
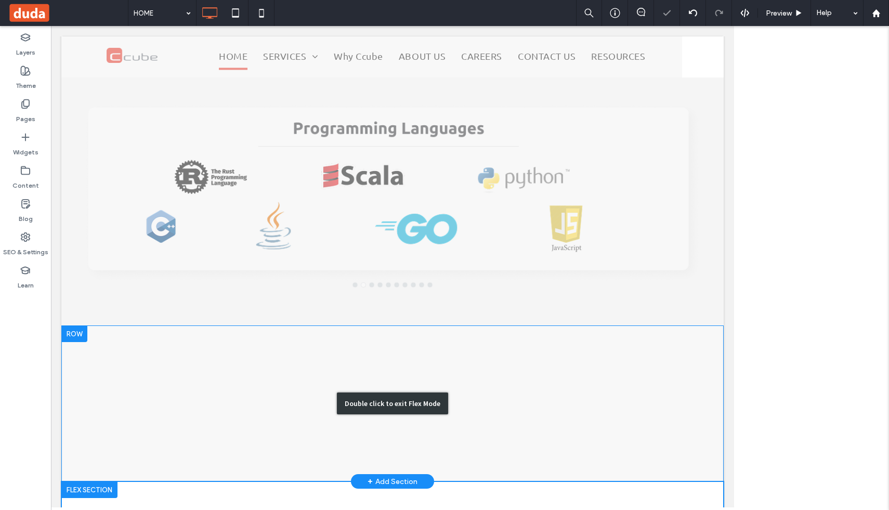
scroll to position [4510, 0]
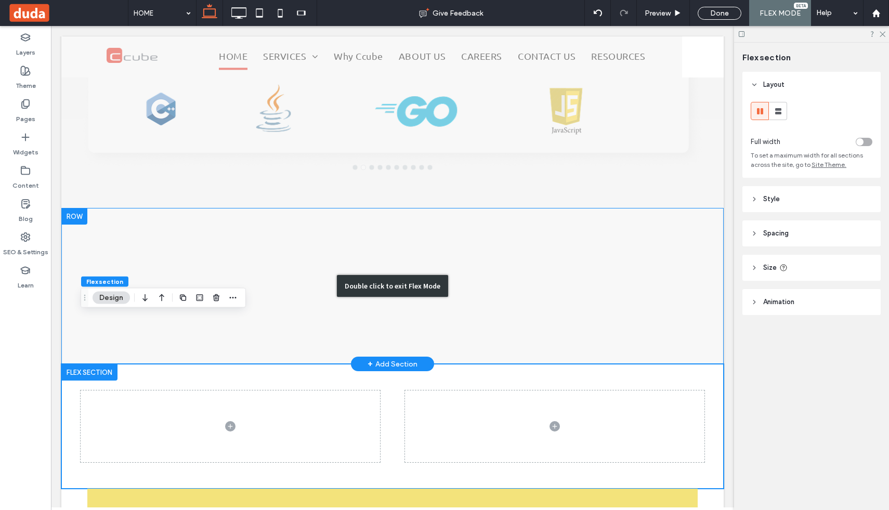
click at [233, 230] on div "Double click to exit Flex Mode" at bounding box center [392, 286] width 662 height 156
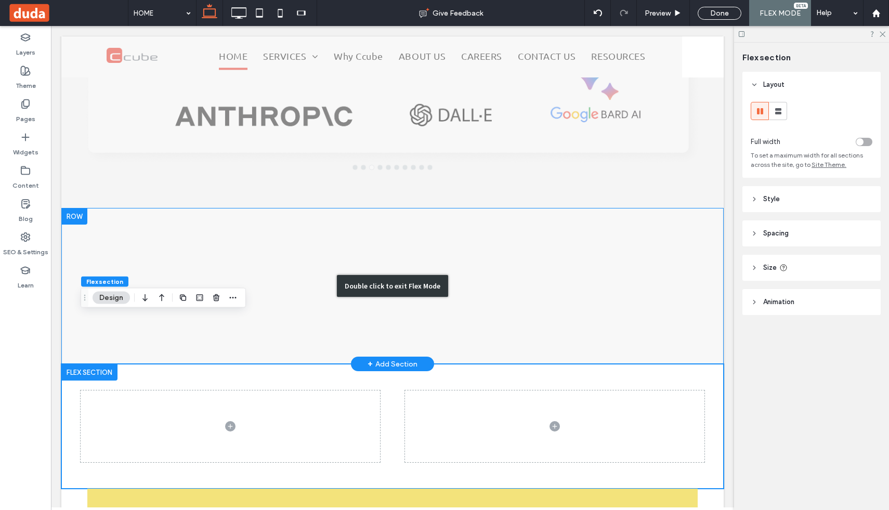
click at [226, 255] on div "Double click to exit Flex Mode" at bounding box center [392, 286] width 662 height 156
click at [229, 262] on div "Double click to exit Flex Mode" at bounding box center [392, 286] width 662 height 156
click at [229, 364] on div "Section Click to edit in Flex Mode + Add Section" at bounding box center [392, 426] width 662 height 125
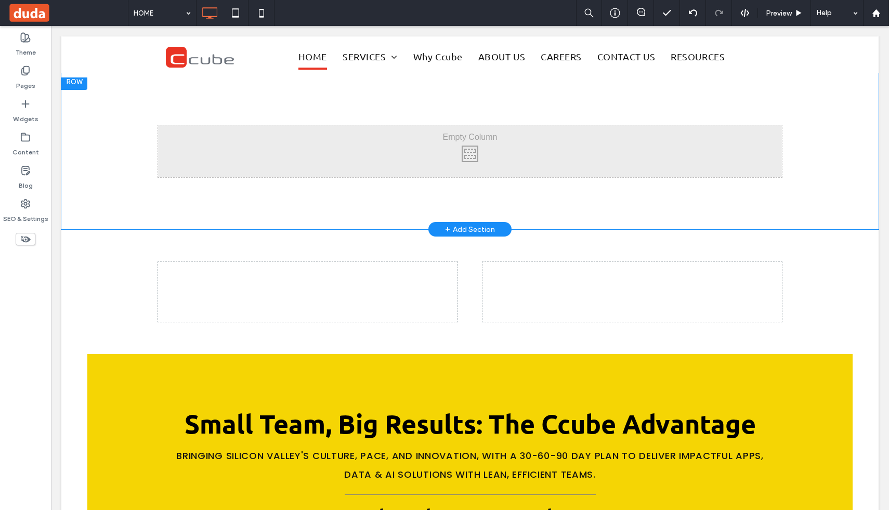
click at [229, 262] on div "Click to edit in Flex Mode" at bounding box center [469, 291] width 817 height 125
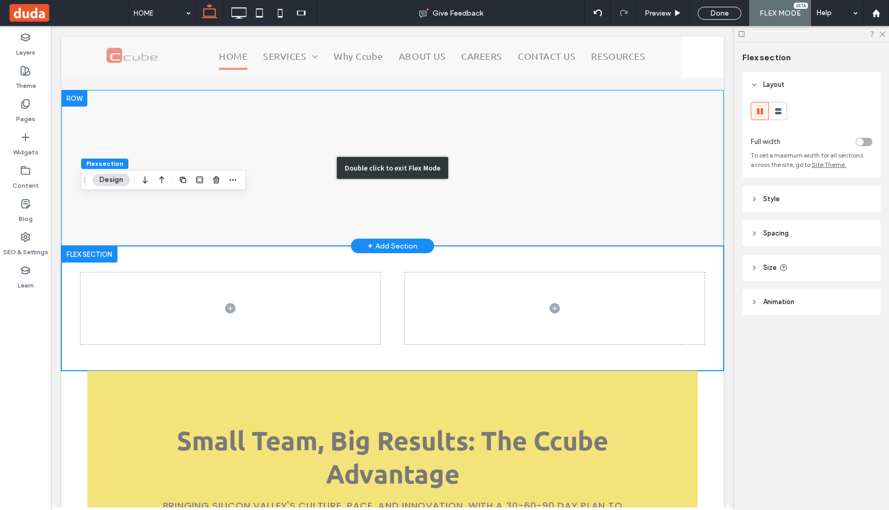
click at [262, 146] on div "Double click to exit Flex Mode" at bounding box center [392, 168] width 662 height 156
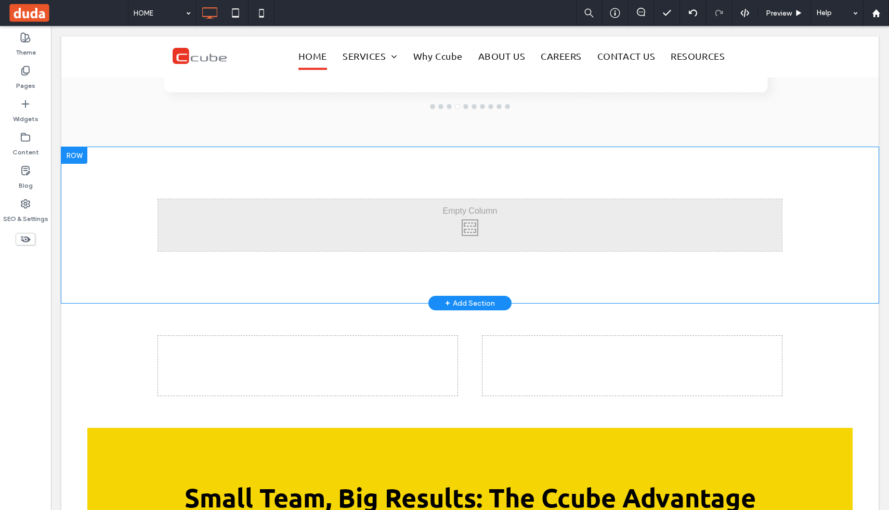
scroll to position [4436, 0]
click at [258, 164] on div "Click To Paste Click To Paste Click To Paste Click To Paste Click To Paste Clic…" at bounding box center [469, 225] width 817 height 156
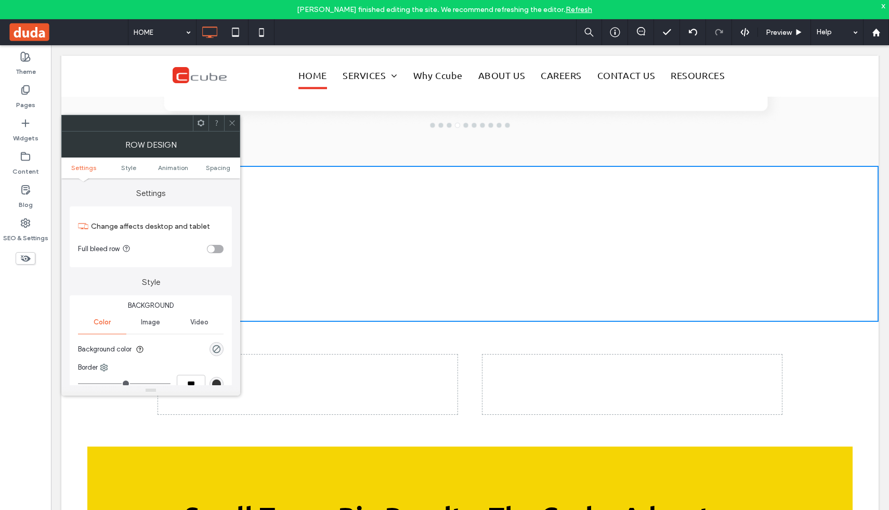
click at [201, 115] on span at bounding box center [201, 123] width 8 height 16
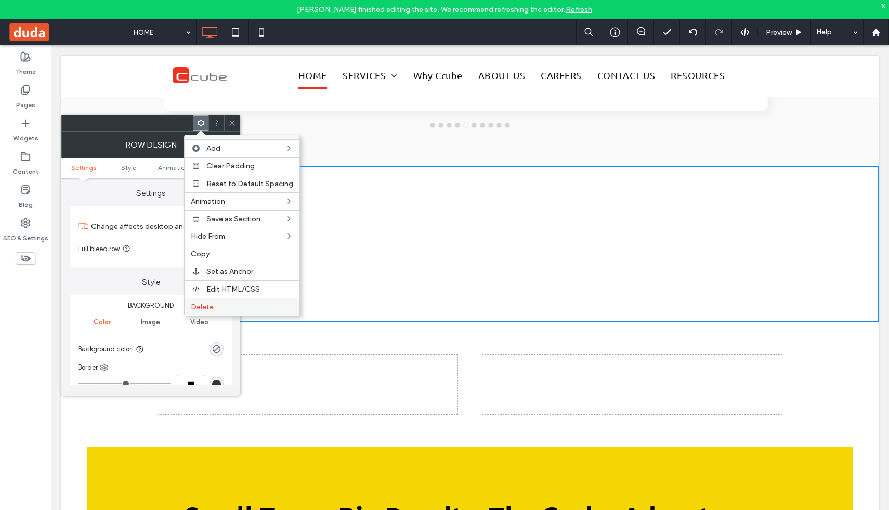
click at [216, 310] on label "Delete" at bounding box center [242, 307] width 102 height 9
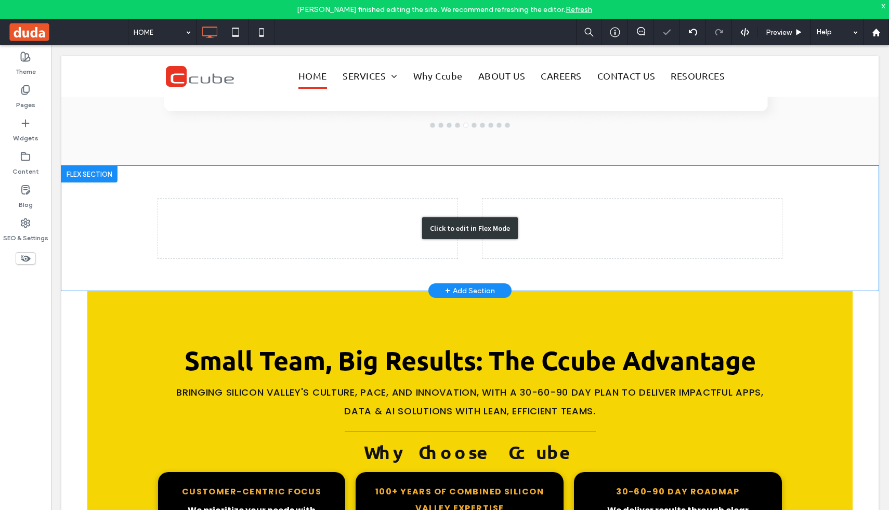
click at [318, 188] on div "Click to edit in Flex Mode" at bounding box center [469, 228] width 817 height 125
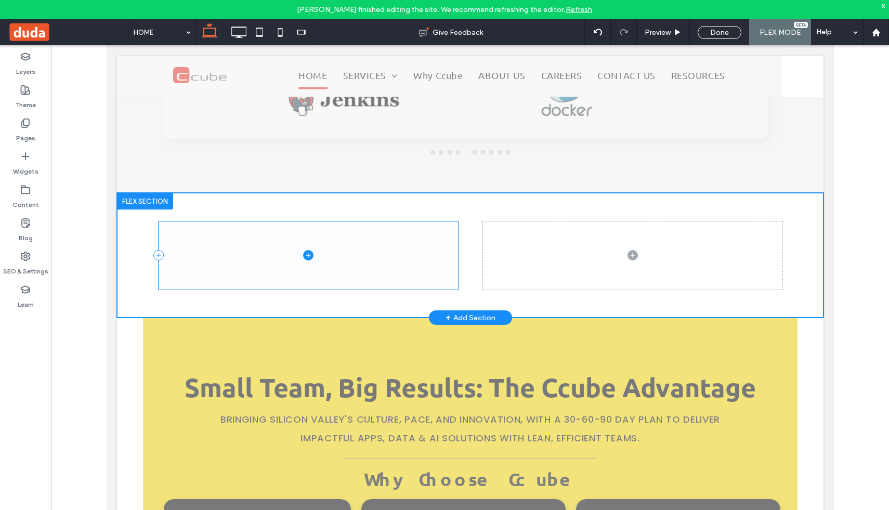
scroll to position [4554, 0]
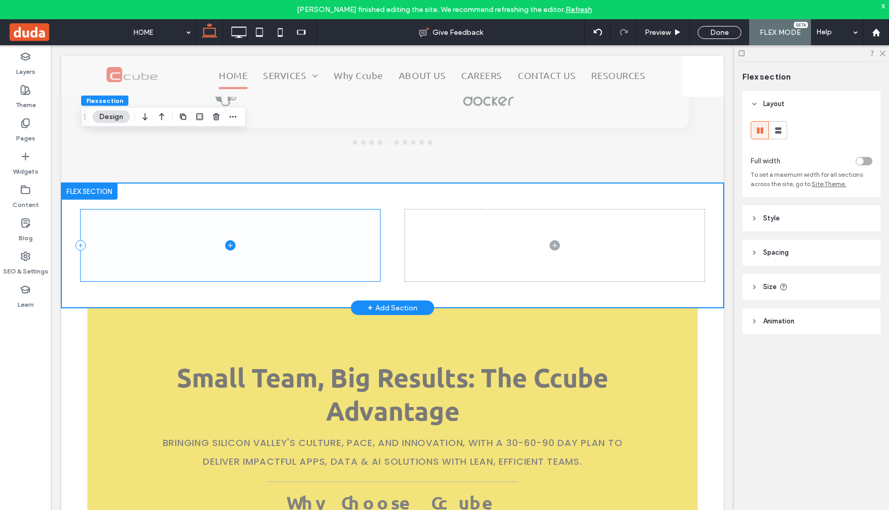
click at [294, 209] on span at bounding box center [230, 245] width 299 height 72
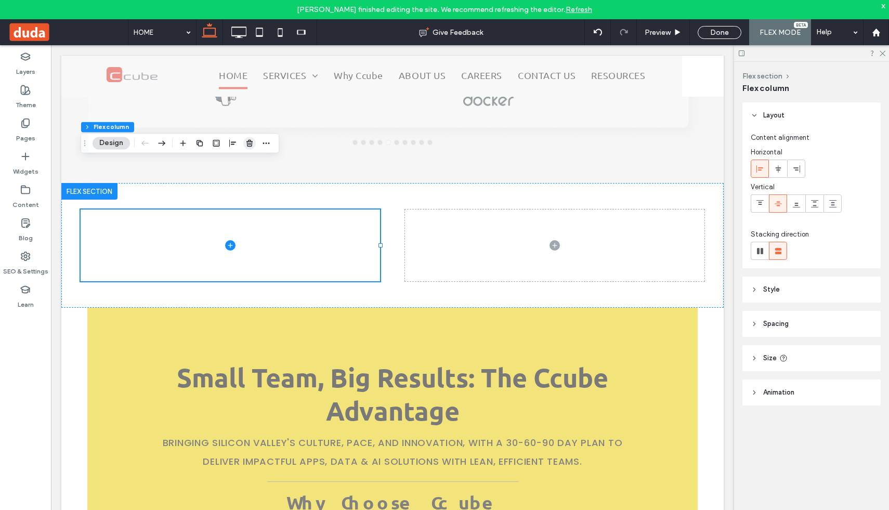
click at [250, 146] on icon "button" at bounding box center [249, 143] width 8 height 8
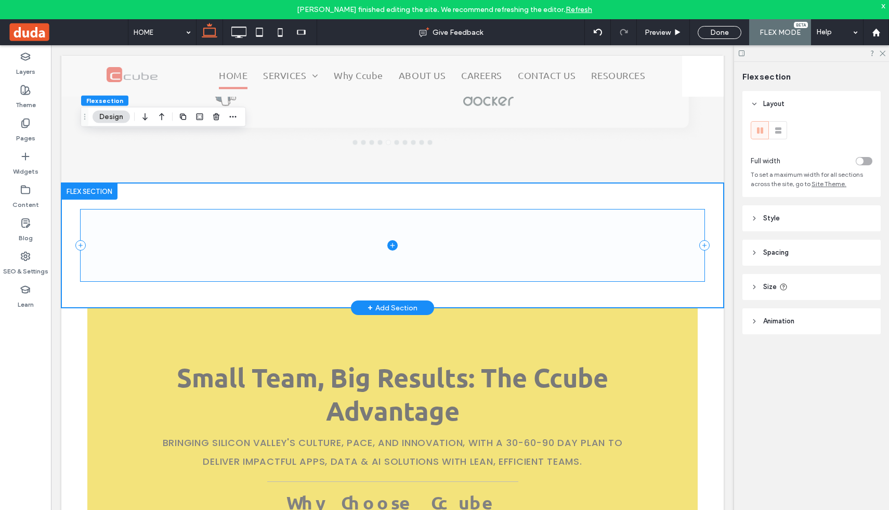
click at [345, 215] on span at bounding box center [393, 245] width 624 height 72
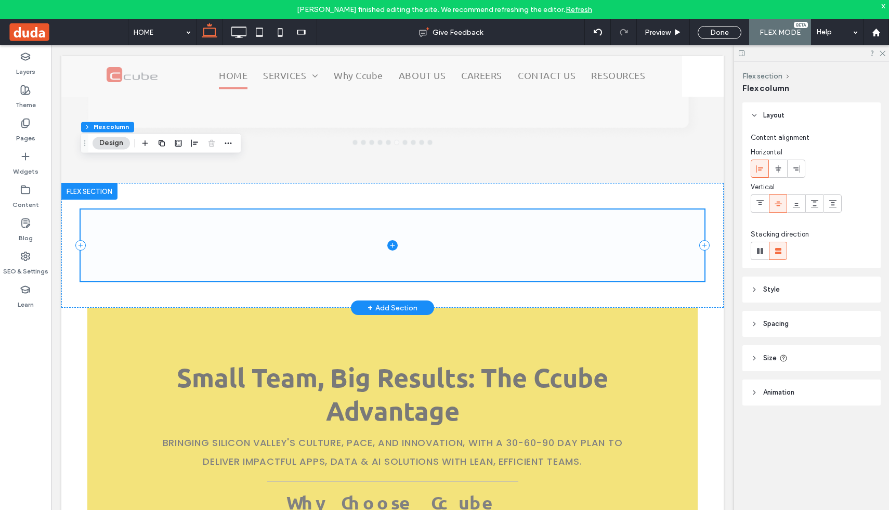
click at [393, 240] on icon at bounding box center [392, 245] width 10 height 10
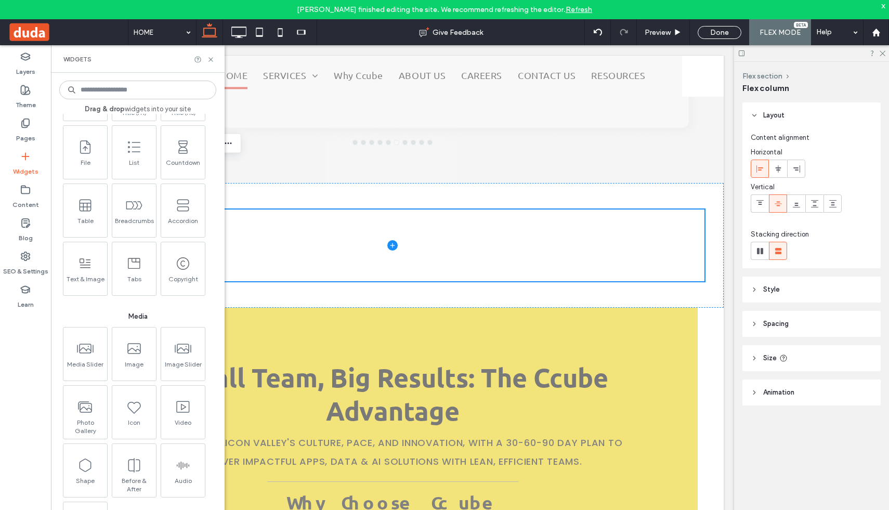
scroll to position [688, 0]
click at [142, 267] on span at bounding box center [133, 262] width 44 height 23
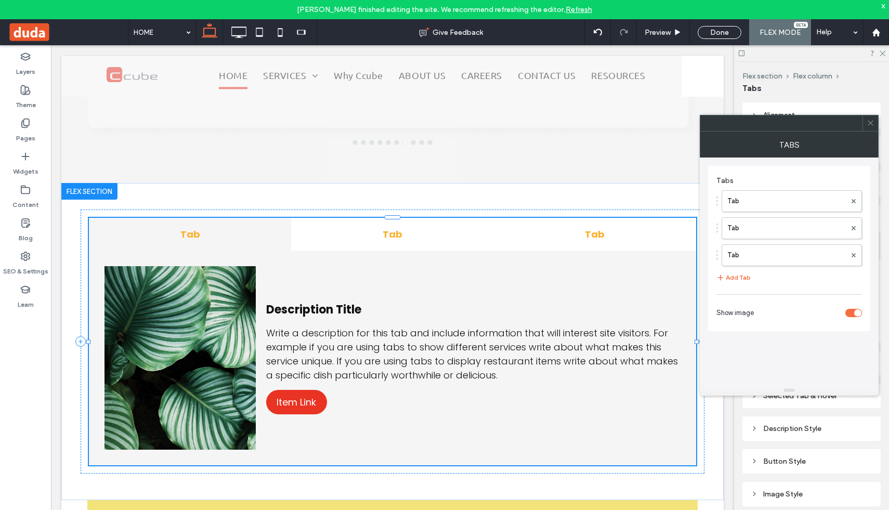
click at [469, 326] on p "Write a description for this tab and include information that will interest sit…" at bounding box center [473, 354] width 414 height 56
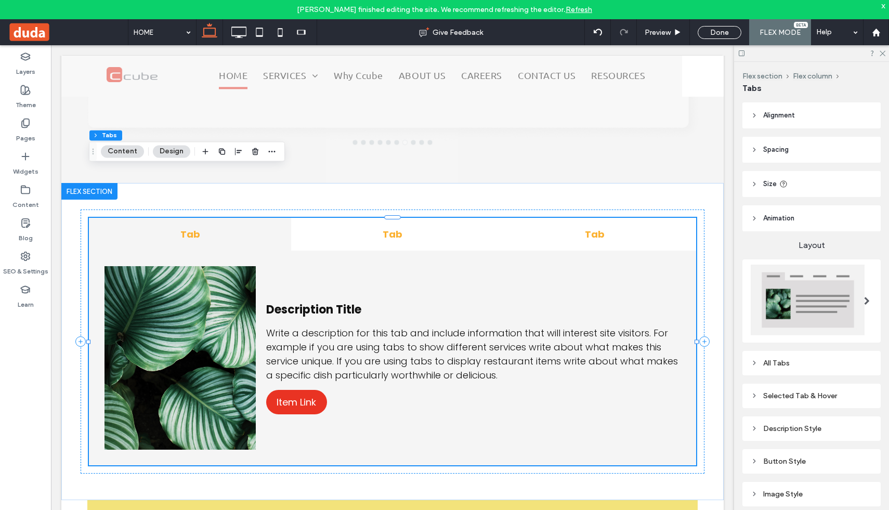
click at [469, 326] on p "Write a description for this tab and include information that will interest sit…" at bounding box center [473, 354] width 414 height 56
click at [477, 326] on p "Write a description for this tab and include information that will interest sit…" at bounding box center [473, 354] width 414 height 56
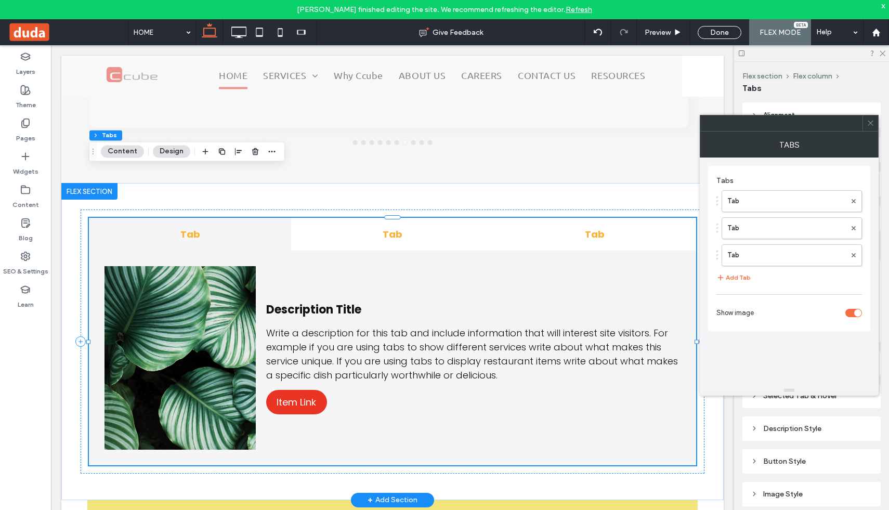
click at [477, 326] on p "Write a description for this tab and include information that will interest sit…" at bounding box center [473, 354] width 414 height 56
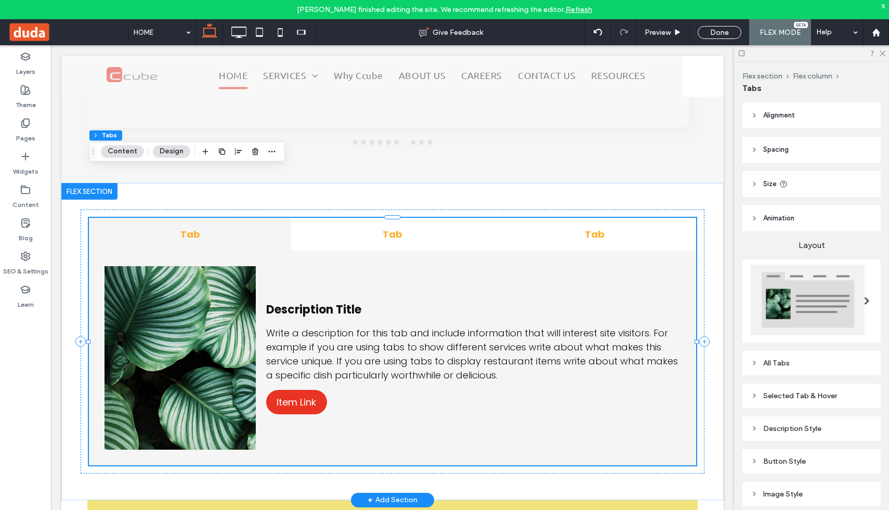
click at [477, 326] on p "Write a description for this tab and include information that will interest sit…" at bounding box center [473, 354] width 414 height 56
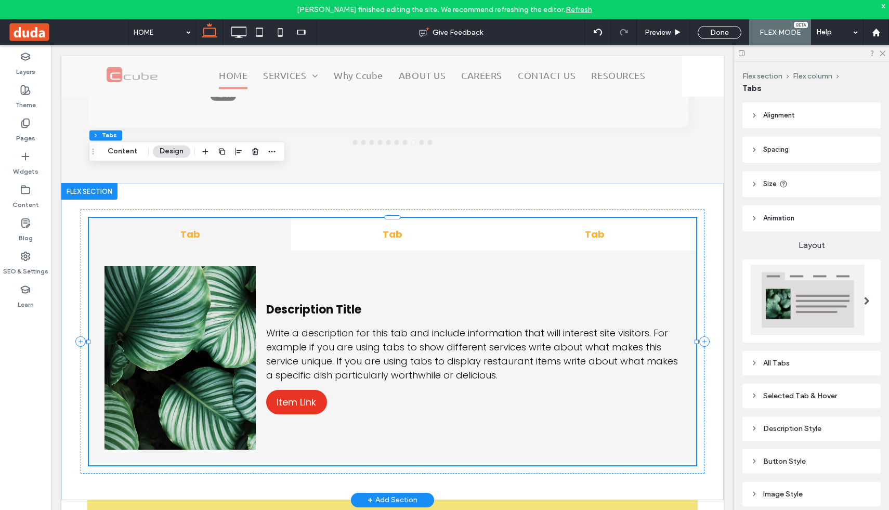
click at [477, 326] on p "Write a description for this tab and include information that will interest sit…" at bounding box center [473, 354] width 414 height 56
click at [373, 326] on p "Write a description for this tab and include information that will interest sit…" at bounding box center [473, 354] width 414 height 56
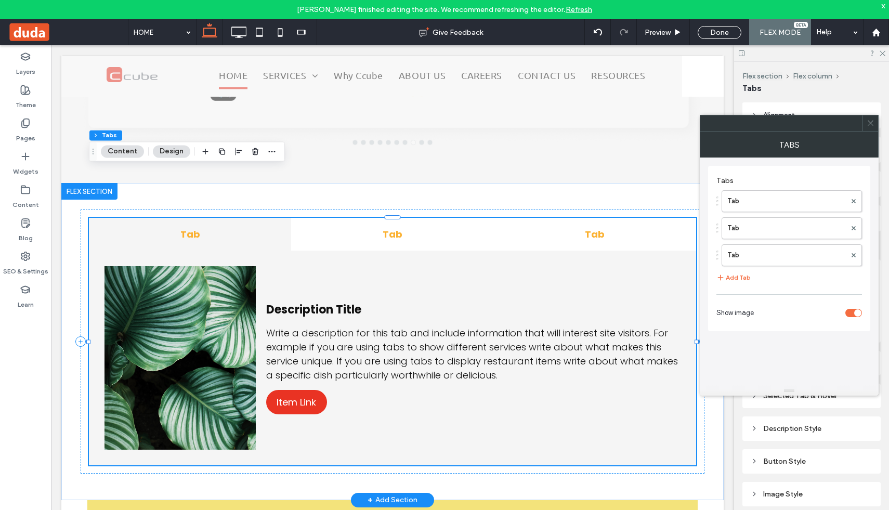
click at [373, 326] on p "Write a description for this tab and include information that will interest sit…" at bounding box center [473, 354] width 414 height 56
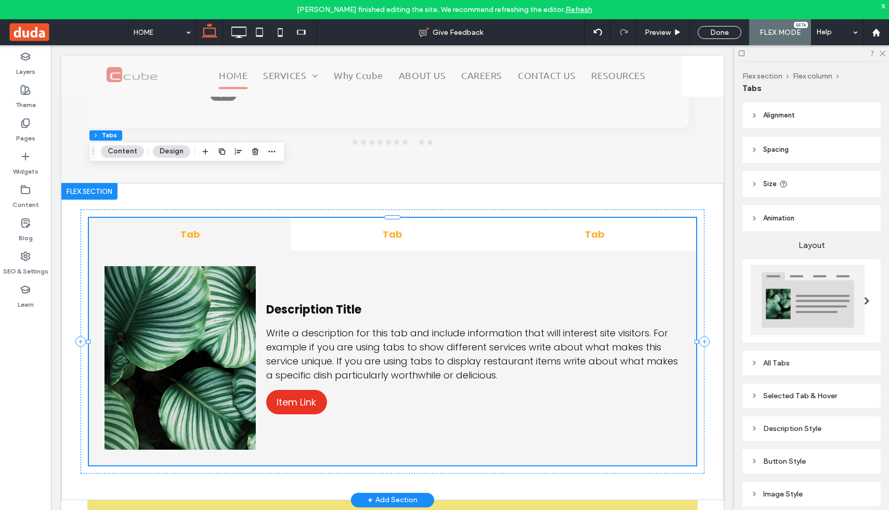
click at [373, 326] on p "Write a description for this tab and include information that will interest sit…" at bounding box center [473, 354] width 414 height 56
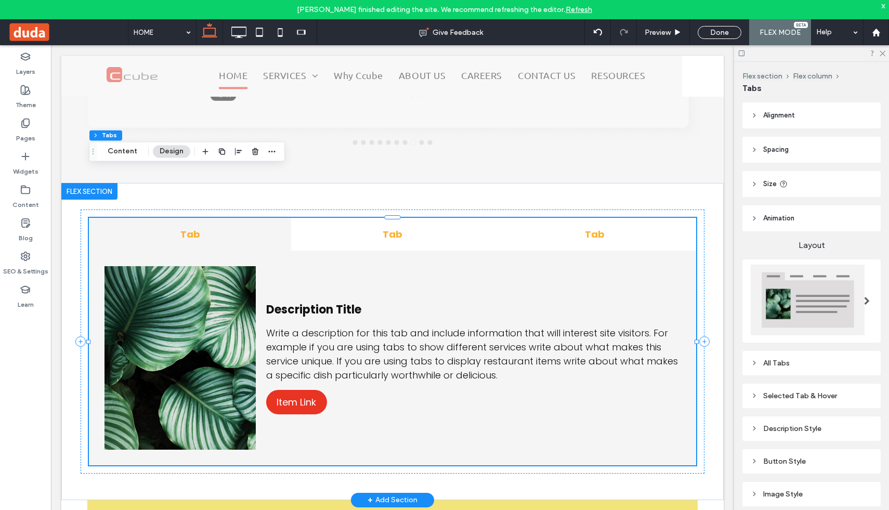
click at [373, 326] on p "Write a description for this tab and include information that will interest sit…" at bounding box center [473, 354] width 414 height 56
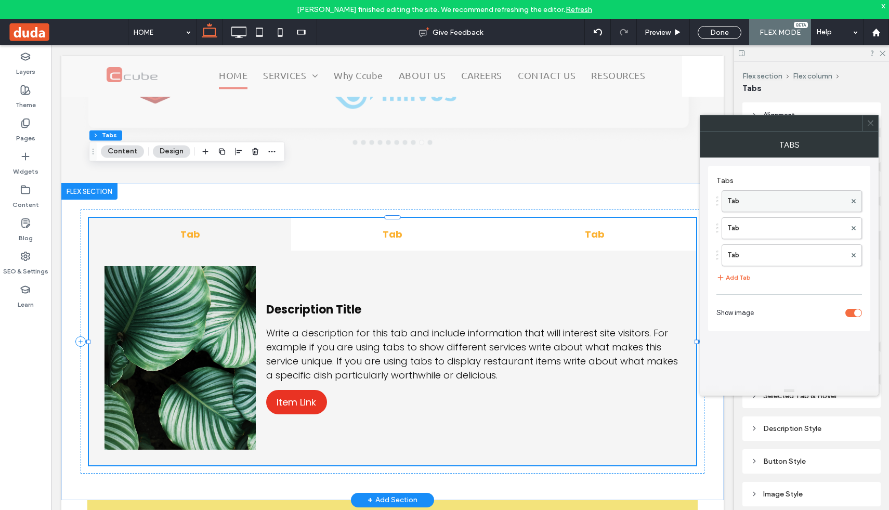
click at [738, 198] on label "Tab" at bounding box center [786, 201] width 119 height 21
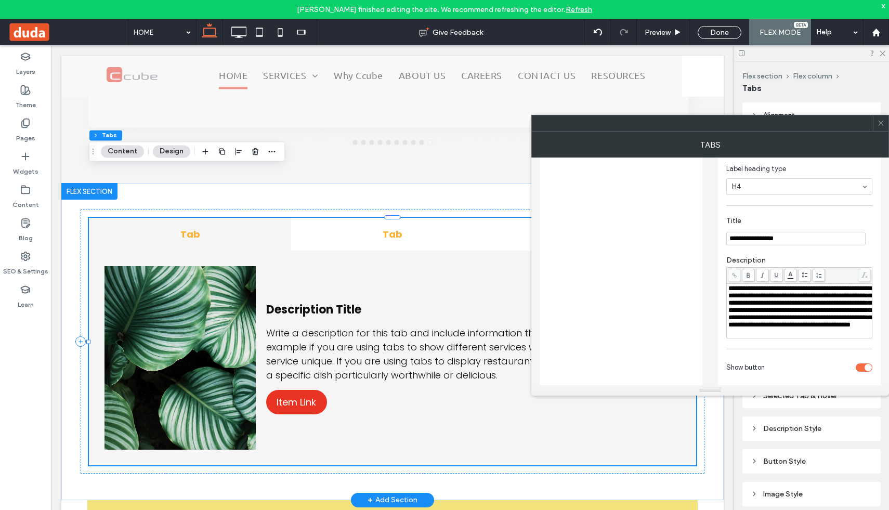
scroll to position [225, 0]
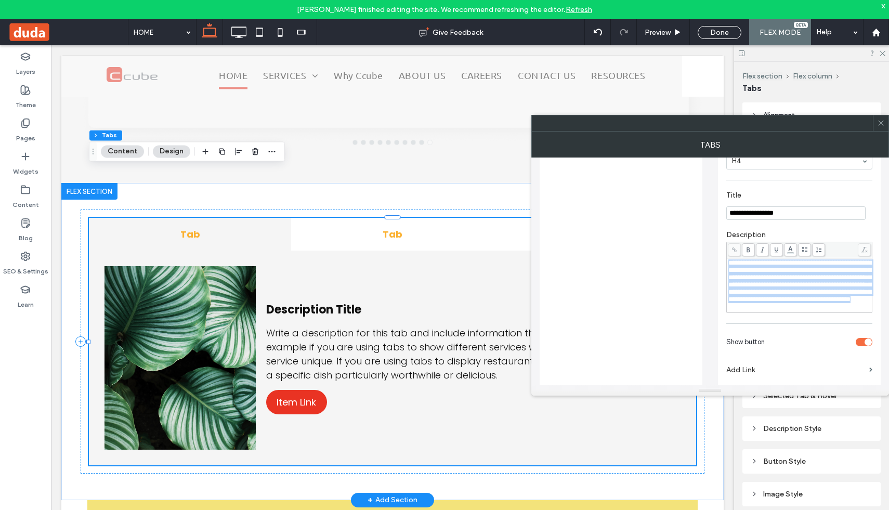
drag, startPoint x: 767, startPoint y: 321, endPoint x: 710, endPoint y: 261, distance: 82.7
click at [710, 261] on div "**********" at bounding box center [710, 207] width 341 height 548
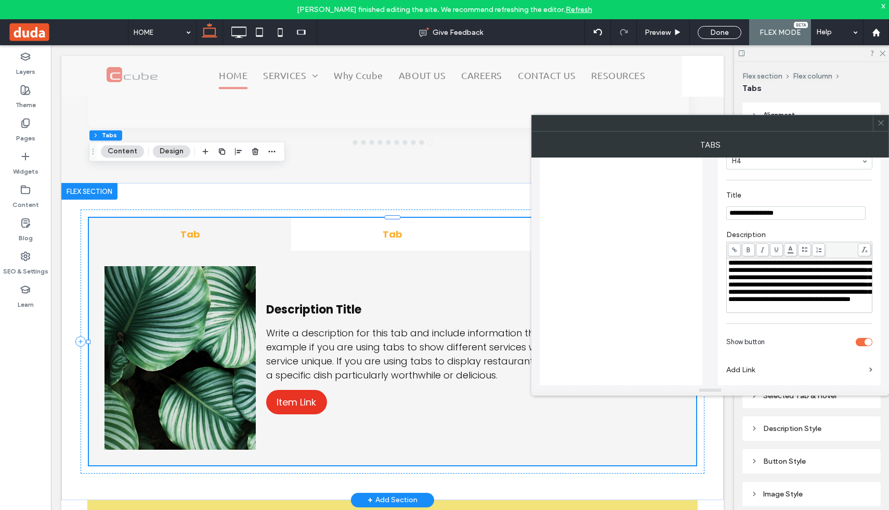
click at [747, 280] on span "**********" at bounding box center [799, 280] width 143 height 43
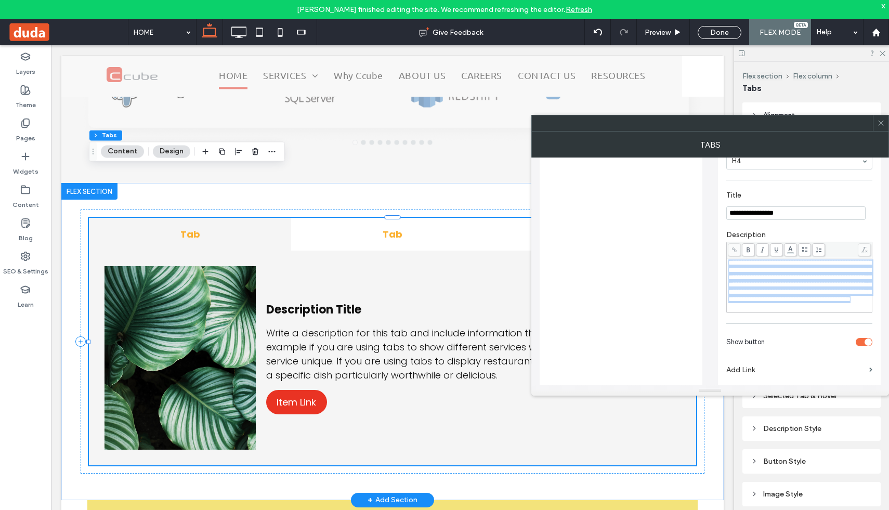
drag, startPoint x: 763, startPoint y: 322, endPoint x: 712, endPoint y: 256, distance: 83.8
click at [712, 256] on div "**********" at bounding box center [710, 207] width 341 height 548
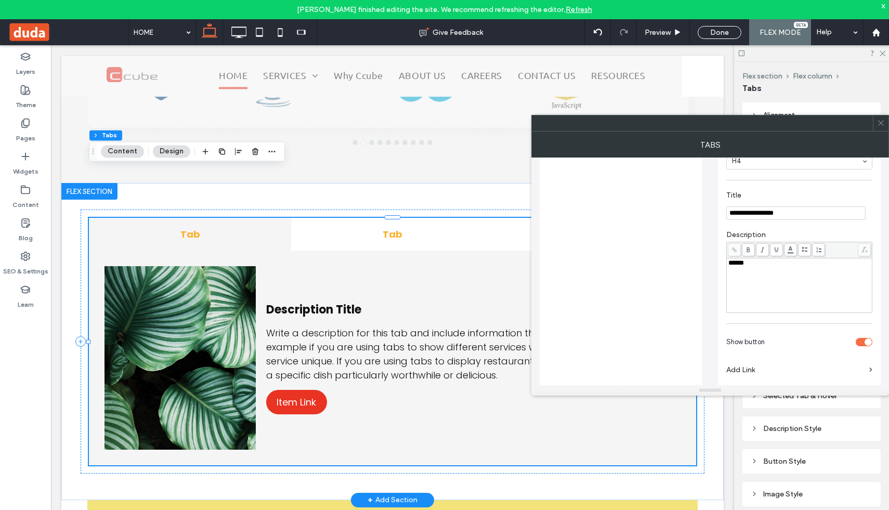
click at [712, 256] on div "**********" at bounding box center [710, 207] width 341 height 548
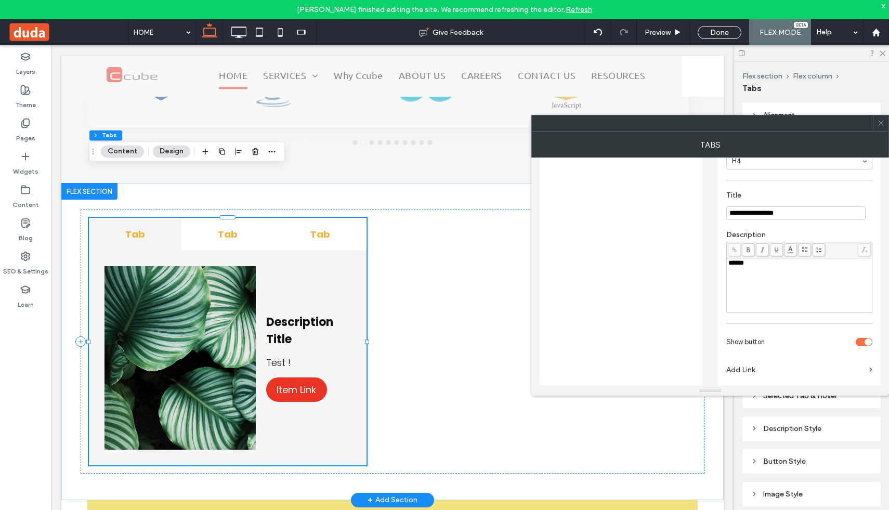
click at [749, 273] on div "******" at bounding box center [799, 285] width 142 height 52
drag, startPoint x: 755, startPoint y: 266, endPoint x: 727, endPoint y: 266, distance: 28.6
click at [727, 266] on div "******" at bounding box center [799, 285] width 145 height 54
click at [750, 252] on icon at bounding box center [748, 250] width 6 height 6
click at [754, 267] on div "******" at bounding box center [799, 262] width 142 height 7
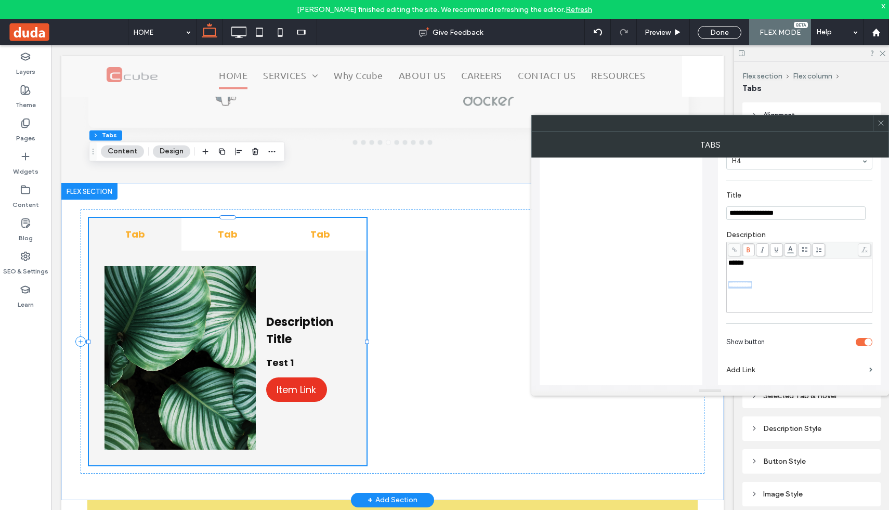
drag, startPoint x: 765, startPoint y: 292, endPoint x: 722, endPoint y: 290, distance: 42.2
click at [722, 290] on div "**********" at bounding box center [799, 208] width 163 height 534
click at [748, 252] on icon at bounding box center [748, 250] width 6 height 6
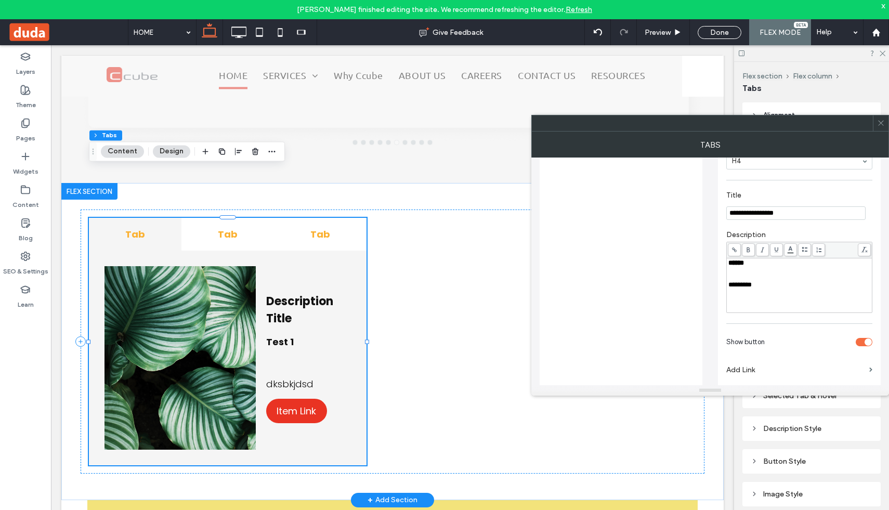
click at [781, 281] on div "Rich Text Editor" at bounding box center [799, 277] width 142 height 7
drag, startPoint x: 747, startPoint y: 267, endPoint x: 726, endPoint y: 266, distance: 21.3
click at [727, 266] on div "****** *********" at bounding box center [799, 285] width 145 height 54
drag, startPoint x: 768, startPoint y: 283, endPoint x: 720, endPoint y: 283, distance: 47.3
click at [720, 283] on div "**********" at bounding box center [799, 208] width 163 height 534
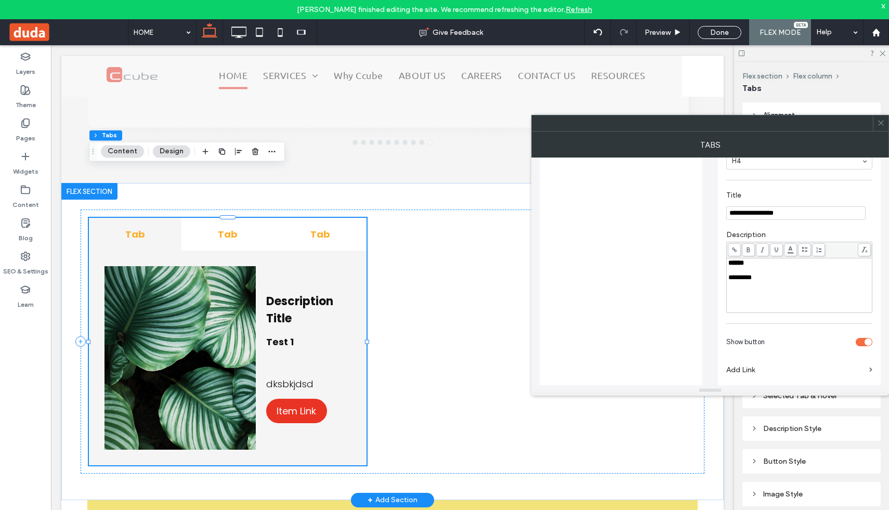
click at [743, 272] on div "Rich Text Editor" at bounding box center [799, 270] width 142 height 7
click at [771, 287] on div "****** *********" at bounding box center [799, 285] width 142 height 52
click at [774, 295] on div "****** *********" at bounding box center [799, 285] width 142 height 52
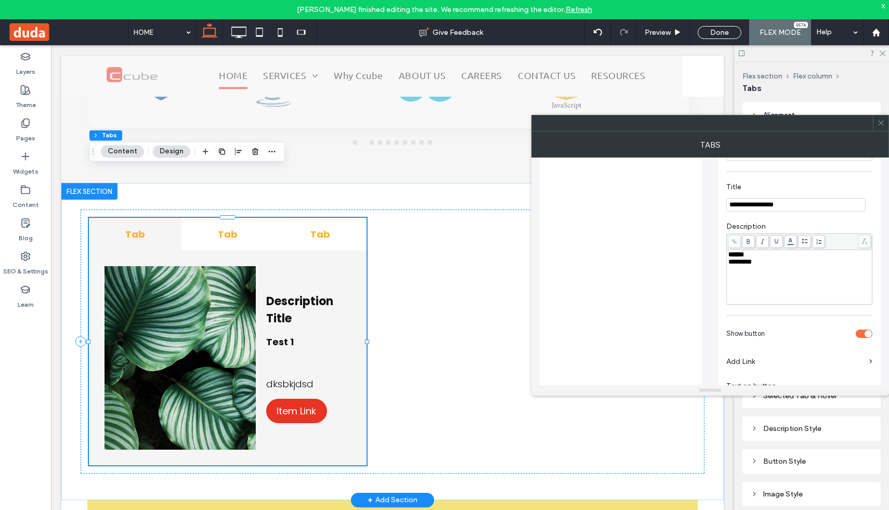
scroll to position [239, 0]
click at [734, 235] on span at bounding box center [734, 235] width 13 height 13
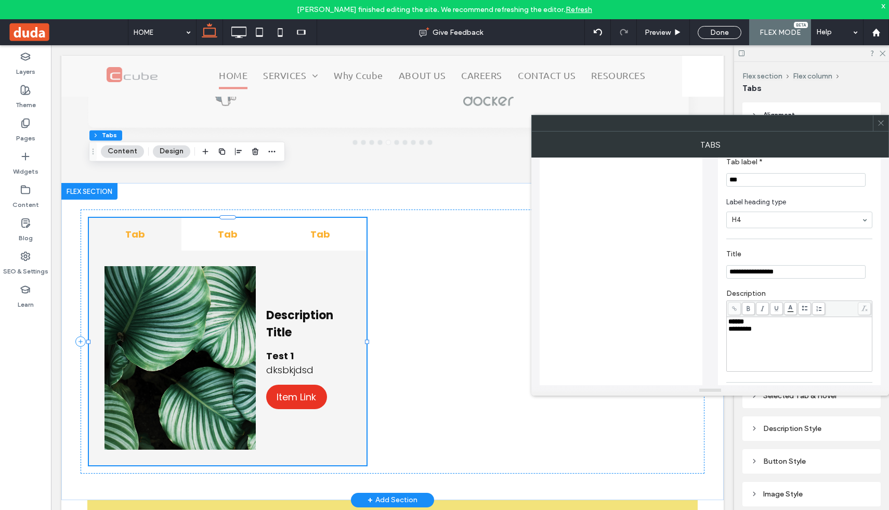
scroll to position [153, 0]
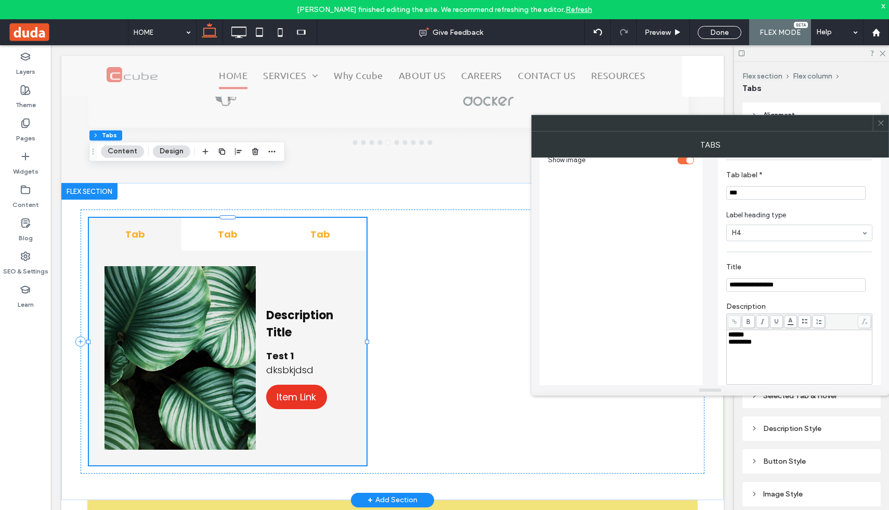
click at [319, 363] on p "dksbkjdsd" at bounding box center [308, 370] width 85 height 14
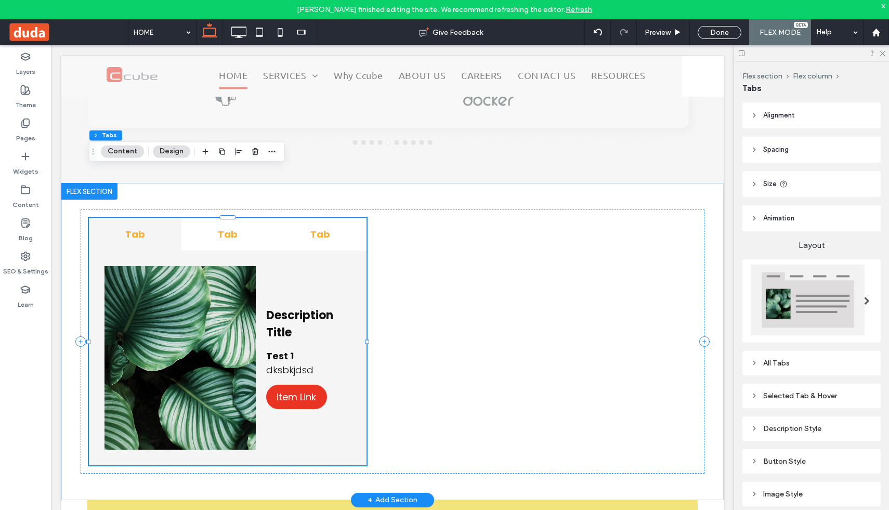
click at [319, 363] on p "dksbkjdsd" at bounding box center [308, 370] width 85 height 14
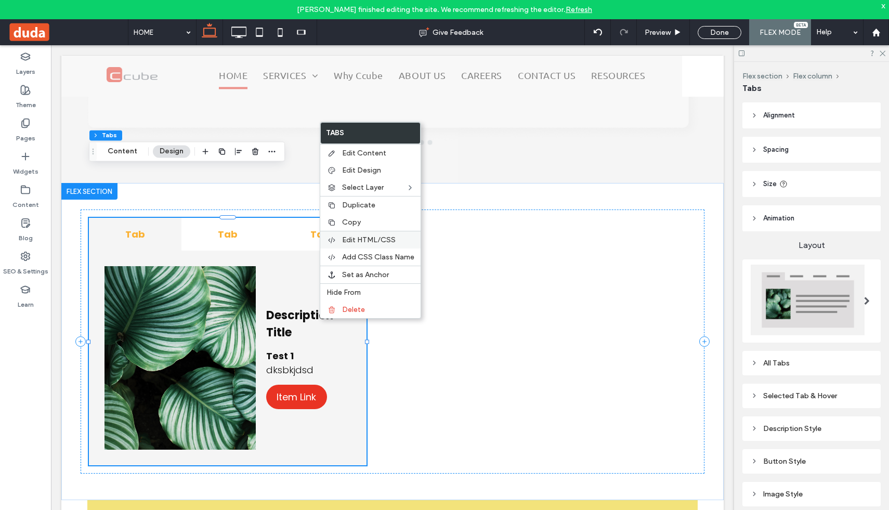
click at [352, 237] on span "Edit HTML/CSS" at bounding box center [369, 239] width 54 height 9
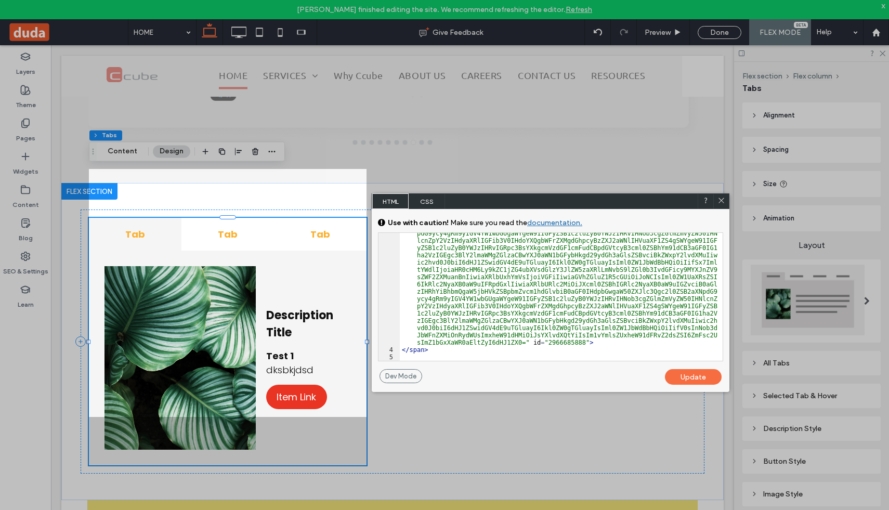
scroll to position [127, 0]
click at [337, 266] on div "Description Title Test 1 dksbkjdsd Item Link" at bounding box center [308, 357] width 85 height 183
click at [721, 201] on icon at bounding box center [721, 200] width 8 height 8
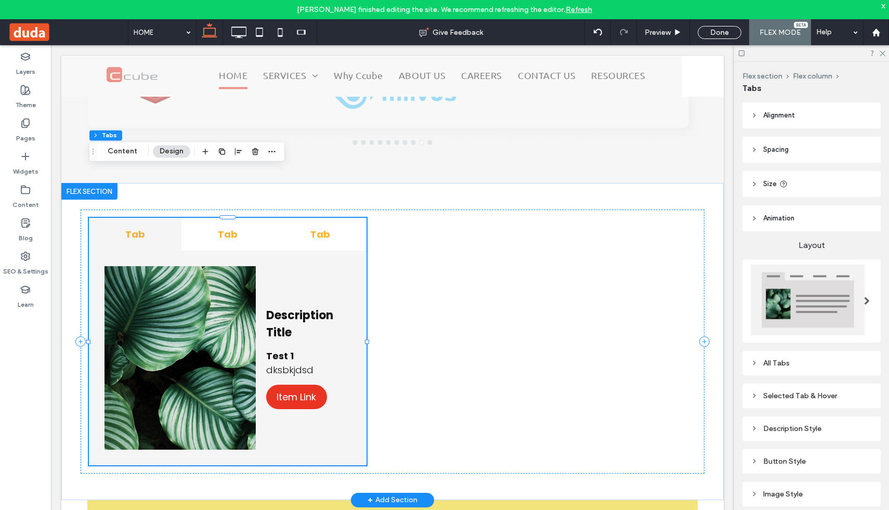
click at [325, 307] on div "Description Title Test 1 dksbkjdsd" at bounding box center [308, 342] width 85 height 70
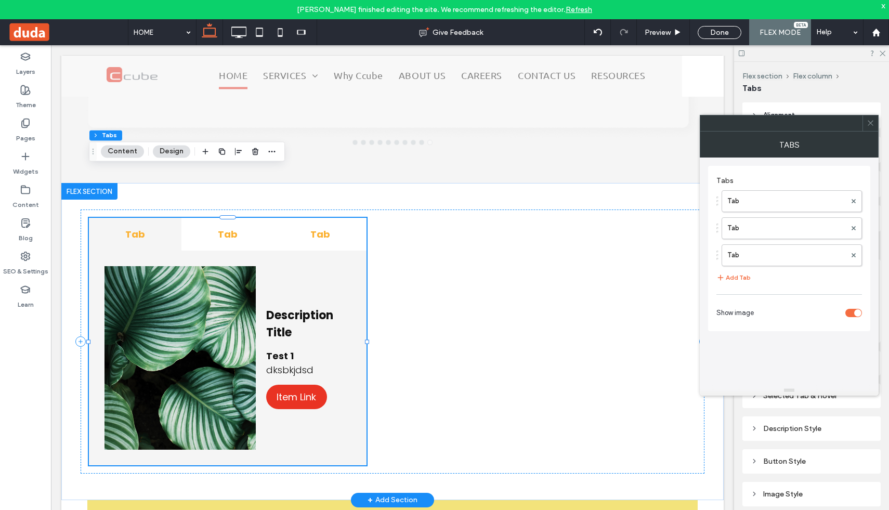
click at [325, 307] on div "Description Title Test 1 dksbkjdsd" at bounding box center [308, 342] width 85 height 70
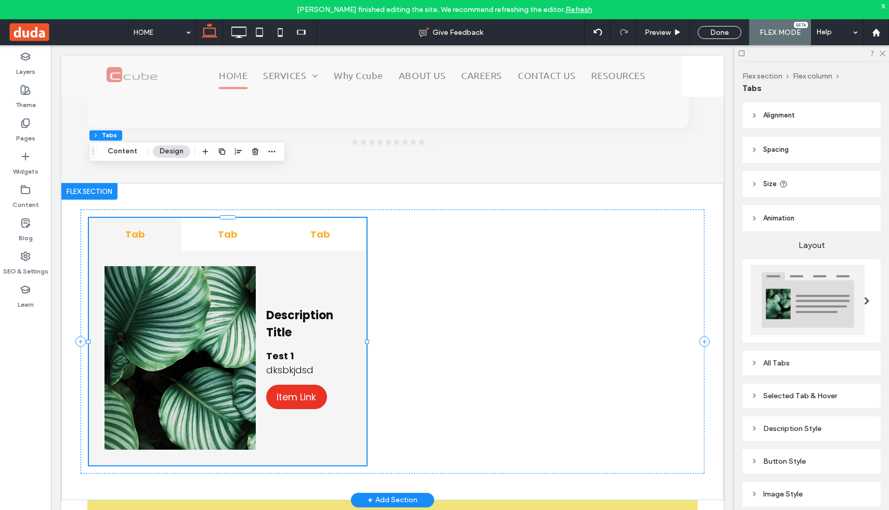
click at [310, 307] on div "Description Title Test 1 dksbkjdsd" at bounding box center [308, 342] width 85 height 70
click at [293, 307] on div "Description Title Test 1 dksbkjdsd" at bounding box center [308, 342] width 85 height 70
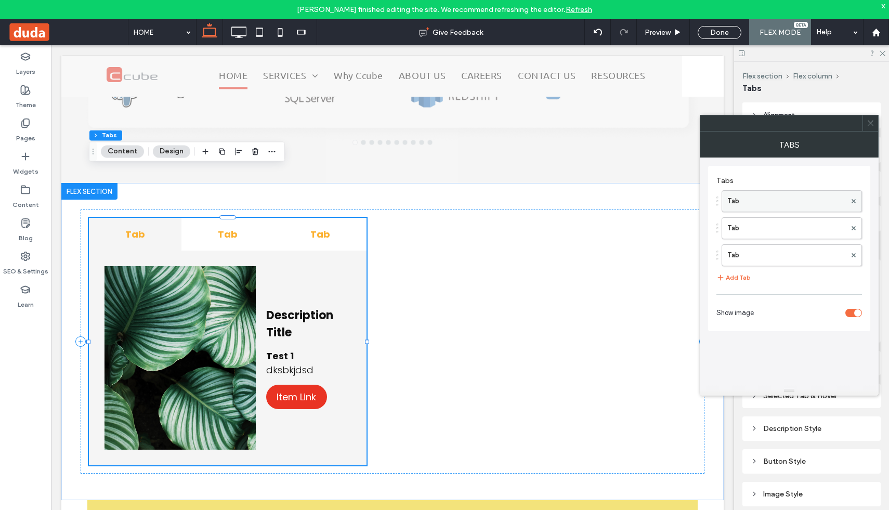
click at [744, 200] on label "Tab" at bounding box center [786, 201] width 119 height 21
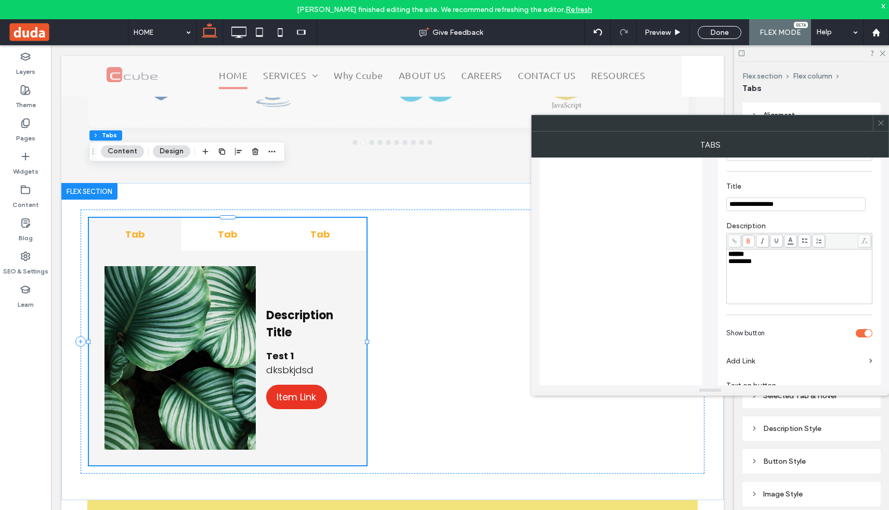
scroll to position [234, 0]
drag, startPoint x: 786, startPoint y: 207, endPoint x: 719, endPoint y: 207, distance: 67.1
click at [719, 207] on div "**********" at bounding box center [799, 198] width 163 height 534
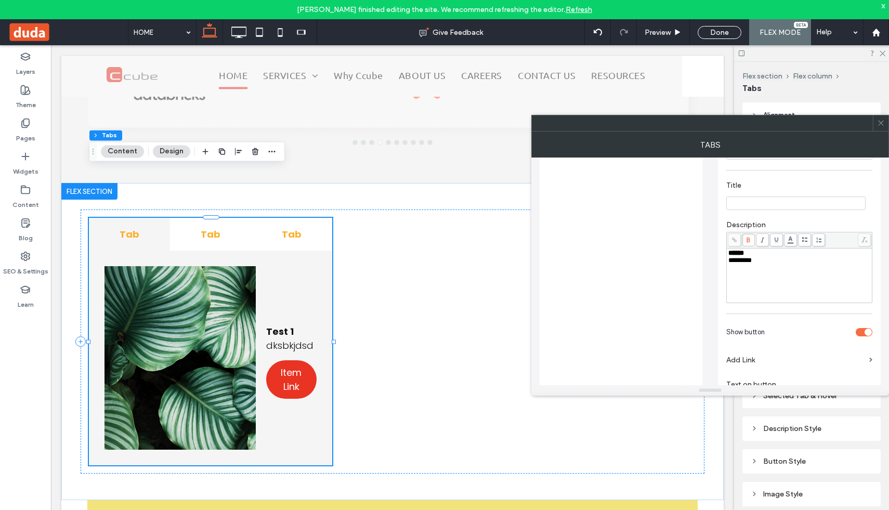
click at [760, 180] on section "Title" at bounding box center [799, 196] width 146 height 40
click at [687, 210] on div "Tabs Tab Tab Tab Add Tab Show image" at bounding box center [621, 201] width 146 height 529
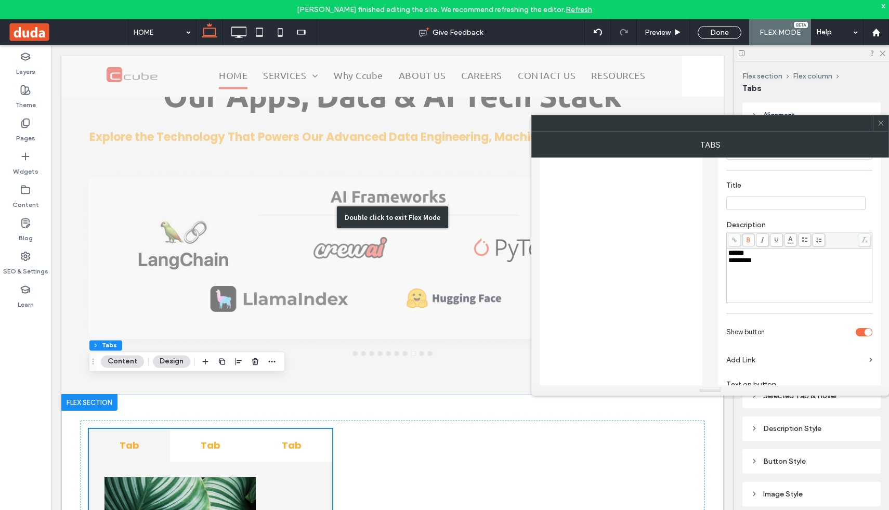
scroll to position [4335, 0]
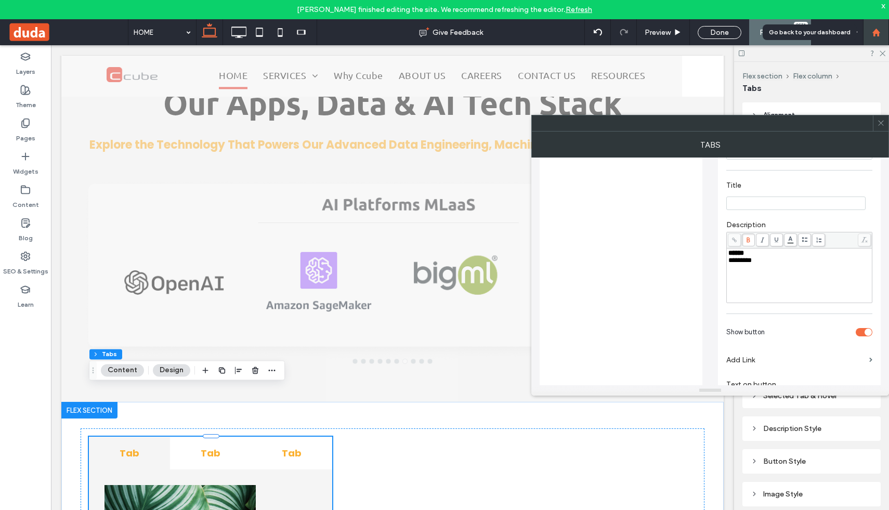
click at [869, 33] on div at bounding box center [875, 32] width 25 height 9
